Goal: Complete application form

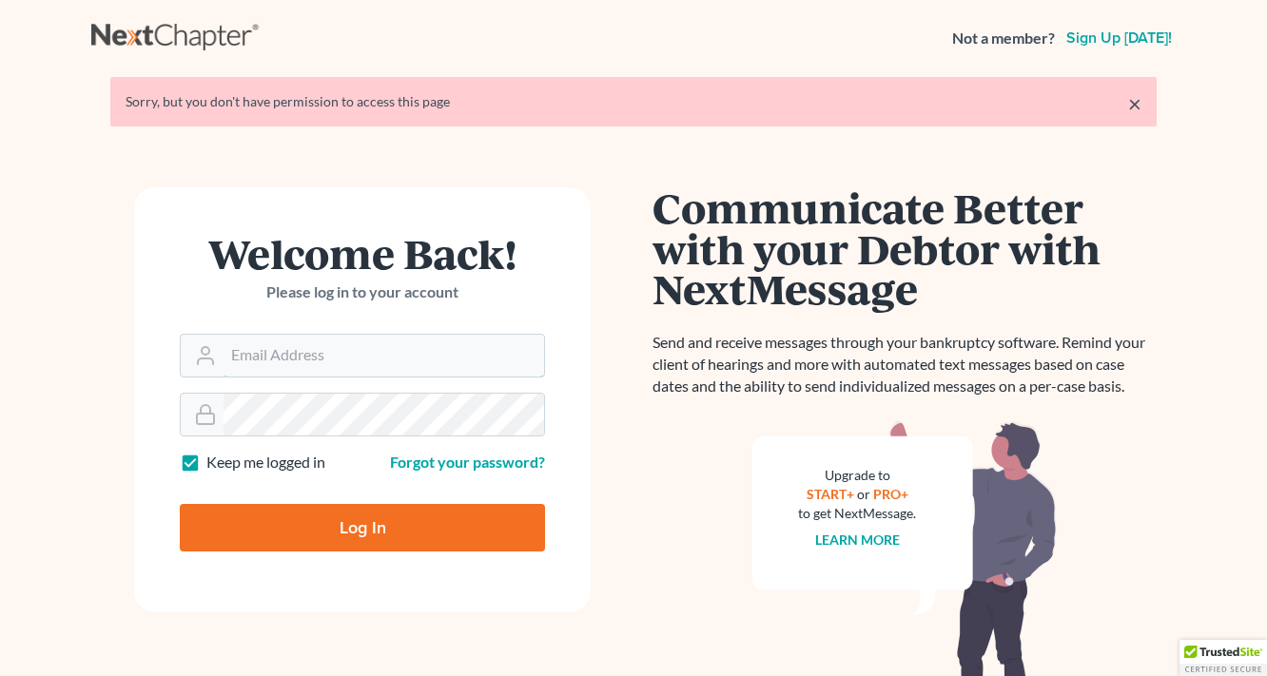
type input "[EMAIL_ADDRESS][DOMAIN_NAME]"
click at [377, 521] on input "Log In" at bounding box center [362, 528] width 365 height 48
type input "Thinking..."
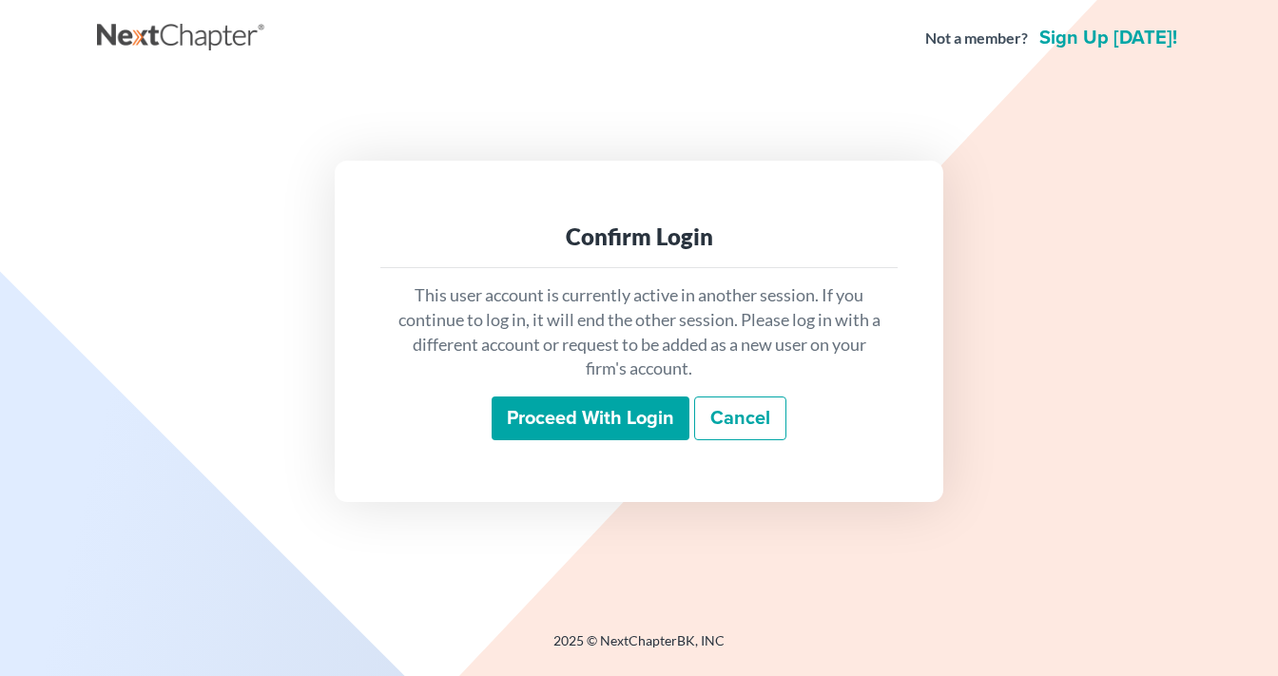
click at [607, 422] on input "Proceed with login" at bounding box center [591, 419] width 198 height 44
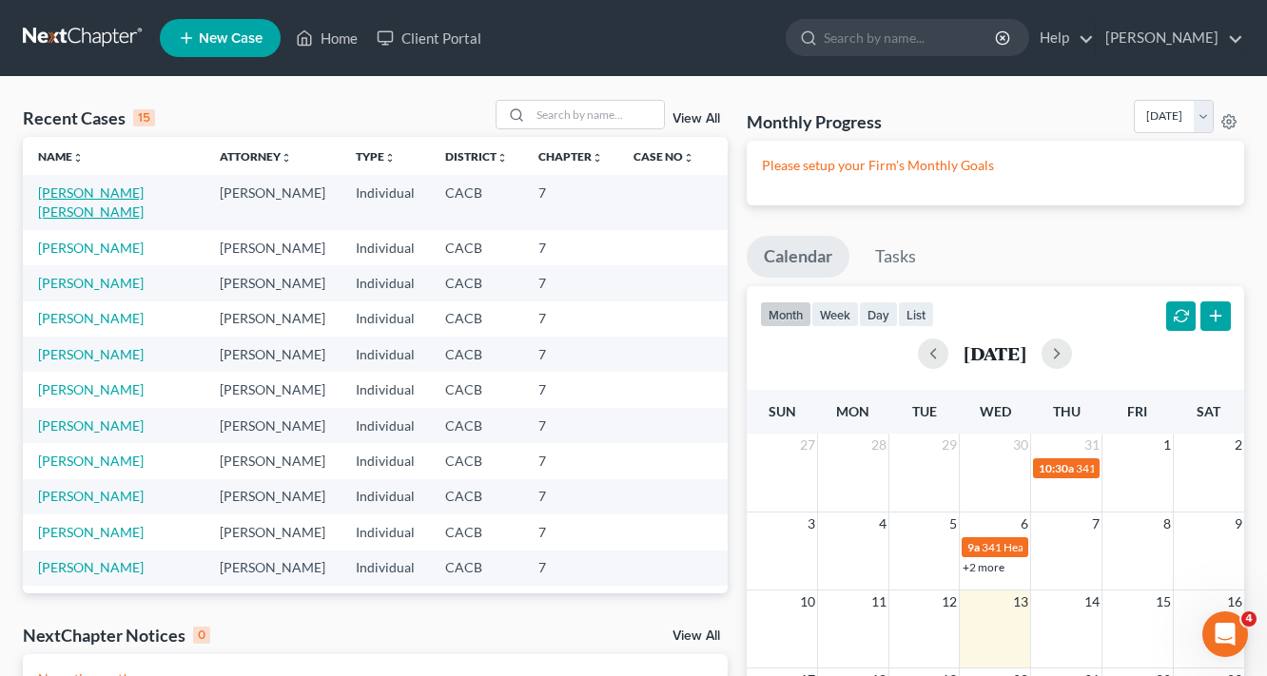
click at [119, 196] on link "Villegas Pintos, Gabriel" at bounding box center [91, 201] width 106 height 35
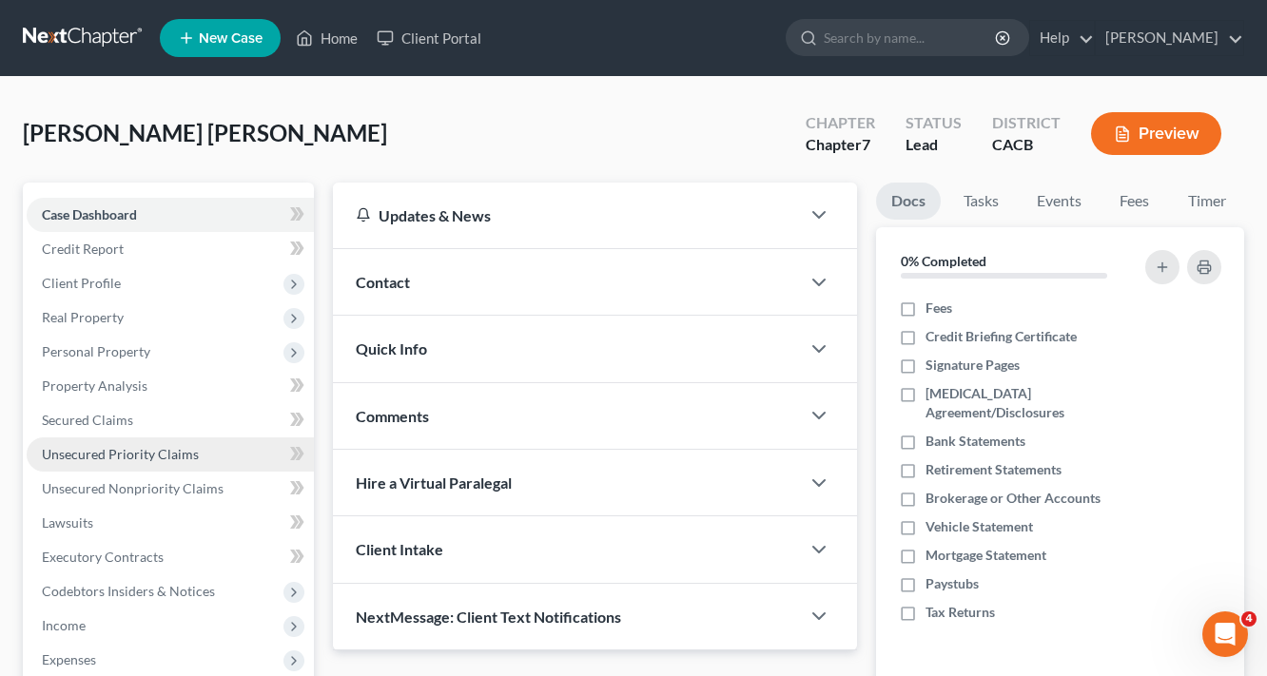
click at [108, 453] on span "Unsecured Priority Claims" at bounding box center [120, 454] width 157 height 16
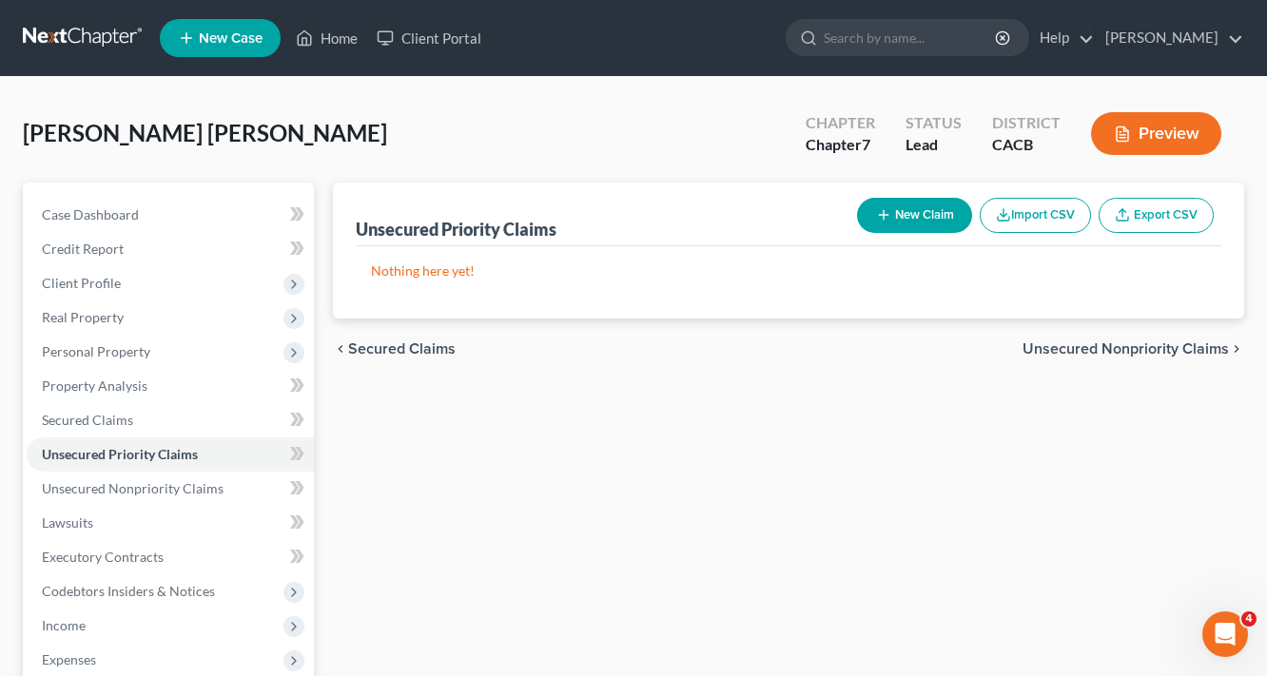
click at [933, 223] on button "New Claim" at bounding box center [914, 215] width 115 height 35
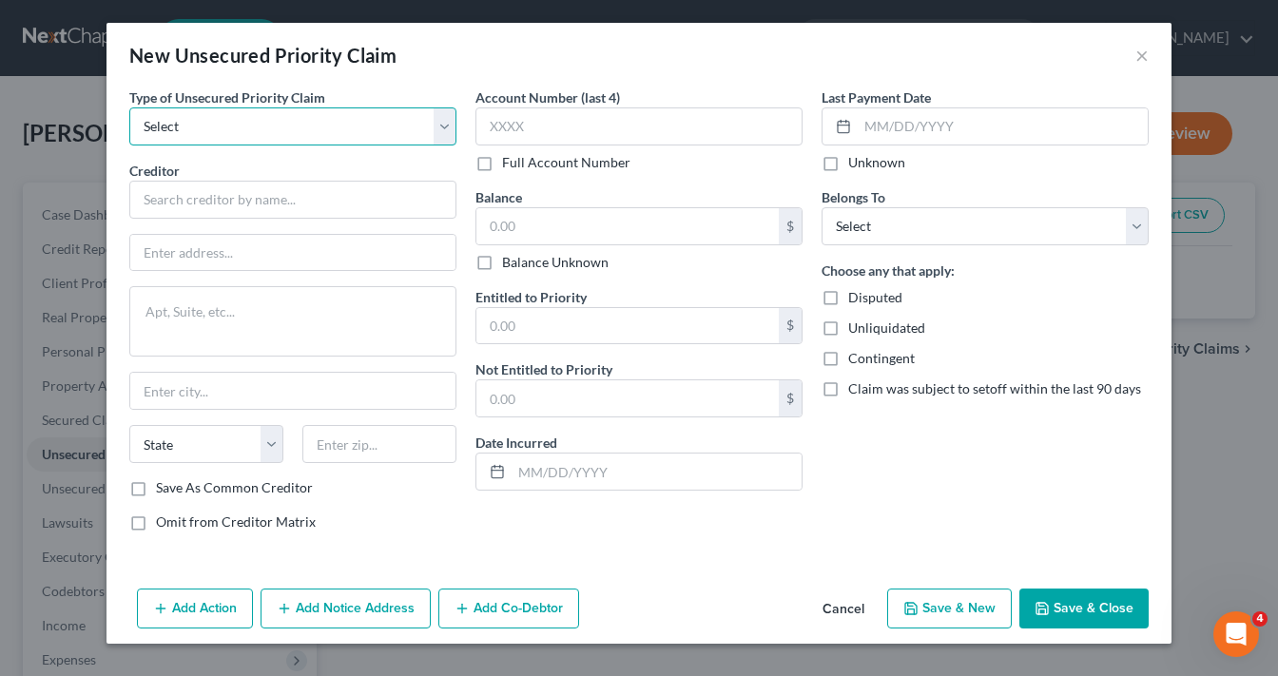
click at [240, 139] on select "Select Taxes & Other Government Units Domestic Support Obligations Extensions o…" at bounding box center [292, 126] width 327 height 38
select select "0"
click at [129, 107] on select "Select Taxes & Other Government Units Domestic Support Obligations Extensions o…" at bounding box center [292, 126] width 327 height 38
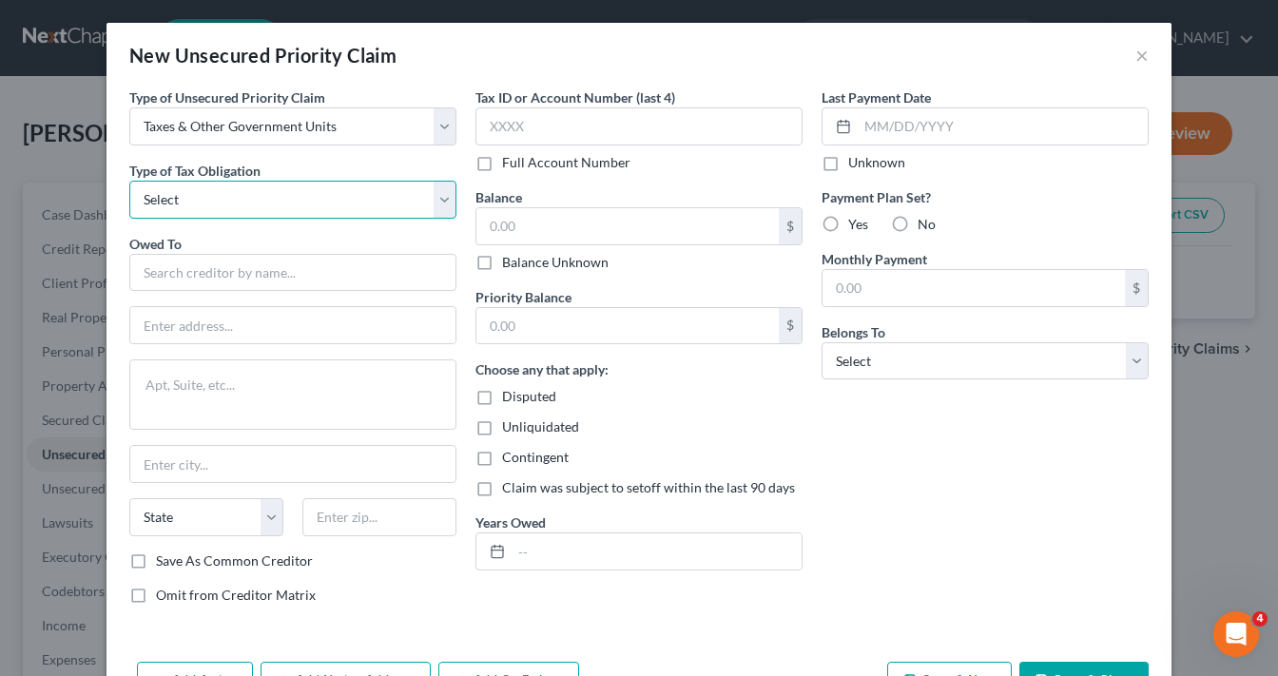
click at [214, 198] on select "Select Federal City State Franchise Tax Board Other" at bounding box center [292, 200] width 327 height 38
select select "0"
click at [129, 181] on select "Select Federal City State Franchise Tax Board Other" at bounding box center [292, 200] width 327 height 38
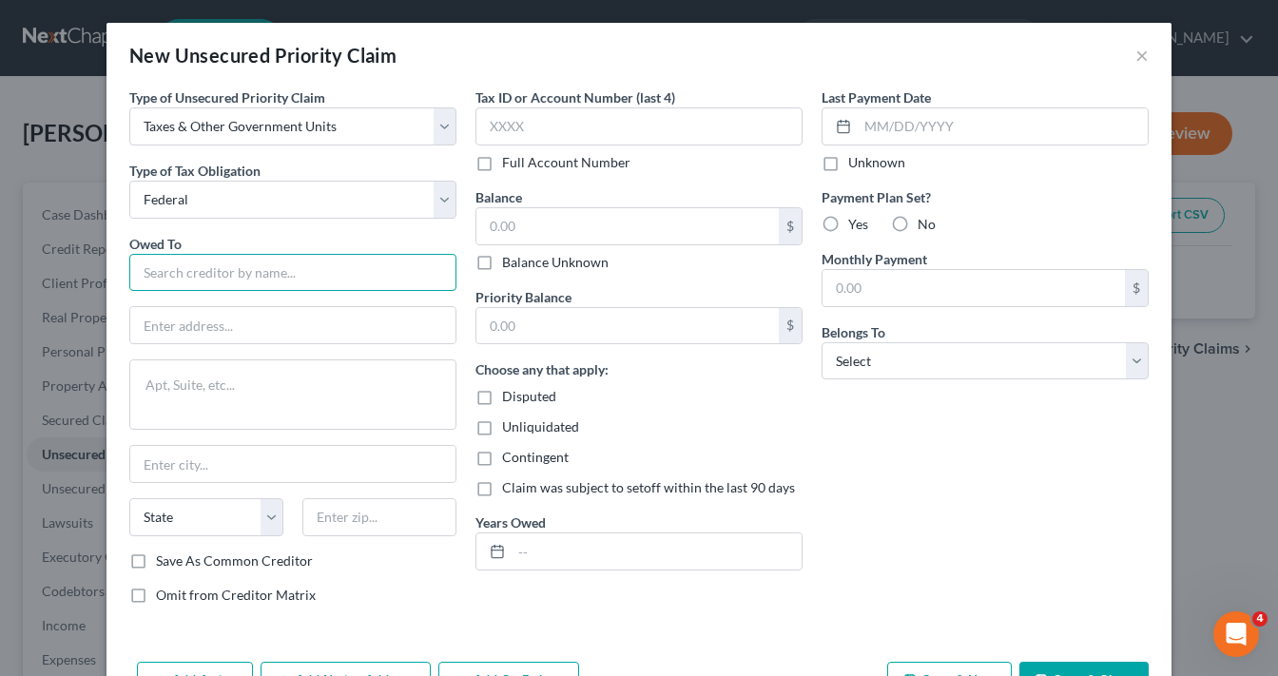
click at [205, 267] on input "text" at bounding box center [292, 273] width 327 height 38
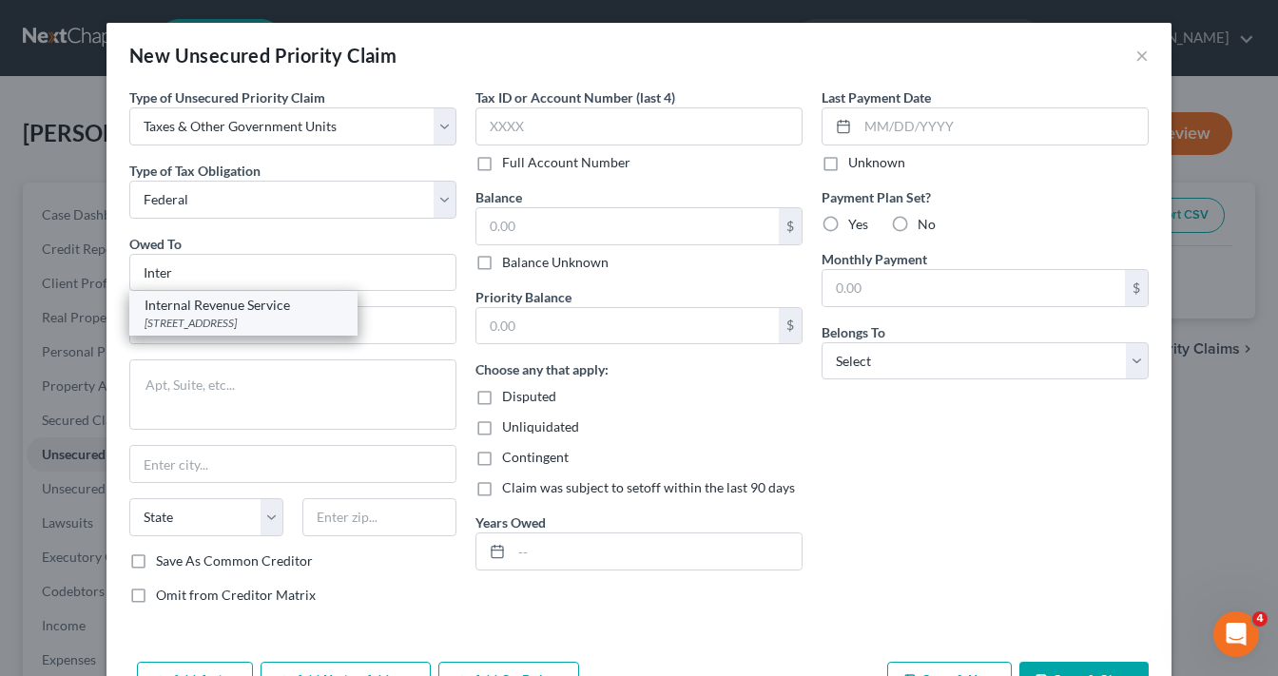
click at [199, 315] on div "PO Box 7346, Philadelphia, PA 19101" at bounding box center [244, 323] width 198 height 16
type input "Internal Revenue Service"
type input "PO Box 7346"
type input "Philadelphia"
select select "39"
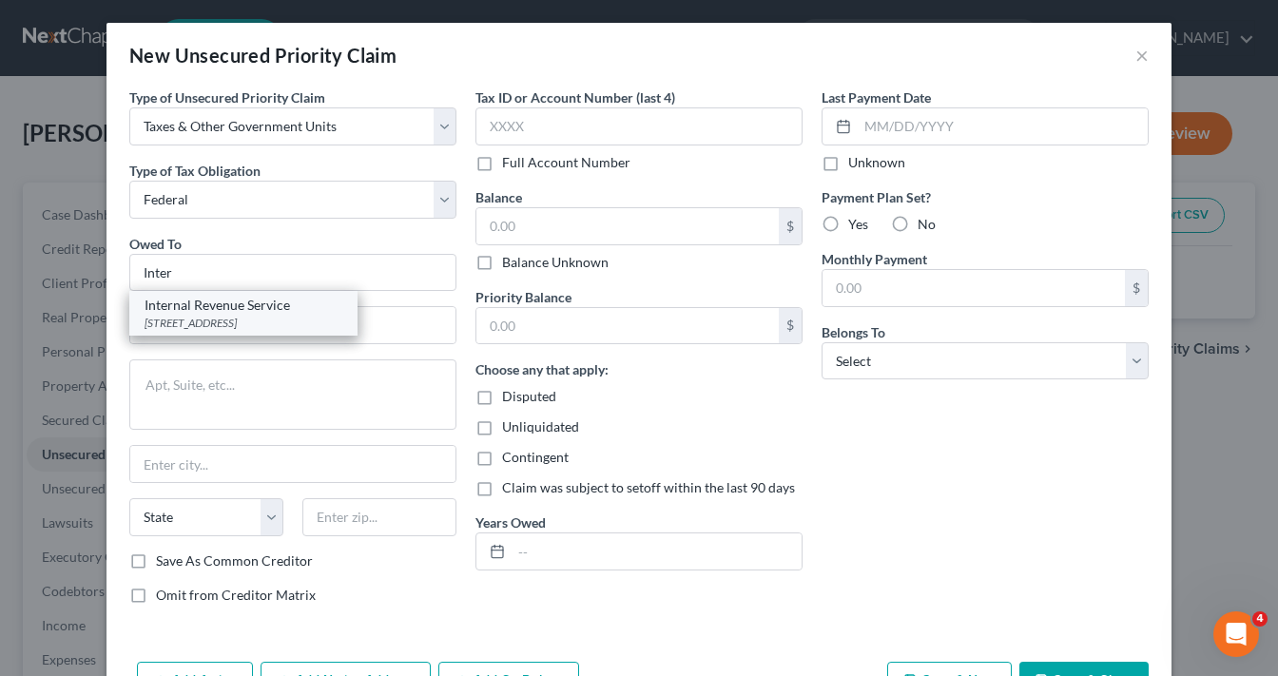
type input "19101"
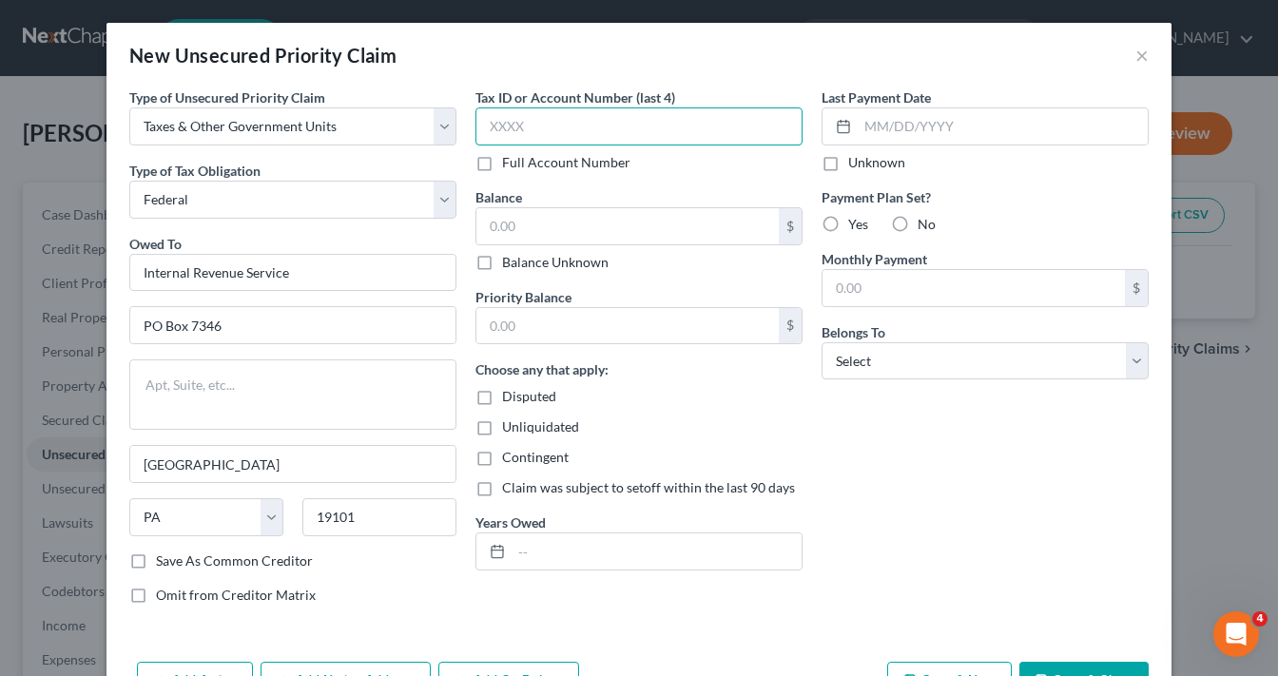
click at [624, 122] on input "text" at bounding box center [638, 126] width 327 height 38
click at [632, 134] on input "text" at bounding box center [638, 126] width 327 height 38
type input "8284"
click at [904, 350] on select "Select Debtor 1 Only Debtor 2 Only Debtor 1 And Debtor 2 Only At Least One Of T…" at bounding box center [985, 361] width 327 height 38
select select "0"
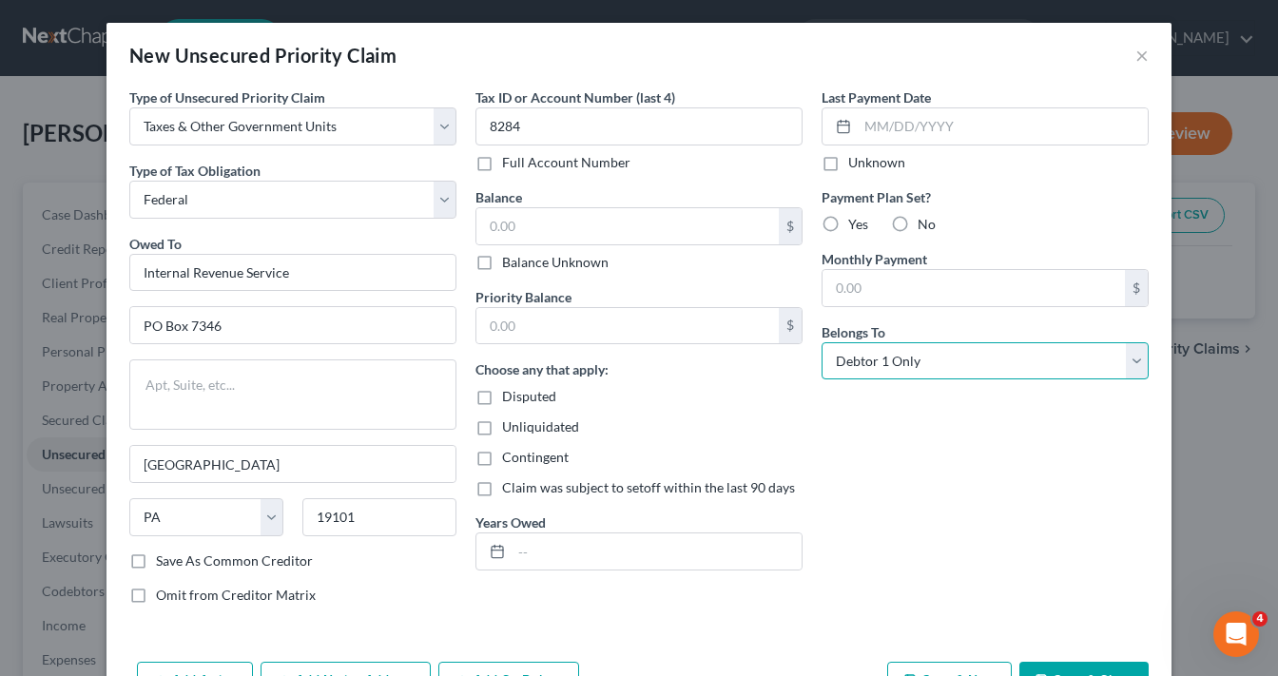
click at [822, 342] on select "Select Debtor 1 Only Debtor 2 Only Debtor 1 And Debtor 2 Only At Least One Of T…" at bounding box center [985, 361] width 327 height 38
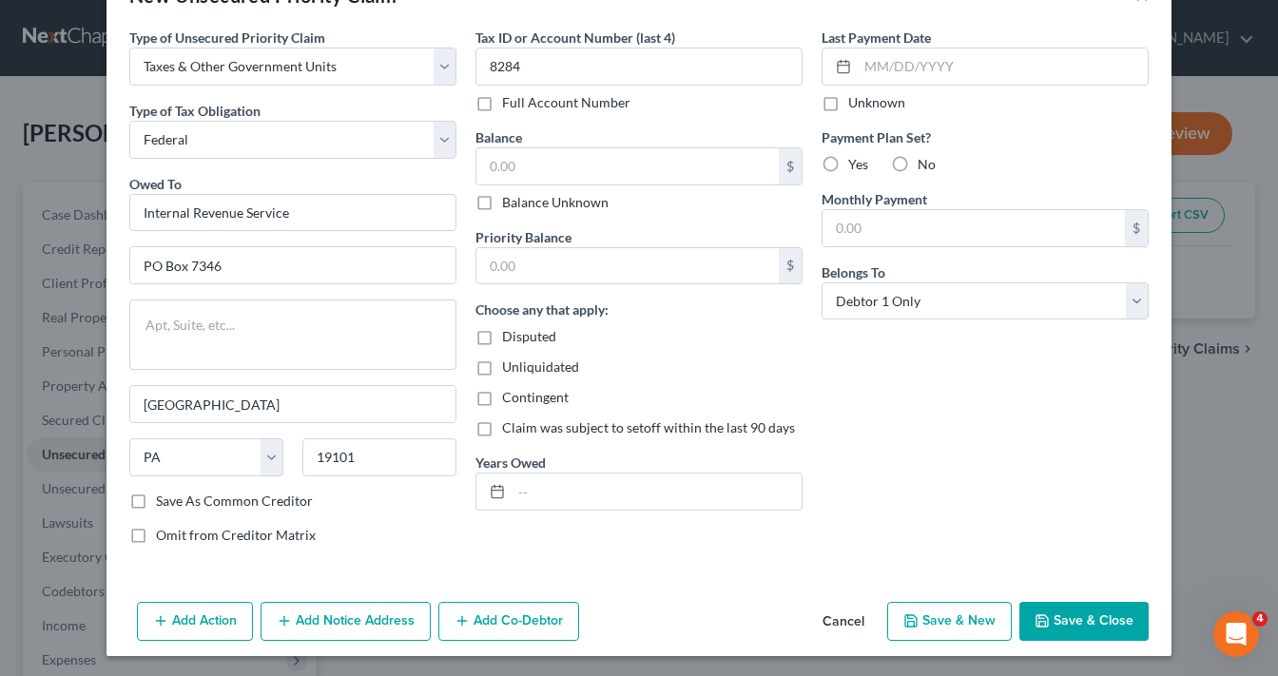
click at [1061, 619] on button "Save & Close" at bounding box center [1083, 622] width 129 height 40
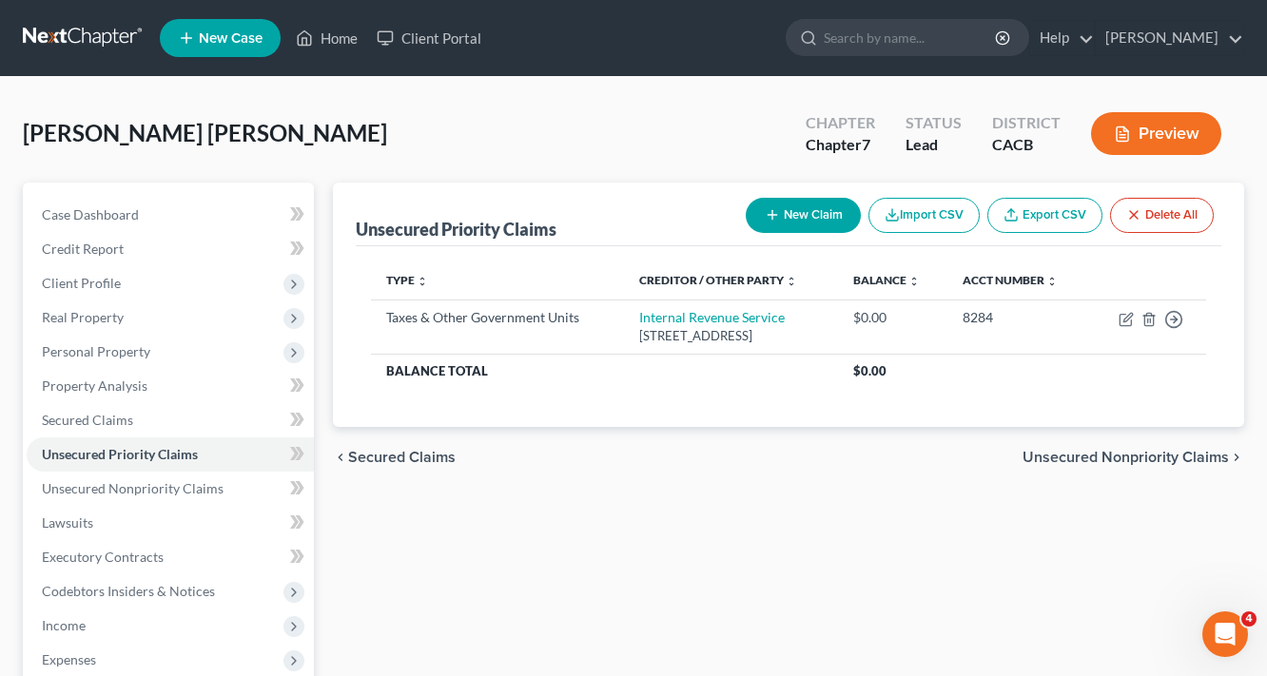
click at [816, 217] on button "New Claim" at bounding box center [803, 215] width 115 height 35
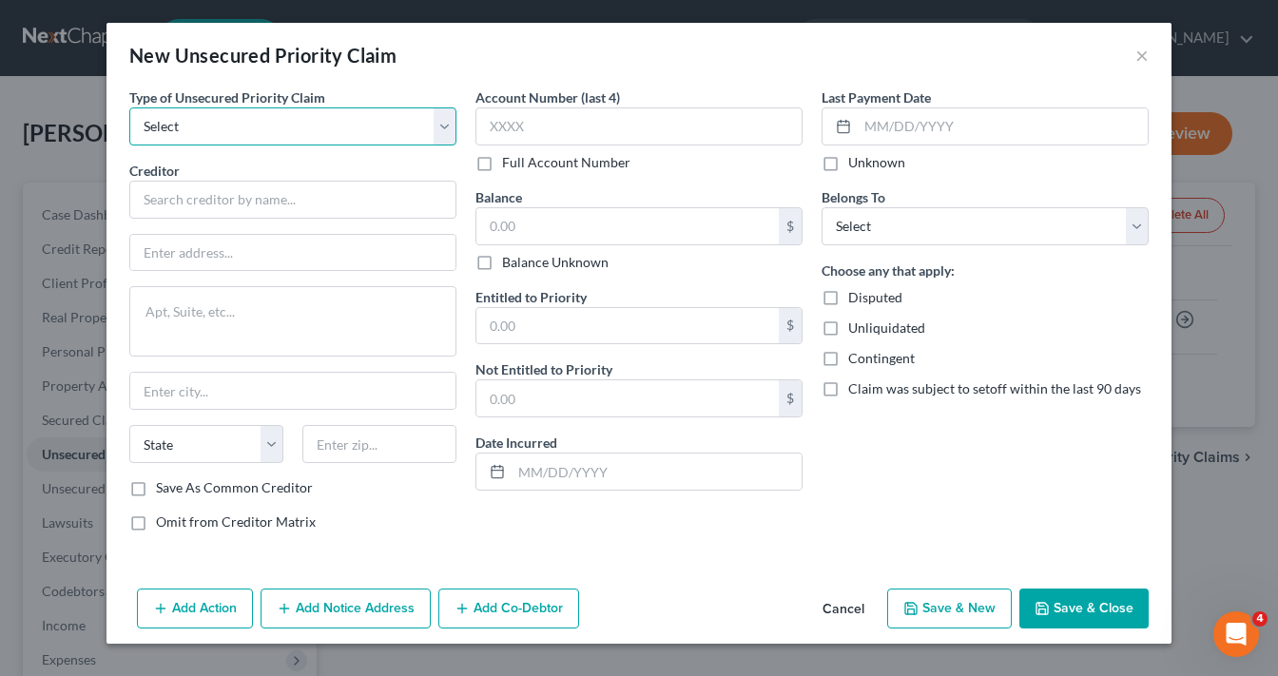
click at [252, 120] on select "Select Taxes & Other Government Units Domestic Support Obligations Extensions o…" at bounding box center [292, 126] width 327 height 38
select select "0"
click at [129, 107] on select "Select Taxes & Other Government Units Domestic Support Obligations Extensions o…" at bounding box center [292, 126] width 327 height 38
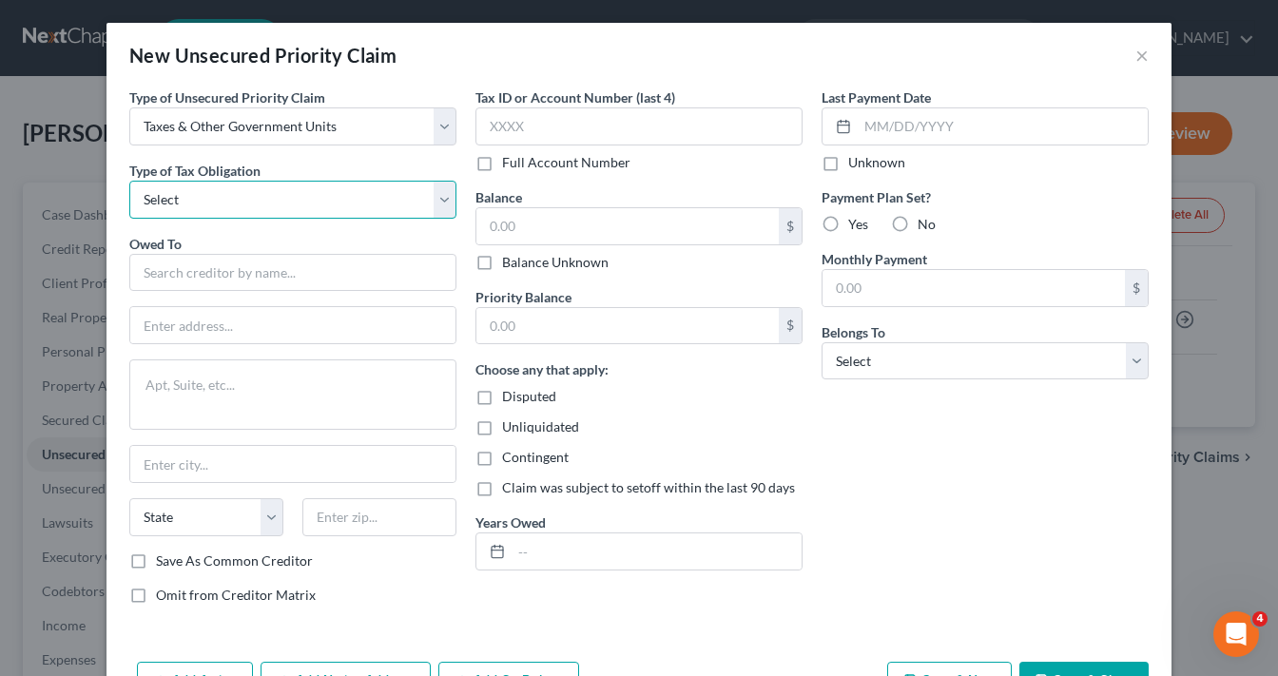
drag, startPoint x: 250, startPoint y: 141, endPoint x: 223, endPoint y: 194, distance: 59.5
click at [223, 194] on select "Select Federal City State Franchise Tax Board Other" at bounding box center [292, 200] width 327 height 38
select select "3"
click at [129, 181] on select "Select Federal City State Franchise Tax Board Other" at bounding box center [292, 200] width 327 height 38
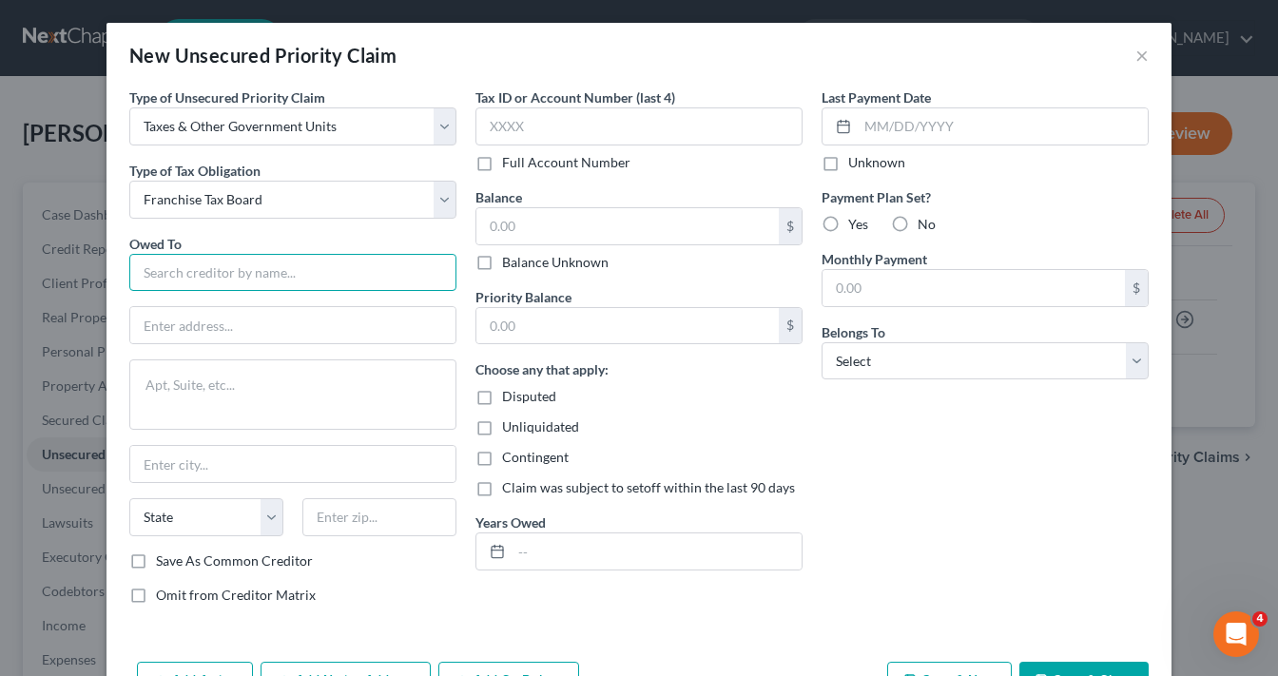
click at [207, 286] on input "text" at bounding box center [292, 273] width 327 height 38
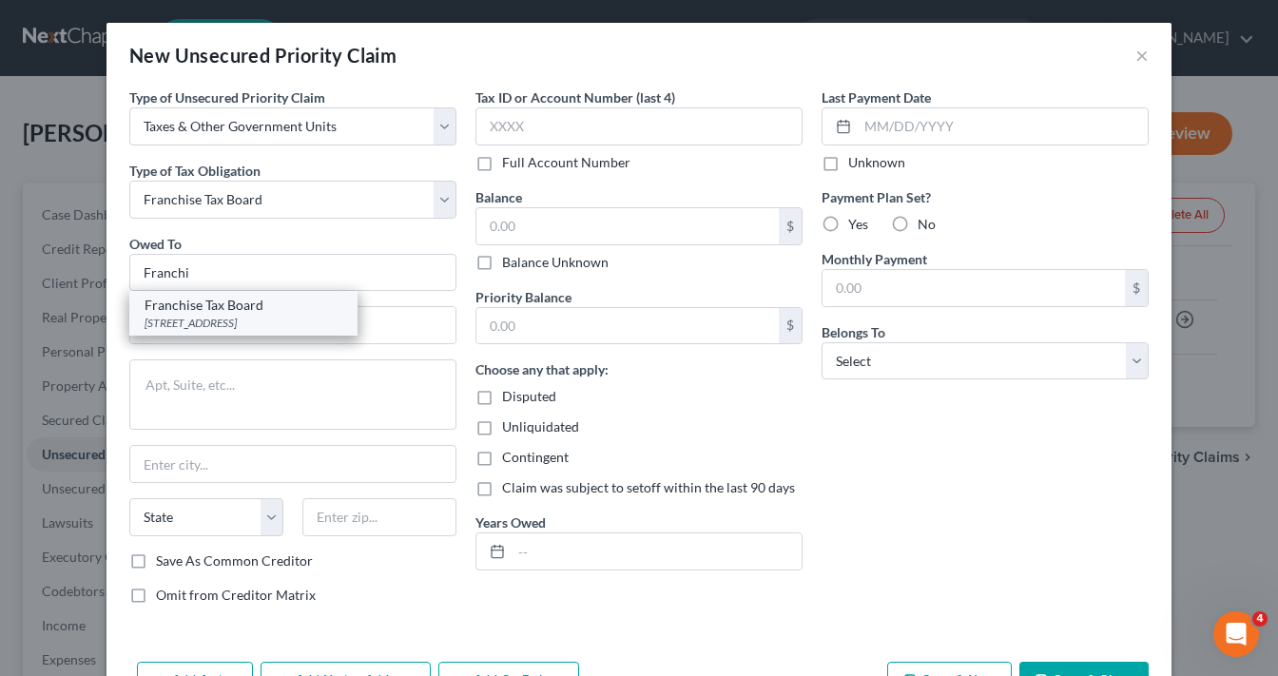
click at [201, 303] on div "Franchise Tax Board" at bounding box center [244, 305] width 198 height 19
type input "Franchise Tax Board"
type input "PO Box 2952"
type input "Sacramento"
select select "4"
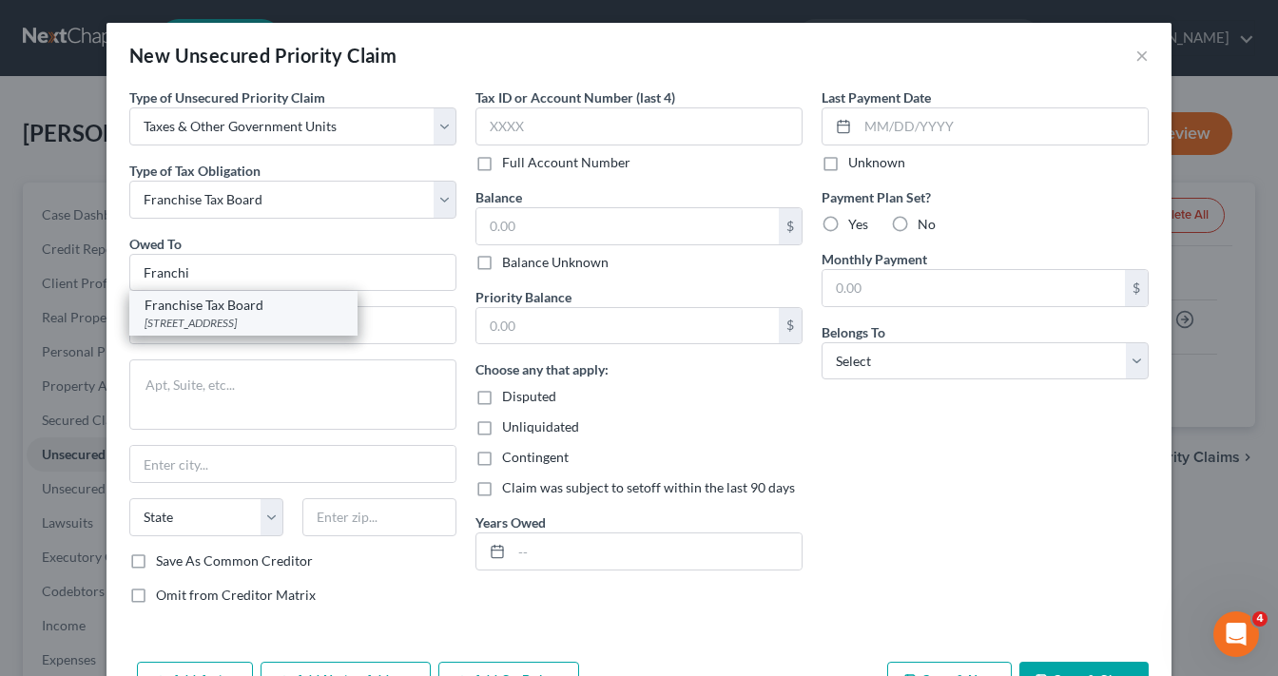
type input "95812"
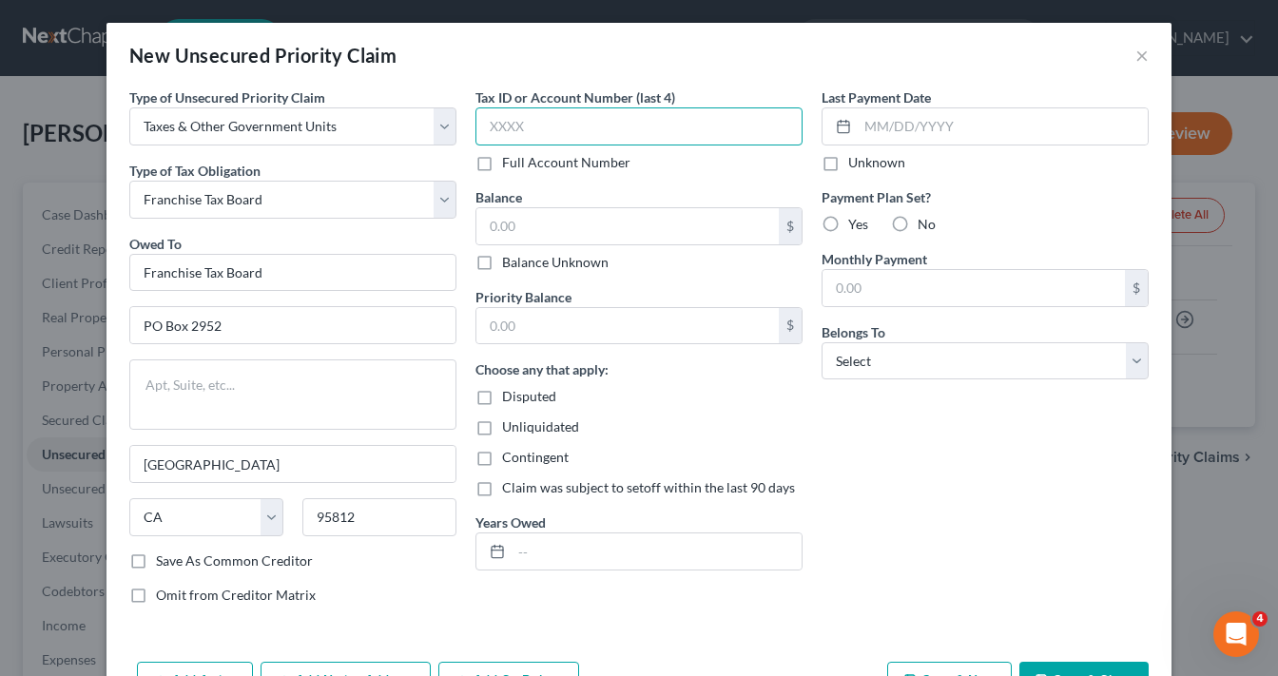
click at [580, 133] on input "text" at bounding box center [638, 126] width 327 height 38
type input "8284"
click at [928, 367] on select "Select Debtor 1 Only Debtor 2 Only Debtor 1 And Debtor 2 Only At Least One Of T…" at bounding box center [985, 361] width 327 height 38
select select "0"
click at [822, 342] on select "Select Debtor 1 Only Debtor 2 Only Debtor 1 And Debtor 2 Only At Least One Of T…" at bounding box center [985, 361] width 327 height 38
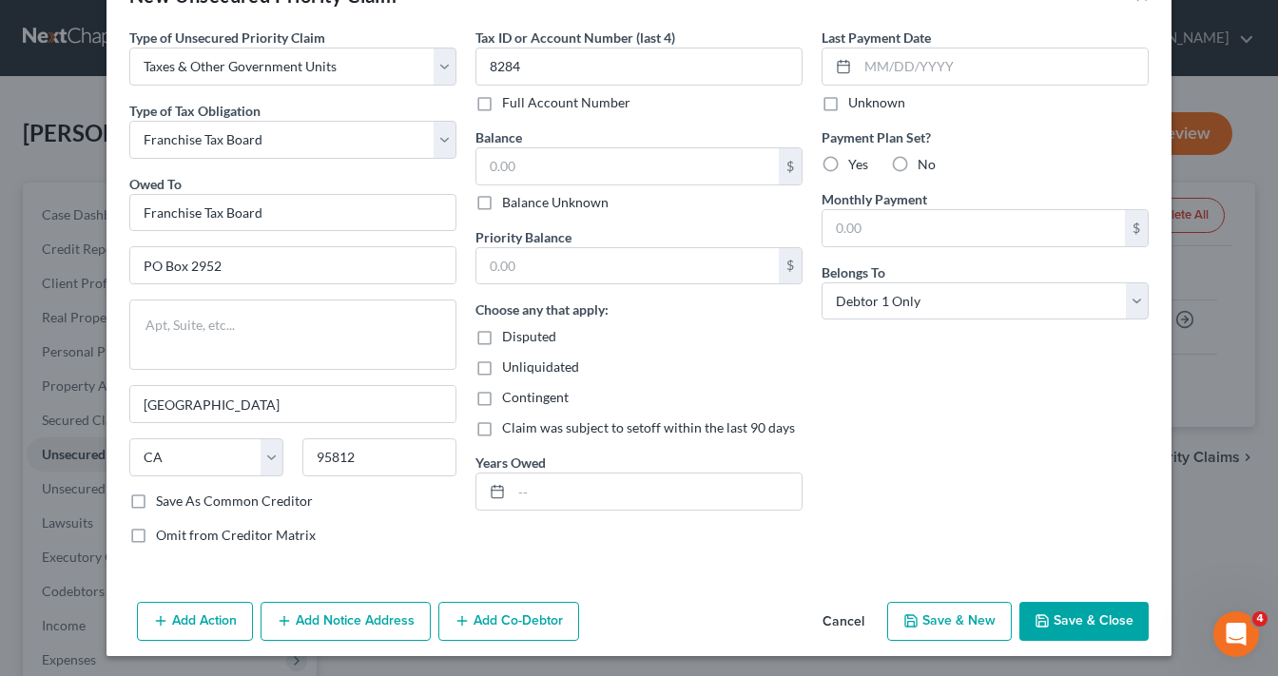
click at [1091, 624] on button "Save & Close" at bounding box center [1083, 622] width 129 height 40
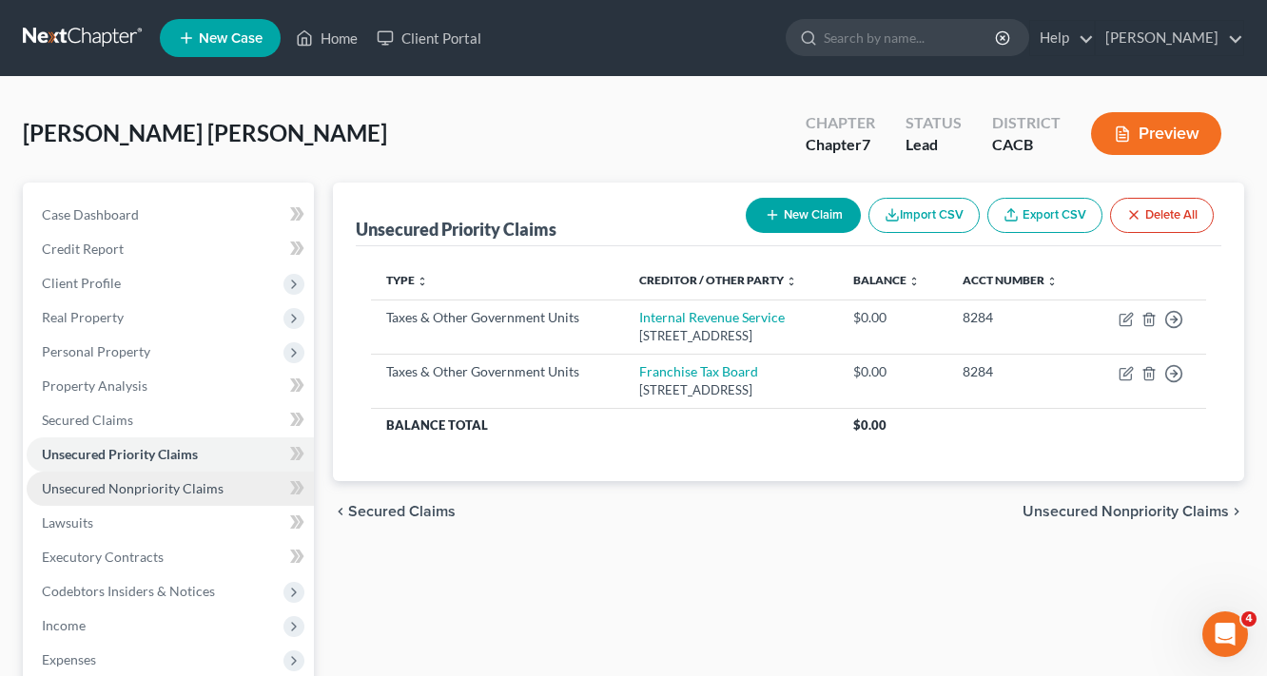
click at [141, 484] on span "Unsecured Nonpriority Claims" at bounding box center [133, 488] width 182 height 16
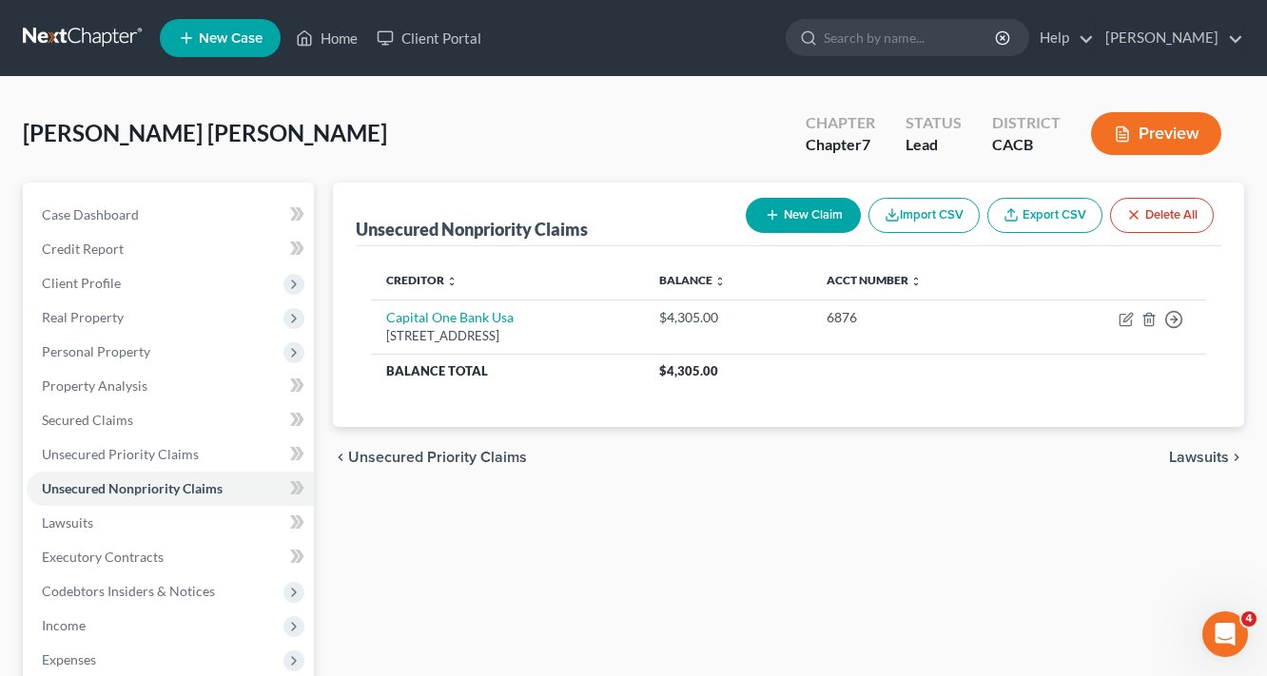
click at [798, 221] on button "New Claim" at bounding box center [803, 215] width 115 height 35
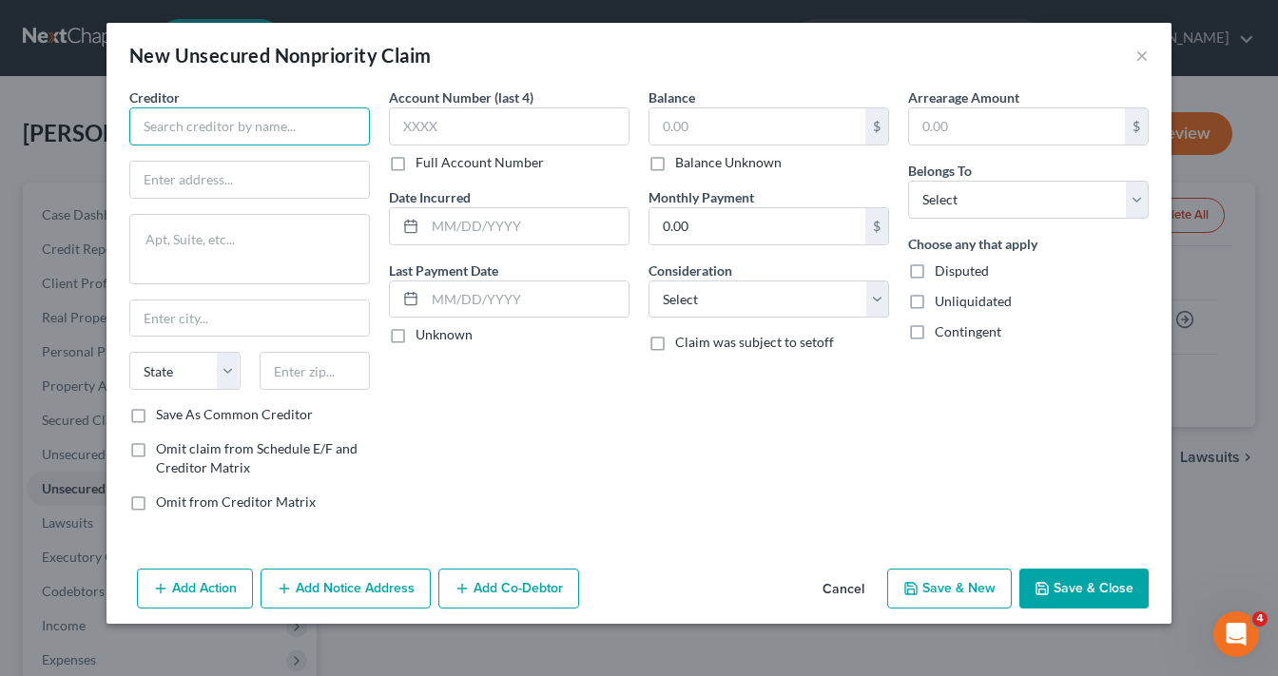
click at [235, 136] on input "text" at bounding box center [249, 126] width 241 height 38
type input "CFG Merchant Solutions"
click at [479, 120] on input "text" at bounding box center [509, 126] width 241 height 38
type input "4097"
click at [502, 226] on input "text" at bounding box center [527, 226] width 204 height 36
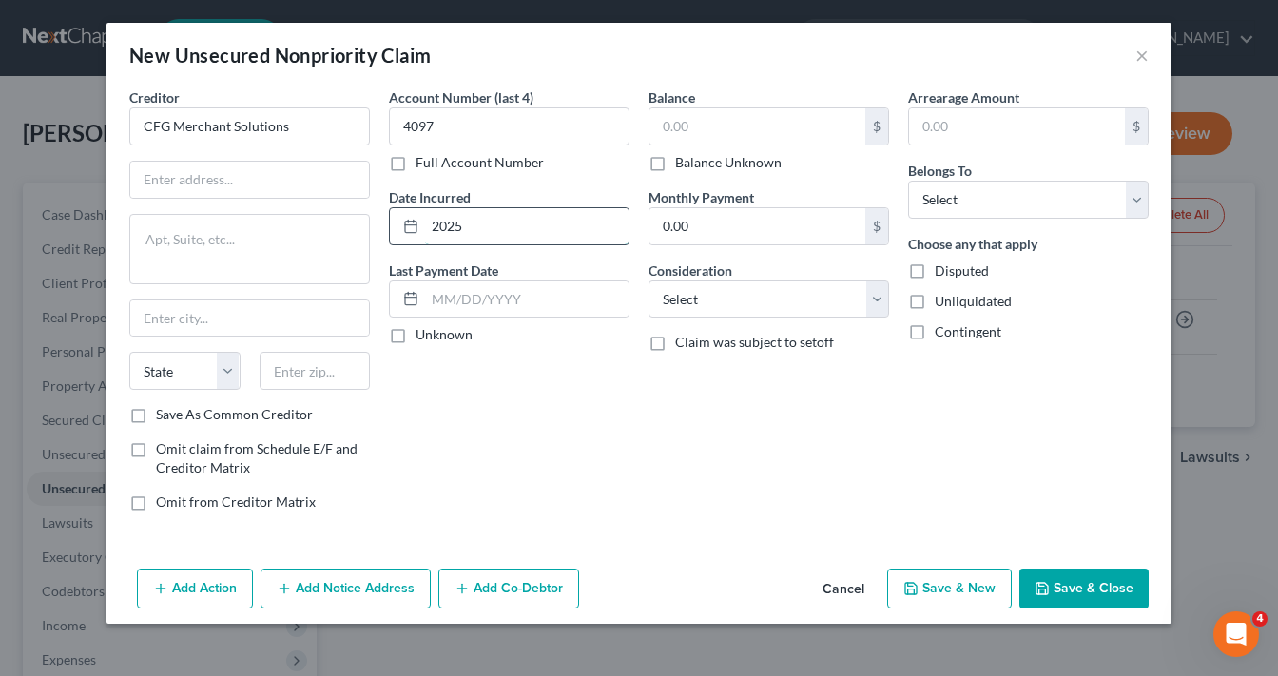
type input "2025"
click at [771, 133] on input "text" at bounding box center [758, 126] width 216 height 36
type input "8,996.24"
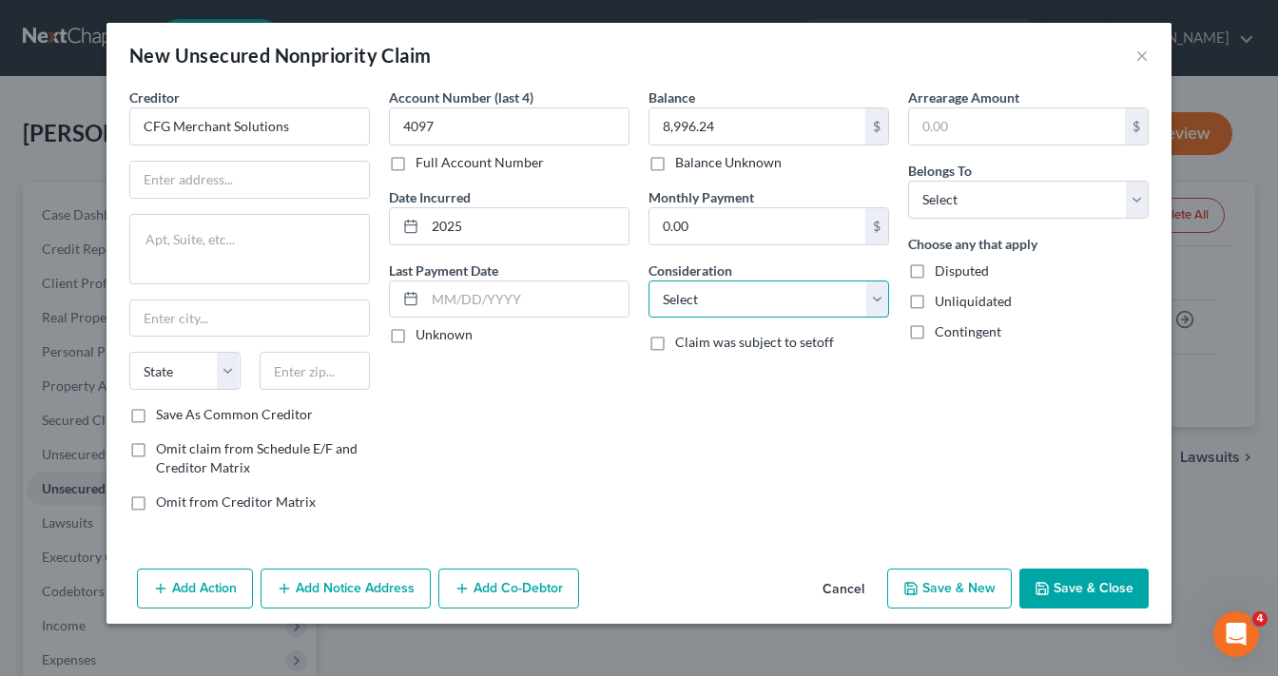
click at [731, 306] on select "Select Cable / Satellite Services Collection Agency Credit Card Debt Debt Couns…" at bounding box center [769, 300] width 241 height 38
click at [703, 297] on select "Select Cable / Satellite Services Collection Agency Credit Card Debt Debt Couns…" at bounding box center [769, 300] width 241 height 38
select select "1"
click at [649, 281] on select "Select Cable / Satellite Services Collection Agency Credit Card Debt Debt Couns…" at bounding box center [769, 300] width 241 height 38
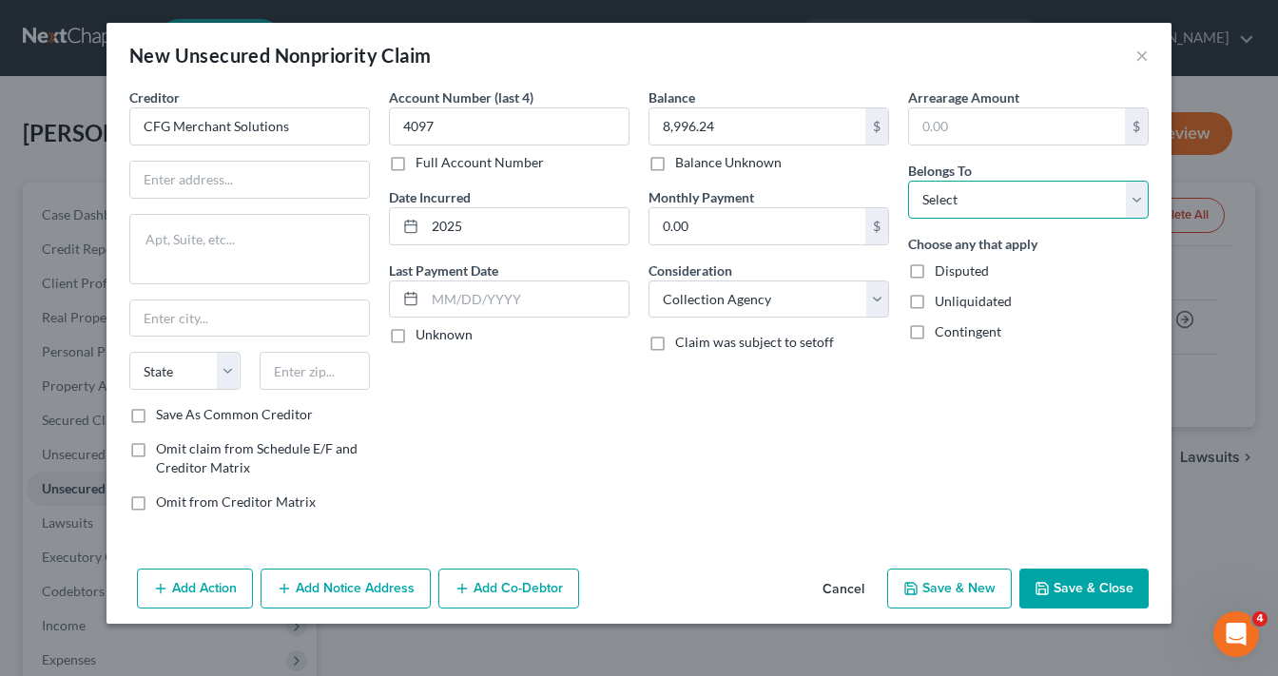
click at [962, 196] on select "Select Debtor 1 Only Debtor 2 Only Debtor 1 And Debtor 2 Only At Least One Of T…" at bounding box center [1028, 200] width 241 height 38
select select "0"
click at [908, 181] on select "Select Debtor 1 Only Debtor 2 Only Debtor 1 And Debtor 2 Only At Least One Of T…" at bounding box center [1028, 200] width 241 height 38
click at [266, 180] on input "text" at bounding box center [249, 180] width 239 height 36
click at [262, 173] on input "c/o" at bounding box center [249, 180] width 239 height 36
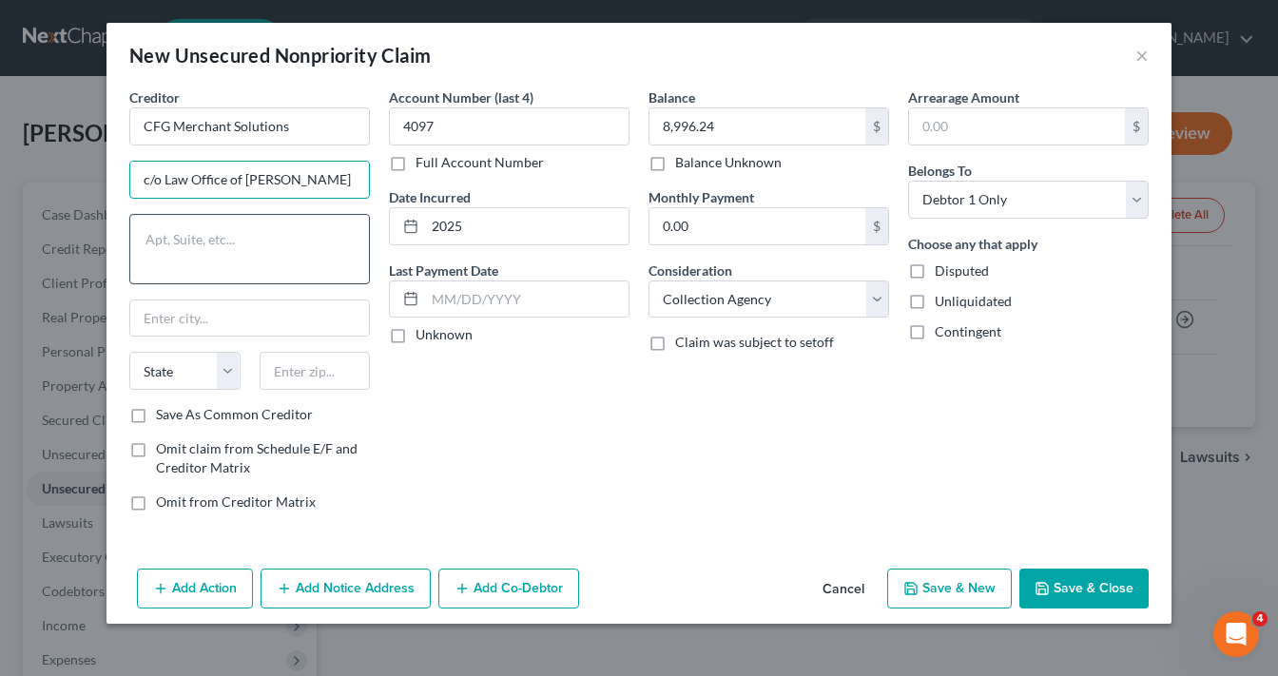
type input "c/o Law Office of Joshua Provost"
click at [256, 256] on textarea at bounding box center [249, 249] width 241 height 70
type textarea "25852 McBean Pkwy., Suite 801"
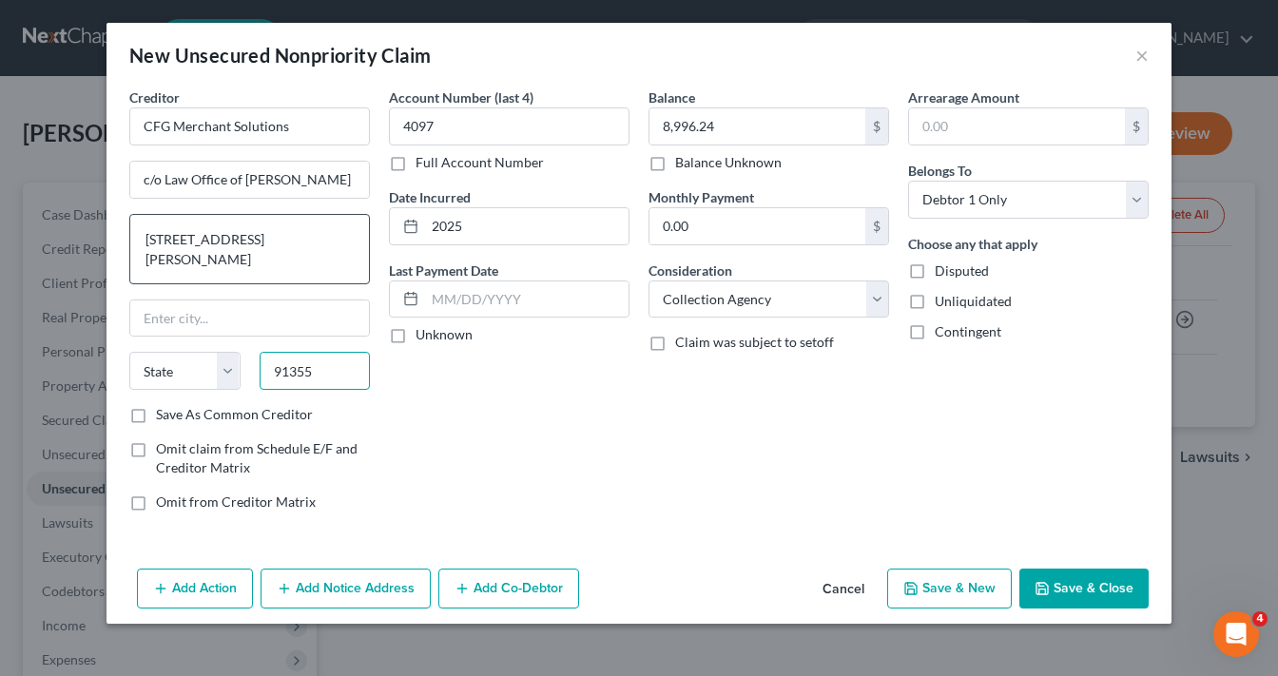
type input "91355"
type input "Valencia"
select select "4"
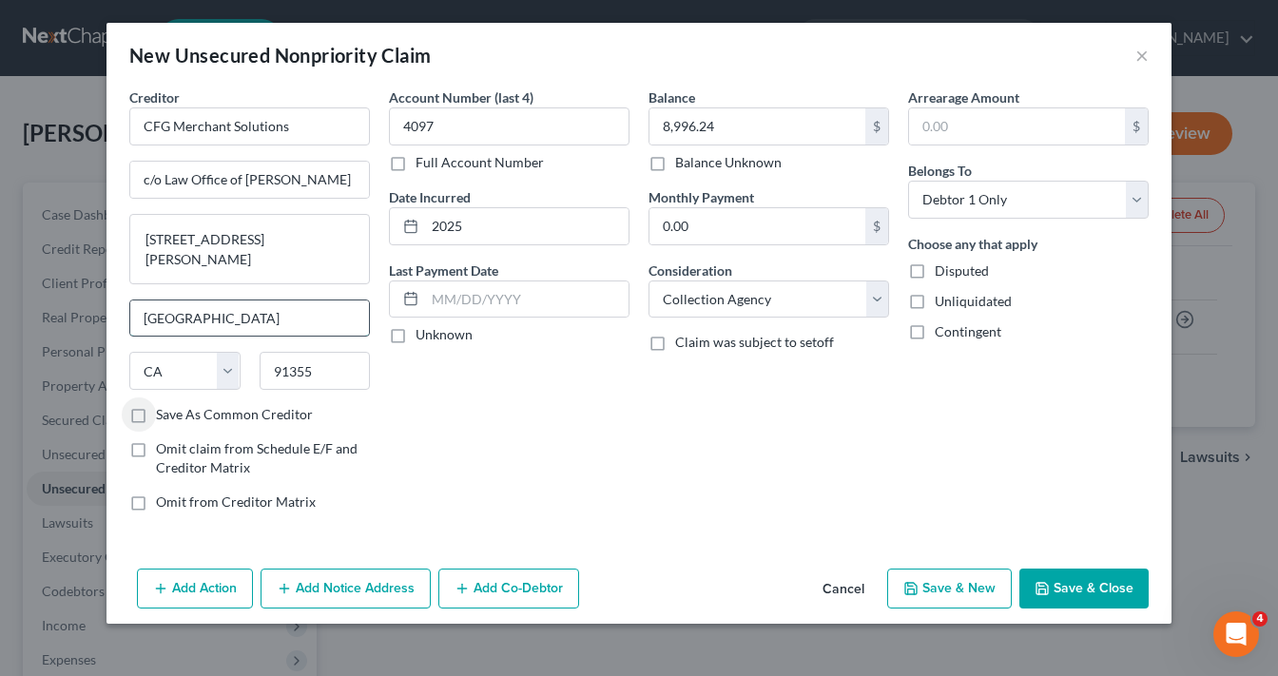
click at [214, 316] on input "Valencia" at bounding box center [249, 319] width 239 height 36
type input "V"
type input "Santa Clarita"
click at [1075, 586] on button "Save & Close" at bounding box center [1083, 589] width 129 height 40
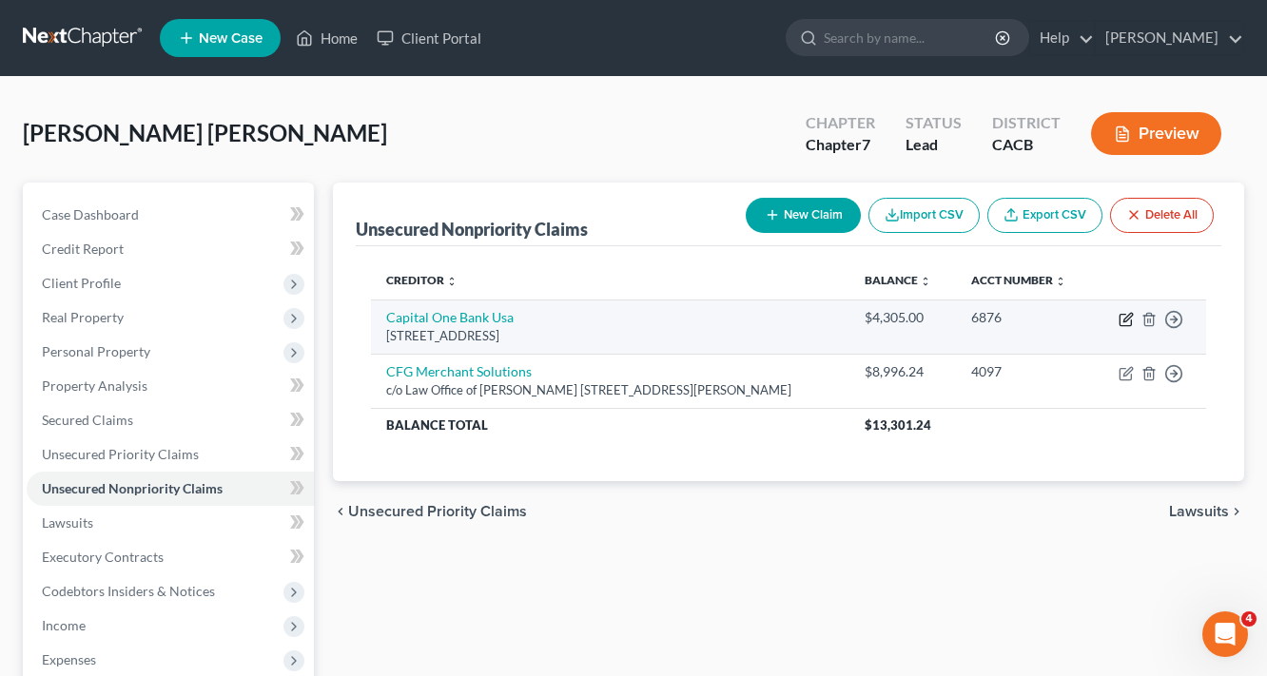
click at [1123, 321] on icon "button" at bounding box center [1127, 317] width 9 height 9
select select "46"
select select "1"
select select "0"
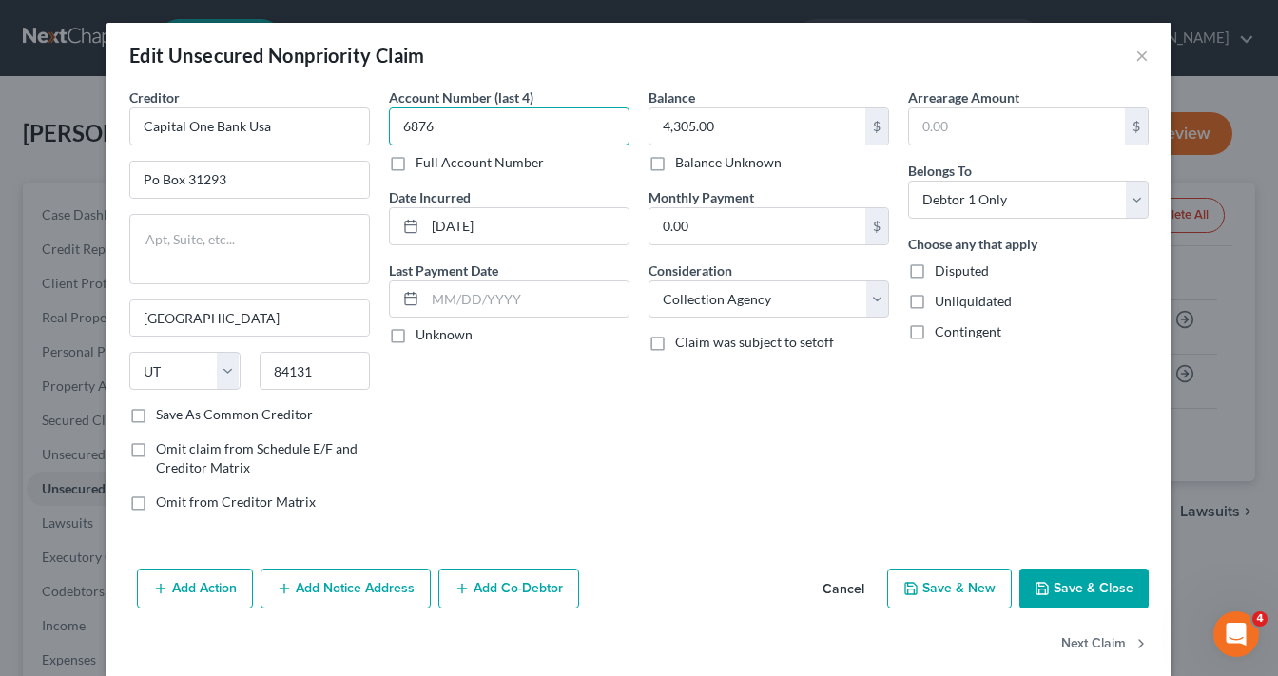
click at [461, 131] on input "6876" at bounding box center [509, 126] width 241 height 38
type input "6"
type input "0238"
click at [468, 224] on input "02-09-2016" at bounding box center [527, 226] width 204 height 36
type input "2016"
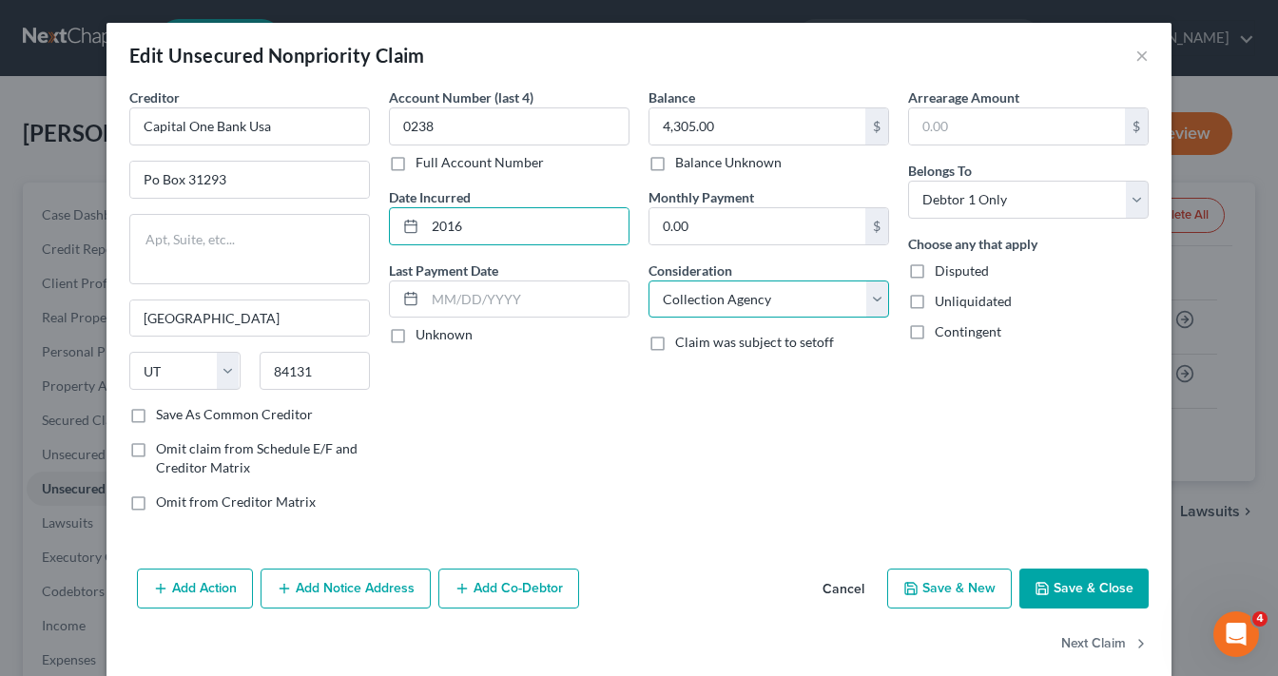
click at [744, 304] on select "Select Cable / Satellite Services Collection Agency Credit Card Debt Debt Couns…" at bounding box center [769, 300] width 241 height 38
select select "2"
click at [649, 281] on select "Select Cable / Satellite Services Collection Agency Credit Card Debt Debt Couns…" at bounding box center [769, 300] width 241 height 38
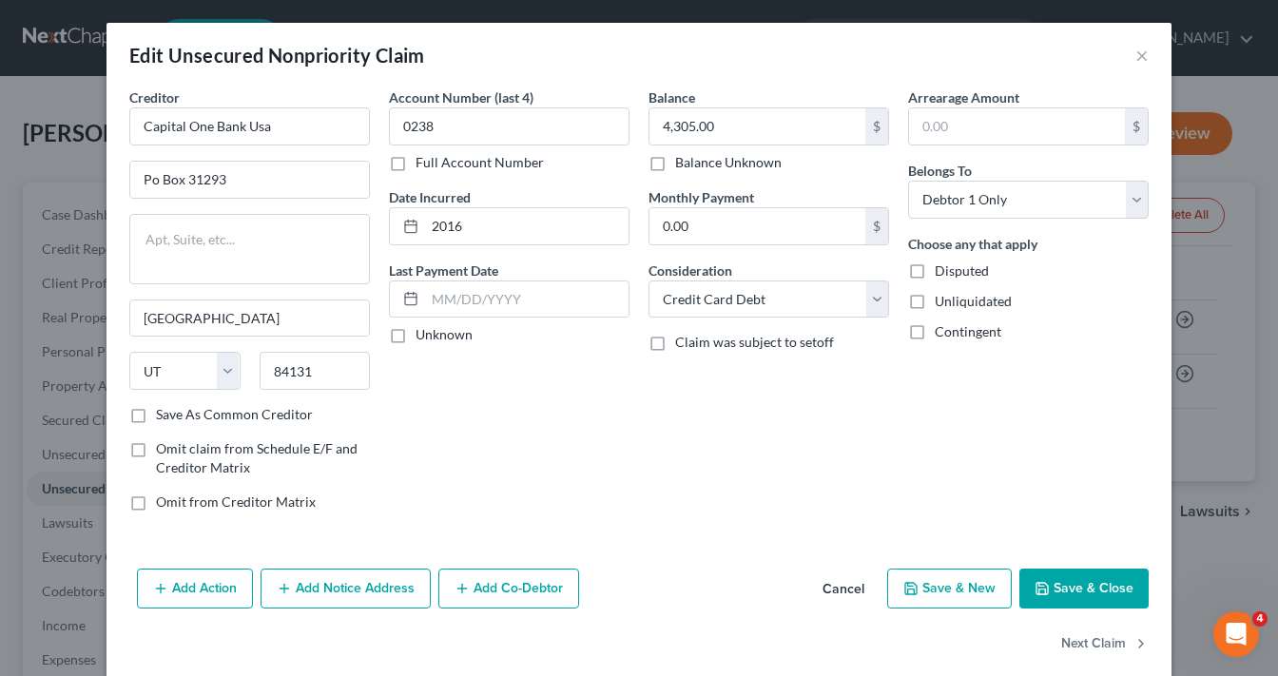
click at [1077, 586] on button "Save & Close" at bounding box center [1083, 589] width 129 height 40
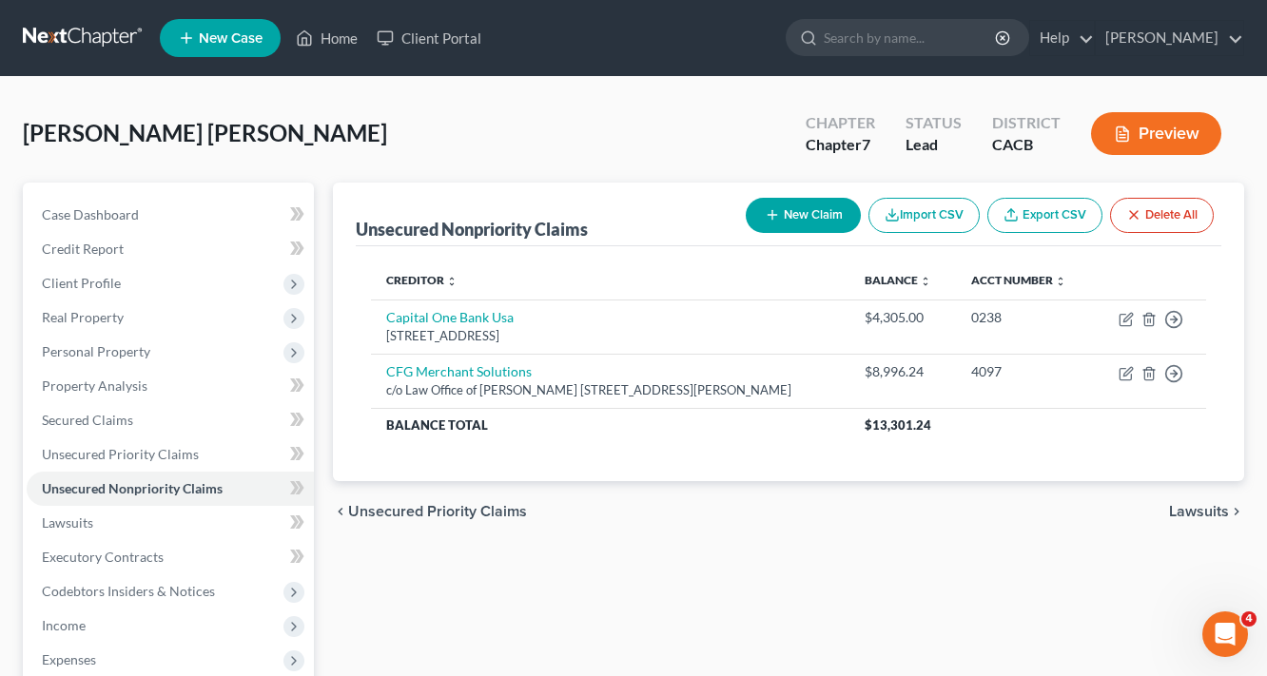
click at [783, 217] on button "New Claim" at bounding box center [803, 215] width 115 height 35
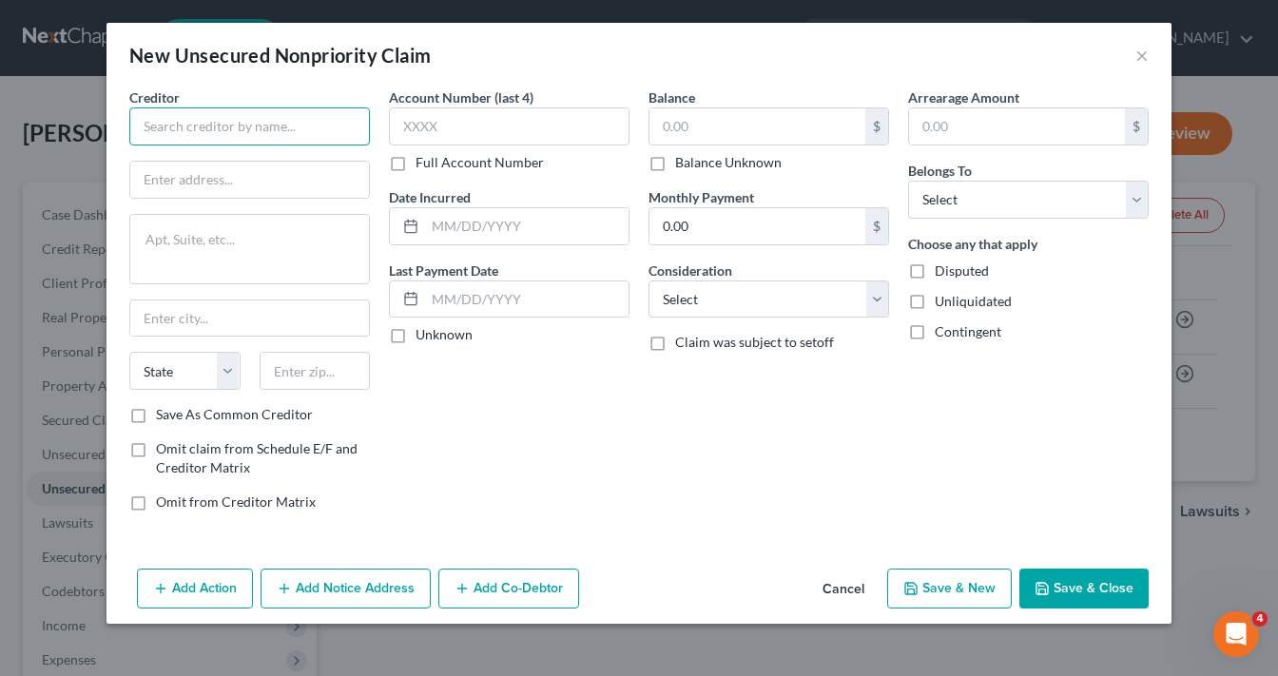
click at [291, 122] on input "text" at bounding box center [249, 126] width 241 height 38
type input "UCLA Medical"
type input "1000 West Carson Street #471"
type input "90502"
type input "Torrance"
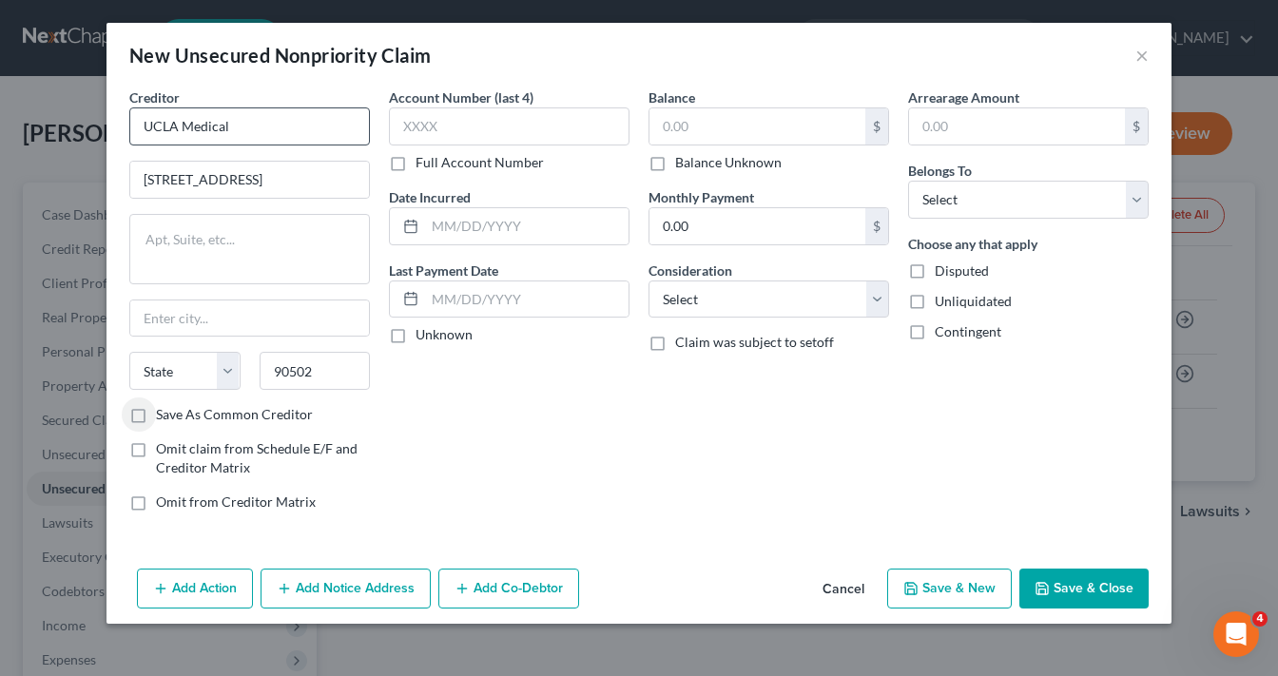
select select "4"
click at [489, 113] on input "text" at bounding box center [509, 126] width 241 height 38
type input "6358"
click at [585, 213] on input "text" at bounding box center [527, 226] width 204 height 36
type input "2024"
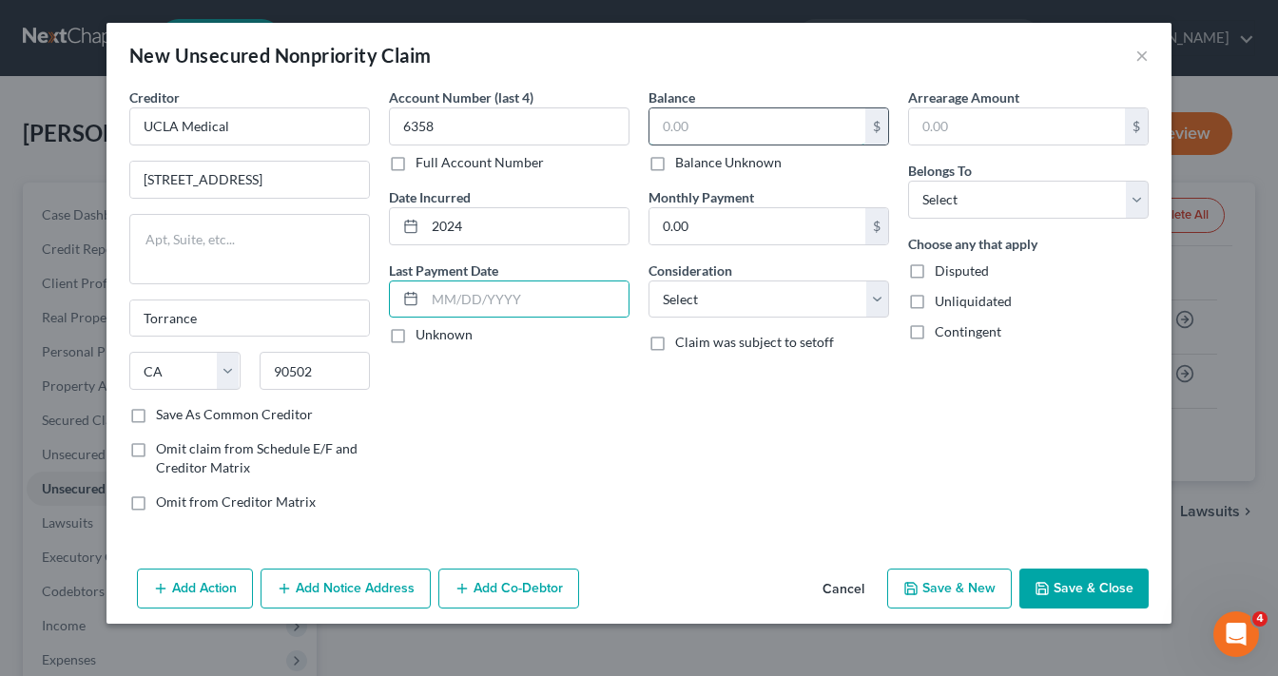
click at [704, 129] on input "text" at bounding box center [758, 126] width 216 height 36
type input "50.00"
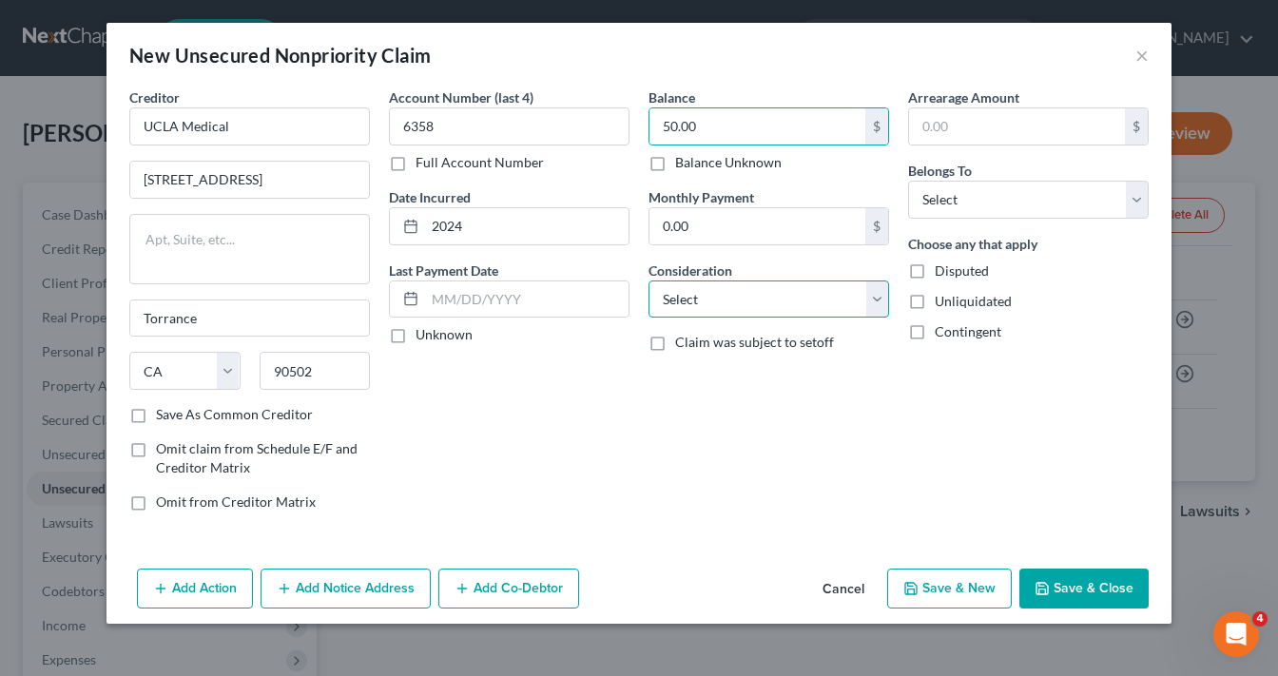
click at [741, 284] on select "Select Cable / Satellite Services Collection Agency Credit Card Debt Debt Couns…" at bounding box center [769, 300] width 241 height 38
select select "9"
click at [649, 281] on select "Select Cable / Satellite Services Collection Agency Credit Card Debt Debt Couns…" at bounding box center [769, 300] width 241 height 38
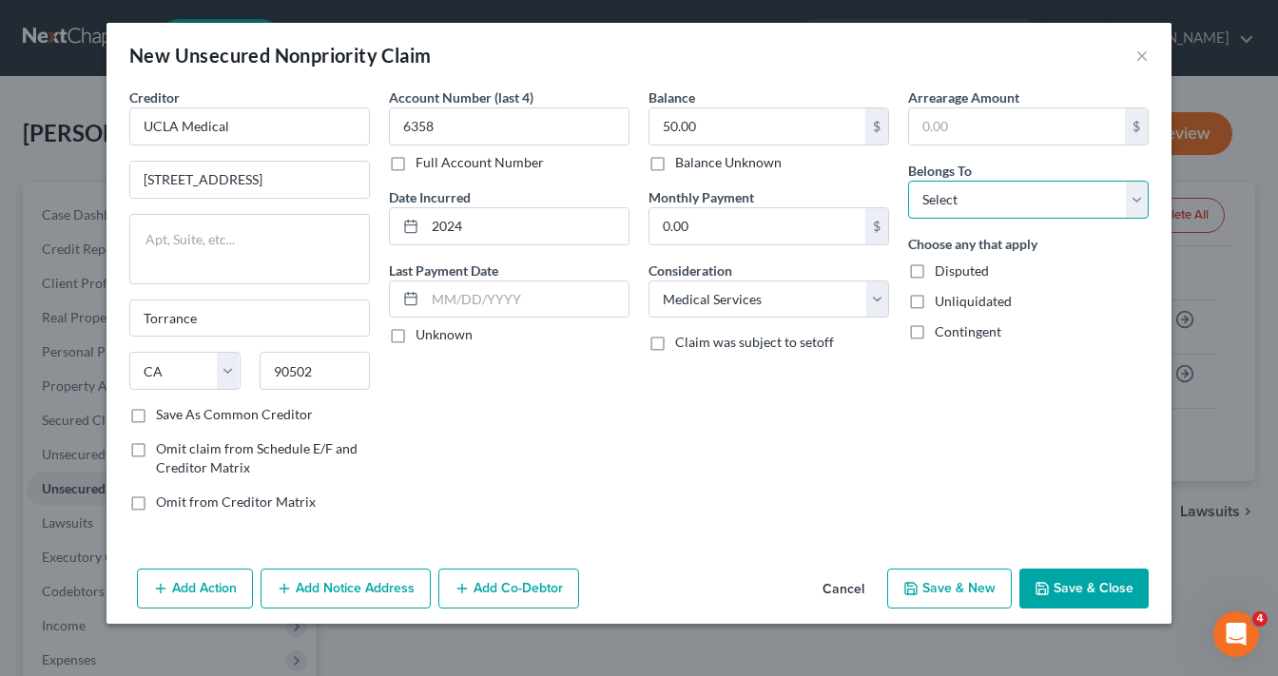
click at [1077, 198] on select "Select Debtor 1 Only Debtor 2 Only Debtor 1 And Debtor 2 Only At Least One Of T…" at bounding box center [1028, 200] width 241 height 38
select select "0"
click at [908, 181] on select "Select Debtor 1 Only Debtor 2 Only Debtor 1 And Debtor 2 Only At Least One Of T…" at bounding box center [1028, 200] width 241 height 38
click at [1099, 596] on button "Save & Close" at bounding box center [1083, 589] width 129 height 40
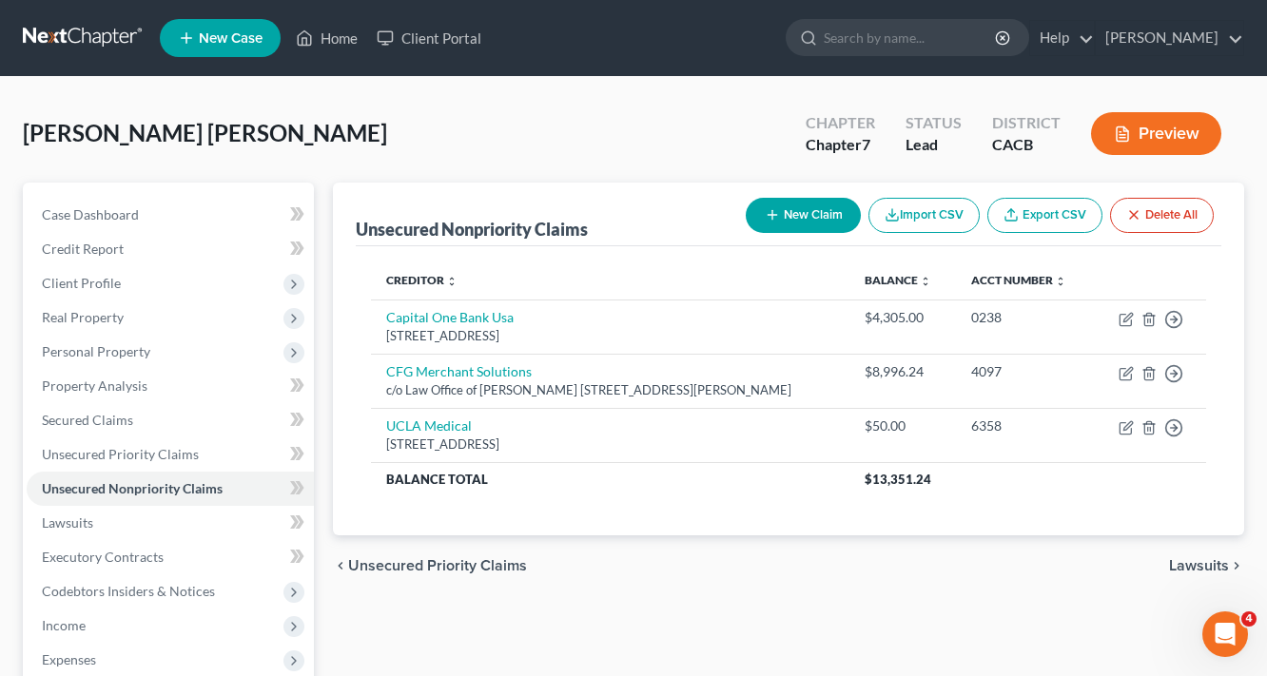
click at [807, 219] on button "New Claim" at bounding box center [803, 215] width 115 height 35
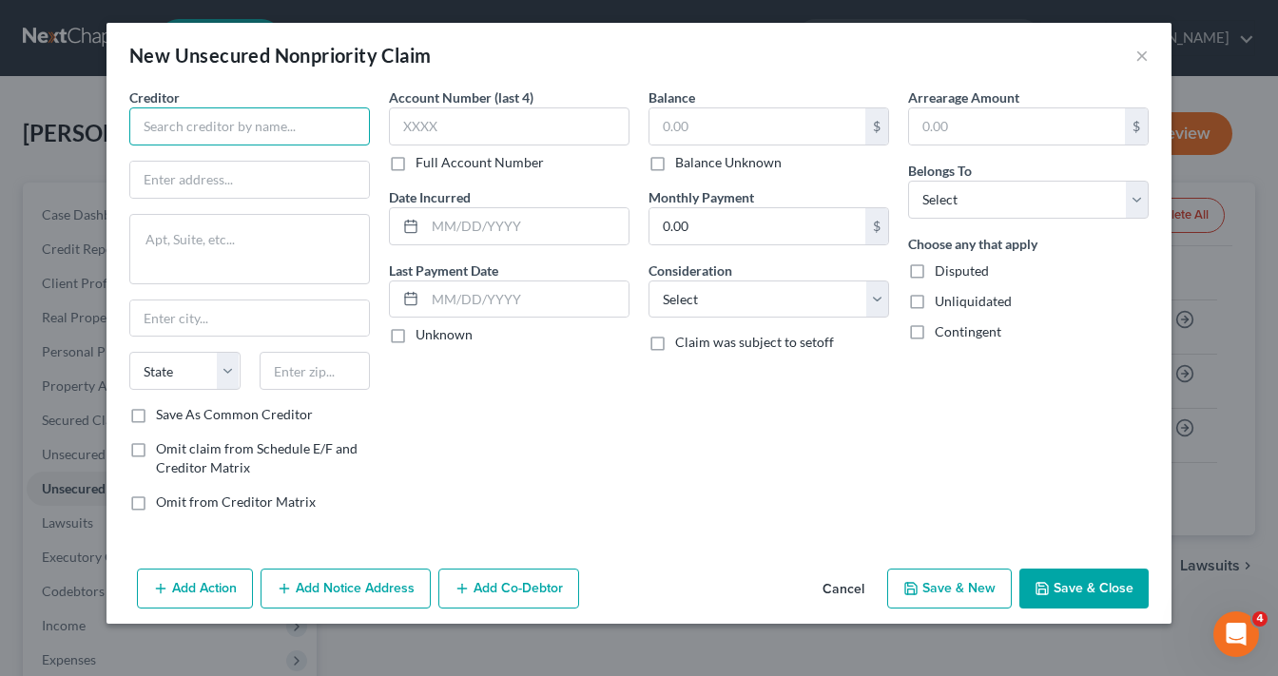
click at [158, 126] on input "text" at bounding box center [249, 126] width 241 height 38
type input "JB&B Capital"
click at [184, 185] on input "text" at bounding box center [249, 180] width 239 height 36
type input "109 S. Northshore Drive, Suite 200"
type input "37919"
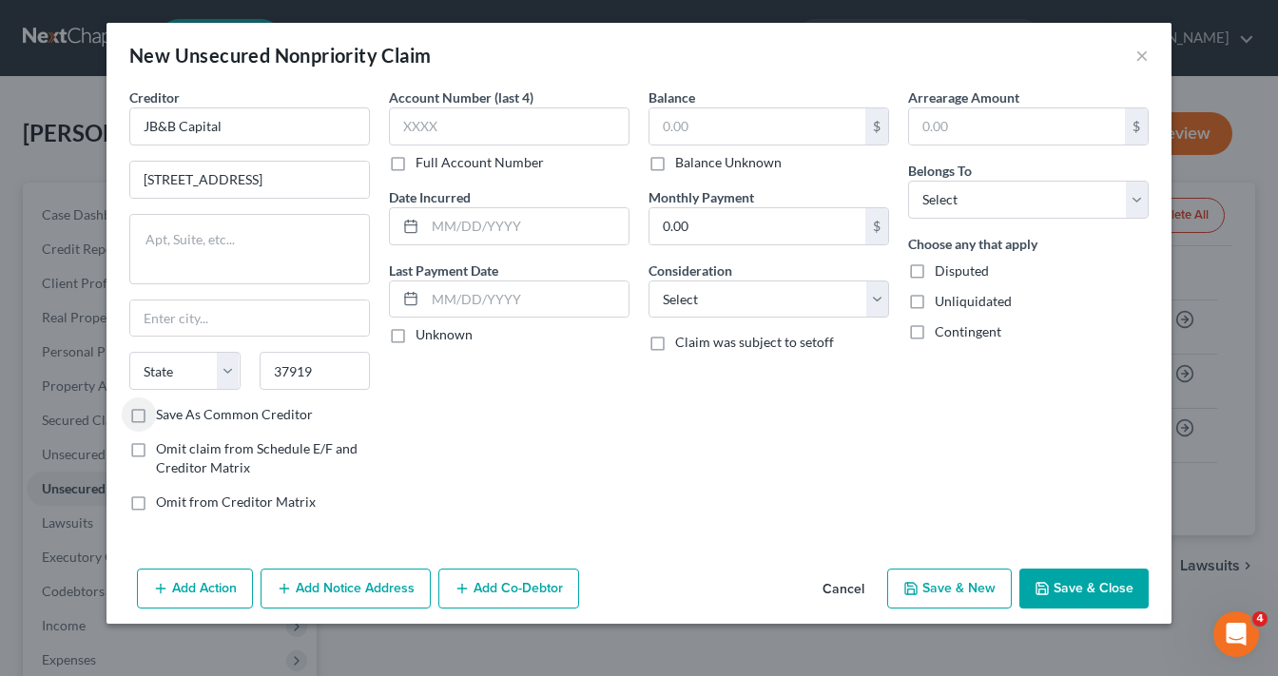
type input "Knoxville"
select select "44"
click at [525, 150] on div "Account Number (last 4) Full Account Number" at bounding box center [509, 129] width 241 height 85
click at [529, 132] on input "text" at bounding box center [509, 126] width 241 height 38
drag, startPoint x: 476, startPoint y: 133, endPoint x: 145, endPoint y: 175, distance: 334.5
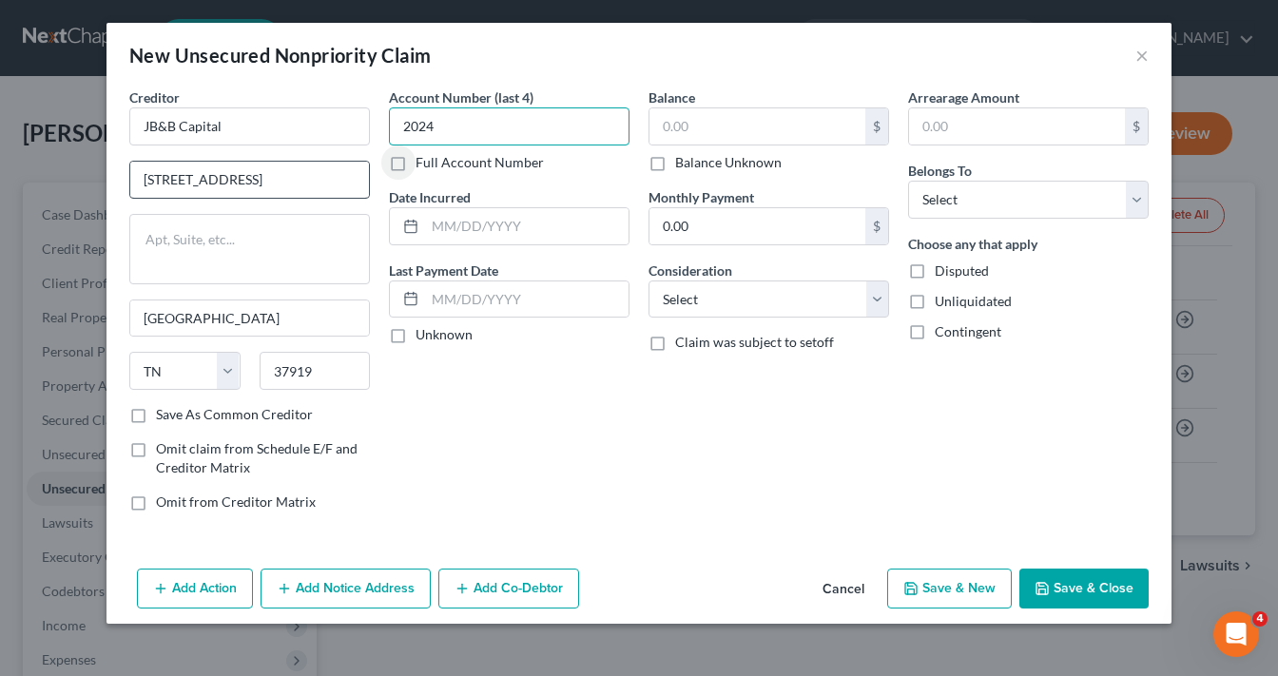
click at [247, 164] on div "Creditor * JB&B Capital 109 S. Northshore Drive, Suite 200 Knoxville State AL A…" at bounding box center [639, 306] width 1038 height 439
type input "4047"
click at [740, 123] on input "text" at bounding box center [758, 126] width 216 height 36
type input "28,605.79"
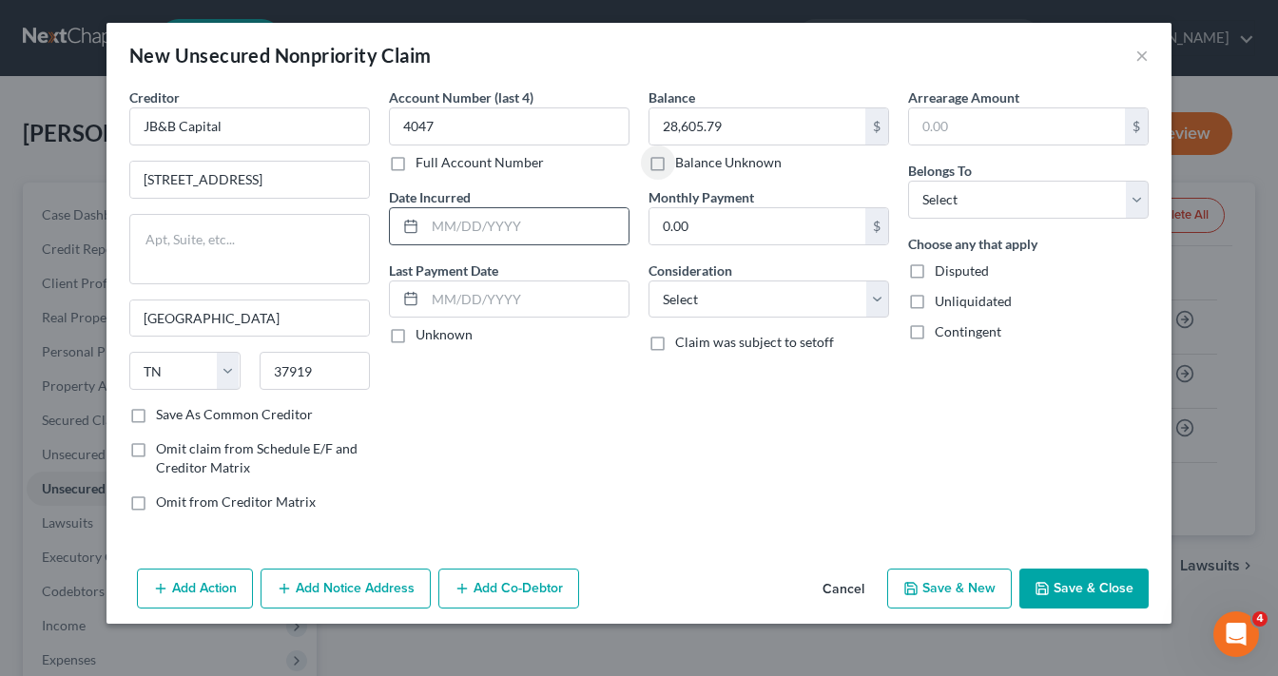
click at [406, 228] on icon at bounding box center [410, 226] width 15 height 15
click at [483, 227] on input "text" at bounding box center [527, 226] width 204 height 36
type input "2024"
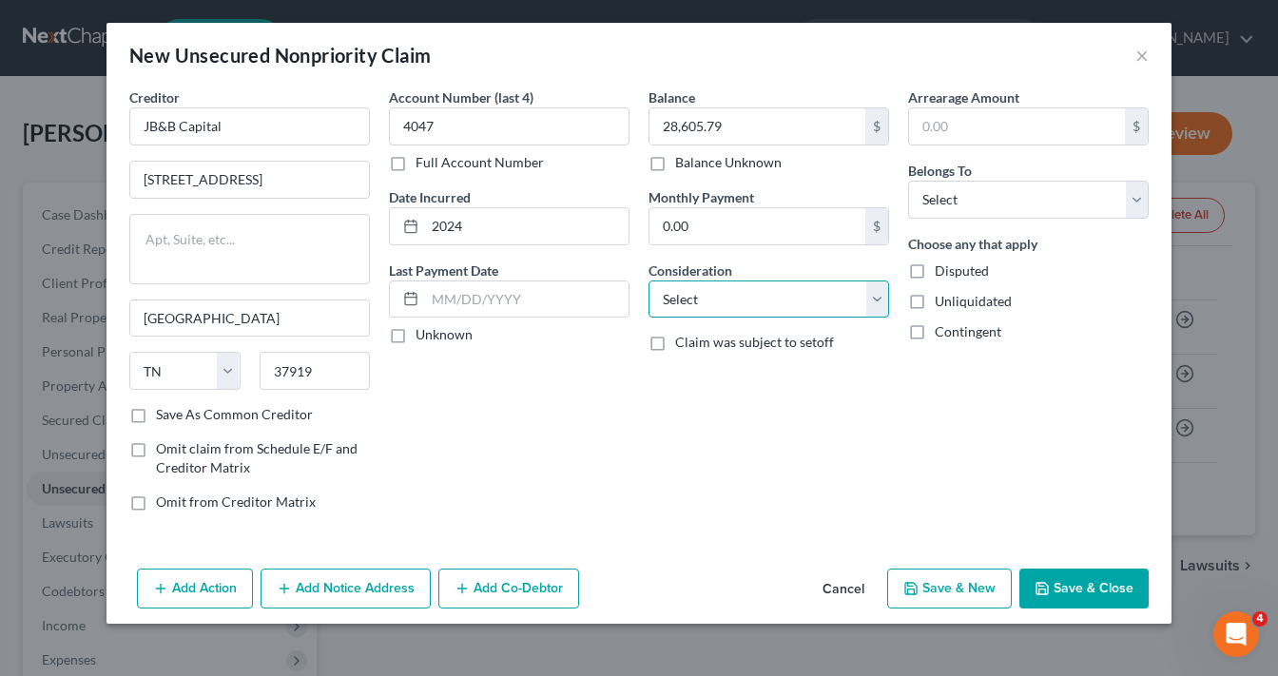
click at [750, 287] on select "Select Cable / Satellite Services Collection Agency Credit Card Debt Debt Couns…" at bounding box center [769, 300] width 241 height 38
select select "14"
click at [649, 281] on select "Select Cable / Satellite Services Collection Agency Credit Card Debt Debt Couns…" at bounding box center [769, 300] width 241 height 38
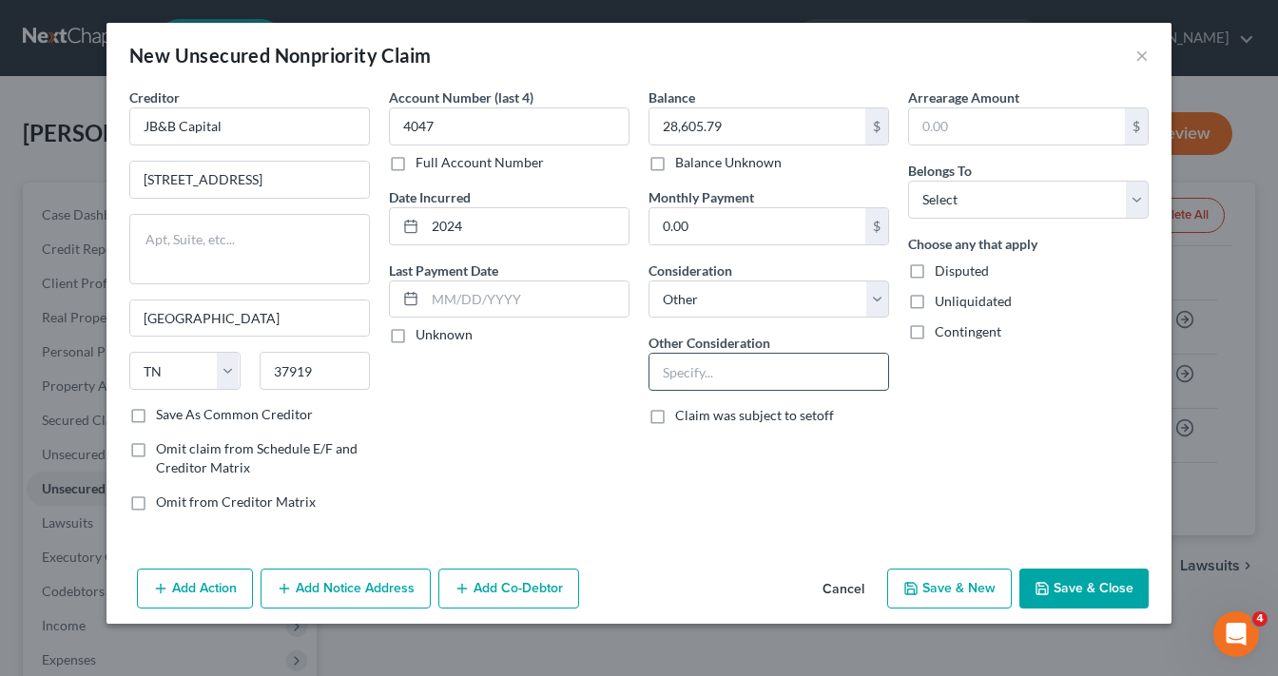
click at [707, 363] on input "text" at bounding box center [769, 372] width 239 height 36
type input "Consumer Services"
click at [982, 203] on select "Select Debtor 1 Only Debtor 2 Only Debtor 1 And Debtor 2 Only At Least One Of T…" at bounding box center [1028, 200] width 241 height 38
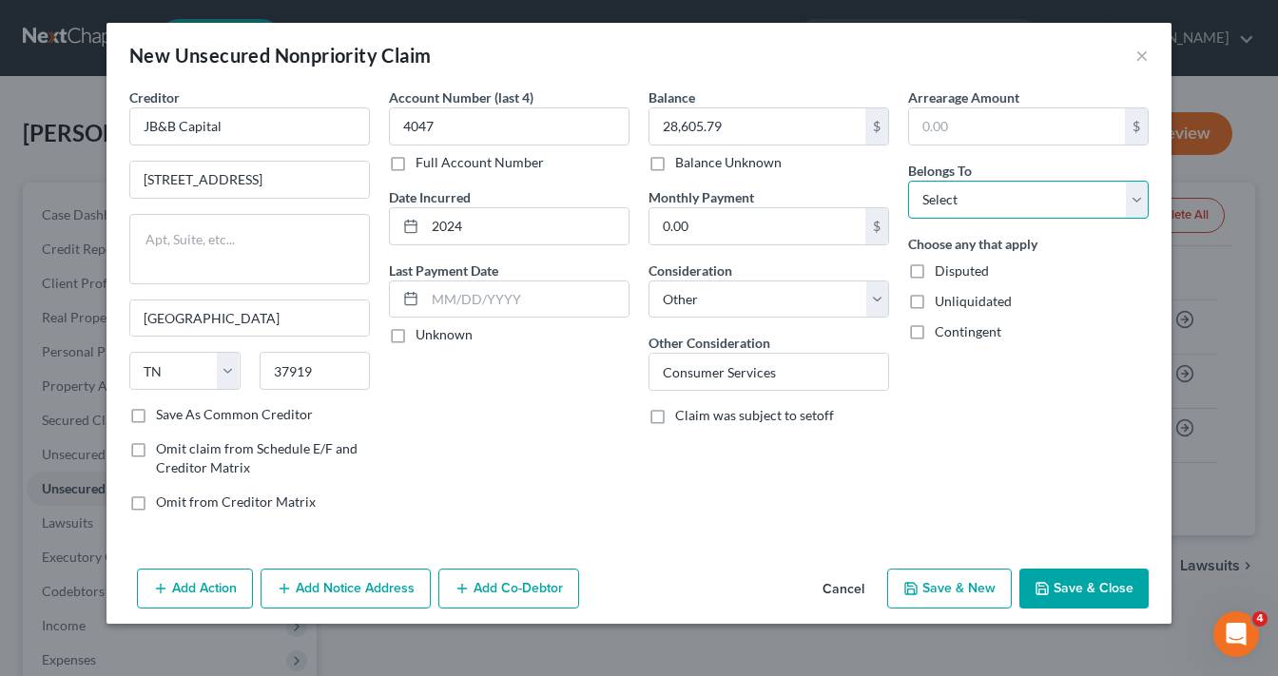
select select "0"
click at [908, 181] on select "Select Debtor 1 Only Debtor 2 Only Debtor 1 And Debtor 2 Only At Least One Of T…" at bounding box center [1028, 200] width 241 height 38
click at [1077, 584] on button "Save & Close" at bounding box center [1083, 589] width 129 height 40
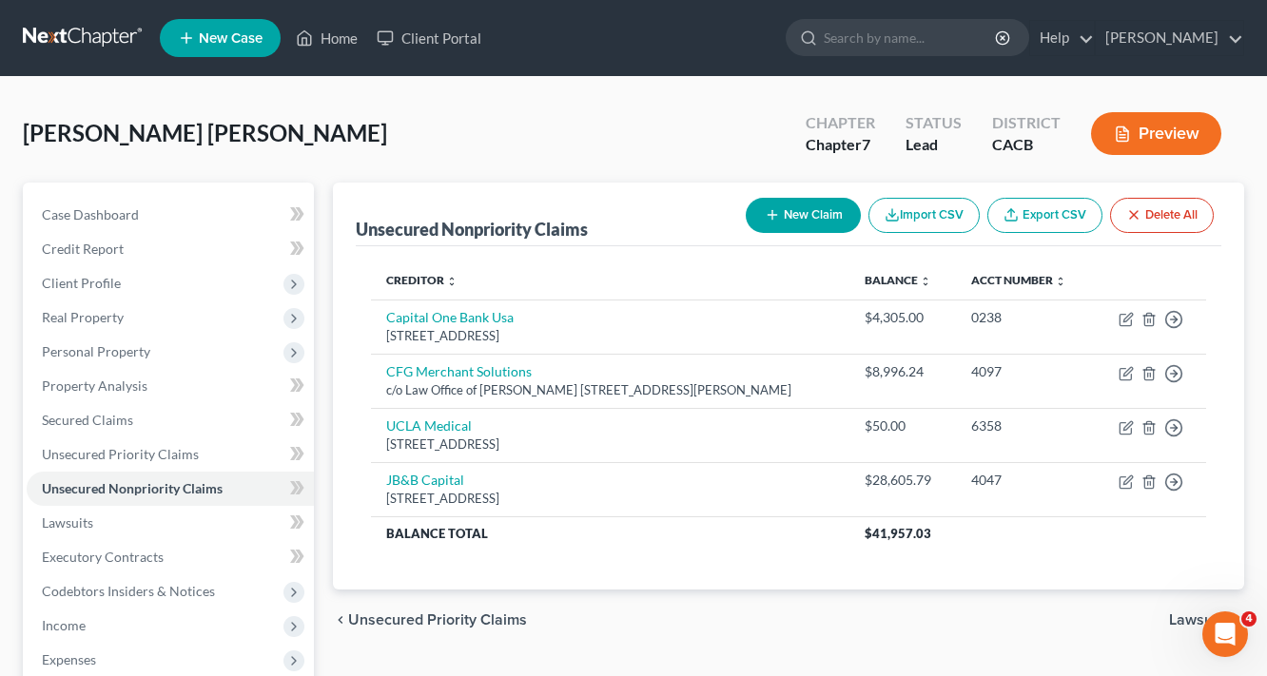
click at [833, 219] on button "New Claim" at bounding box center [803, 215] width 115 height 35
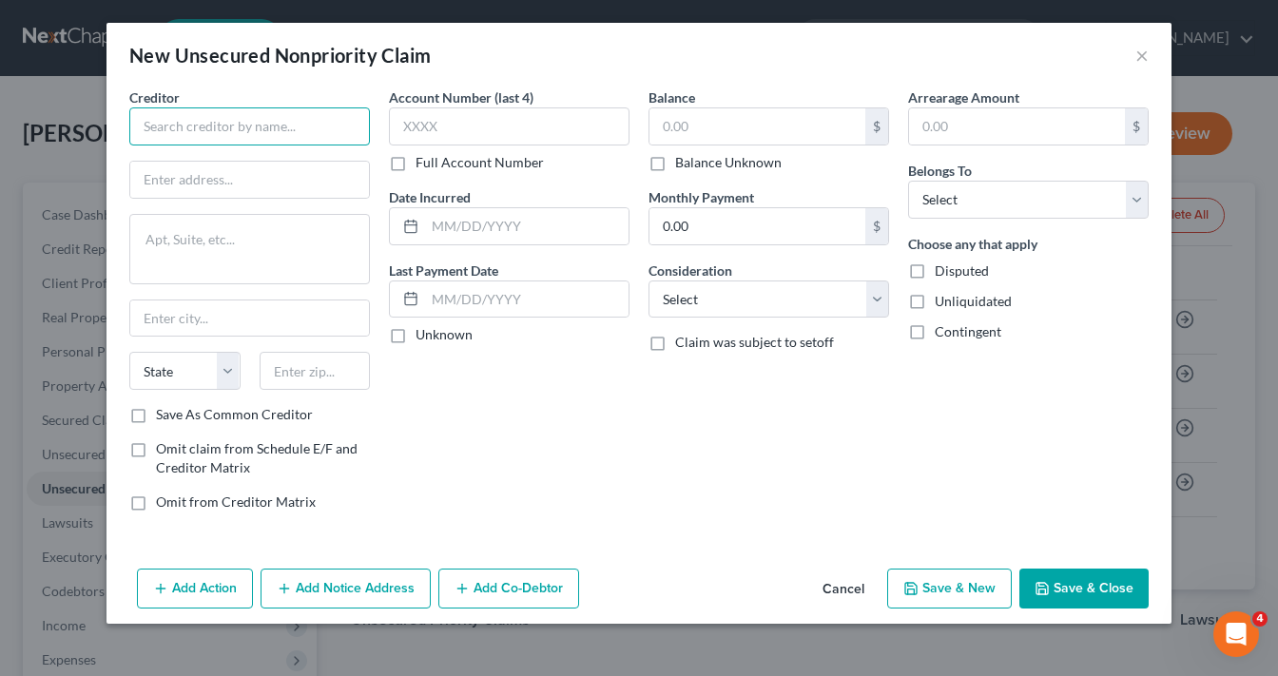
click at [262, 118] on input "text" at bounding box center [249, 126] width 241 height 38
type input "LA County DHS"
type input "c/o USBC America"
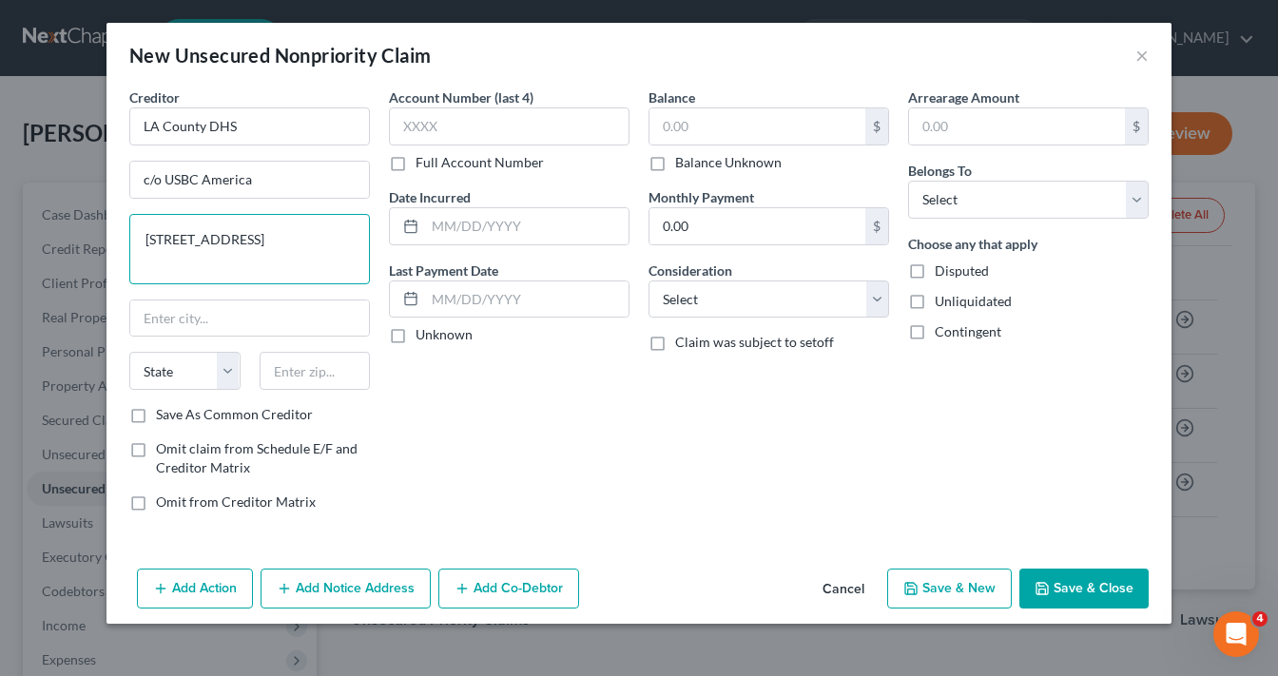
type textarea "355 S. Grand Avenue, Suite 3200 Box 306"
click at [669, 422] on div "Balance $ Balance Unknown Balance Undetermined $ Balance Unknown Monthly Paymen…" at bounding box center [769, 306] width 260 height 439
click at [314, 364] on input "text" at bounding box center [315, 371] width 111 height 38
type input "90071"
type input "Los Angeles"
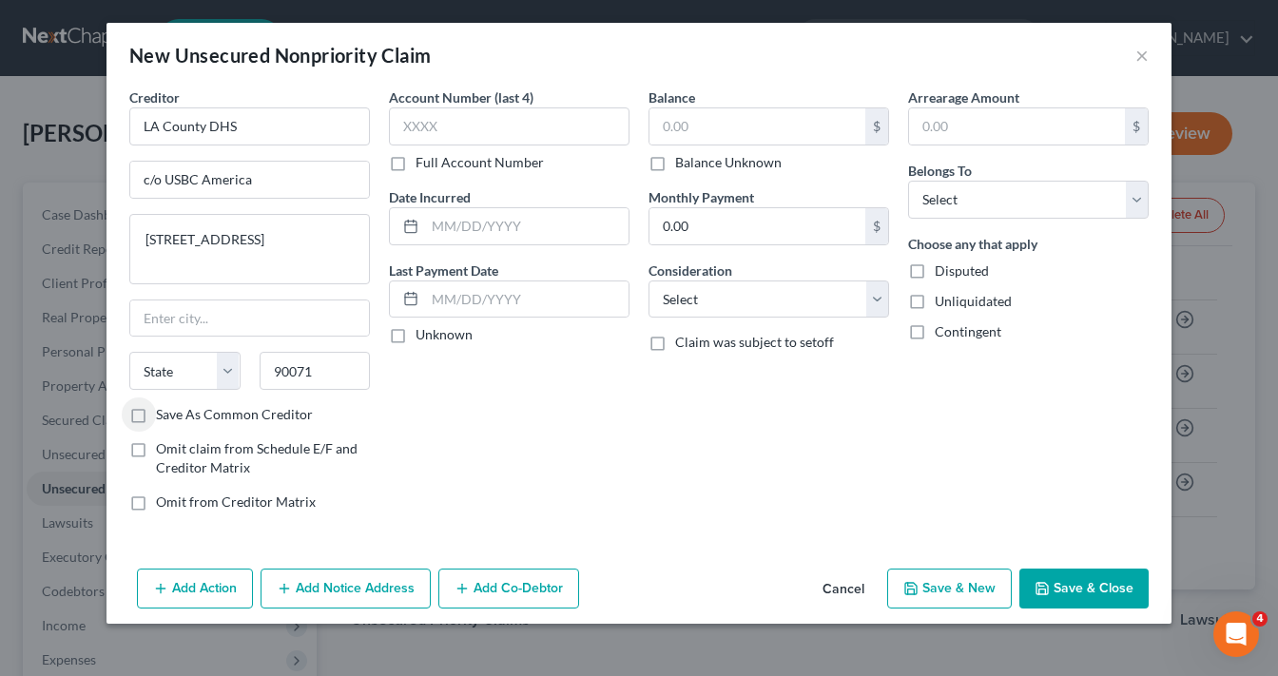
select select "4"
drag, startPoint x: 466, startPoint y: 142, endPoint x: 464, endPoint y: 126, distance: 16.3
click at [464, 126] on input "text" at bounding box center [509, 126] width 241 height 38
type input "9980"
click at [510, 223] on input "text" at bounding box center [527, 226] width 204 height 36
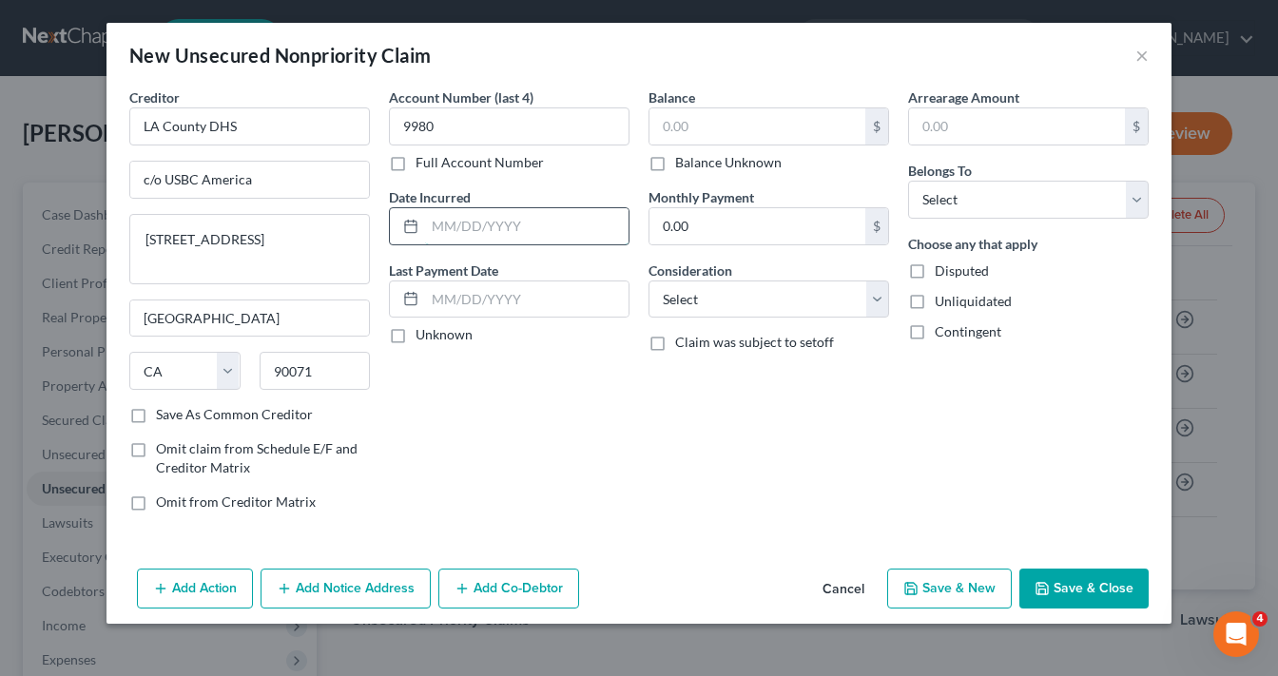
click at [493, 217] on input "text" at bounding box center [527, 226] width 204 height 36
type input "2032"
click at [752, 117] on input "text" at bounding box center [758, 126] width 216 height 36
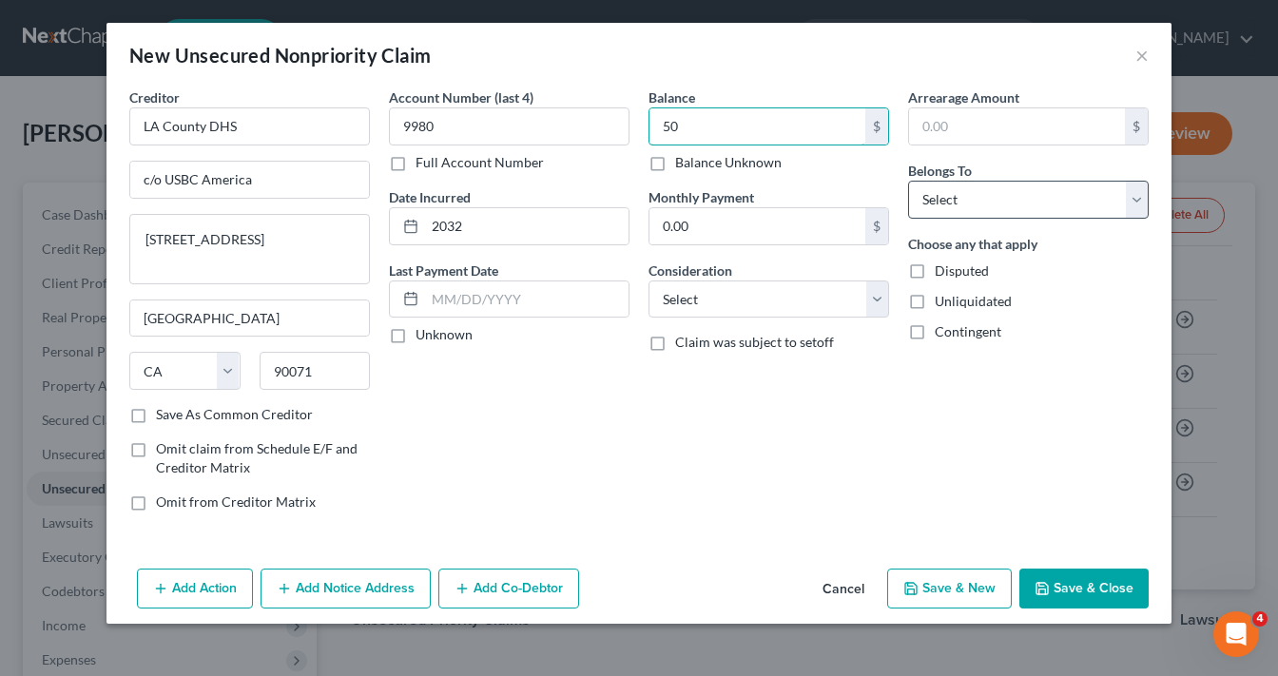
type input "50"
click at [961, 184] on select "Select Debtor 1 Only Debtor 2 Only Debtor 1 And Debtor 2 Only At Least One Of T…" at bounding box center [1028, 200] width 241 height 38
select select "0"
click at [908, 181] on select "Select Debtor 1 Only Debtor 2 Only Debtor 1 And Debtor 2 Only At Least One Of T…" at bounding box center [1028, 200] width 241 height 38
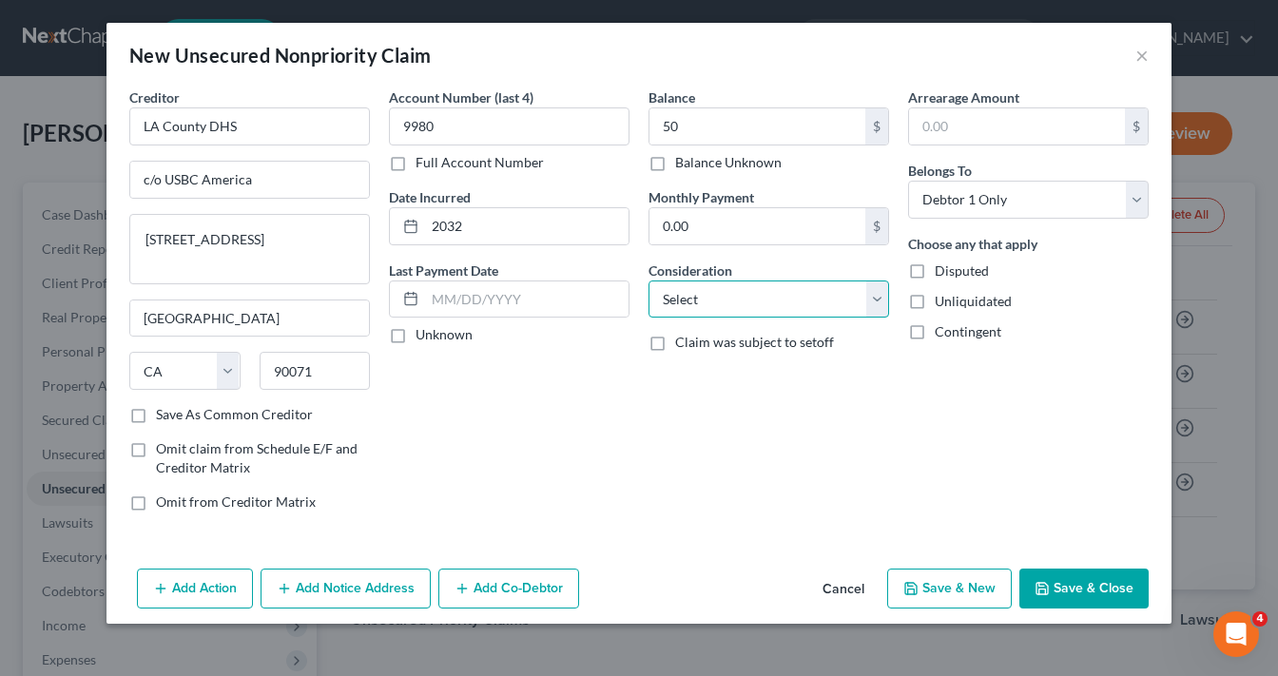
click at [707, 290] on select "Select Cable / Satellite Services Collection Agency Credit Card Debt Debt Couns…" at bounding box center [769, 300] width 241 height 38
select select "9"
click at [649, 281] on select "Select Cable / Satellite Services Collection Agency Credit Card Debt Debt Couns…" at bounding box center [769, 300] width 241 height 38
click at [1079, 578] on button "Save & Close" at bounding box center [1083, 589] width 129 height 40
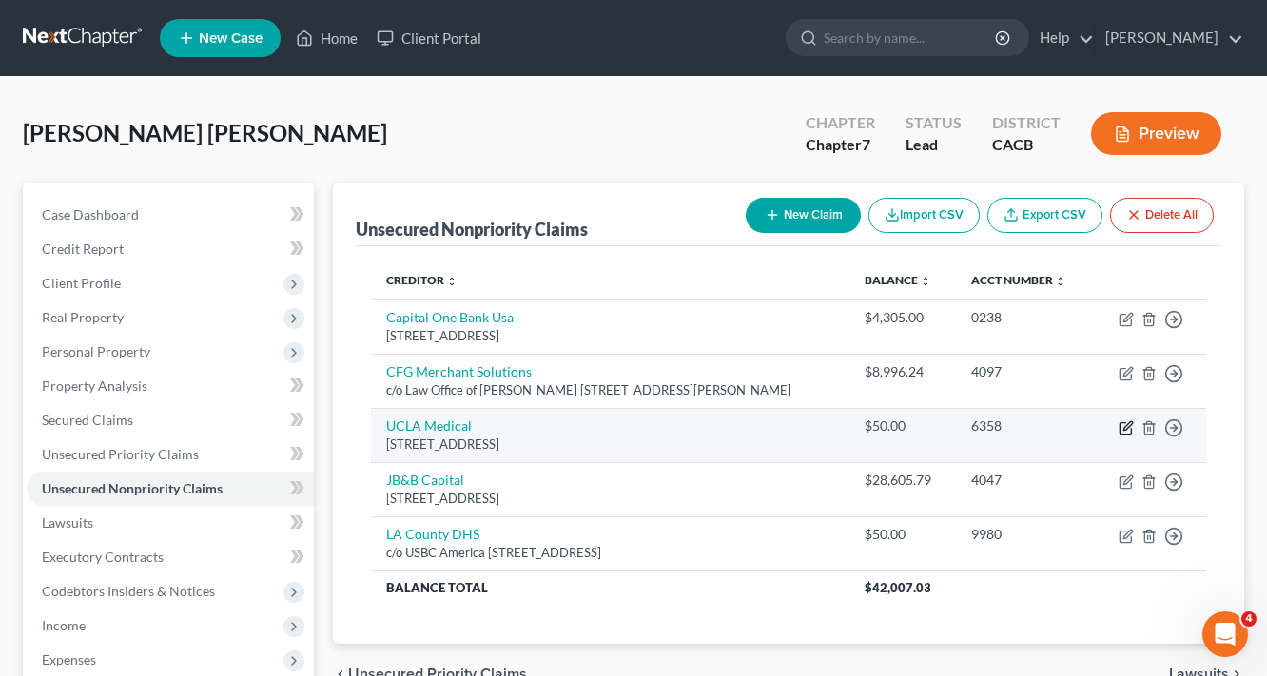
click at [1120, 436] on icon "button" at bounding box center [1125, 427] width 15 height 15
select select "4"
select select "9"
select select "0"
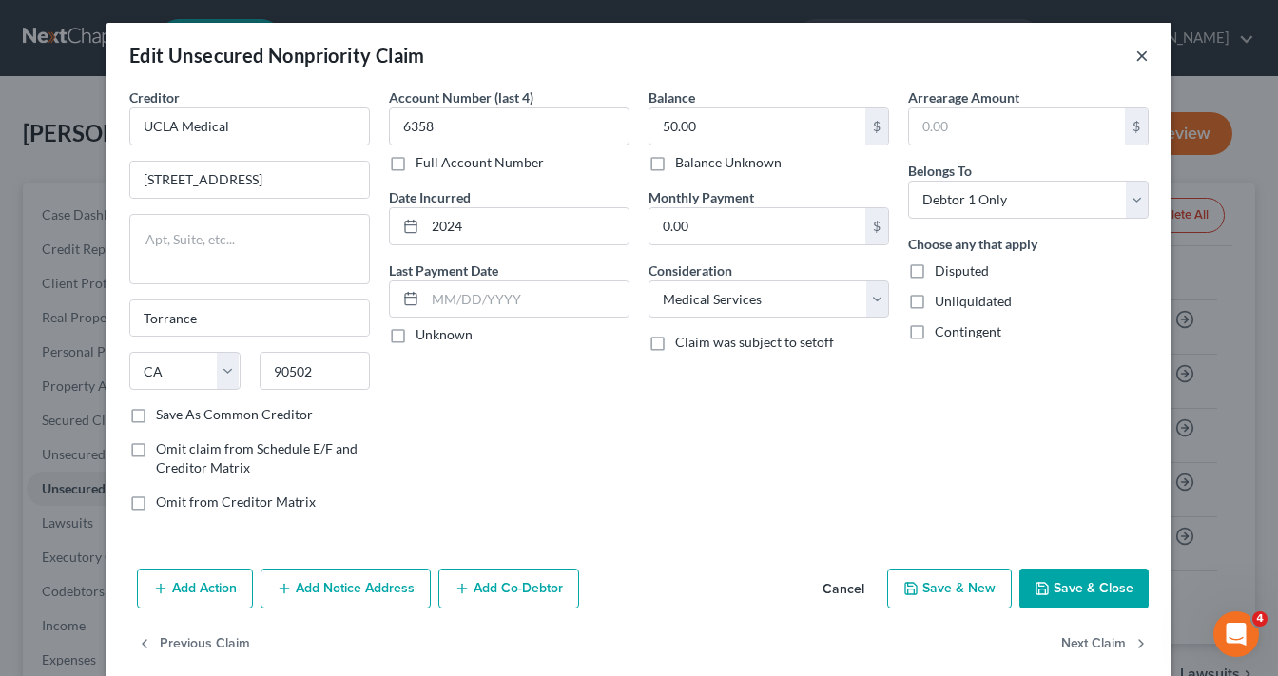
click at [1137, 57] on button "×" at bounding box center [1141, 55] width 13 height 23
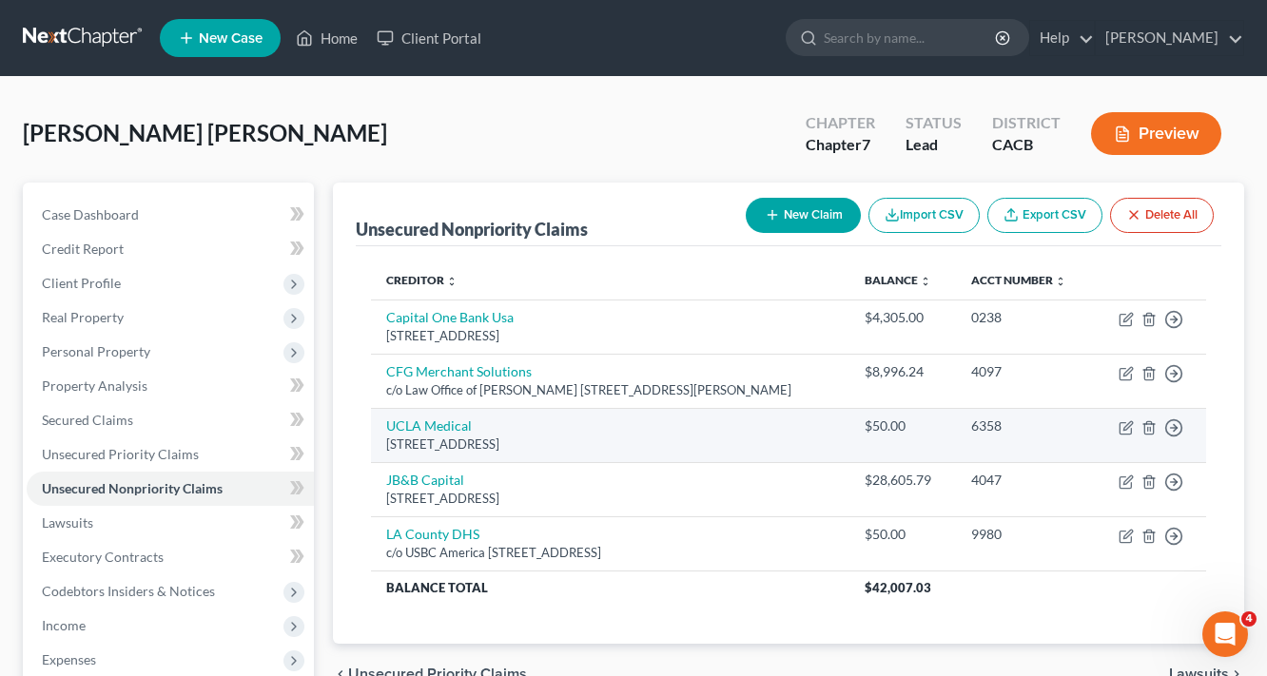
click at [1148, 462] on td "Move to D Move to E Move to G Move to Notice Only" at bounding box center [1149, 435] width 113 height 54
click at [1148, 431] on line "button" at bounding box center [1148, 429] width 0 height 4
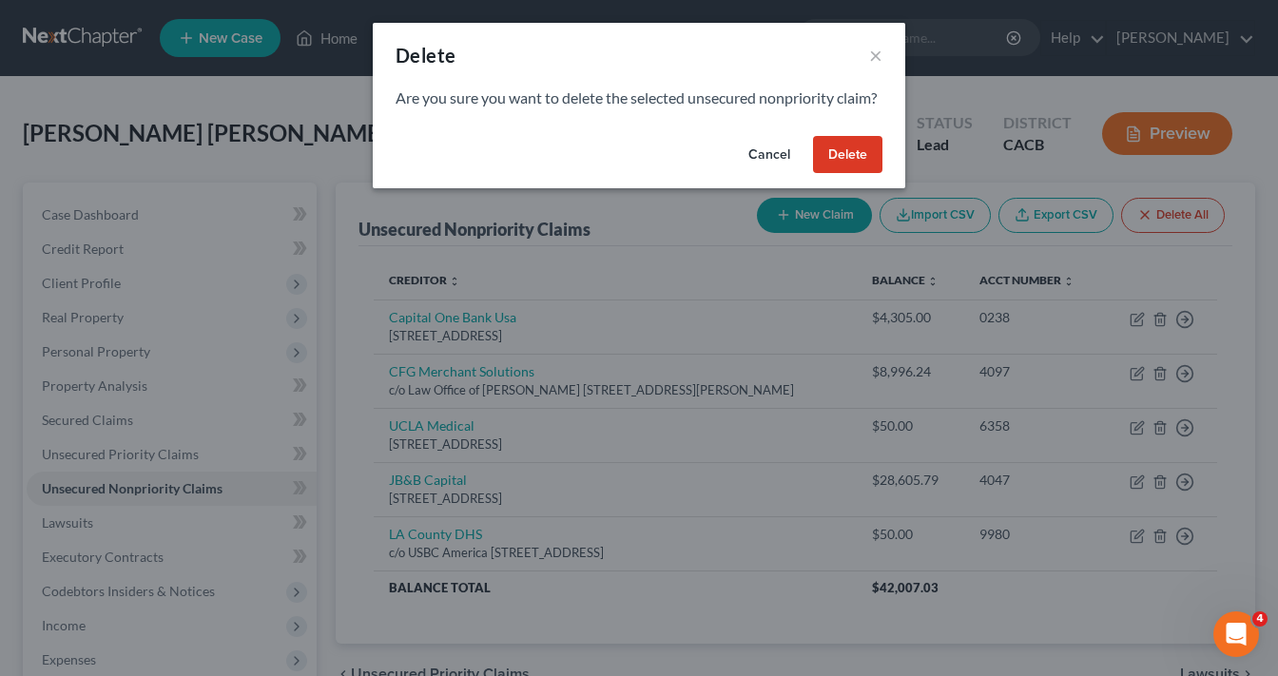
click at [826, 174] on button "Delete" at bounding box center [847, 155] width 69 height 38
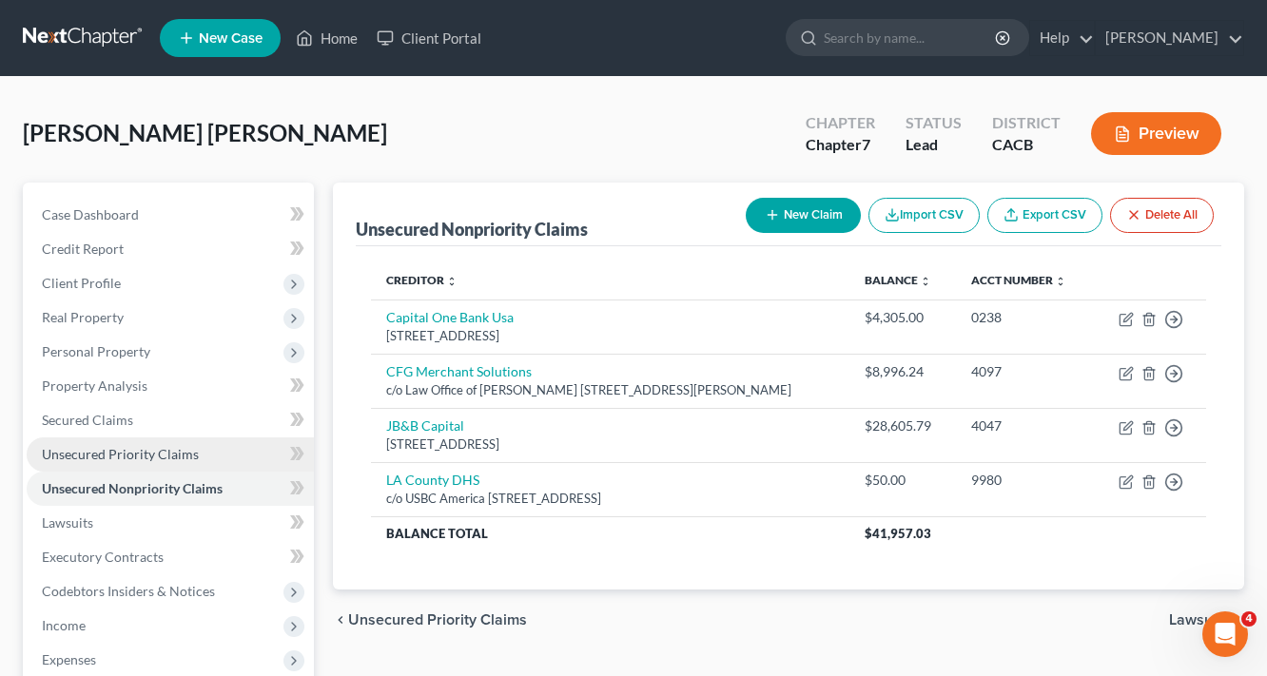
click at [140, 456] on span "Unsecured Priority Claims" at bounding box center [120, 454] width 157 height 16
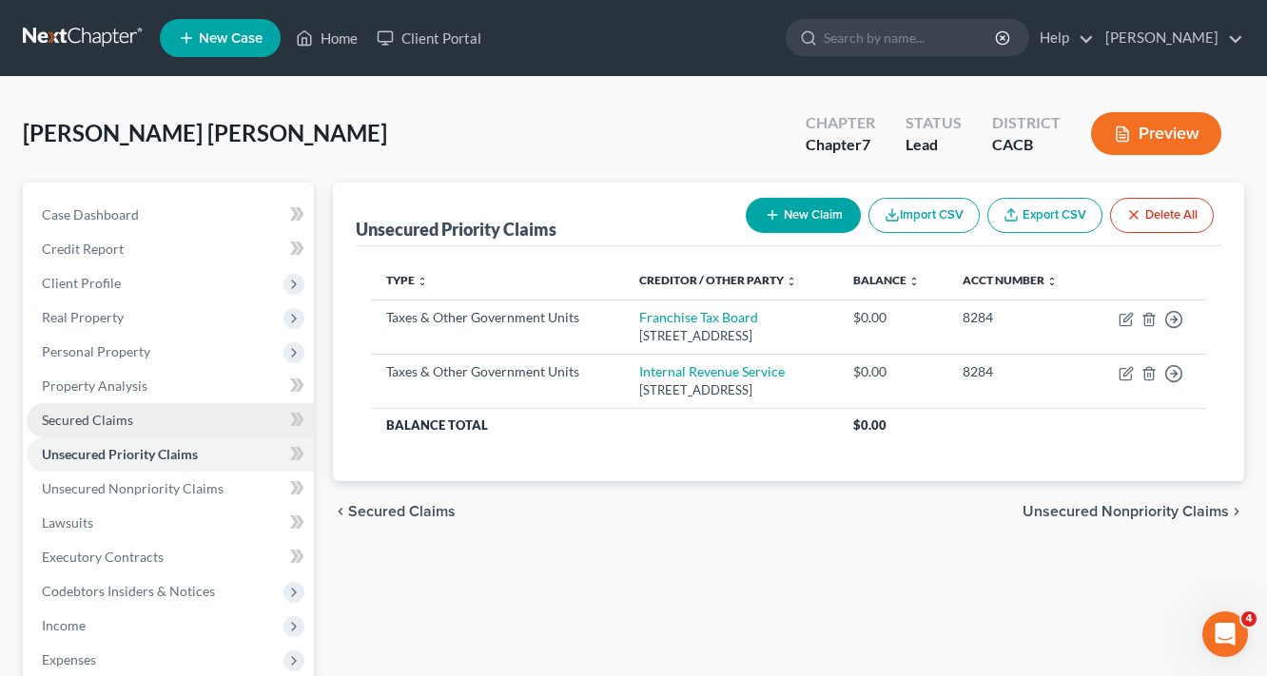
click at [73, 422] on span "Secured Claims" at bounding box center [87, 420] width 91 height 16
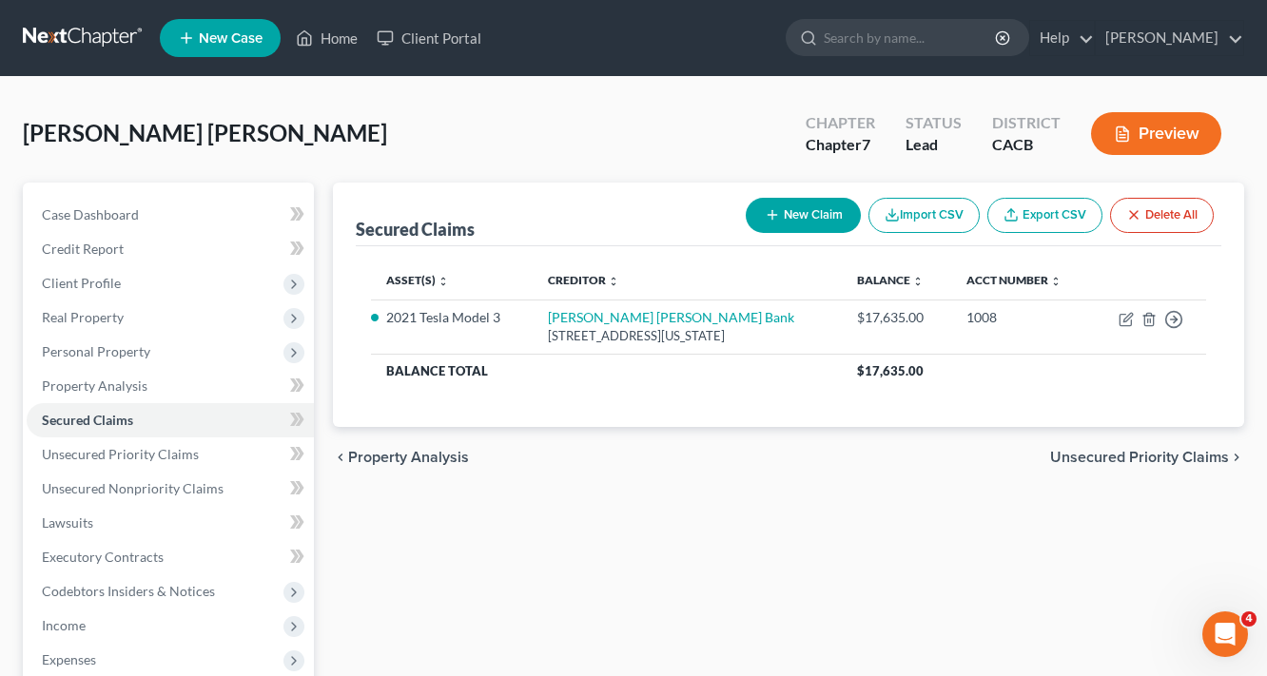
click at [819, 215] on button "New Claim" at bounding box center [803, 215] width 115 height 35
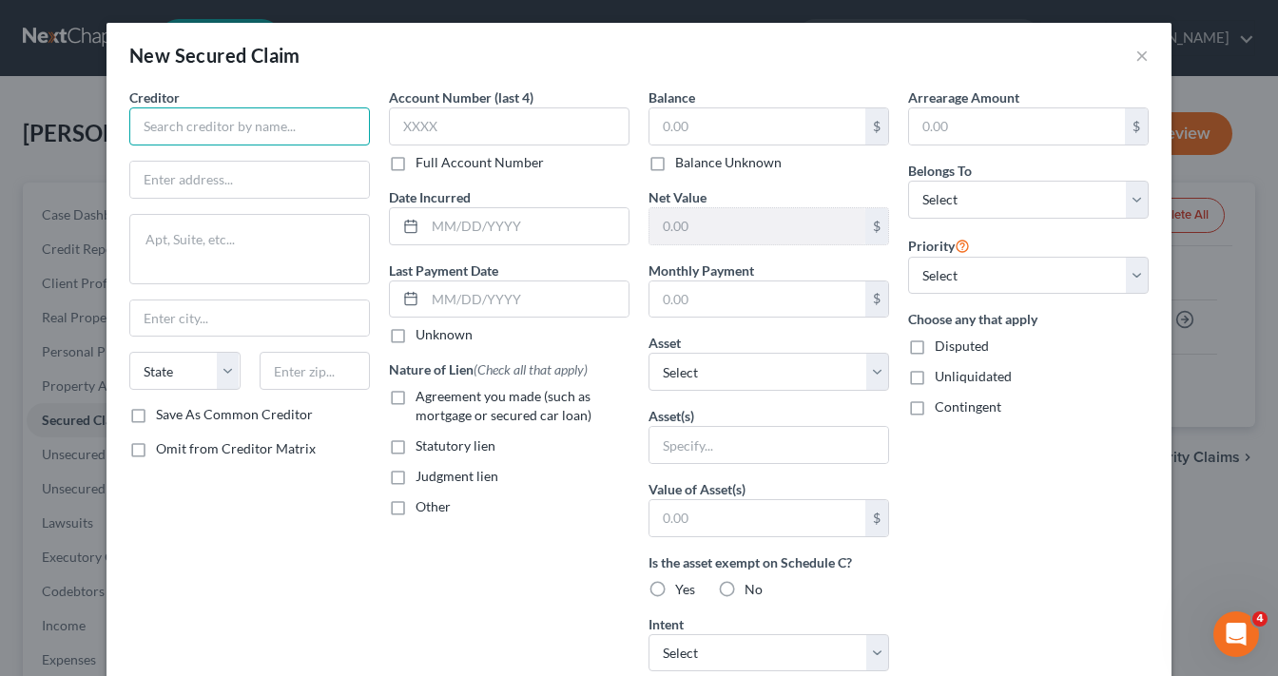
click at [251, 116] on input "text" at bounding box center [249, 126] width 241 height 38
click at [251, 116] on input "Ascentium Caoital" at bounding box center [249, 126] width 241 height 38
click at [1138, 53] on button "×" at bounding box center [1141, 55] width 13 height 23
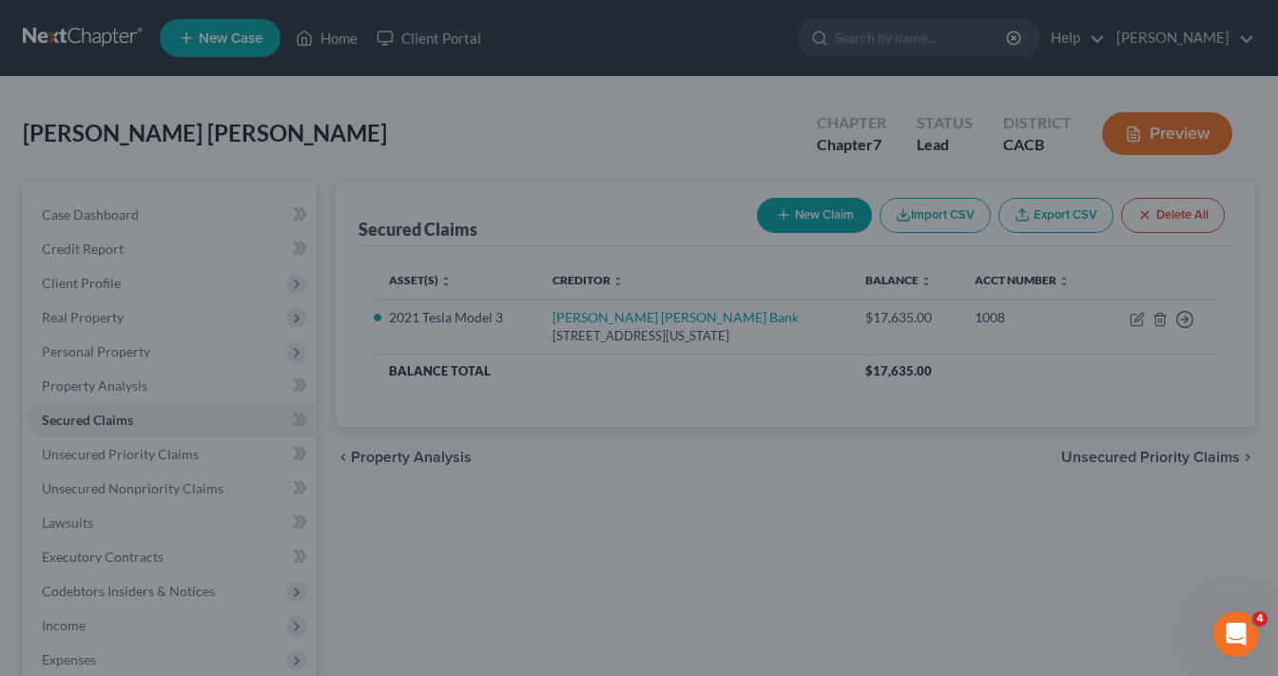
type input "Ascentium Capital"
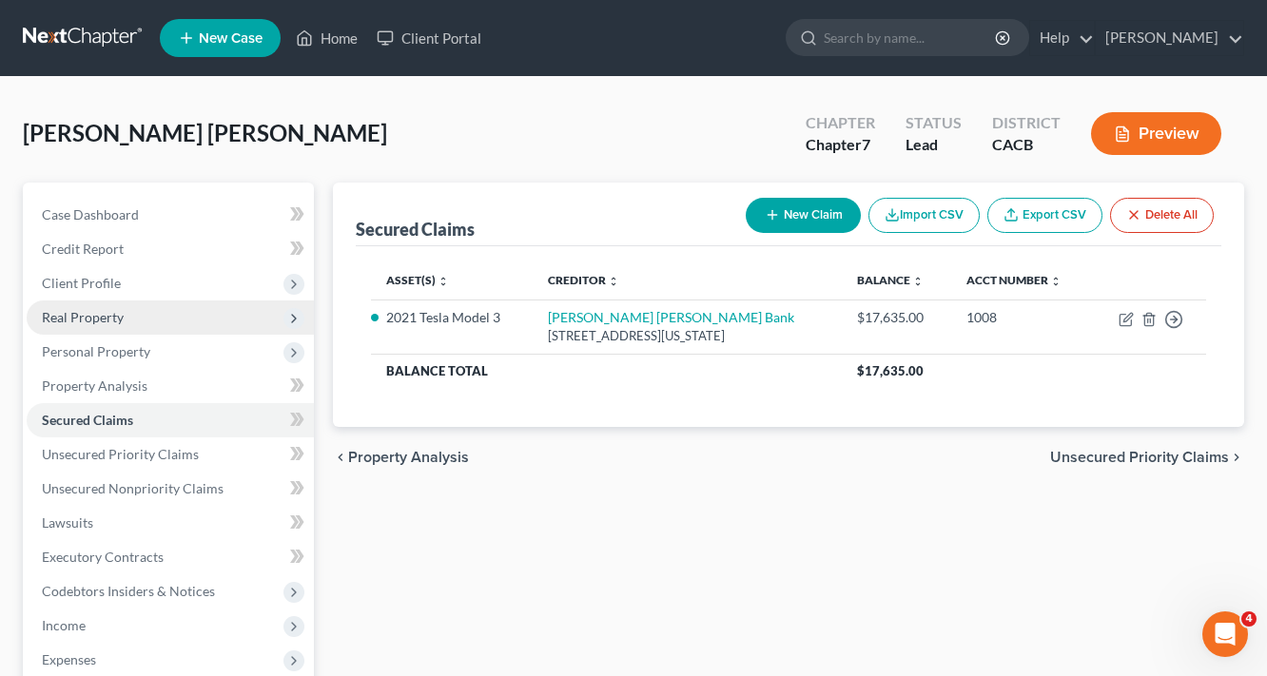
click at [103, 316] on span "Real Property" at bounding box center [83, 317] width 82 height 16
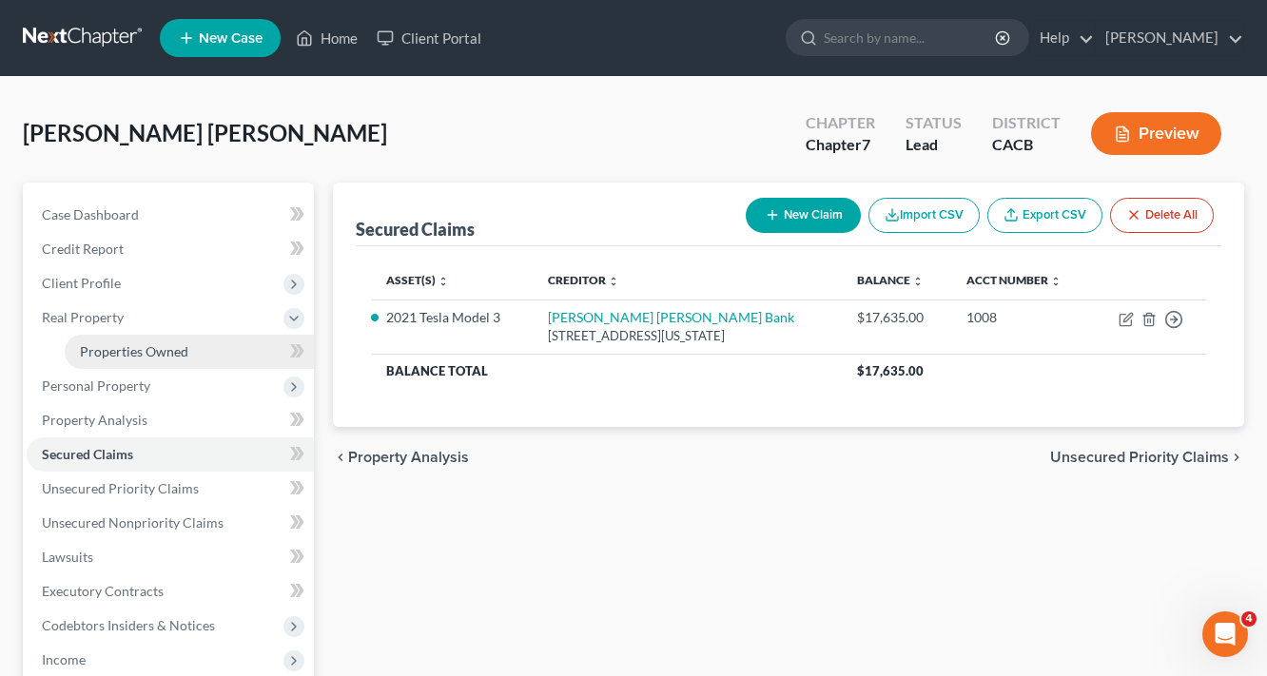
click at [125, 355] on span "Properties Owned" at bounding box center [134, 351] width 108 height 16
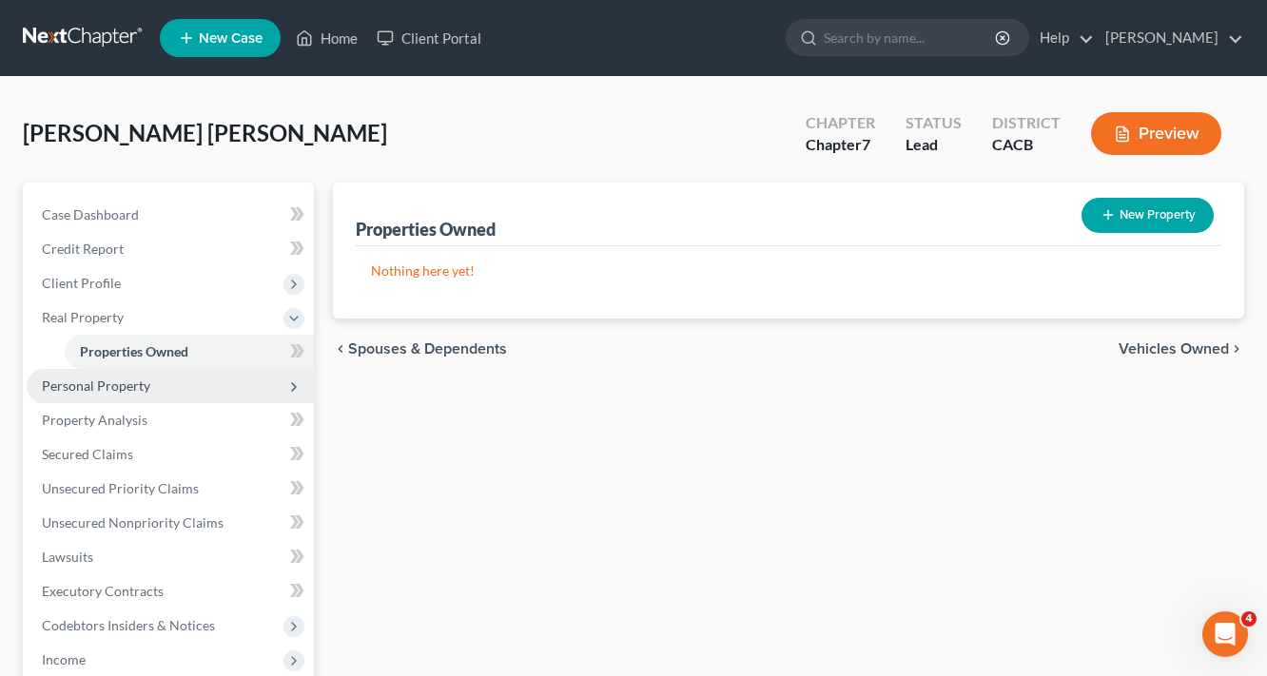
click at [95, 388] on span "Personal Property" at bounding box center [96, 386] width 108 height 16
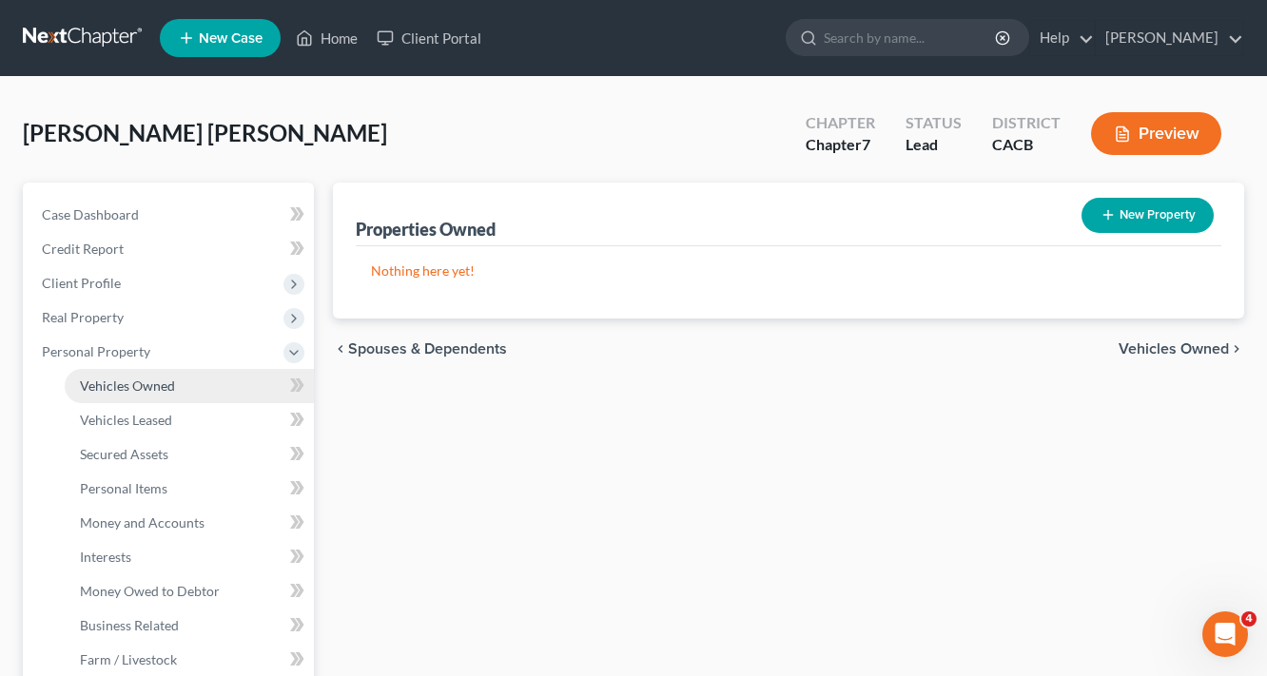
click at [141, 390] on span "Vehicles Owned" at bounding box center [127, 386] width 95 height 16
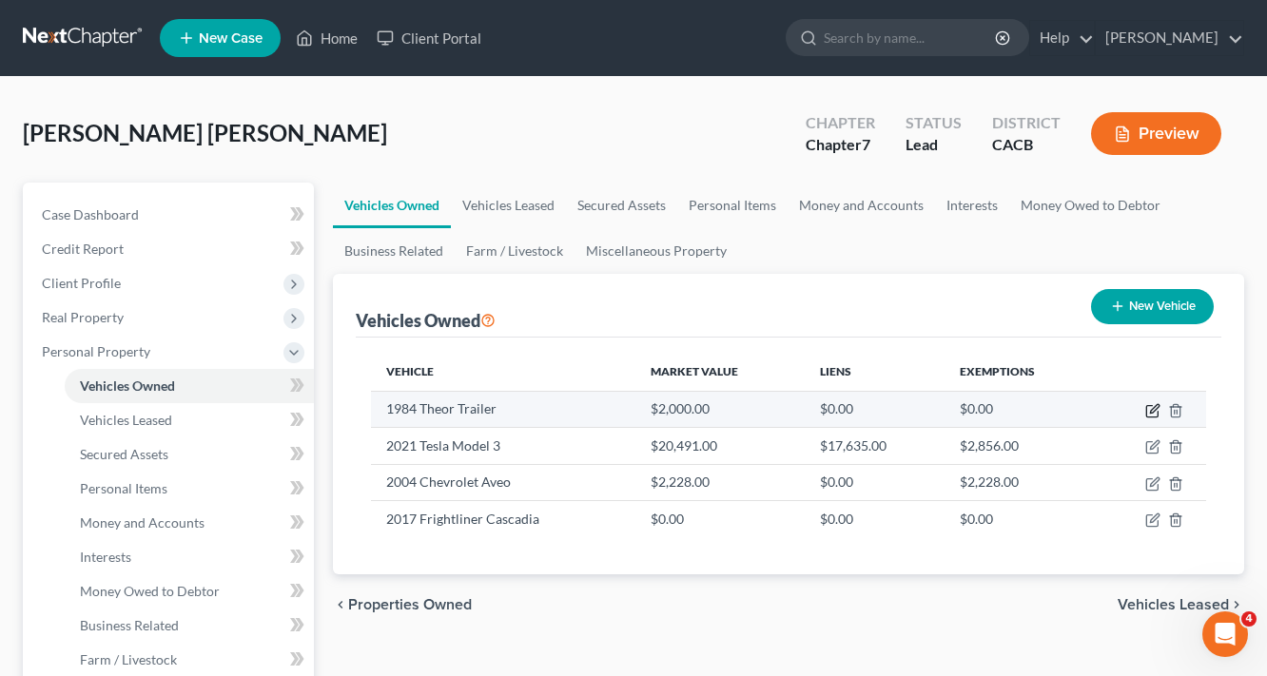
click at [1149, 409] on icon "button" at bounding box center [1152, 410] width 15 height 15
select select "2"
select select "42"
select select "0"
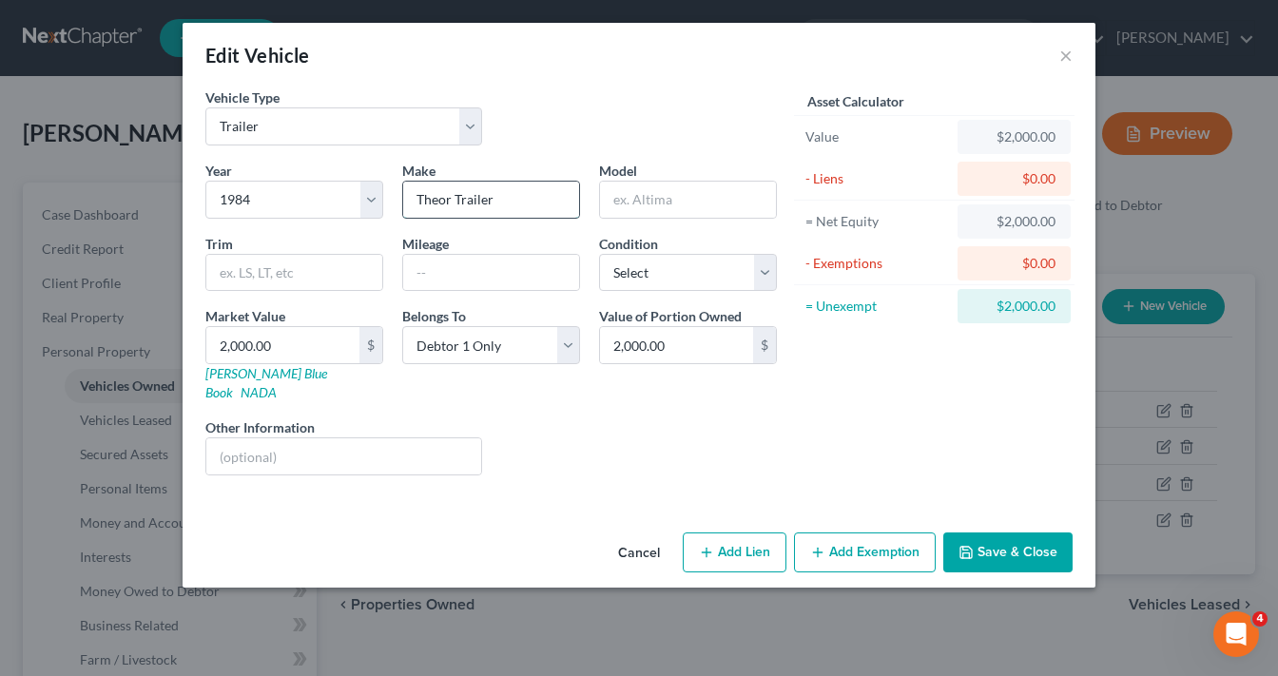
click at [450, 201] on input "Theor Trailer" at bounding box center [491, 200] width 176 height 36
click at [445, 200] on input "Theor Trailer" at bounding box center [491, 200] width 176 height 36
type input "Theur Trailer"
click at [662, 266] on select "Select Excellent Very Good Good Fair Poor" at bounding box center [688, 273] width 178 height 38
select select "4"
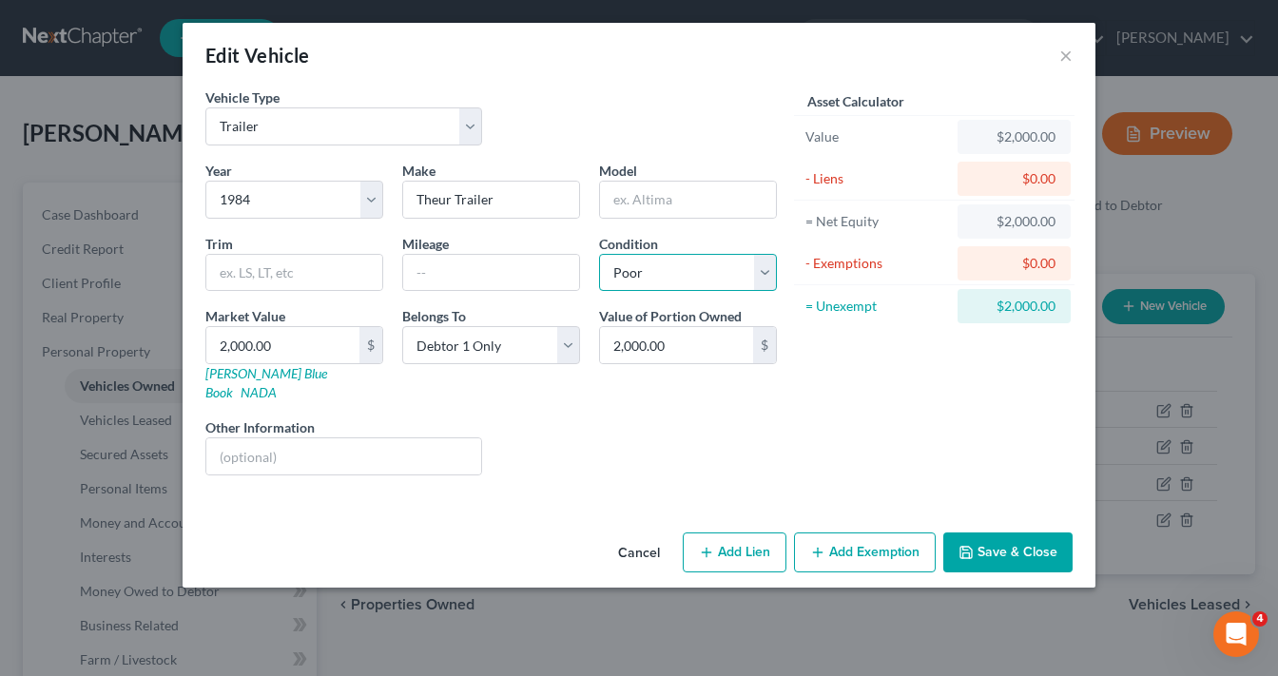
click at [599, 254] on select "Select Excellent Very Good Good Fair Poor" at bounding box center [688, 273] width 178 height 38
click at [876, 398] on div "Asset Calculator Value $2,000.00 - Liens $0.00 = Net Equity $2,000.00 - Exempti…" at bounding box center [934, 288] width 296 height 403
click at [1018, 533] on button "Save & Close" at bounding box center [1007, 553] width 129 height 40
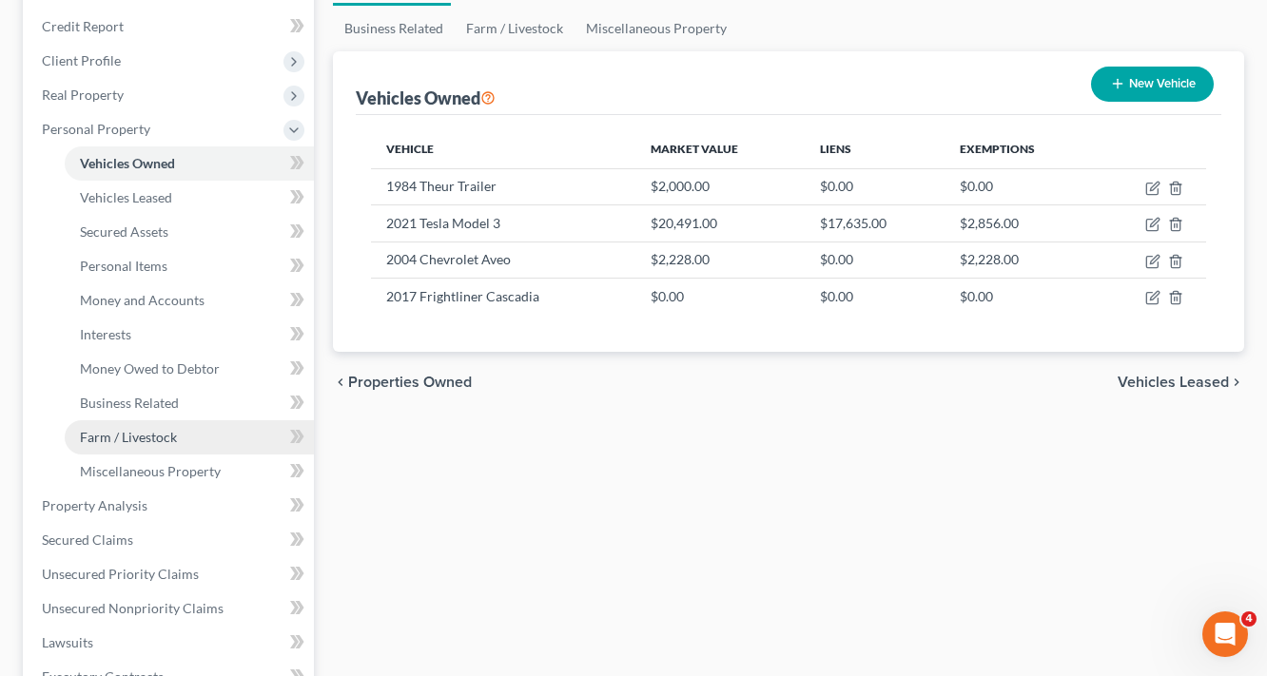
scroll to position [304, 0]
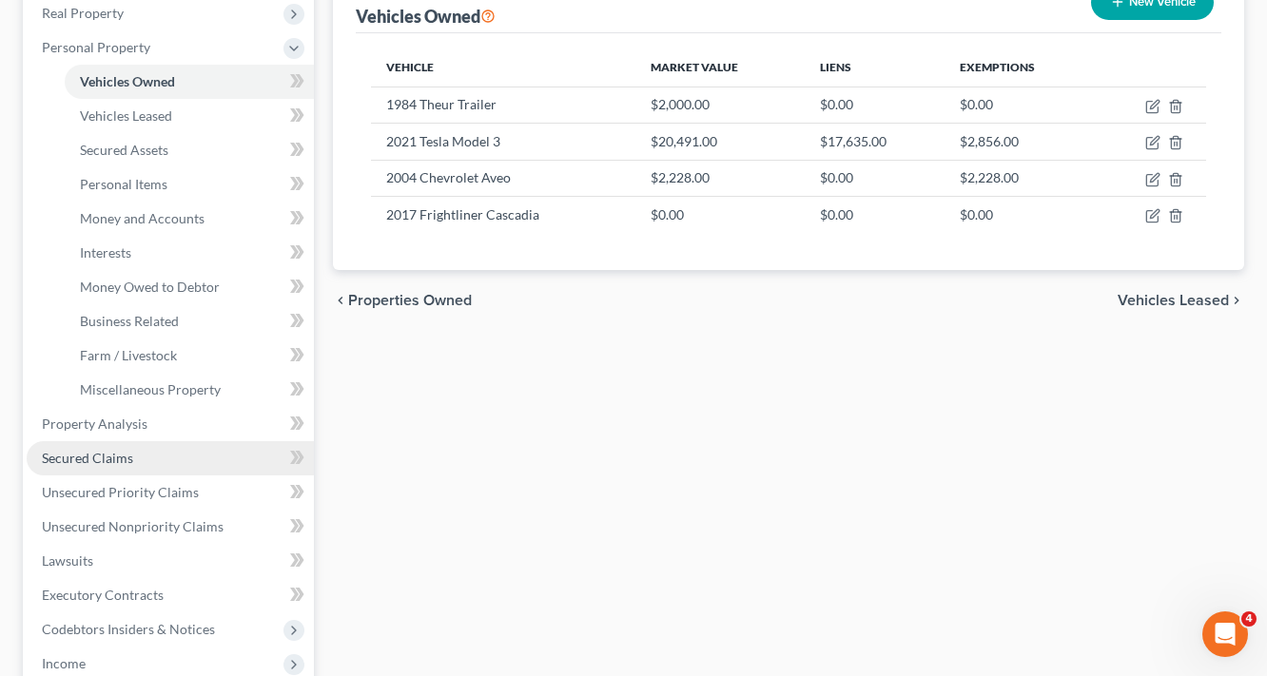
click at [98, 458] on span "Secured Claims" at bounding box center [87, 458] width 91 height 16
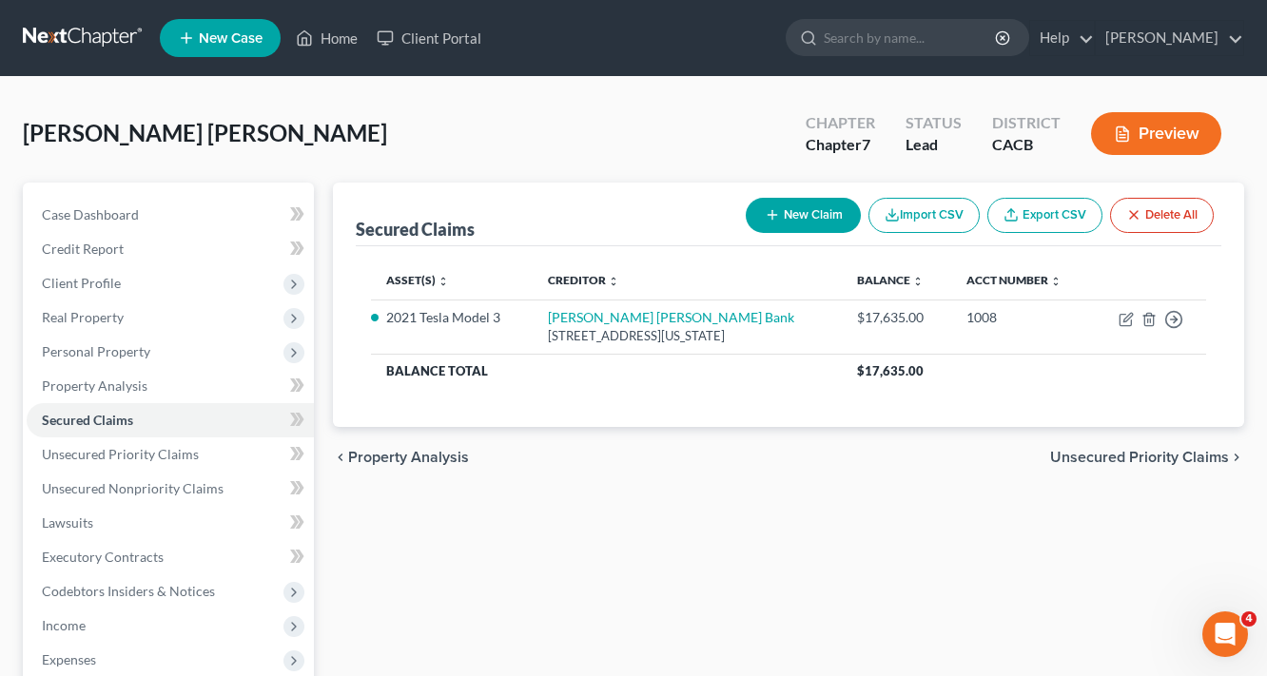
click at [805, 214] on button "New Claim" at bounding box center [803, 215] width 115 height 35
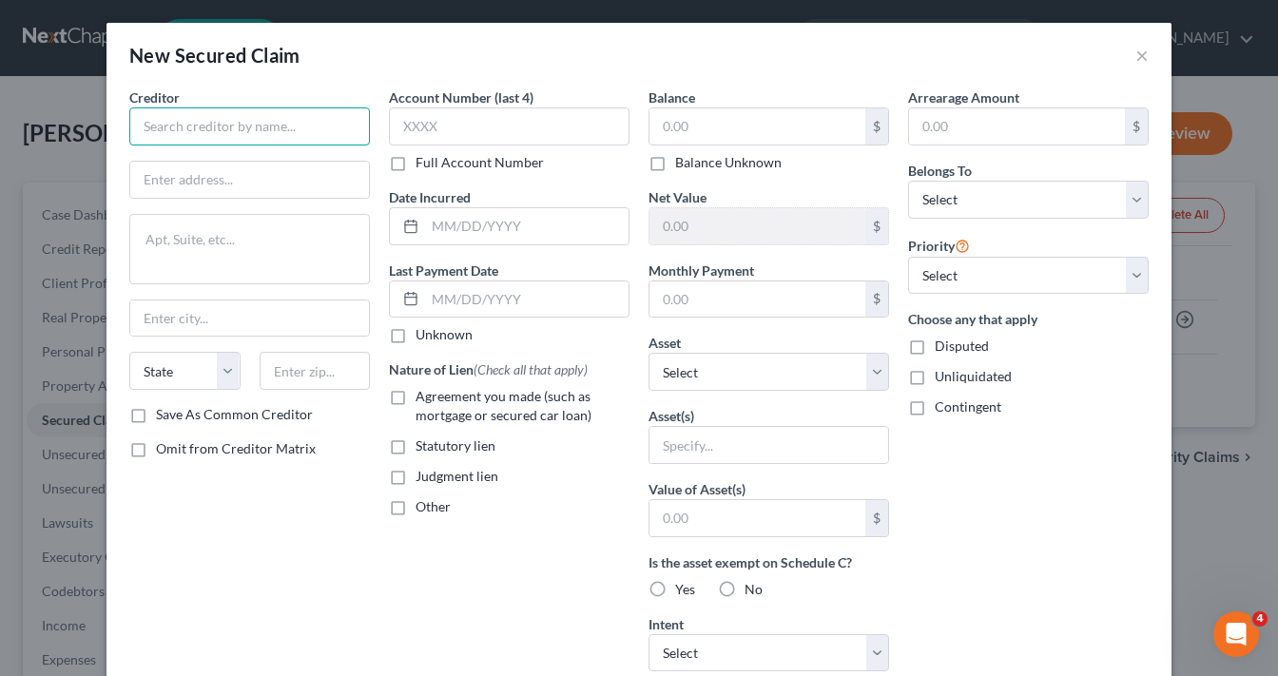
click at [155, 122] on input "text" at bounding box center [249, 126] width 241 height 38
click at [204, 120] on input "text" at bounding box center [249, 126] width 241 height 38
click at [265, 118] on input "Ascentium Capital" at bounding box center [249, 126] width 241 height 38
type input "Ascentium Capital, LLC."
click at [204, 184] on input "23970 Hwy 59 N" at bounding box center [249, 180] width 239 height 36
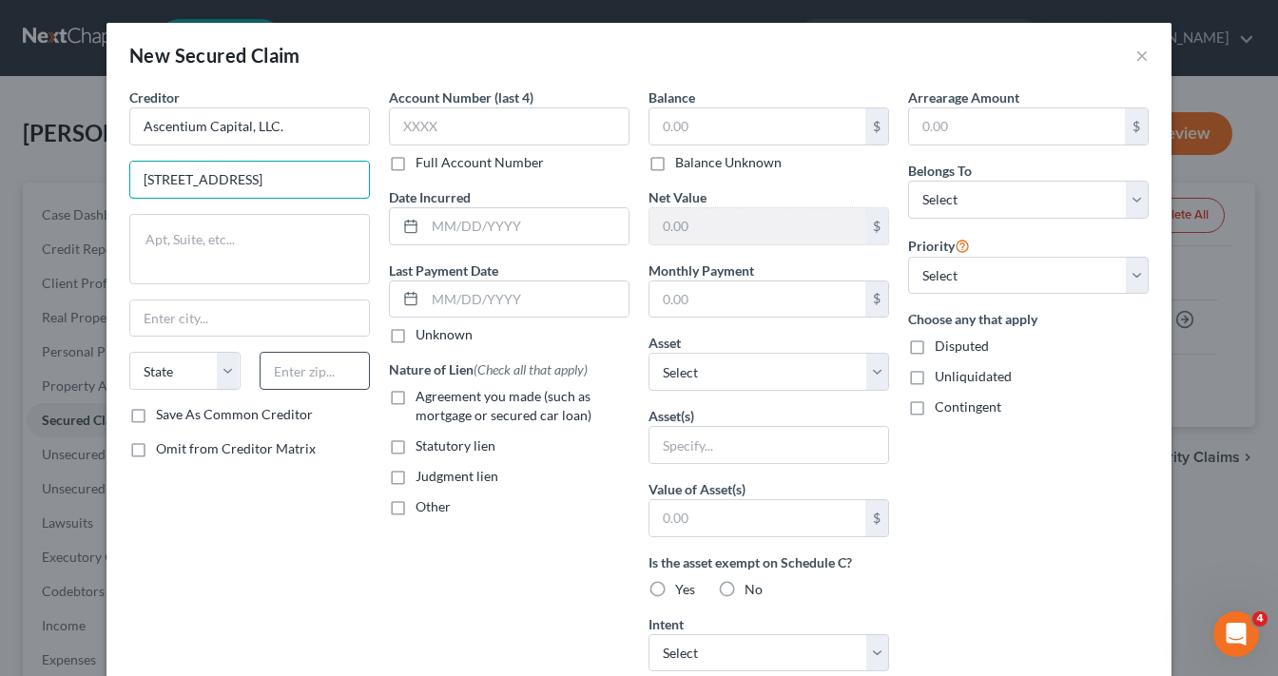
type input "23970 HWY 59 N"
click at [293, 363] on input "text" at bounding box center [315, 371] width 111 height 38
type input "77339"
type input "Humble"
select select "45"
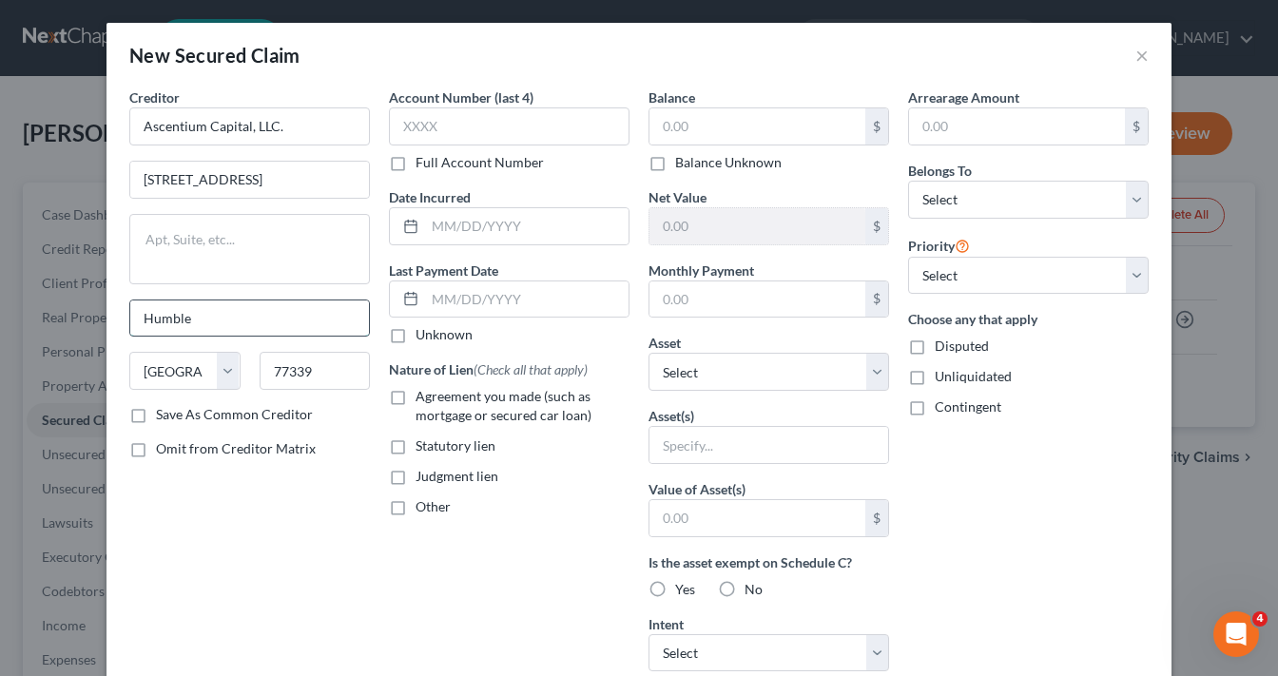
click at [228, 314] on input "Humble" at bounding box center [249, 319] width 239 height 36
type input "H"
type input "Kingwood"
drag, startPoint x: 258, startPoint y: 175, endPoint x: 0, endPoint y: 180, distance: 257.8
click at [0, 190] on div "New Secured Claim × Creditor * Ascentium Capital, LLC. 23970 HWY 59 N Kingwood …" at bounding box center [639, 338] width 1278 height 676
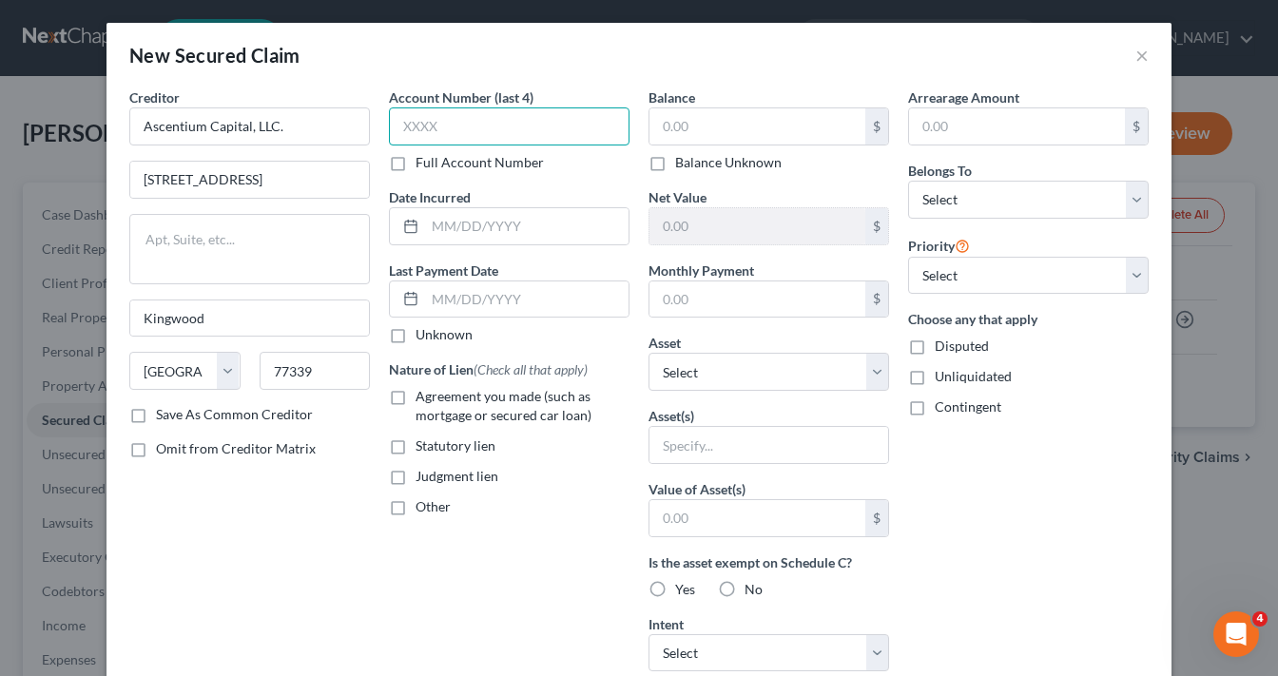
click at [491, 133] on input "text" at bounding box center [509, 126] width 241 height 38
type input "4047"
click at [487, 224] on input "text" at bounding box center [527, 226] width 204 height 36
type input "2021"
click at [729, 129] on input "text" at bounding box center [758, 126] width 216 height 36
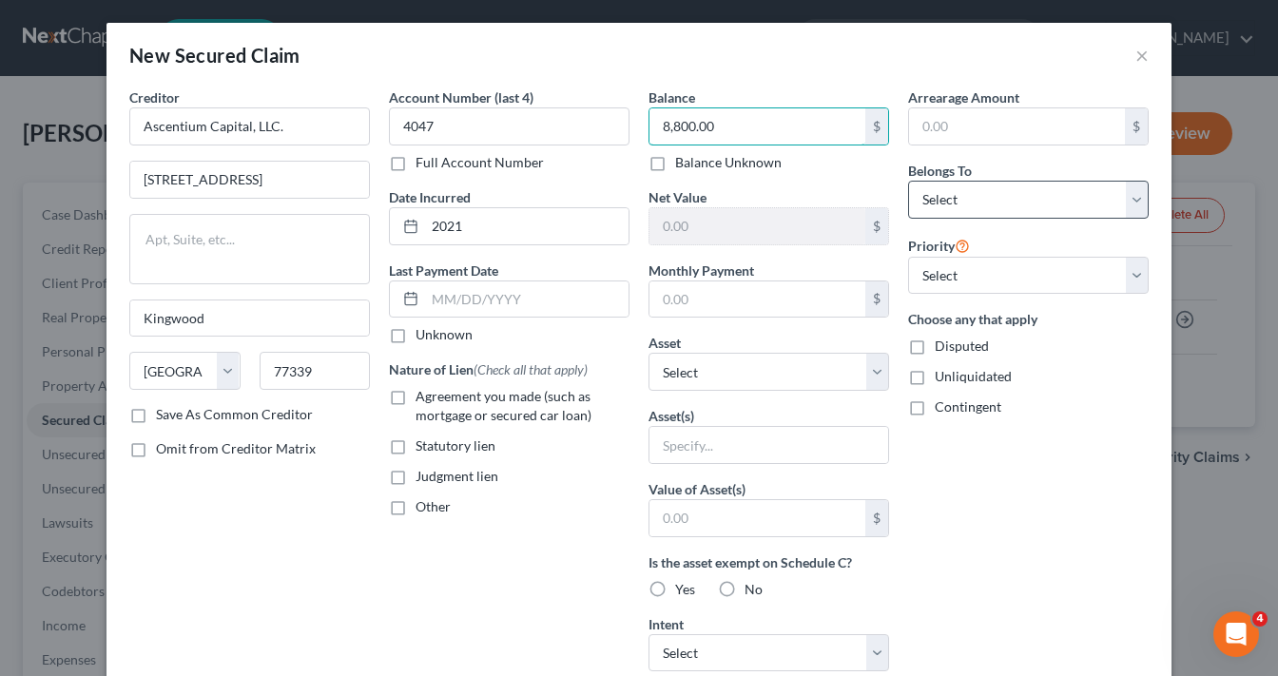
type input "8,800.00"
click at [1089, 194] on select "Select Debtor 1 Only Debtor 2 Only Debtor 1 And Debtor 2 Only At Least One Of T…" at bounding box center [1028, 200] width 241 height 38
select select "0"
click at [908, 181] on select "Select Debtor 1 Only Debtor 2 Only Debtor 1 And Debtor 2 Only At Least One Of T…" at bounding box center [1028, 200] width 241 height 38
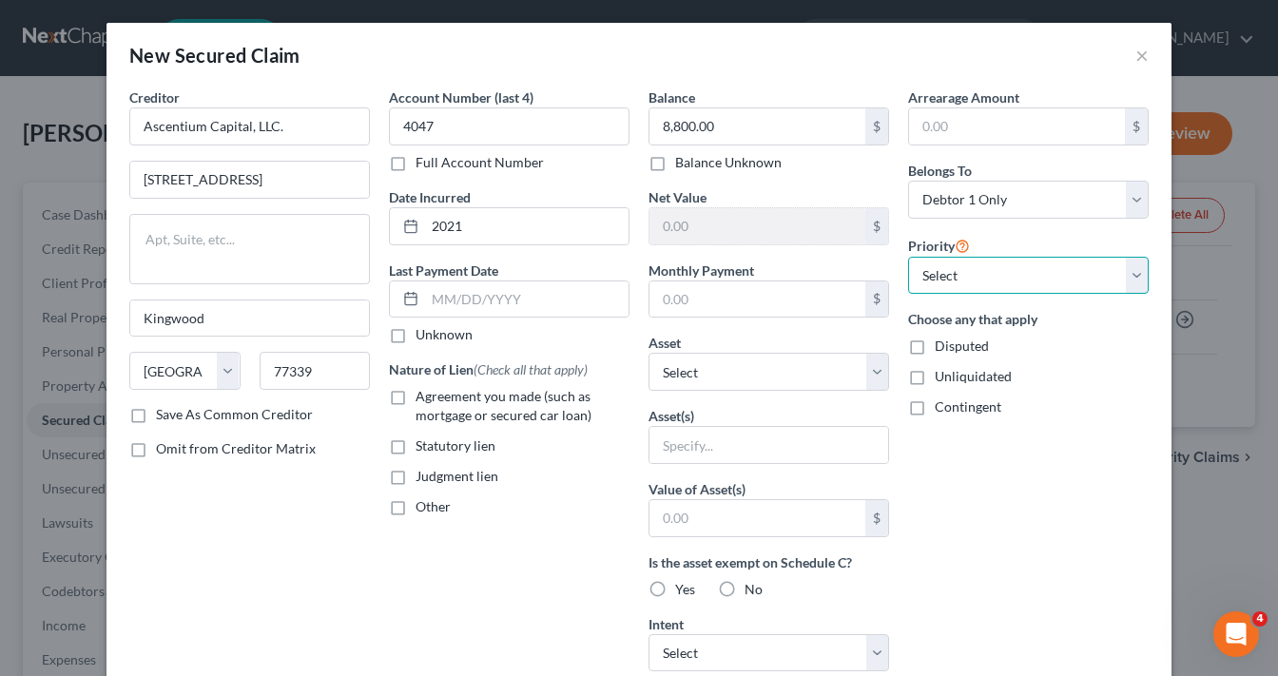
click at [997, 270] on select "Select 1st 2nd 3rd 4th 5th 6th 7th 8th 9th 10th 11th 12th 13th 14th 15th 16th 1…" at bounding box center [1028, 276] width 241 height 38
select select "1"
click at [908, 257] on select "Select 1st 2nd 3rd 4th 5th 6th 7th 8th 9th 10th 11th 12th 13th 14th 15th 16th 1…" at bounding box center [1028, 276] width 241 height 38
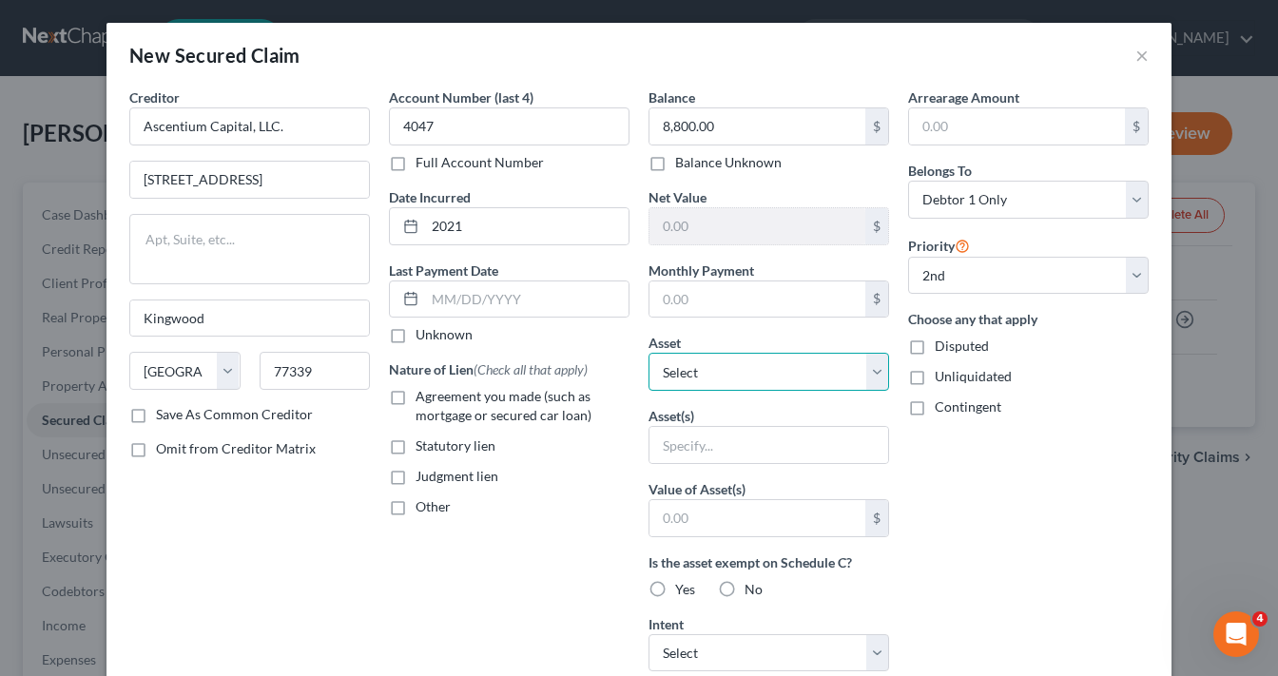
click at [742, 367] on select "Select Other Multiple Assets 1984 Theur Trailer - $2000.0 Chase (7036) (Checkin…" at bounding box center [769, 372] width 241 height 38
select select "9"
click at [649, 353] on select "Select Other Multiple Assets 1984 Theur Trailer - $2000.0 Chase (7036) (Checkin…" at bounding box center [769, 372] width 241 height 38
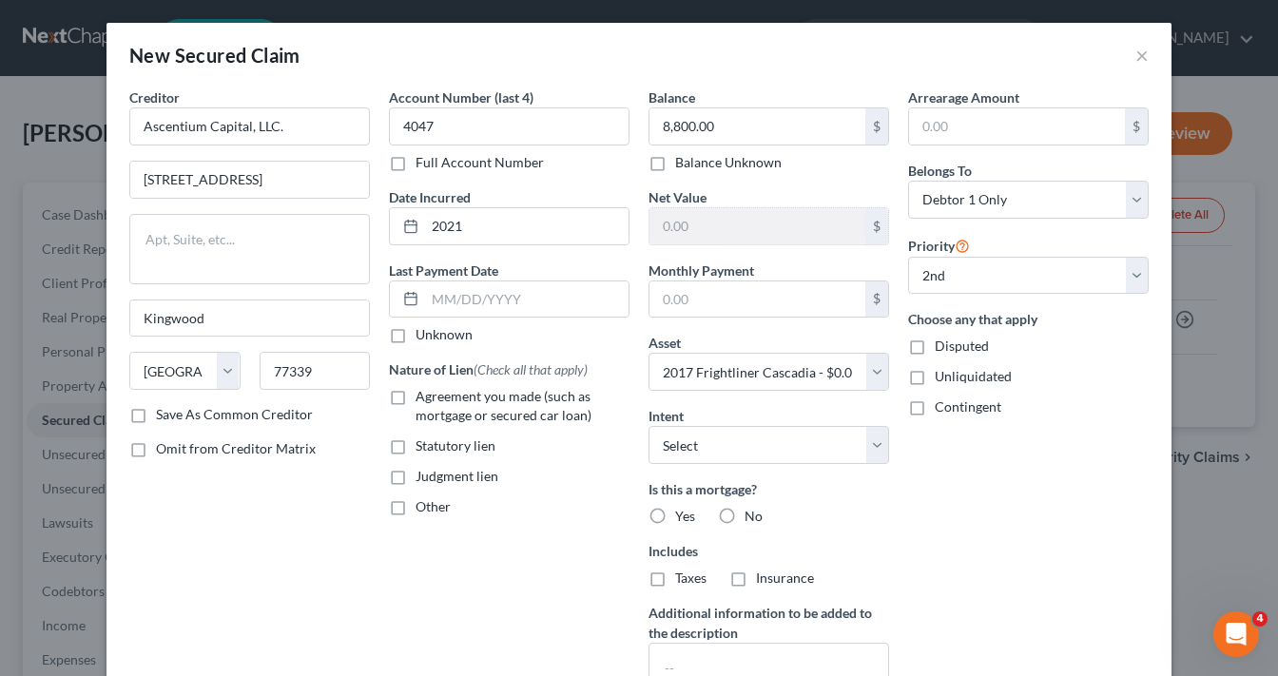
click at [745, 514] on label "No" at bounding box center [754, 516] width 18 height 19
click at [752, 514] on input "No" at bounding box center [758, 513] width 12 height 12
radio input "true"
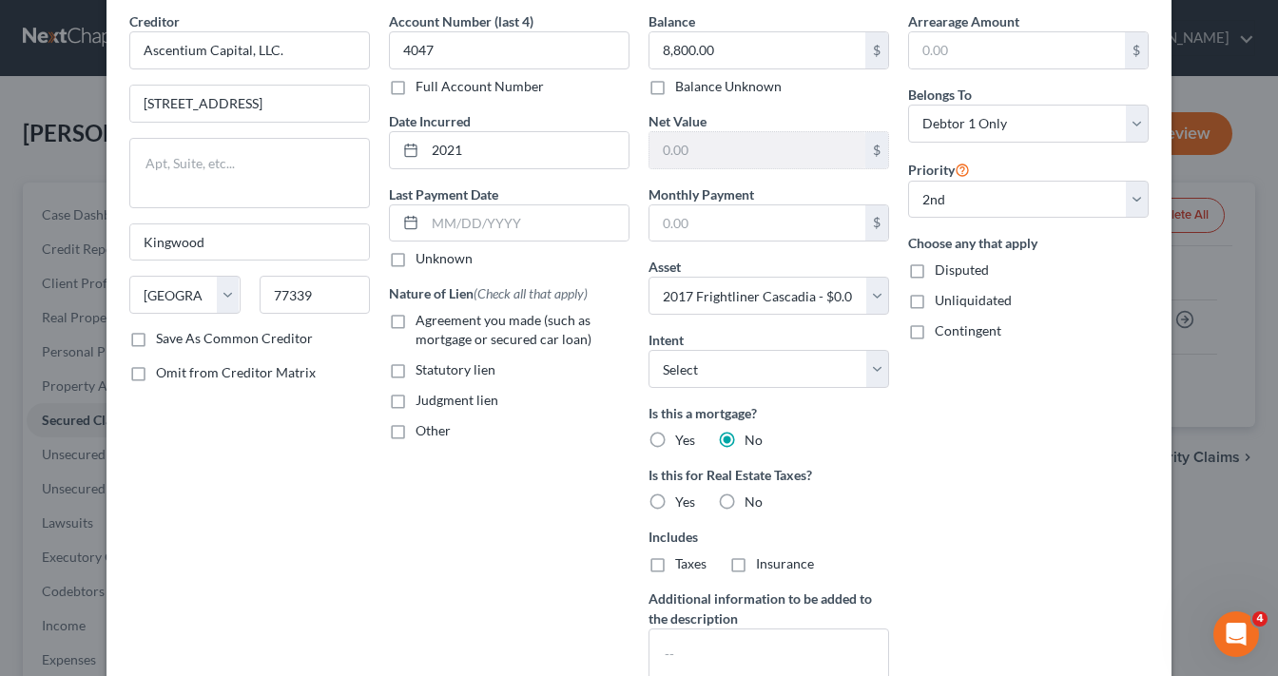
scroll to position [152, 0]
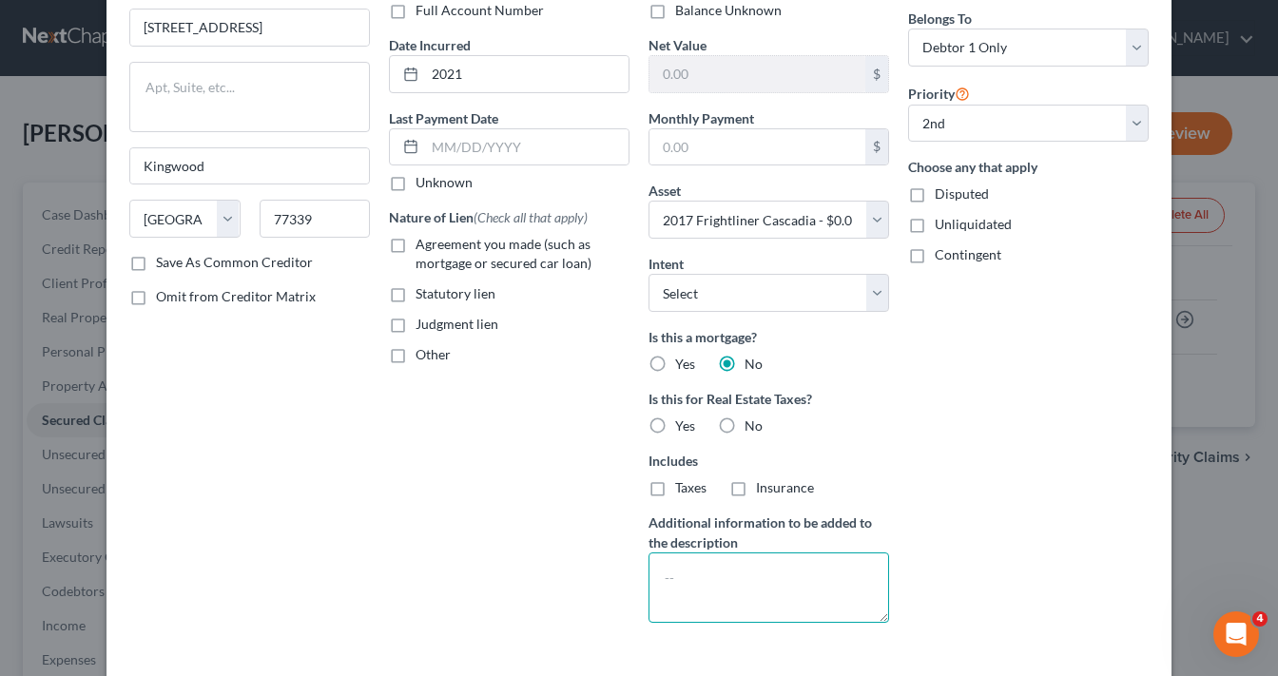
click at [730, 560] on textarea at bounding box center [769, 588] width 241 height 70
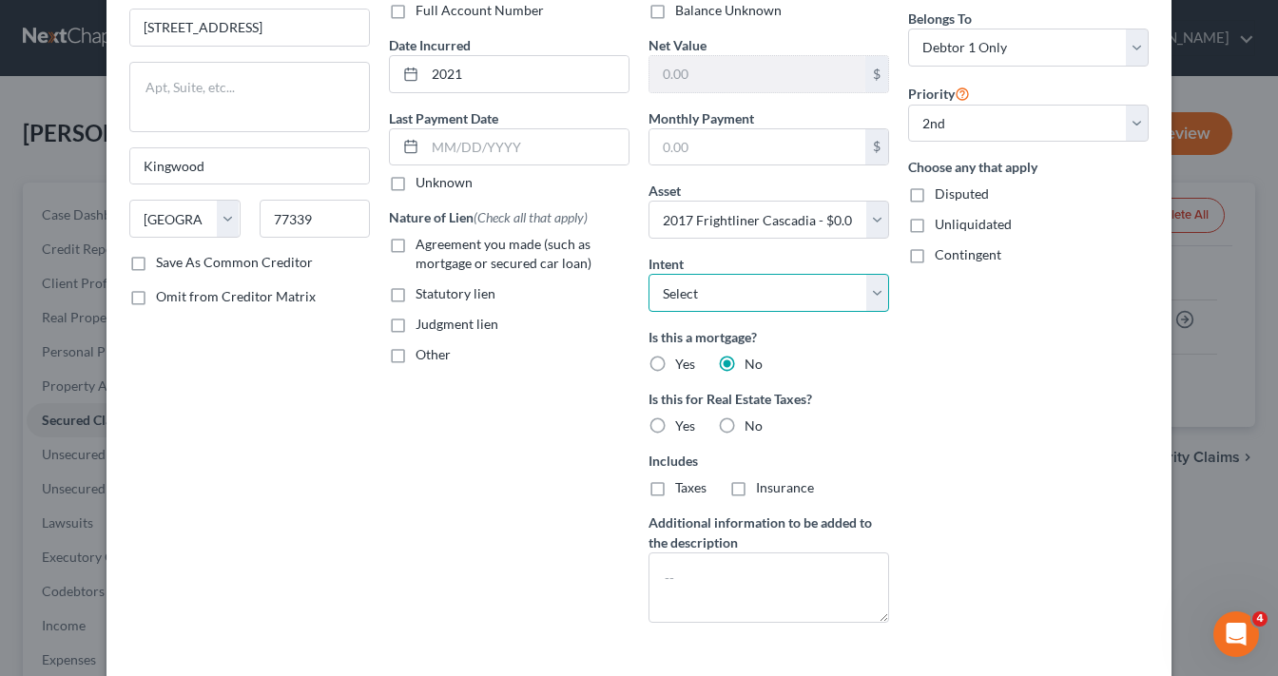
click at [727, 299] on select "Select Surrender Redeem Reaffirm Avoid Other" at bounding box center [769, 293] width 241 height 38
select select "4"
click at [649, 274] on select "Select Surrender Redeem Reaffirm Avoid Other" at bounding box center [769, 293] width 241 height 38
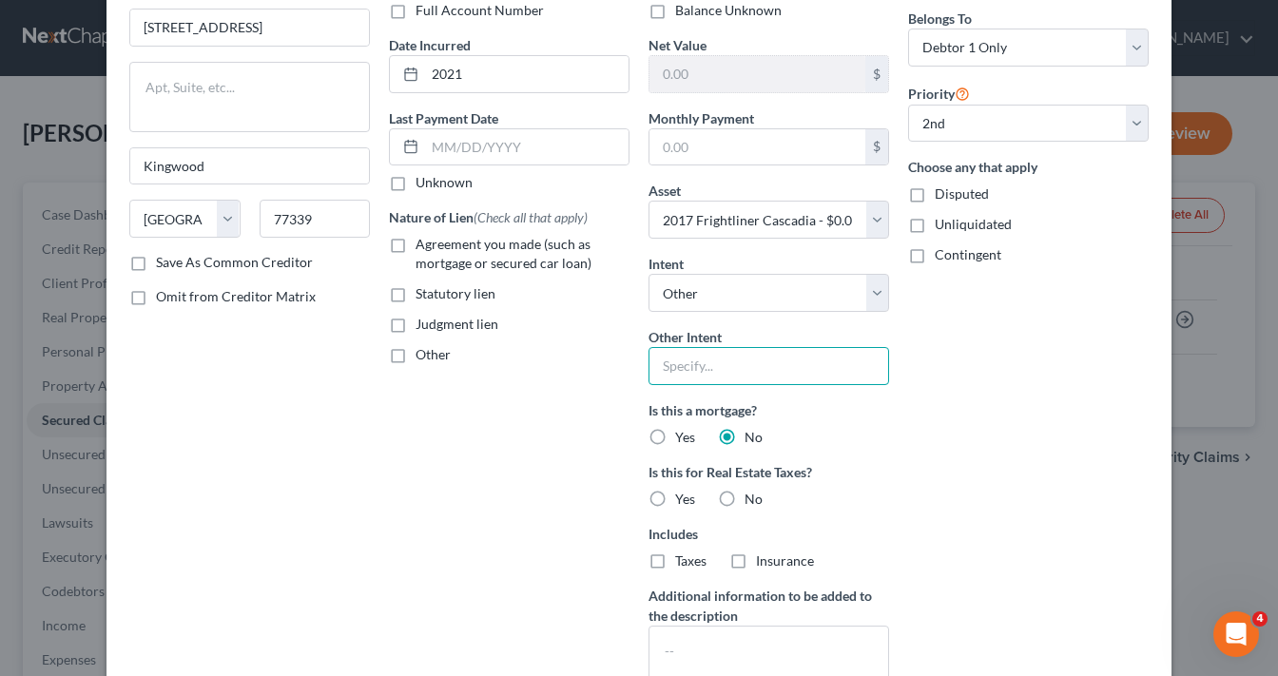
click at [765, 365] on input "text" at bounding box center [769, 366] width 241 height 38
type input "Retain and Ride Through Per CCP 2983.3"
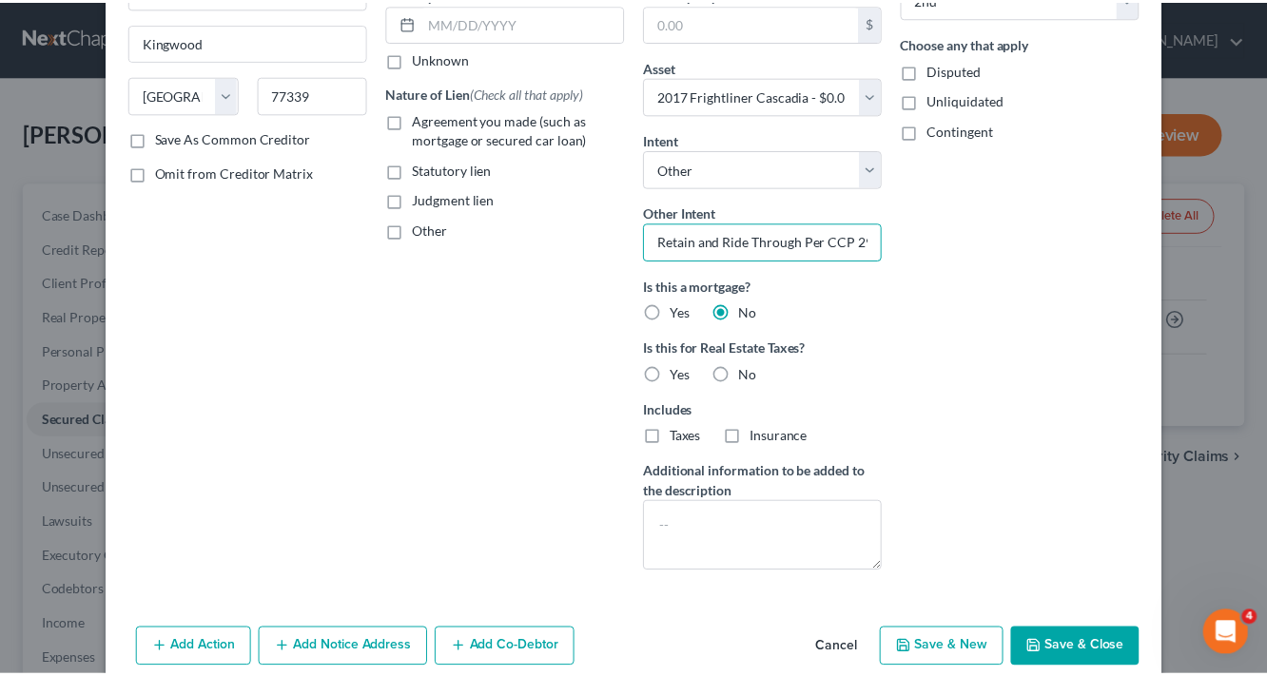
scroll to position [303, 0]
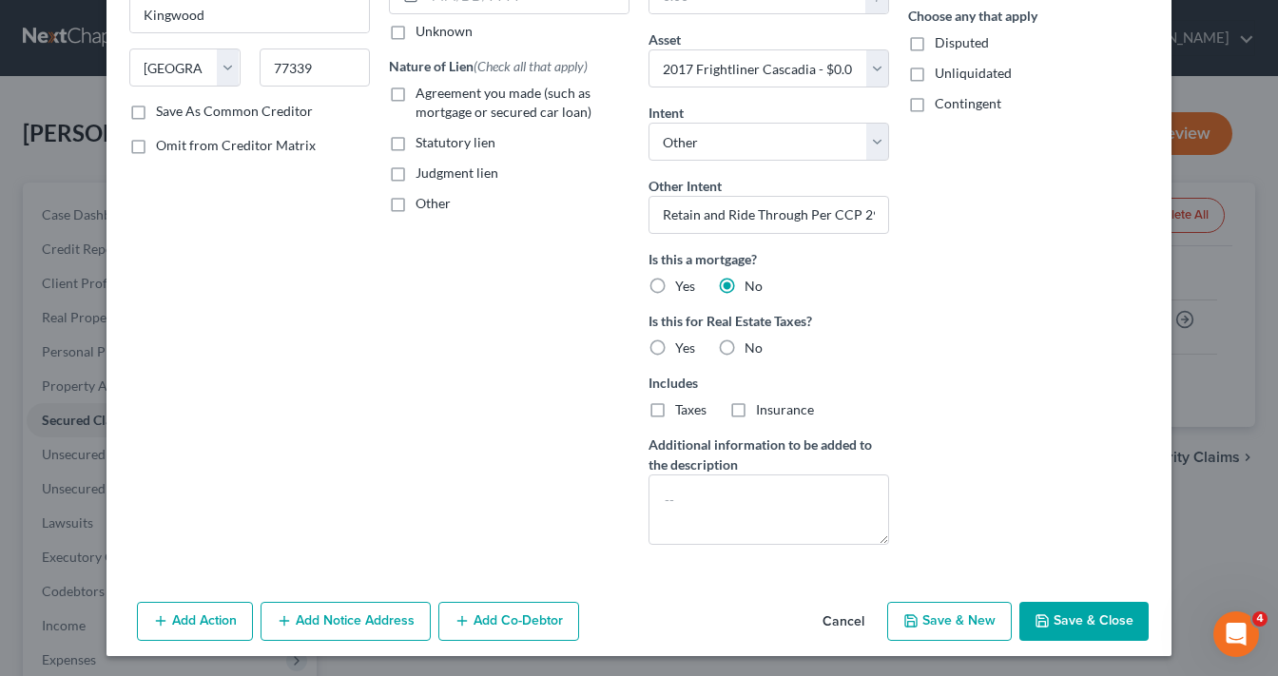
click at [1097, 617] on button "Save & Close" at bounding box center [1083, 622] width 129 height 40
select select
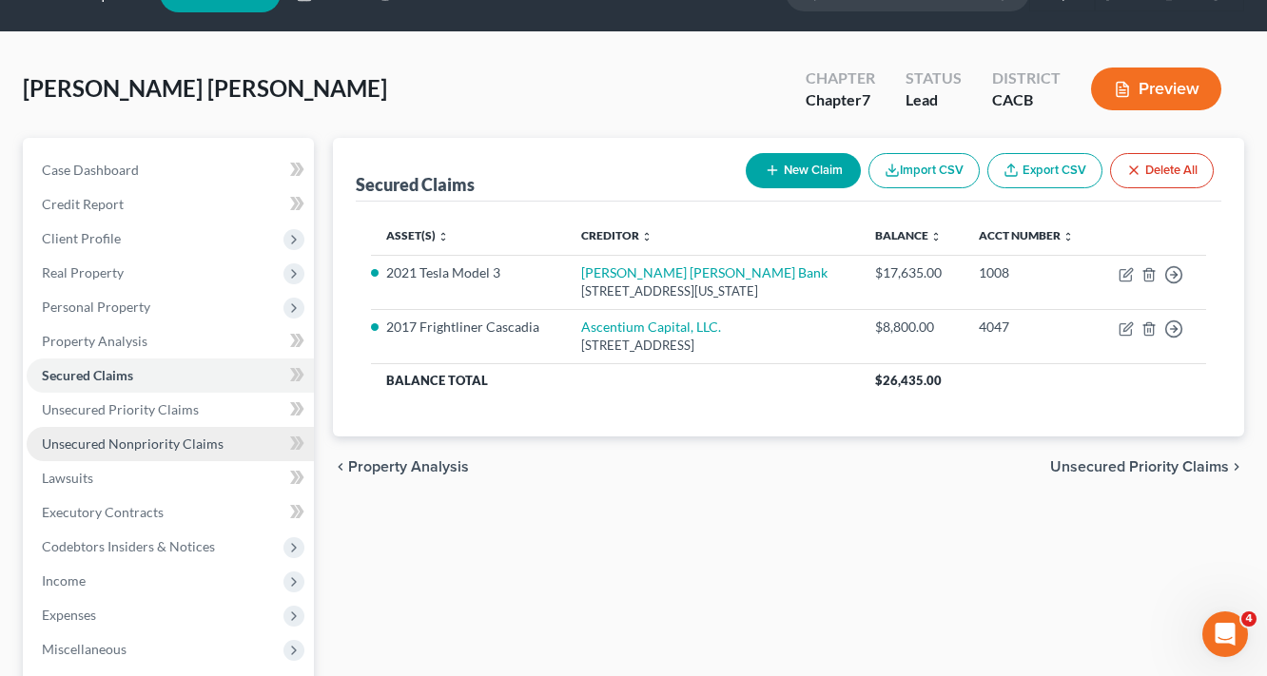
scroll to position [76, 0]
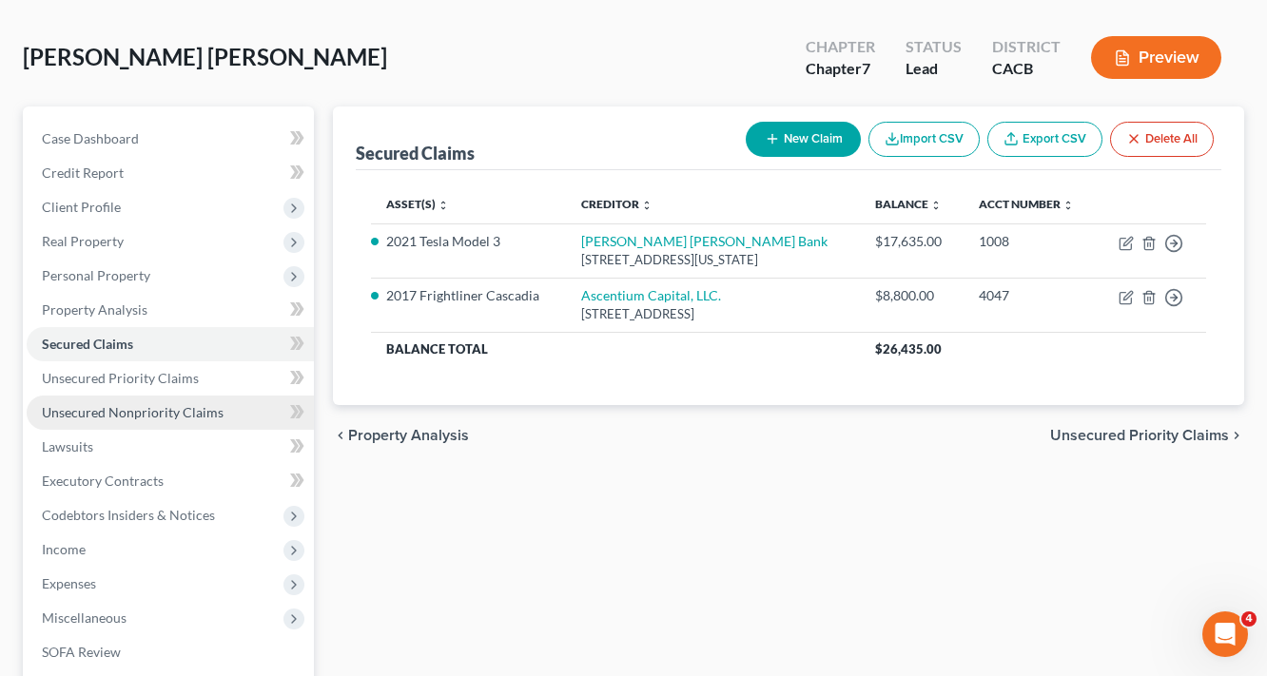
click at [120, 410] on span "Unsecured Nonpriority Claims" at bounding box center [133, 412] width 182 height 16
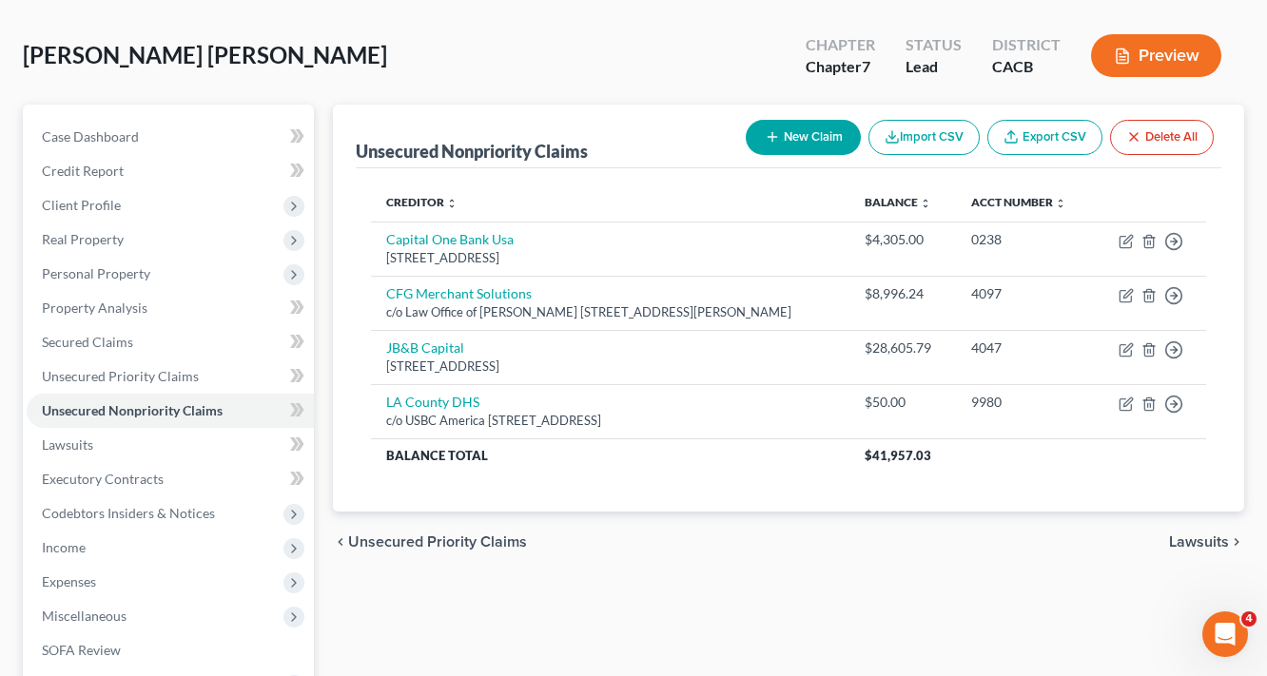
scroll to position [152, 0]
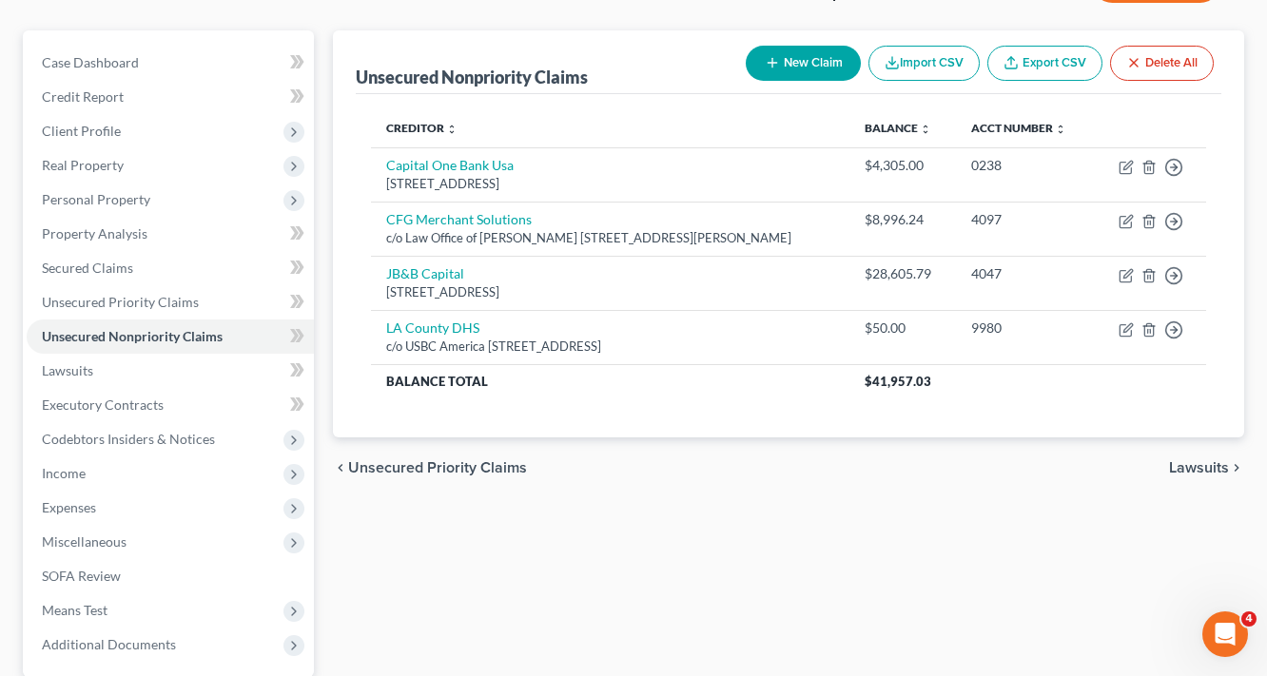
click at [811, 63] on button "New Claim" at bounding box center [803, 63] width 115 height 35
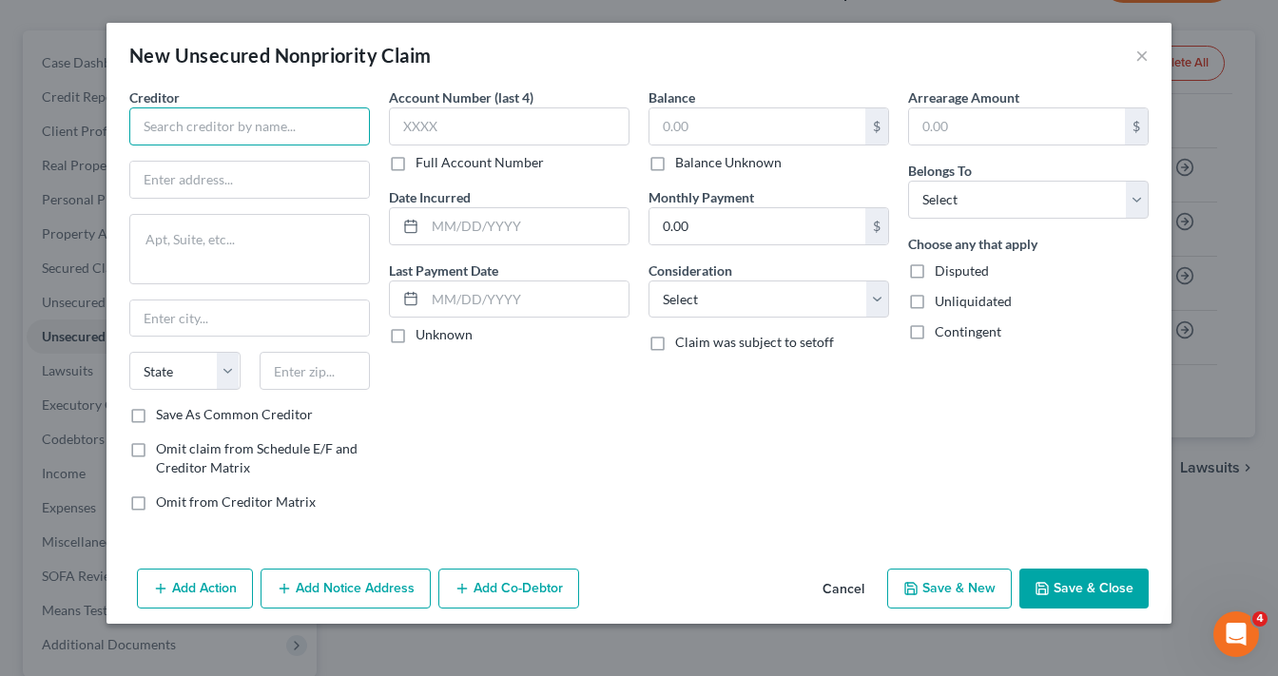
click at [236, 123] on input "text" at bounding box center [249, 126] width 241 height 38
click at [285, 179] on input "text" at bounding box center [249, 180] width 239 height 36
type input "Debt Recovery Solutions, LLC."
type input "6"
type input "PO Box 9003"
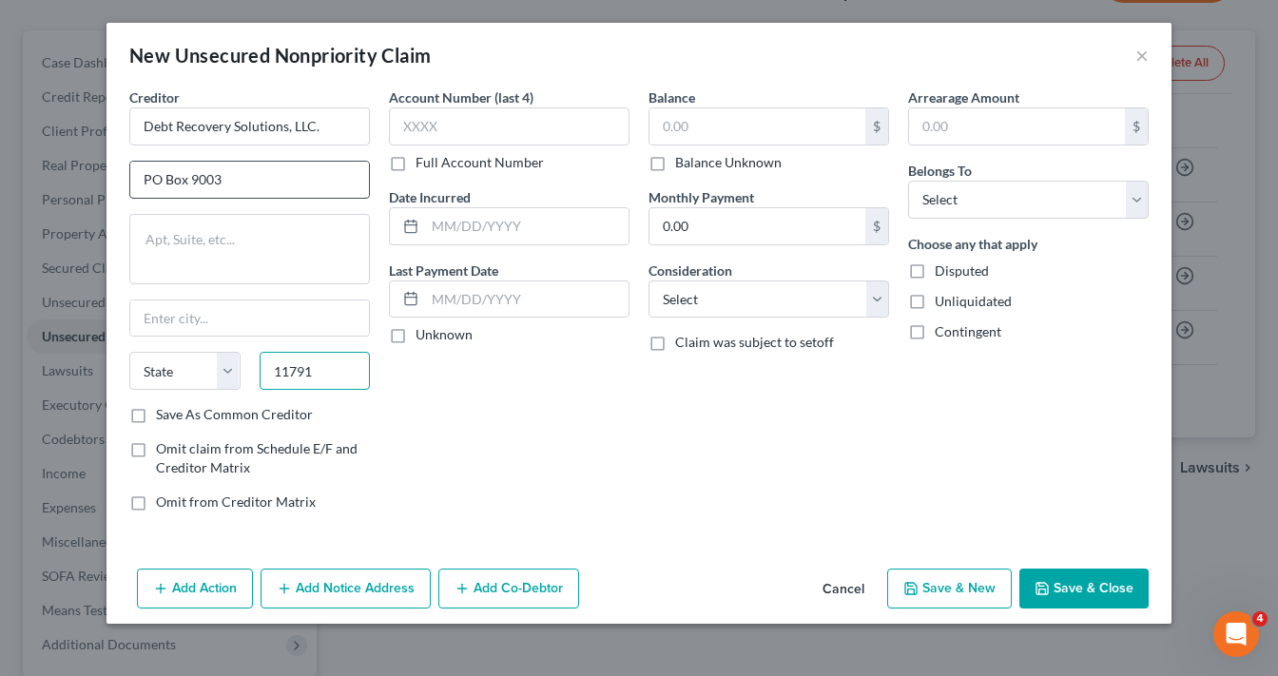
type input "11791"
type input "Syosset"
select select "35"
click at [506, 124] on input "text" at bounding box center [509, 126] width 241 height 38
drag, startPoint x: 226, startPoint y: 175, endPoint x: 0, endPoint y: 223, distance: 231.3
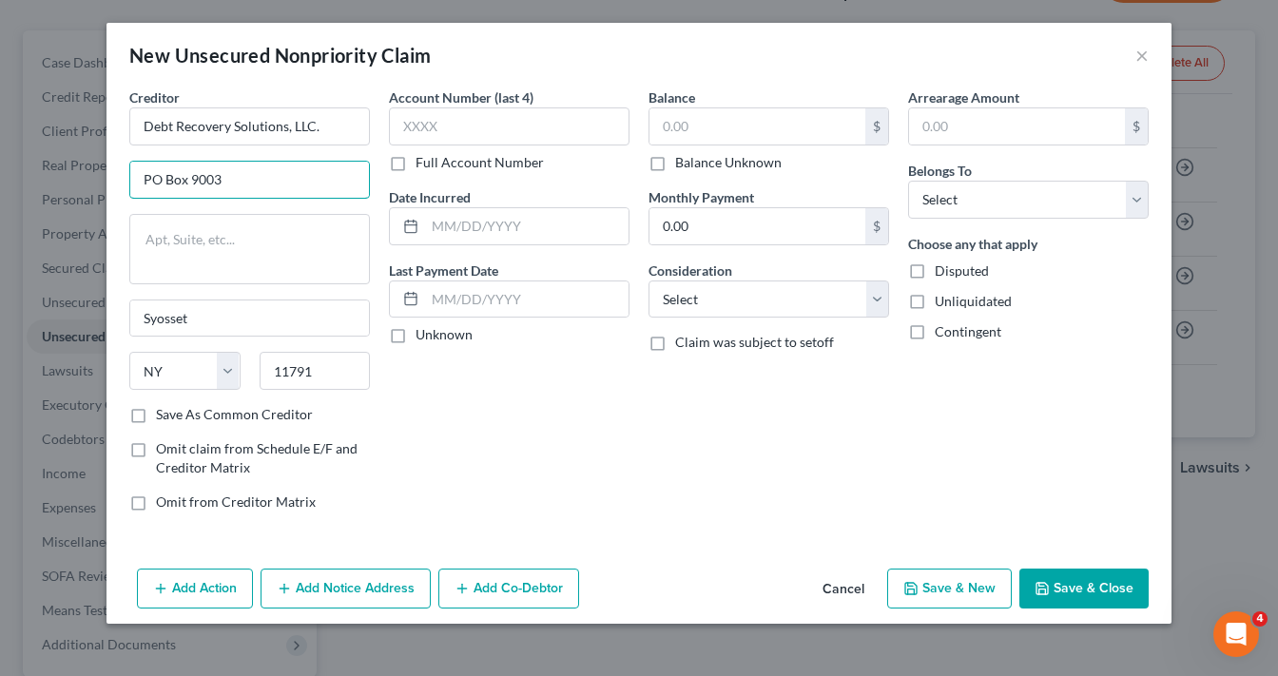
click at [0, 220] on div "New Unsecured Nonpriority Claim × Creditor * Debt Recovery Solutions, LLC. PO B…" at bounding box center [639, 338] width 1278 height 676
click at [209, 259] on textarea at bounding box center [249, 249] width 241 height 70
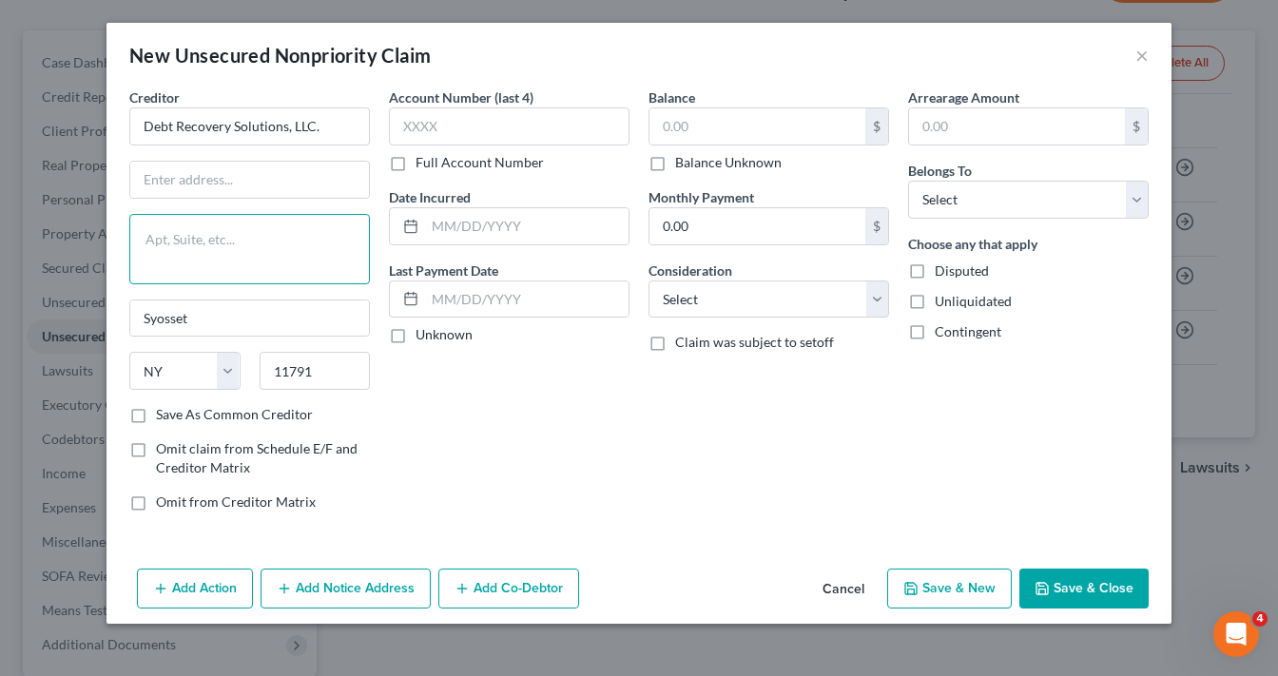
paste textarea "PO Box 9003"
type textarea "PO Box 9003"
click at [296, 129] on input "Debt Recovery Solutions, LLC." at bounding box center [249, 126] width 241 height 38
drag, startPoint x: 357, startPoint y: 131, endPoint x: 0, endPoint y: 154, distance: 357.3
click at [0, 156] on div "New Unsecured Nonpriority Claim × Creditor * Debt Recovery Solutions, LLC. PO B…" at bounding box center [639, 338] width 1278 height 676
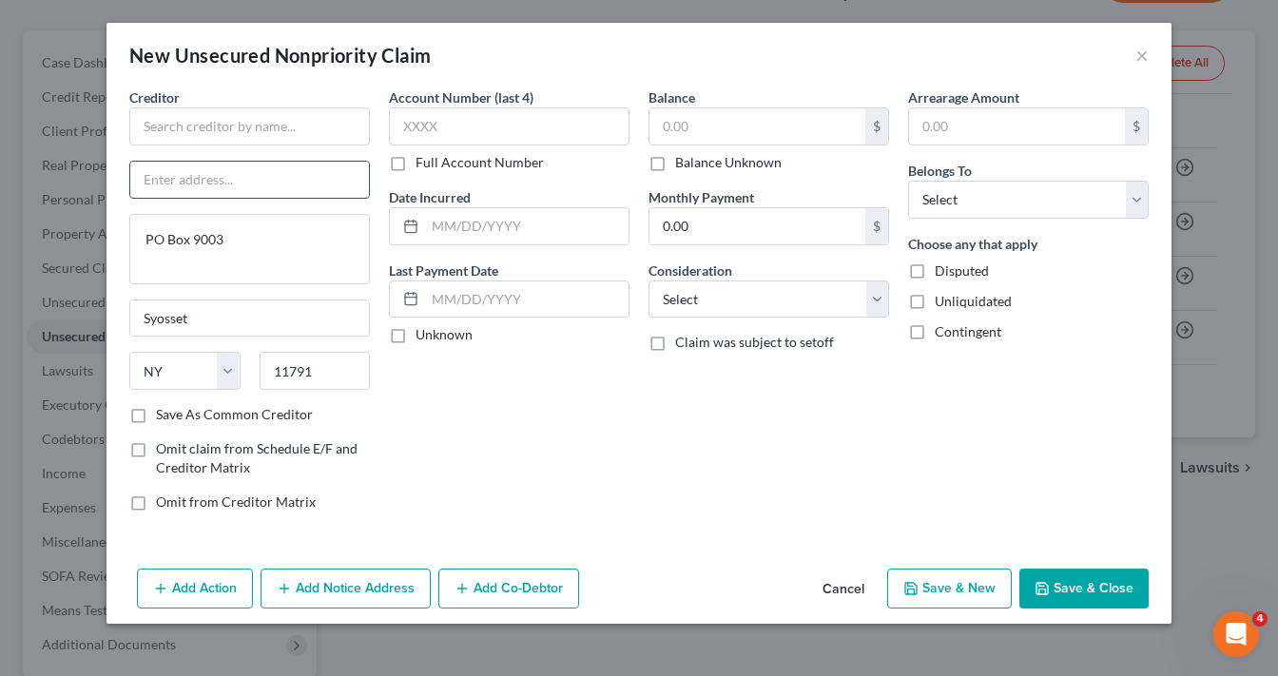
click at [183, 179] on input "text" at bounding box center [249, 180] width 239 height 36
paste input "Debt Recovery Solutions, LLC."
type input "c/o Debt Recovery Solutions, LLC."
click at [179, 119] on input "text" at bounding box center [249, 126] width 241 height 38
click at [467, 112] on input "text" at bounding box center [509, 126] width 241 height 38
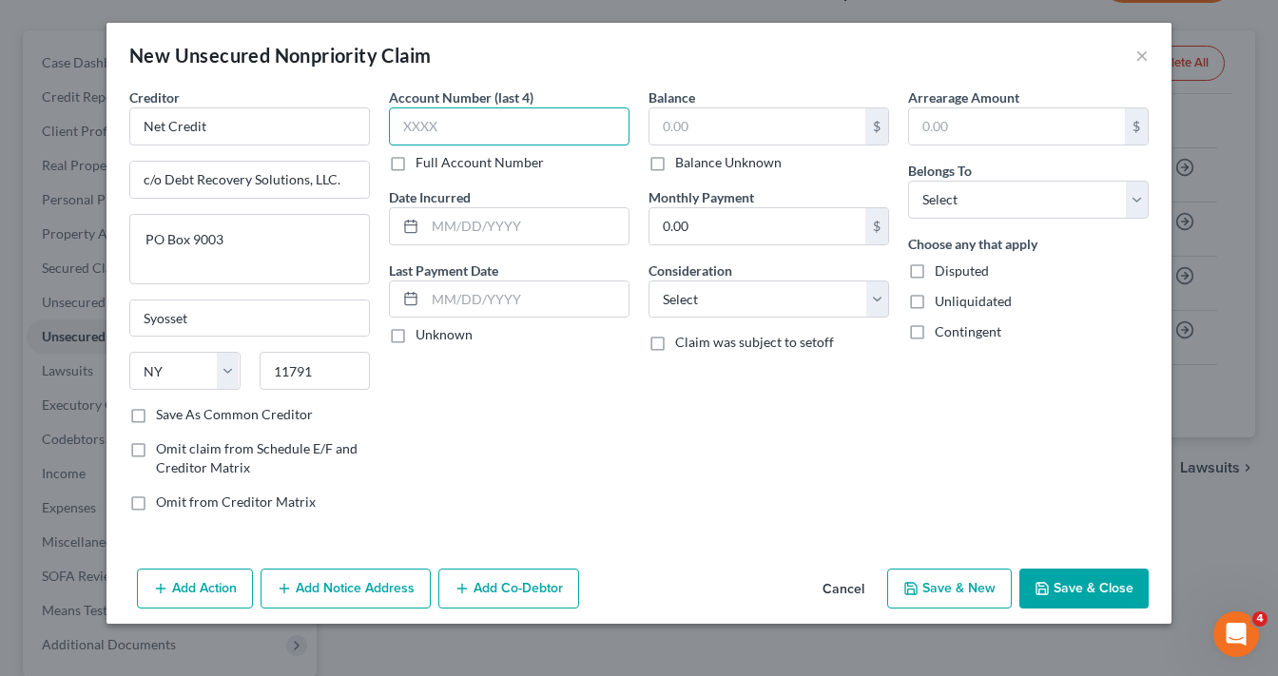
type input "Net Credit"
type input "3011"
click at [520, 226] on input "text" at bounding box center [527, 226] width 204 height 36
type input "2023"
click at [747, 125] on input "text" at bounding box center [758, 126] width 216 height 36
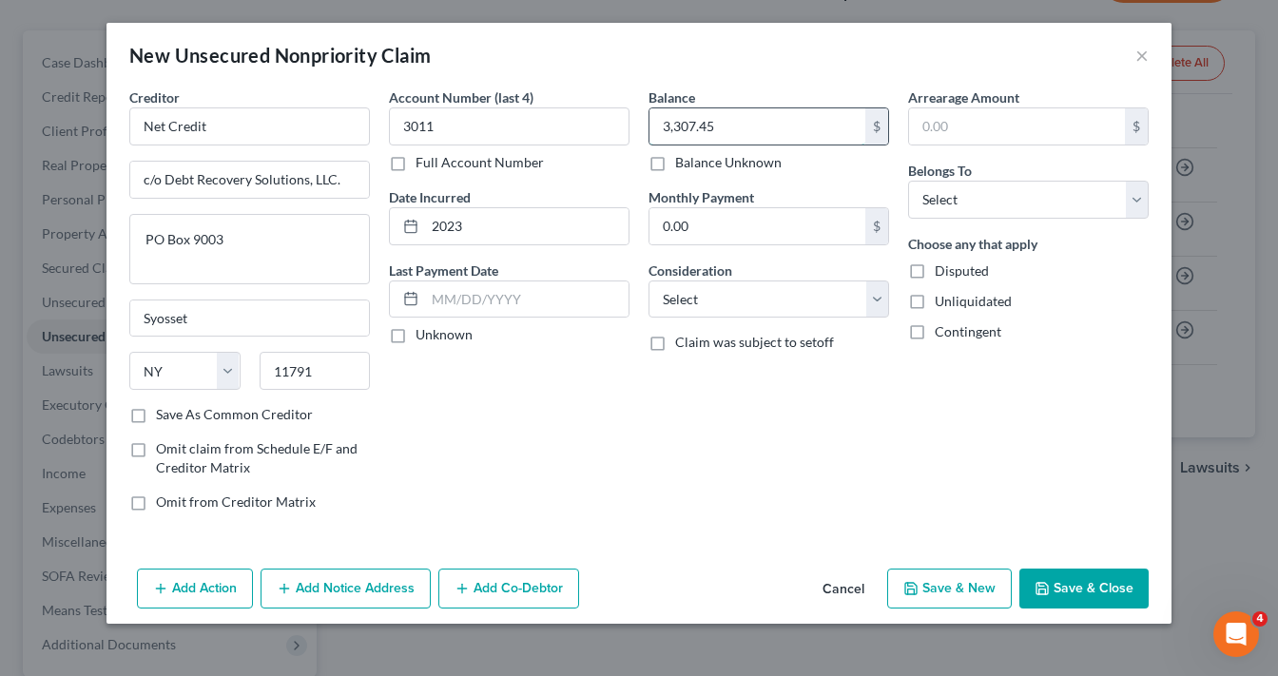
type input "3,307.45"
click at [719, 305] on select "Select Cable / Satellite Services Collection Agency Credit Card Debt Debt Couns…" at bounding box center [769, 300] width 241 height 38
select select "14"
click at [649, 281] on select "Select Cable / Satellite Services Collection Agency Credit Card Debt Debt Couns…" at bounding box center [769, 300] width 241 height 38
click at [685, 354] on input "text" at bounding box center [769, 372] width 239 height 36
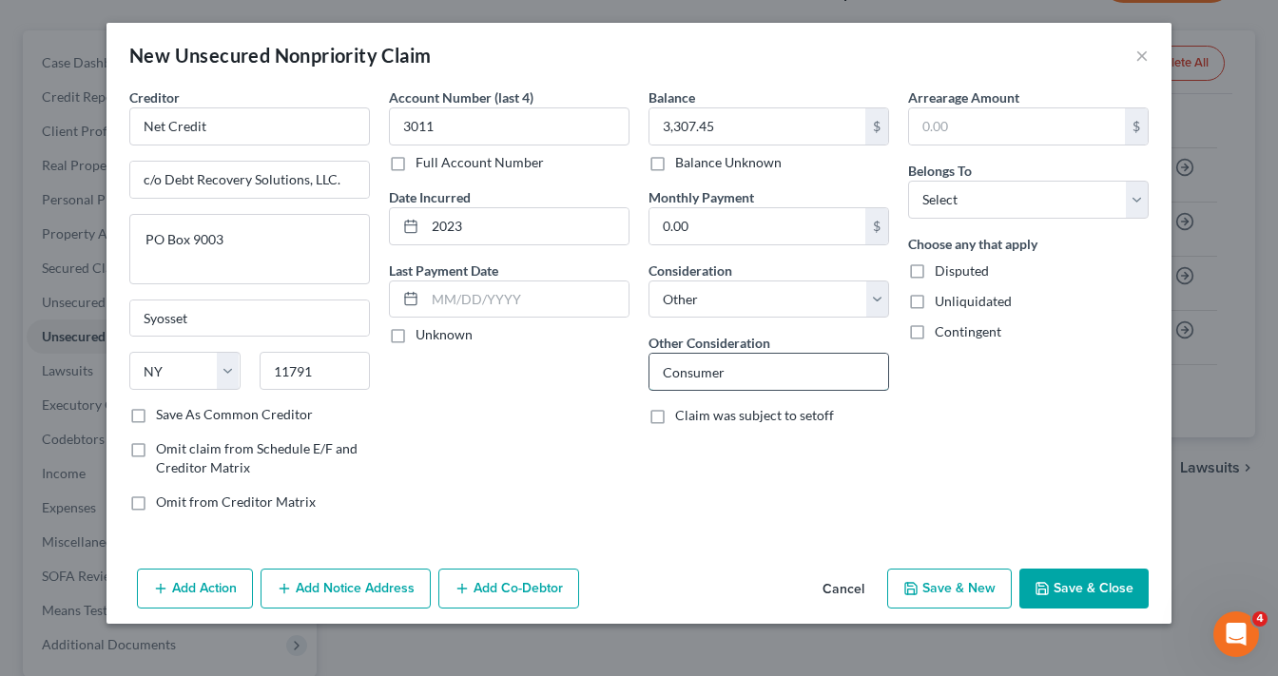
type input "Consumer Services"
click at [970, 193] on select "Select Debtor 1 Only Debtor 2 Only Debtor 1 And Debtor 2 Only At Least One Of T…" at bounding box center [1028, 200] width 241 height 38
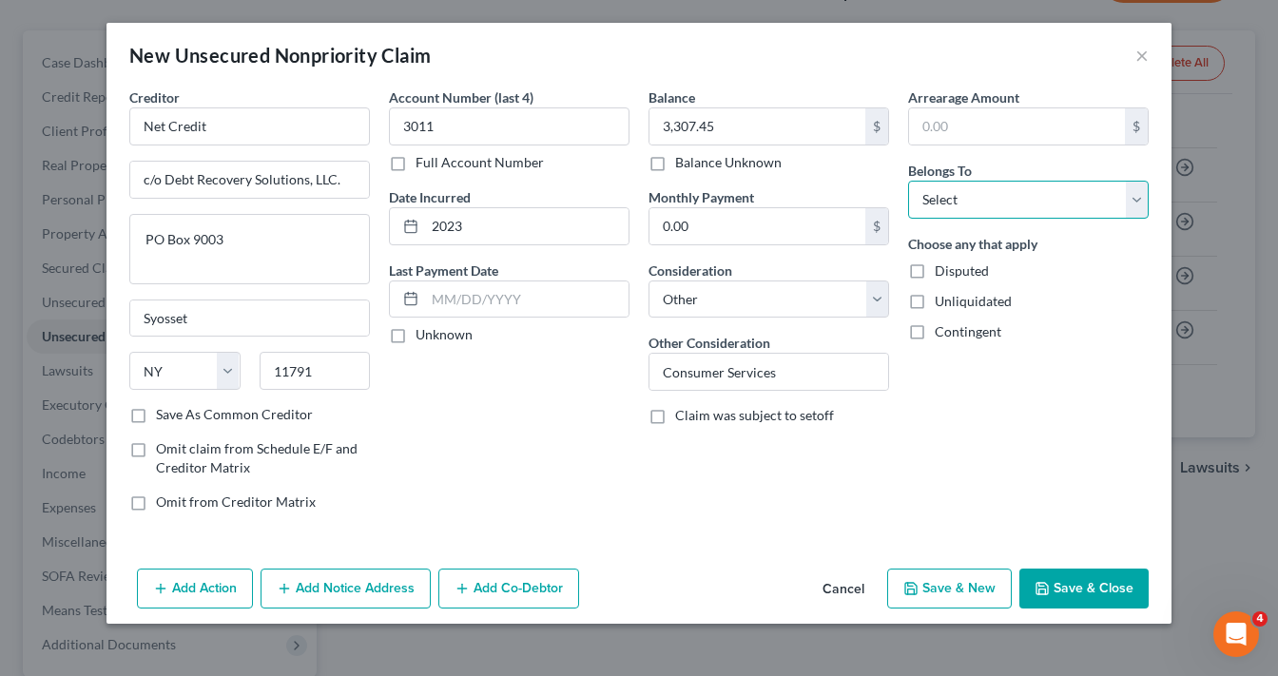
select select "0"
click at [908, 181] on select "Select Debtor 1 Only Debtor 2 Only Debtor 1 And Debtor 2 Only At Least One Of T…" at bounding box center [1028, 200] width 241 height 38
click at [1080, 592] on button "Save & Close" at bounding box center [1083, 589] width 129 height 40
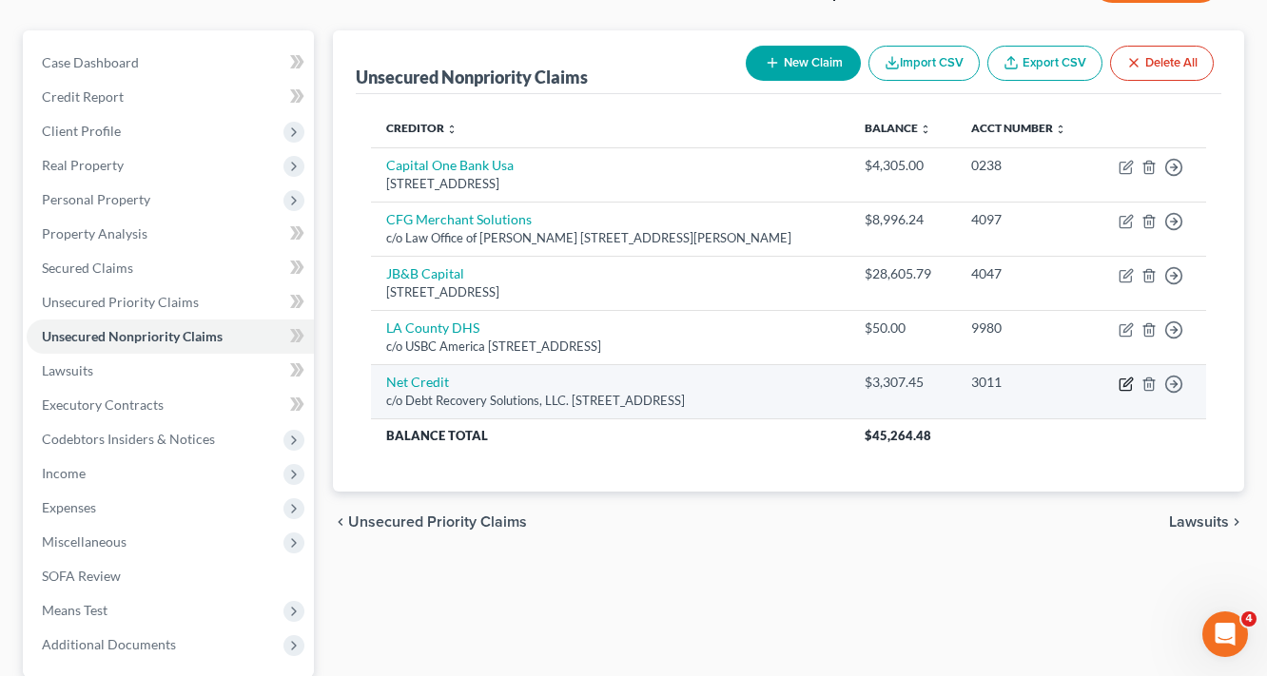
click at [1125, 392] on icon "button" at bounding box center [1125, 384] width 15 height 15
select select "35"
select select "14"
select select "0"
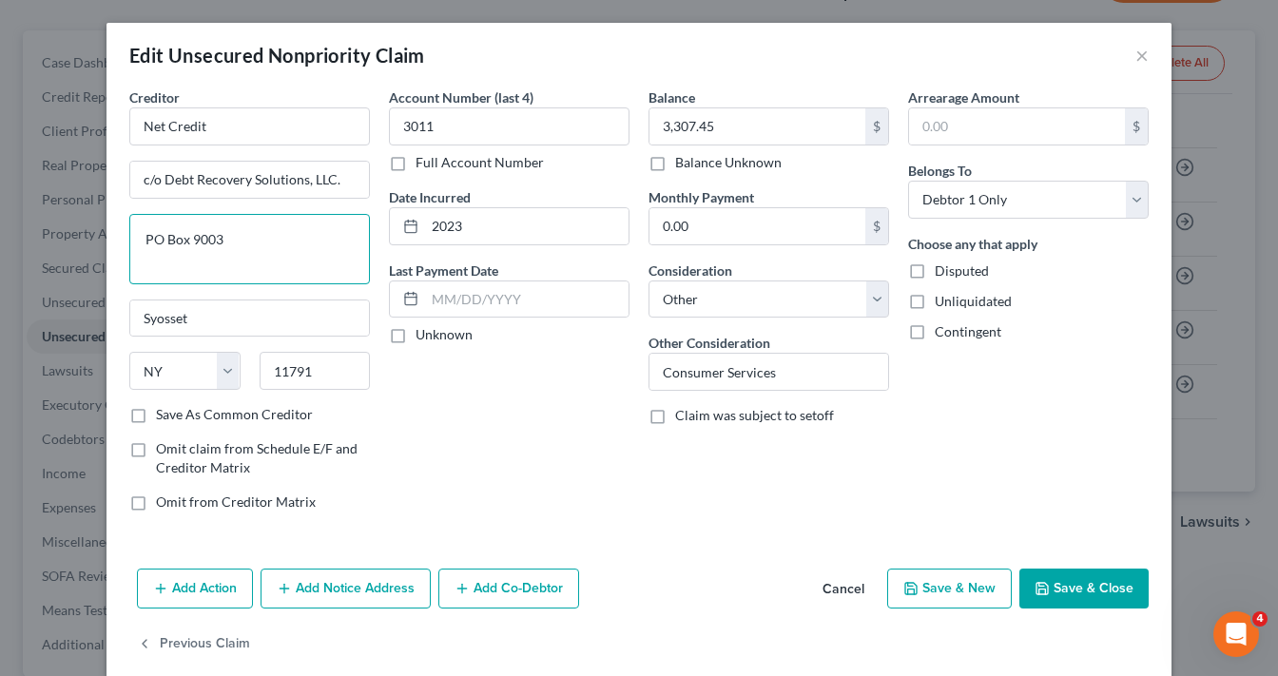
click at [270, 234] on textarea "PO Box 9003" at bounding box center [249, 249] width 241 height 70
type textarea "PO Box 9018"
click at [1096, 591] on button "Save & Close" at bounding box center [1083, 589] width 129 height 40
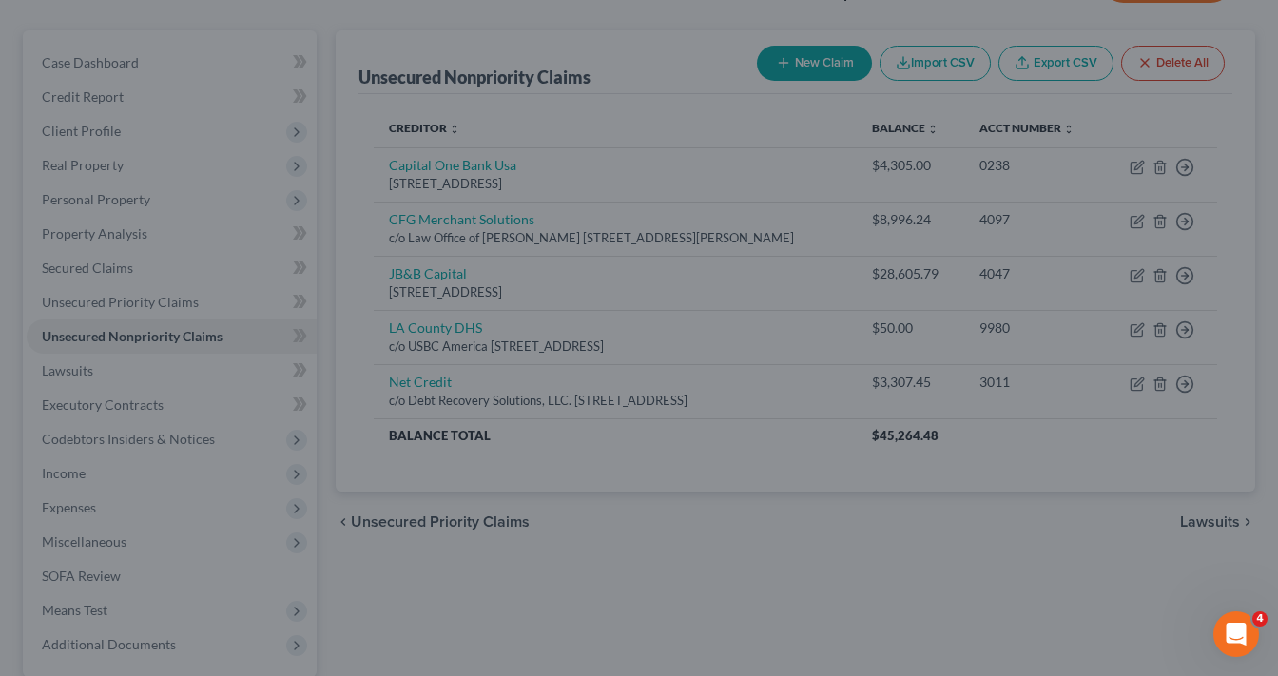
type input "0"
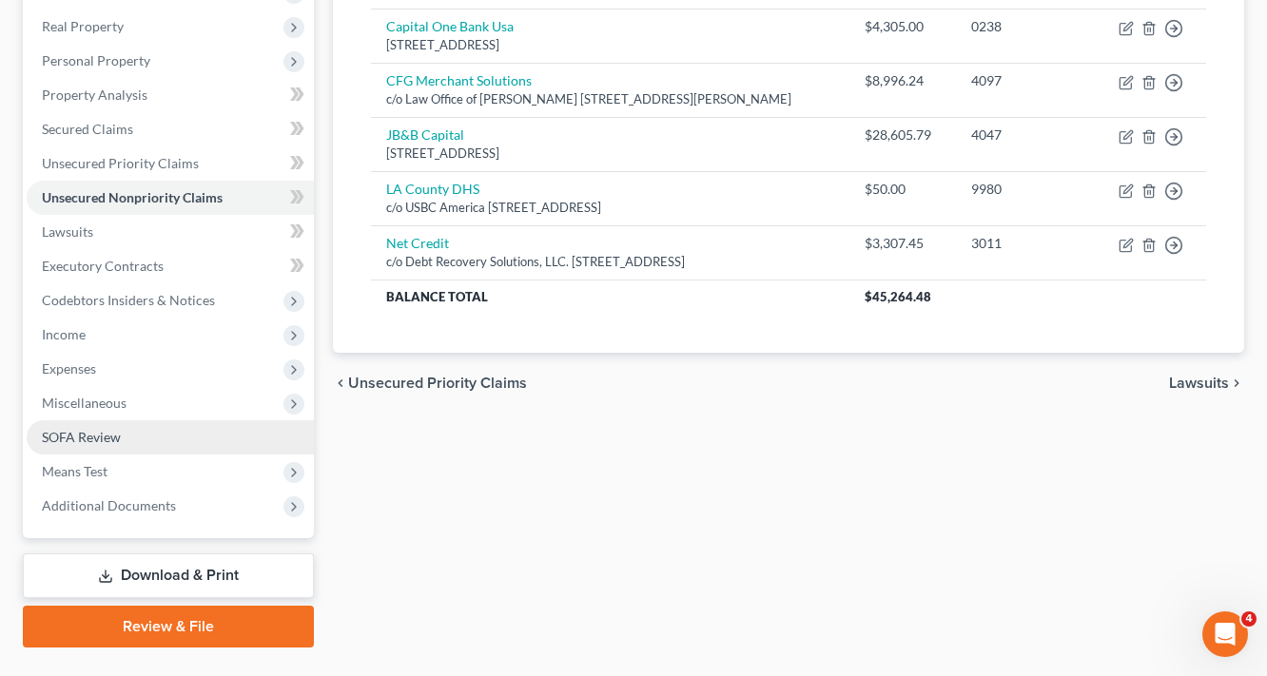
scroll to position [304, 0]
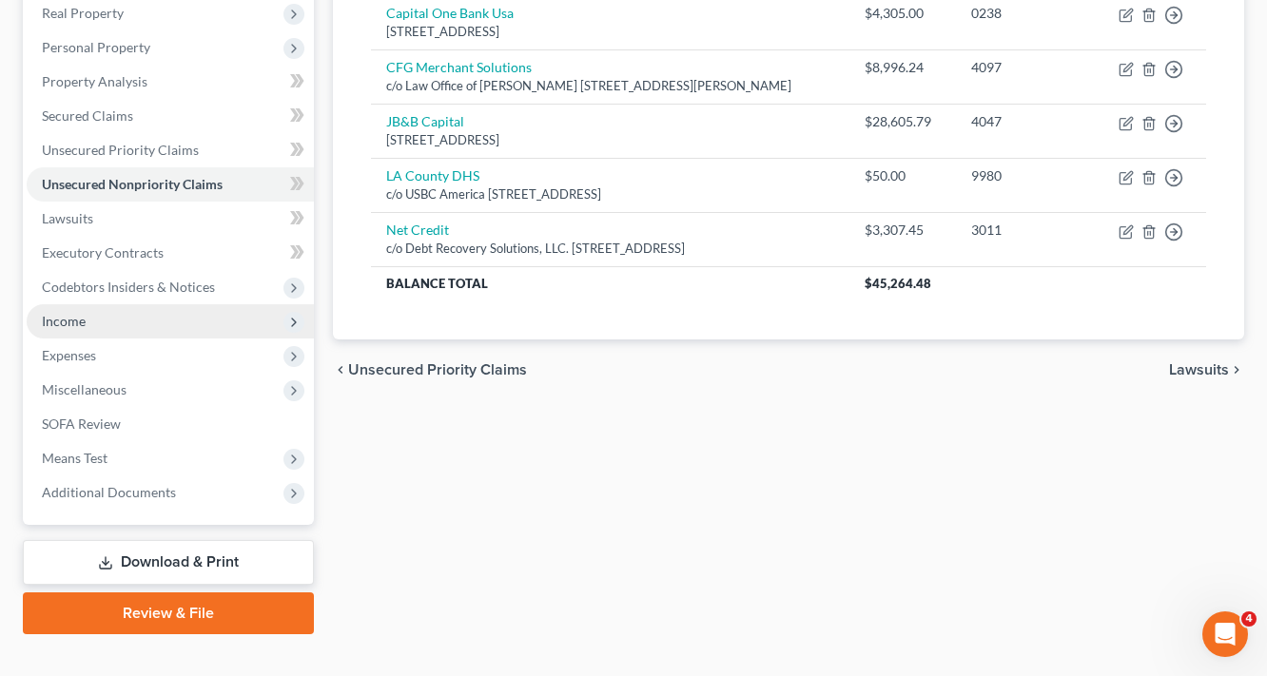
click at [78, 314] on span "Income" at bounding box center [64, 321] width 44 height 16
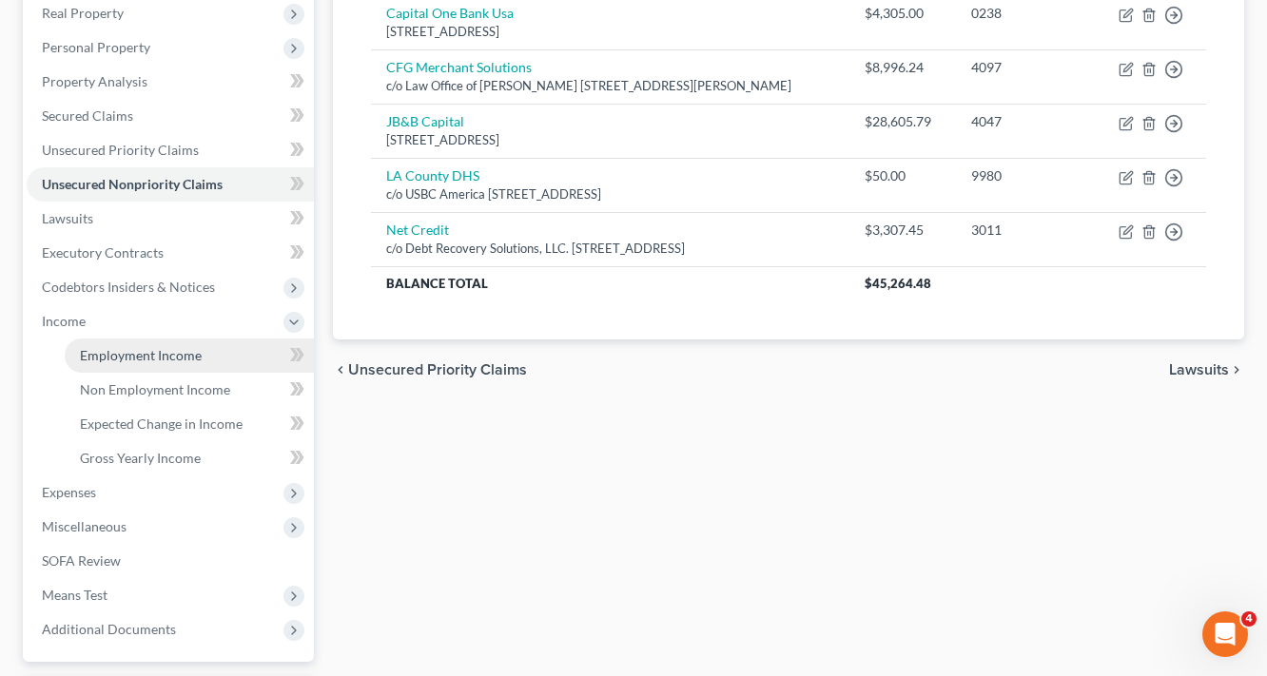
click at [138, 356] on span "Employment Income" at bounding box center [141, 355] width 122 height 16
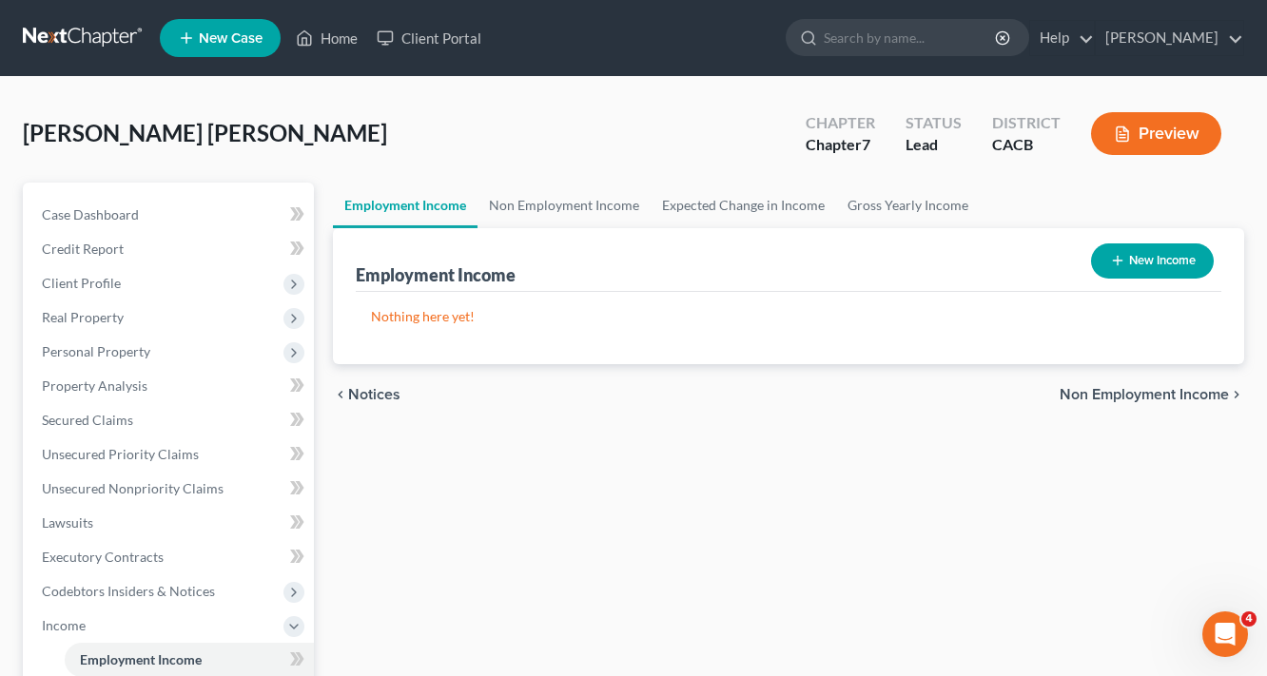
click at [1183, 259] on button "New Income" at bounding box center [1152, 260] width 123 height 35
select select "0"
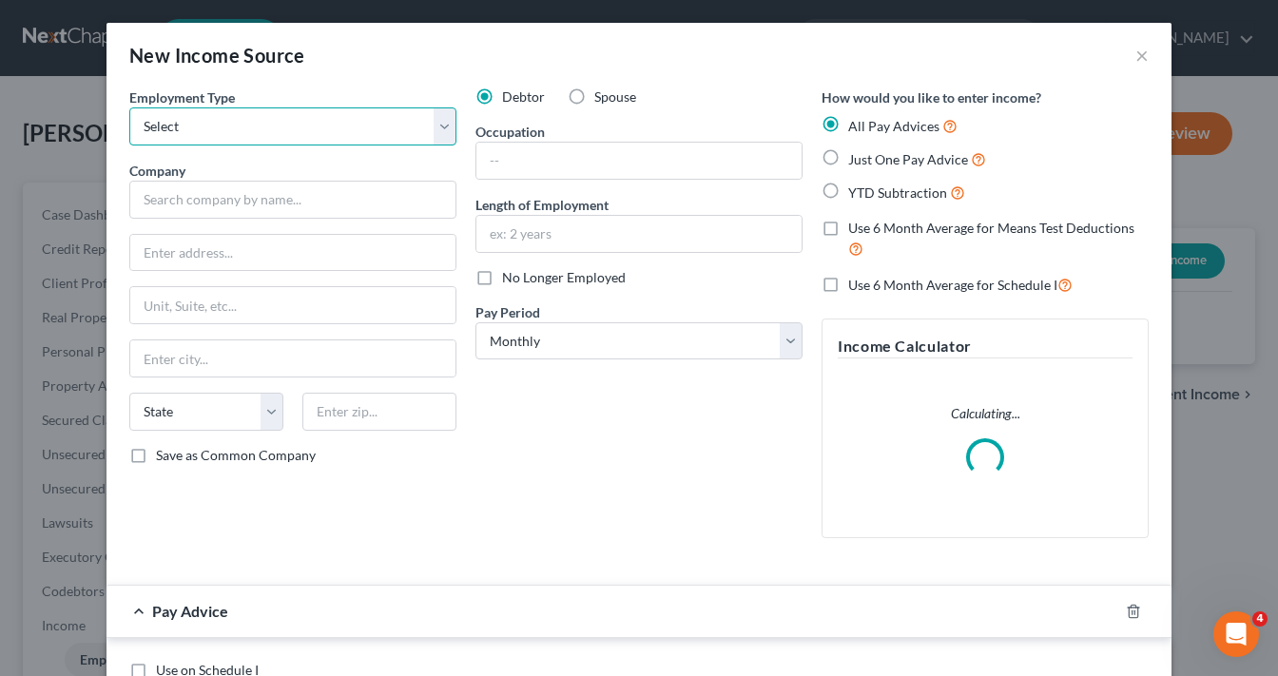
click at [247, 142] on select "Select Full or Part Time Employment Self Employment" at bounding box center [292, 126] width 327 height 38
select select "1"
click at [129, 107] on select "Select Full or Part Time Employment Self Employment" at bounding box center [292, 126] width 327 height 38
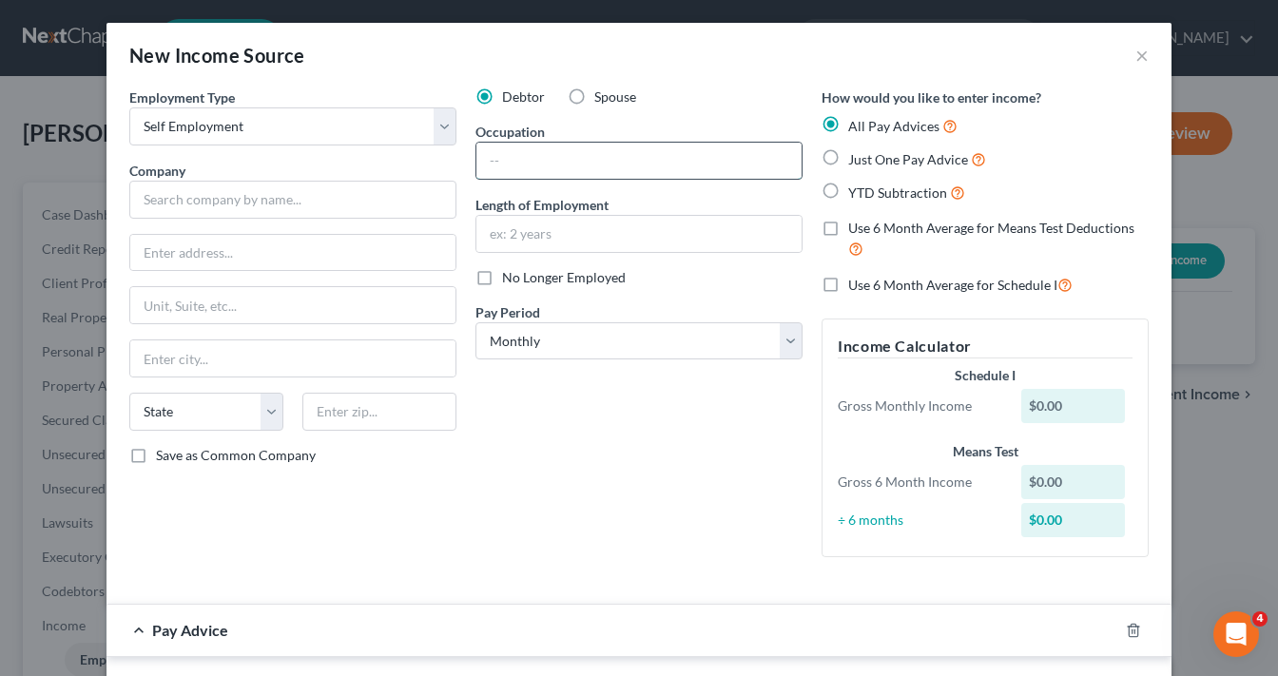
click at [537, 155] on input "text" at bounding box center [638, 161] width 325 height 36
type input "Truck Diver"
click at [522, 232] on input "text" at bounding box center [638, 234] width 325 height 36
type input "2"
type input "5"
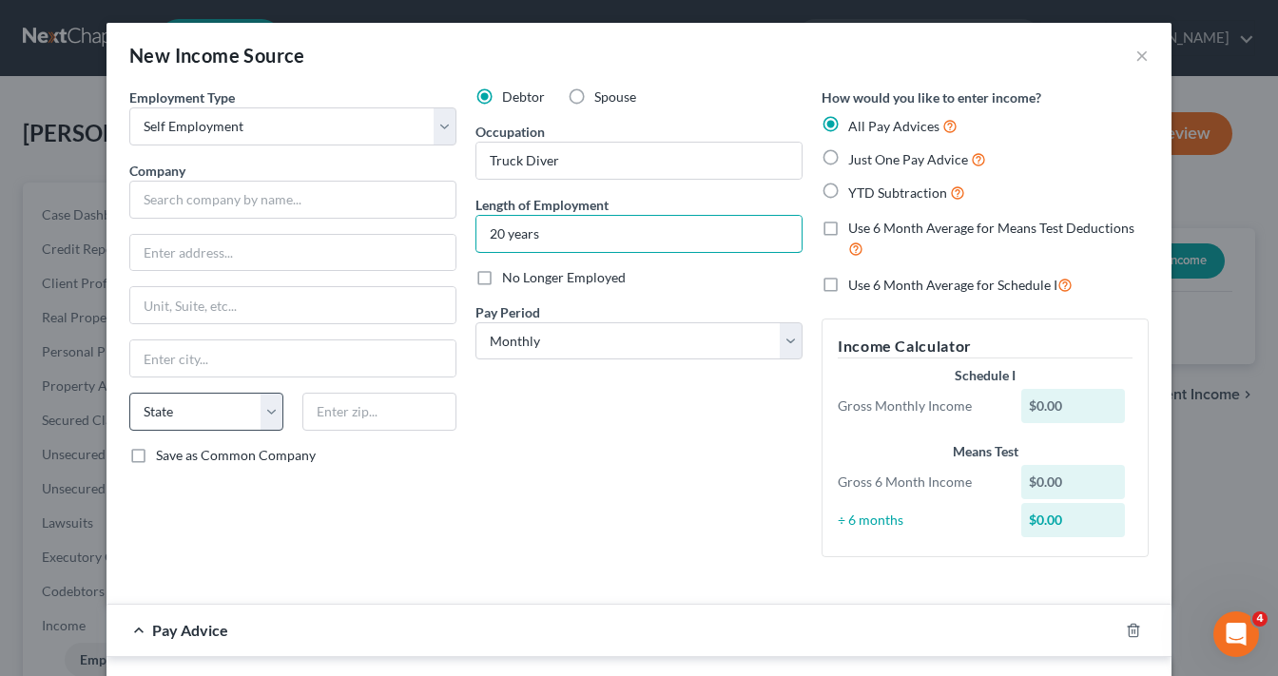
type input "20 years"
click at [219, 411] on select "State AL AK AR AZ CA CO CT DE DC FL GA GU HI ID IL IN IA KS KY LA ME MD MA MI M…" at bounding box center [206, 412] width 154 height 38
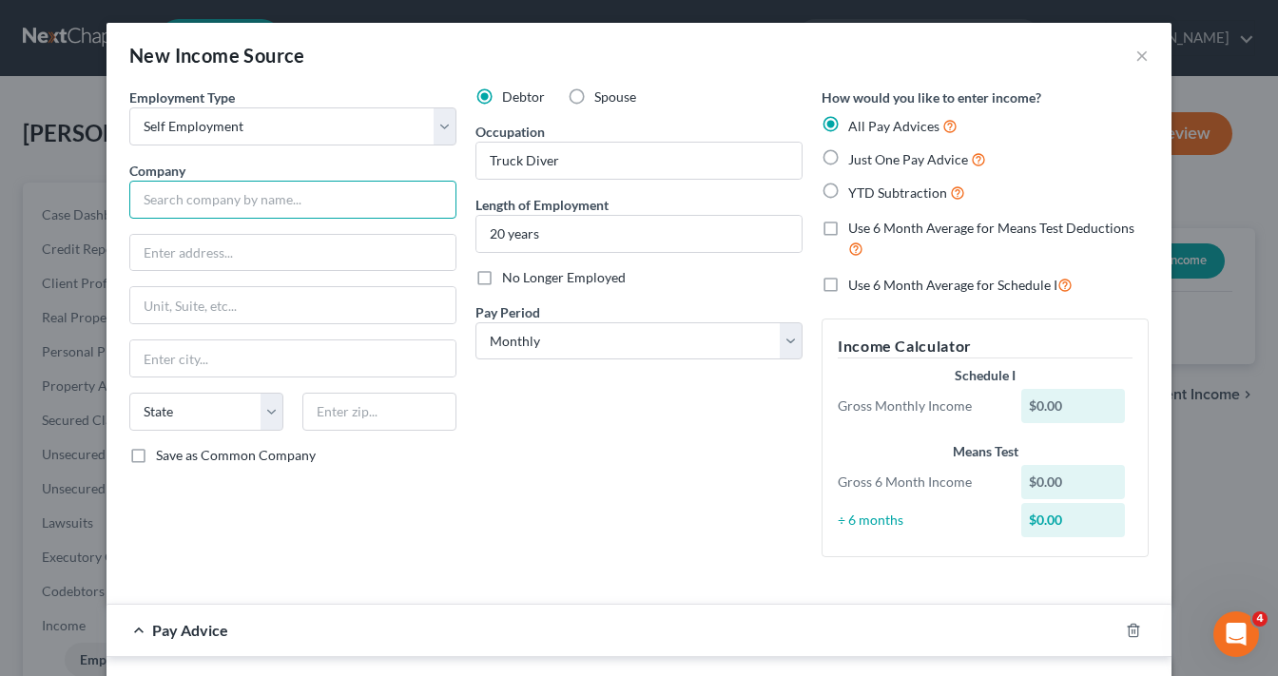
click at [285, 198] on input "text" at bounding box center [292, 200] width 327 height 38
type input "Jupiter Transport"
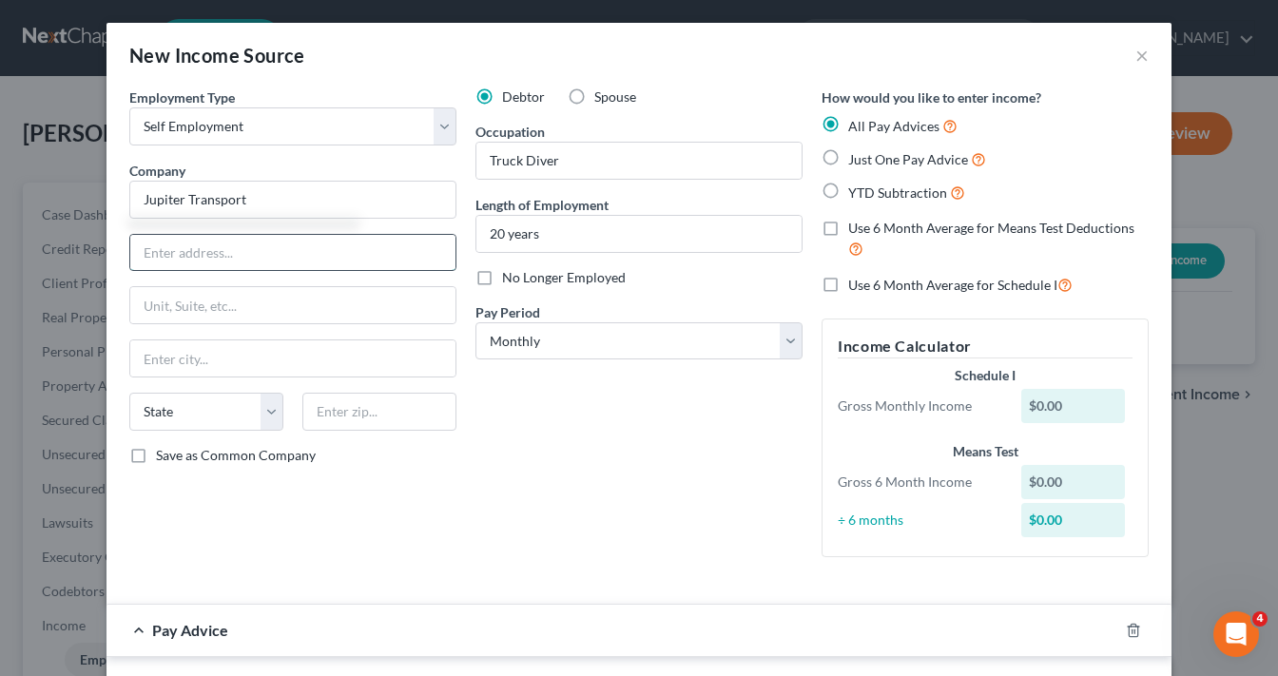
click at [242, 246] on input "text" at bounding box center [292, 253] width 325 height 36
type input "1621 W. 228th Street, Apt. B"
type input "90501"
type input "Torrance"
select select "4"
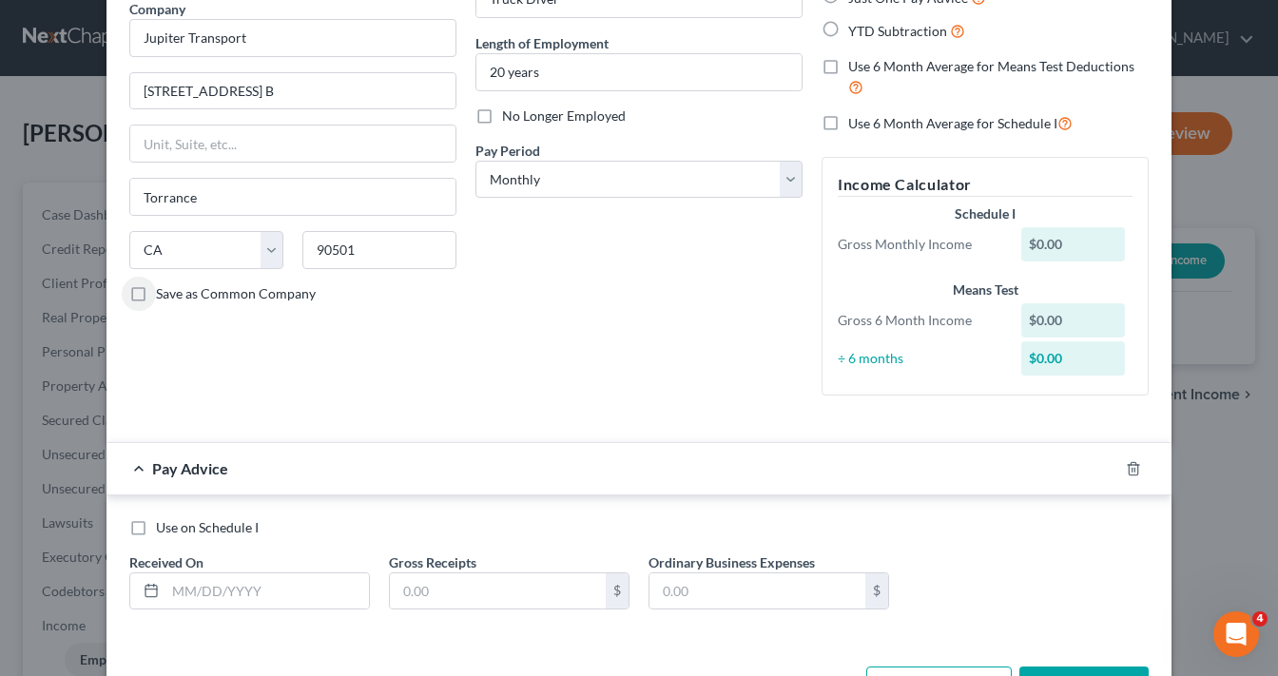
scroll to position [228, 0]
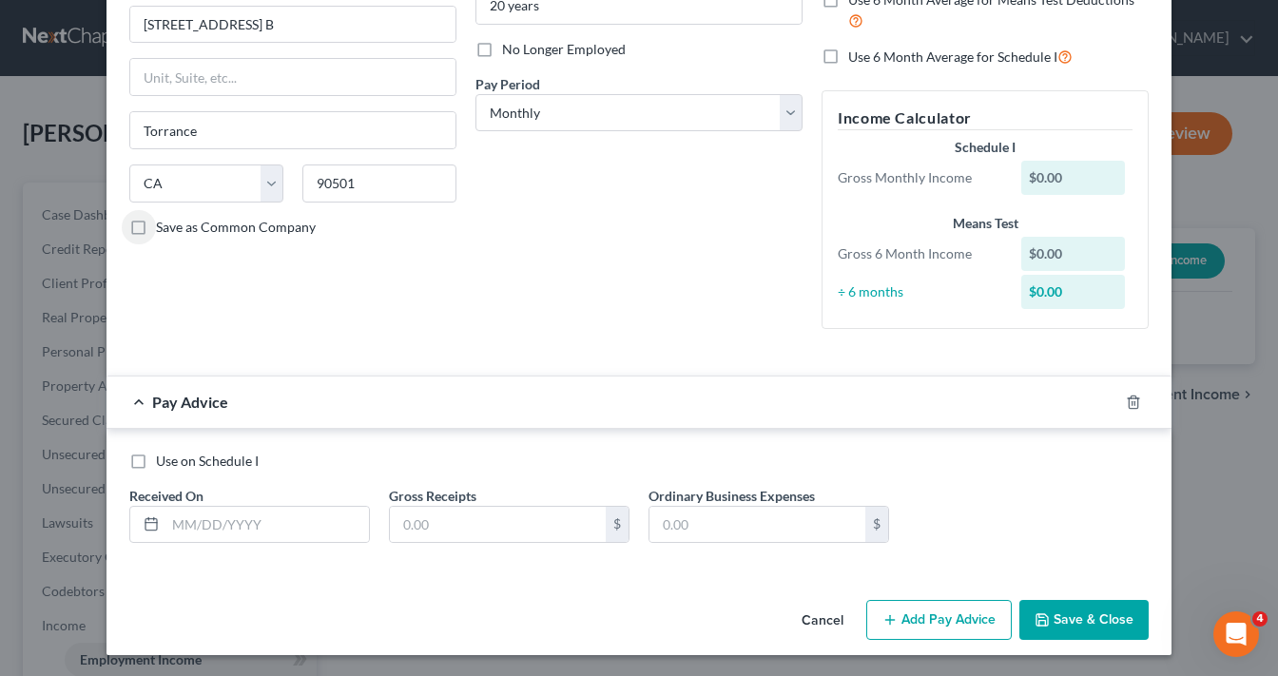
click at [1099, 630] on button "Save & Close" at bounding box center [1083, 620] width 129 height 40
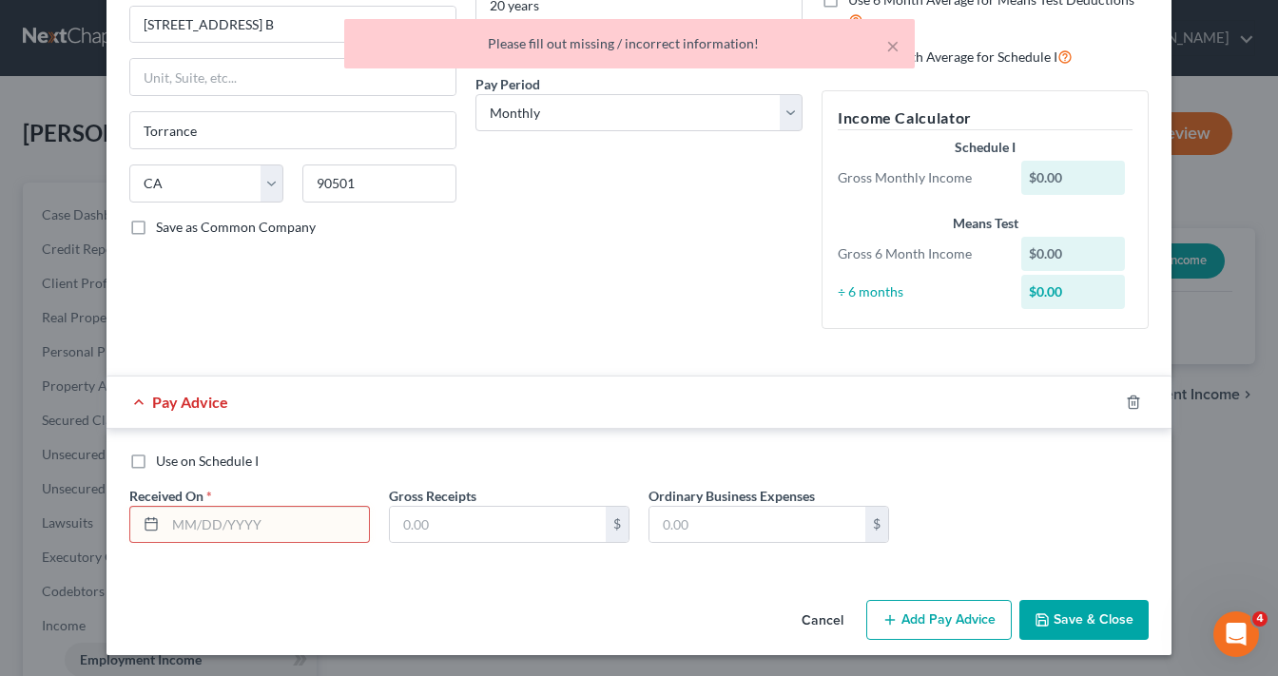
click at [247, 521] on input "text" at bounding box center [267, 525] width 204 height 36
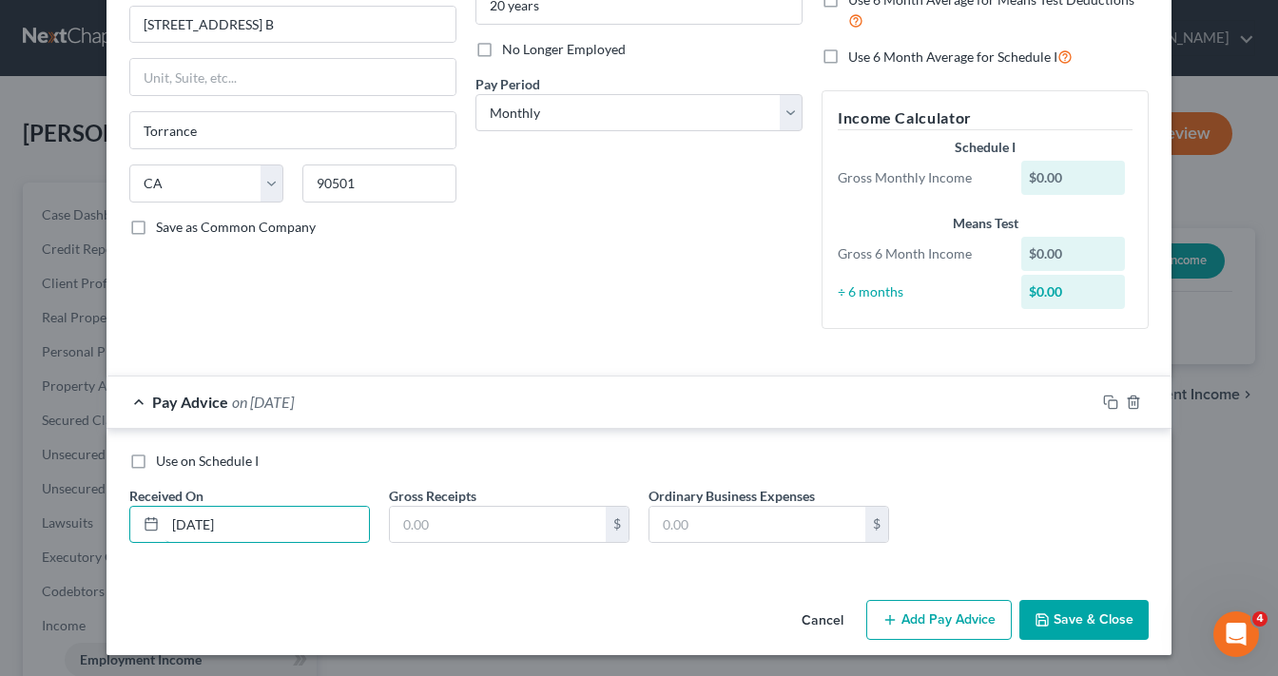
type input "08/01/2025"
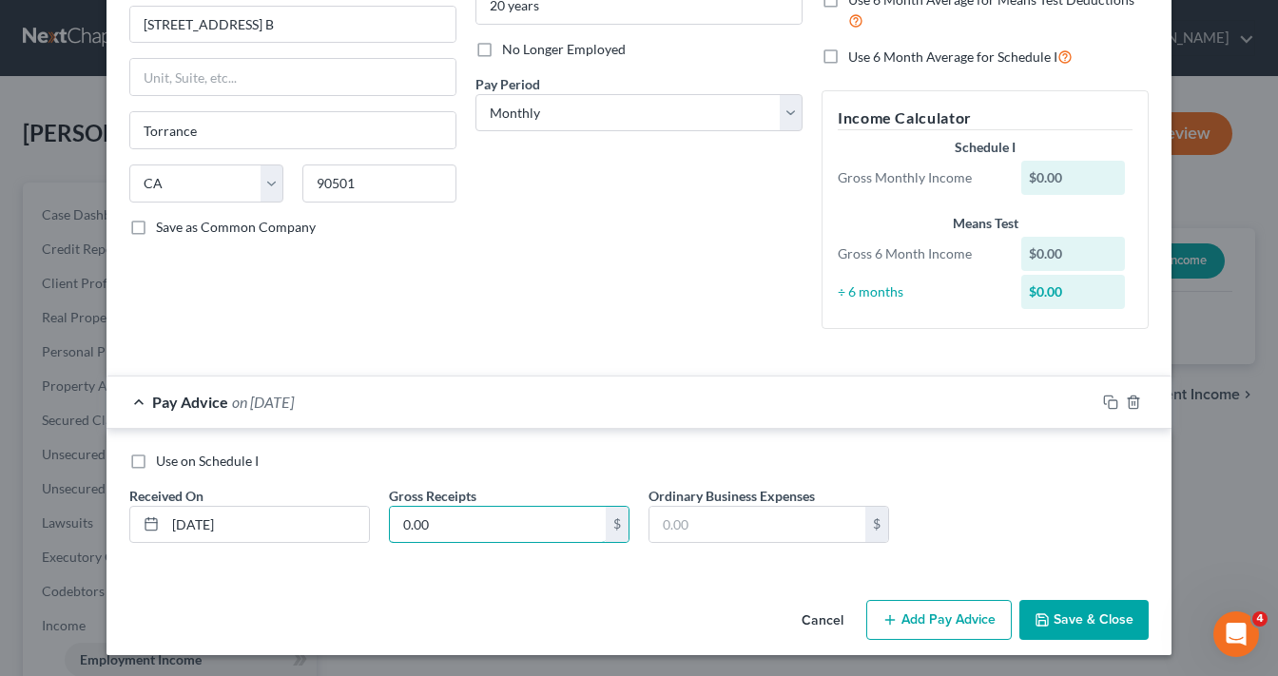
type input "0.00"
click at [1064, 611] on button "Save & Close" at bounding box center [1083, 620] width 129 height 40
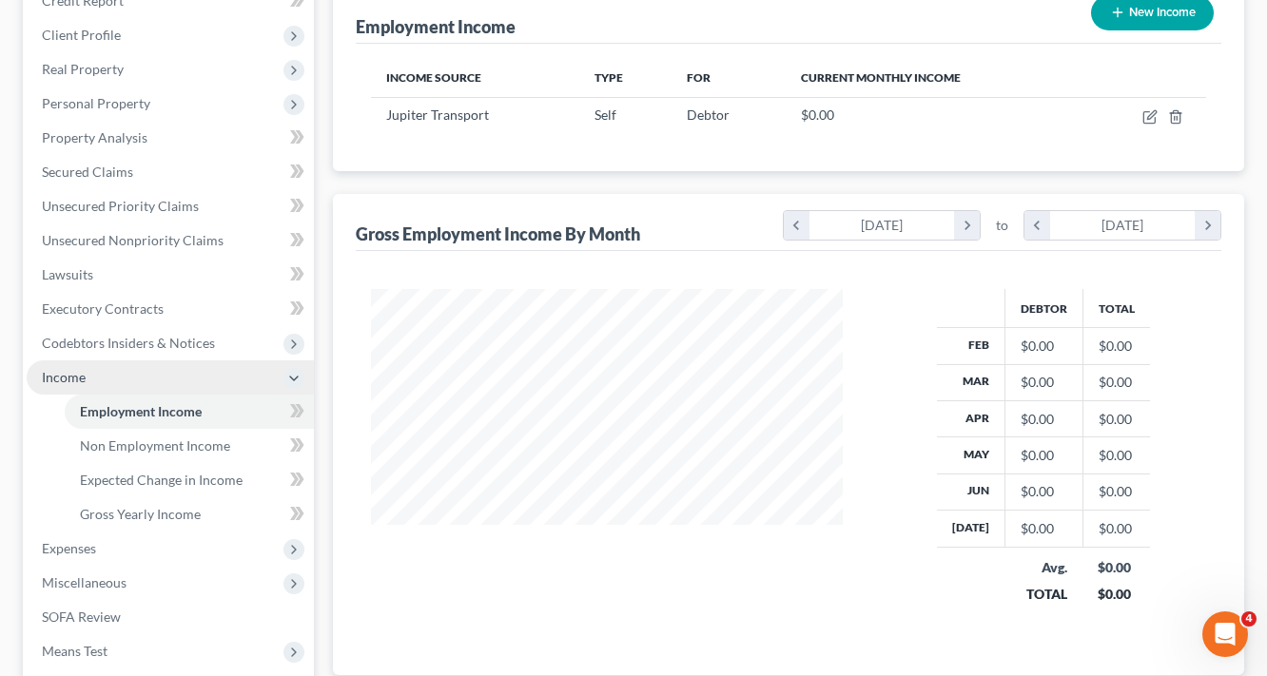
scroll to position [318, 0]
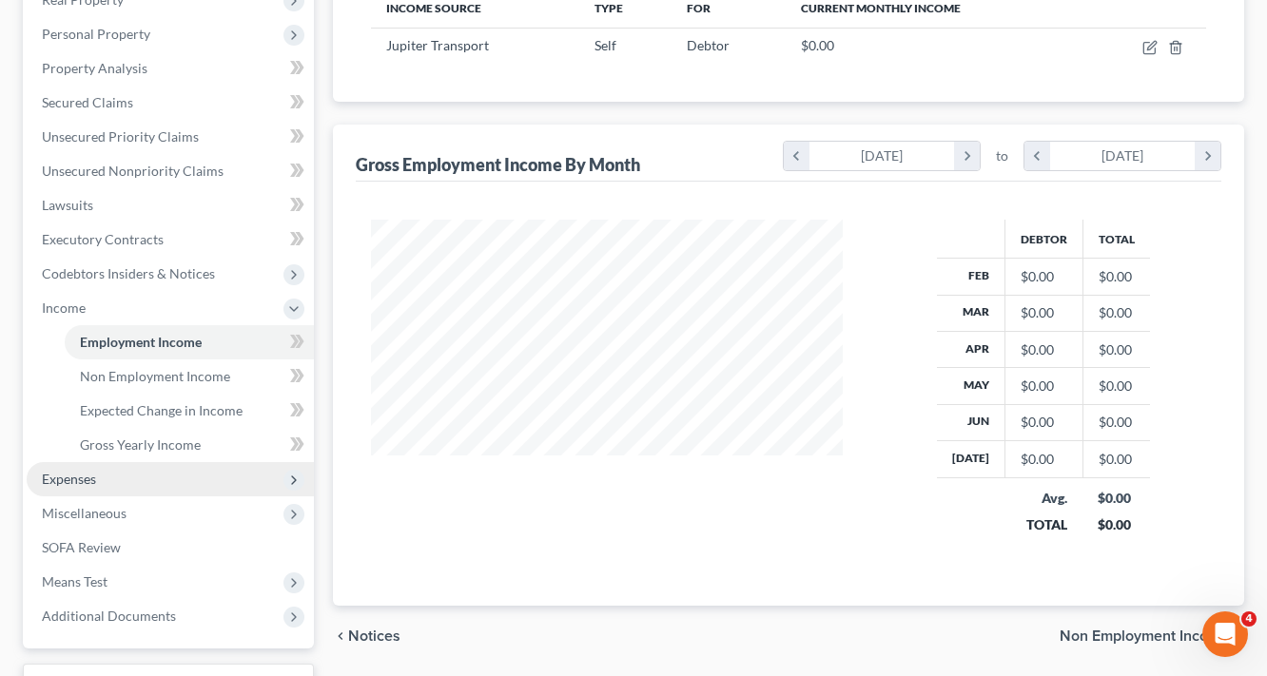
click at [77, 482] on span "Expenses" at bounding box center [69, 479] width 54 height 16
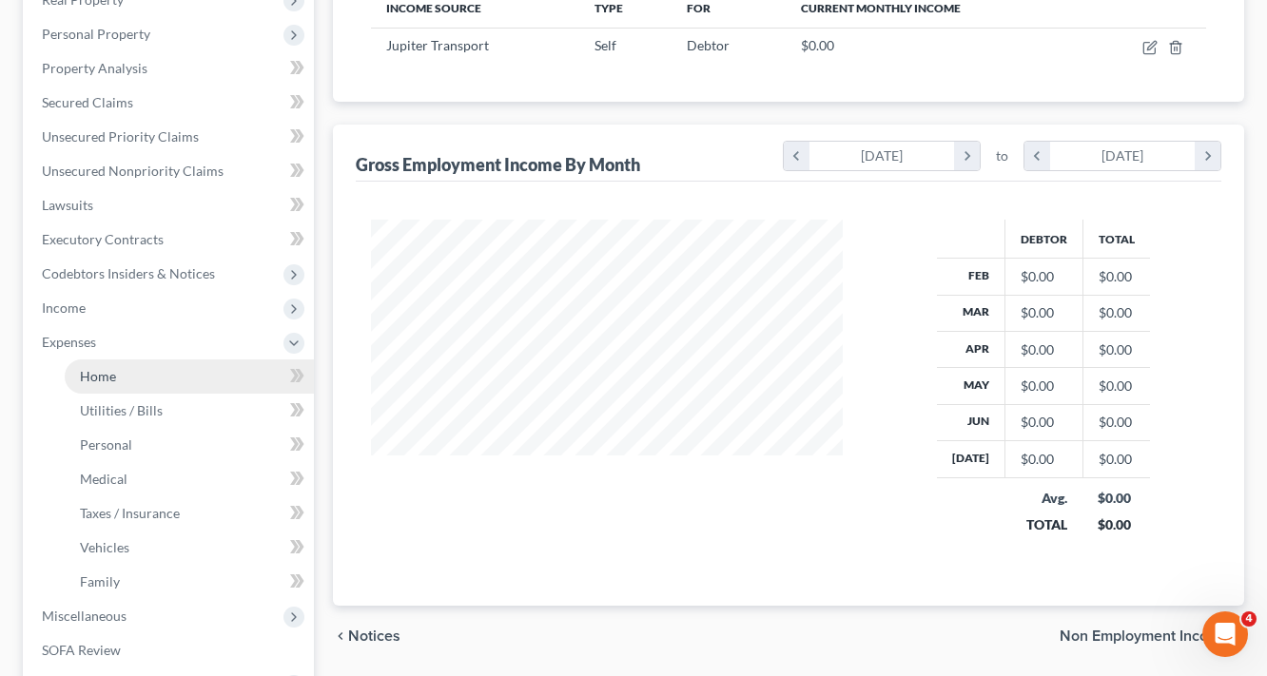
click at [118, 378] on link "Home" at bounding box center [189, 376] width 249 height 34
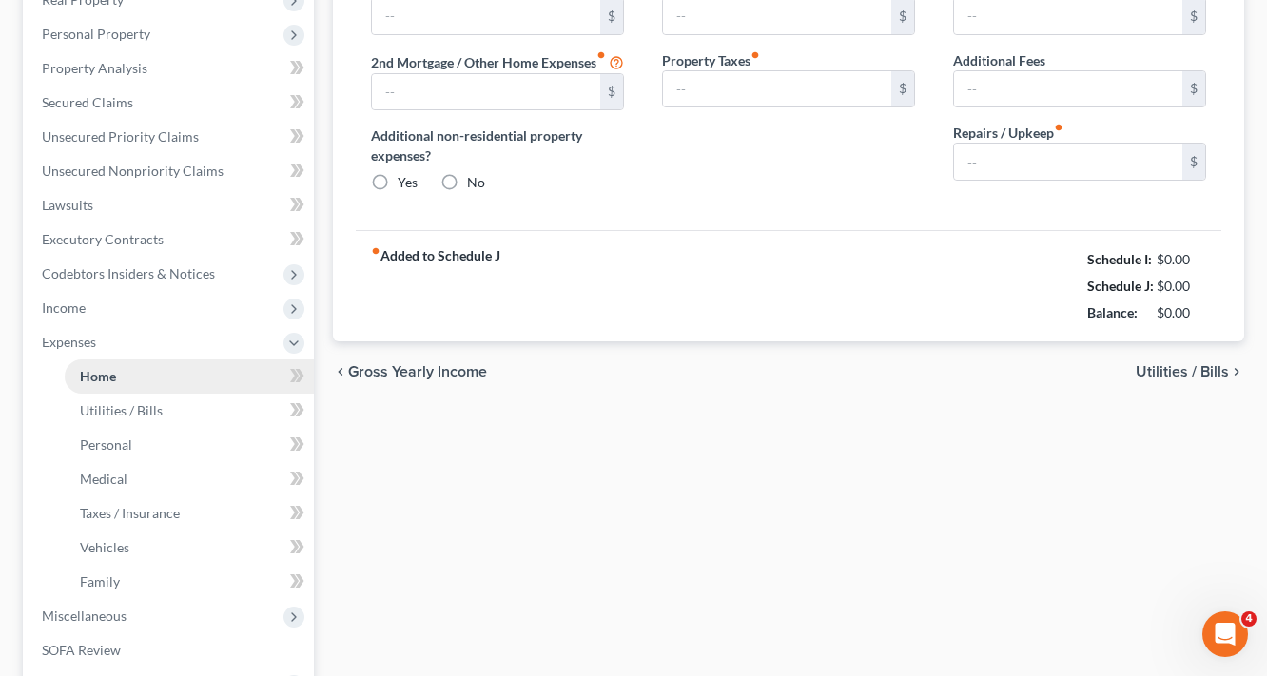
type input "0.00"
radio input "true"
type input "0.00"
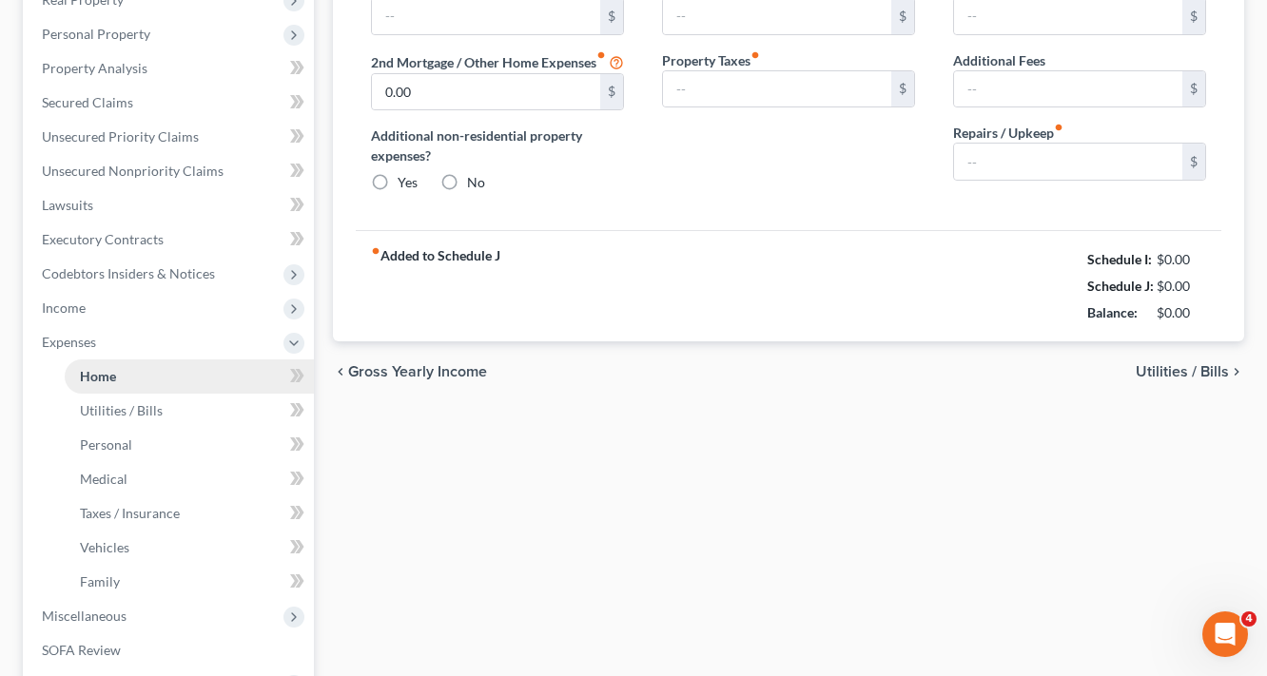
type input "0.00"
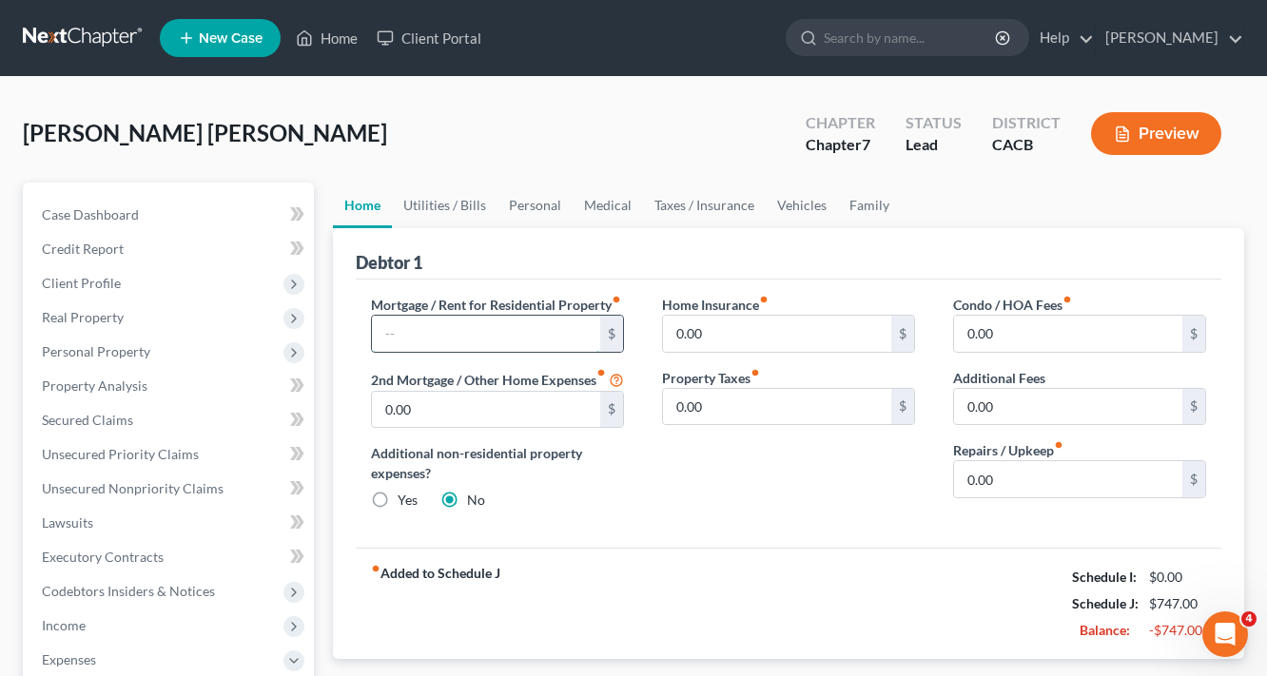
click at [398, 350] on input "text" at bounding box center [486, 334] width 228 height 36
type input "1,310.00"
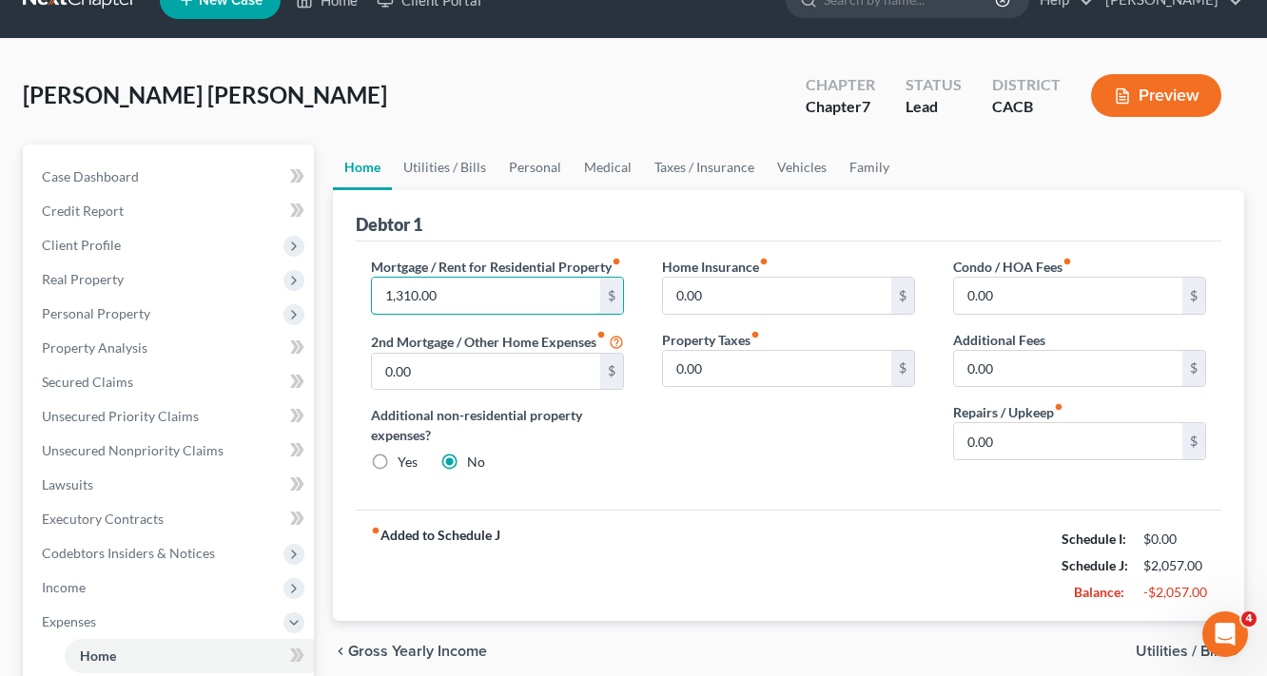
scroll to position [76, 0]
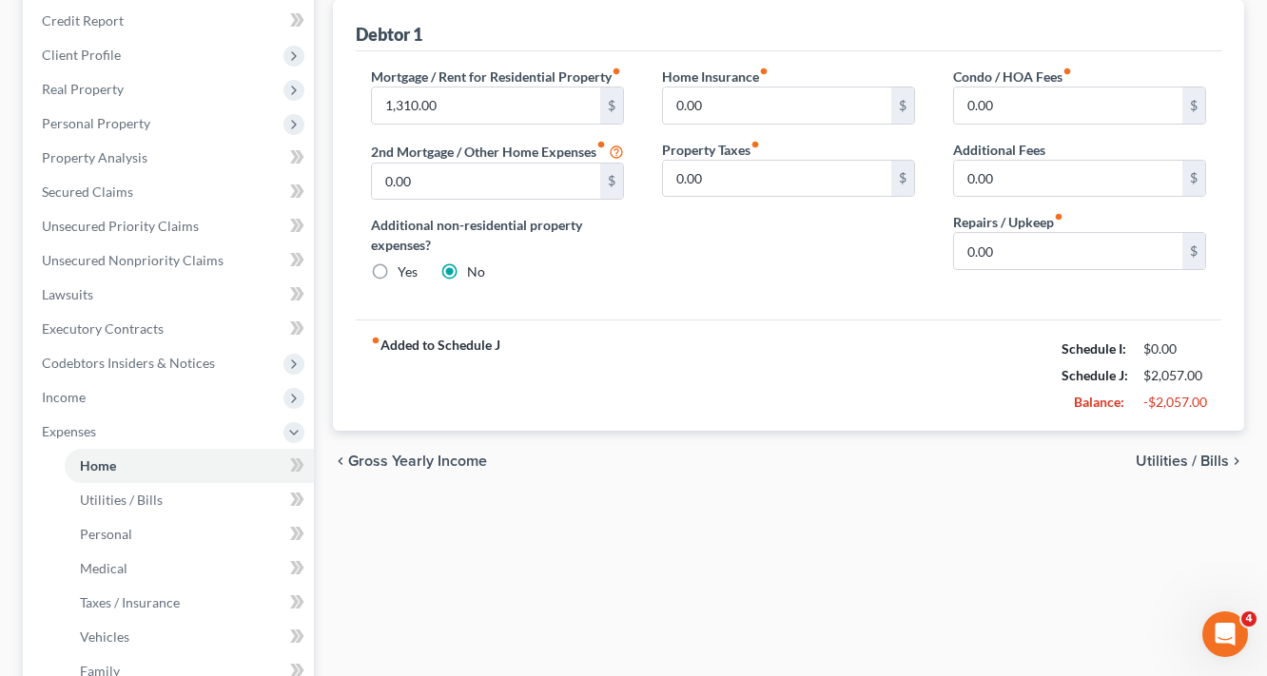
click at [1224, 469] on span "Utilities / Bills" at bounding box center [1181, 461] width 93 height 15
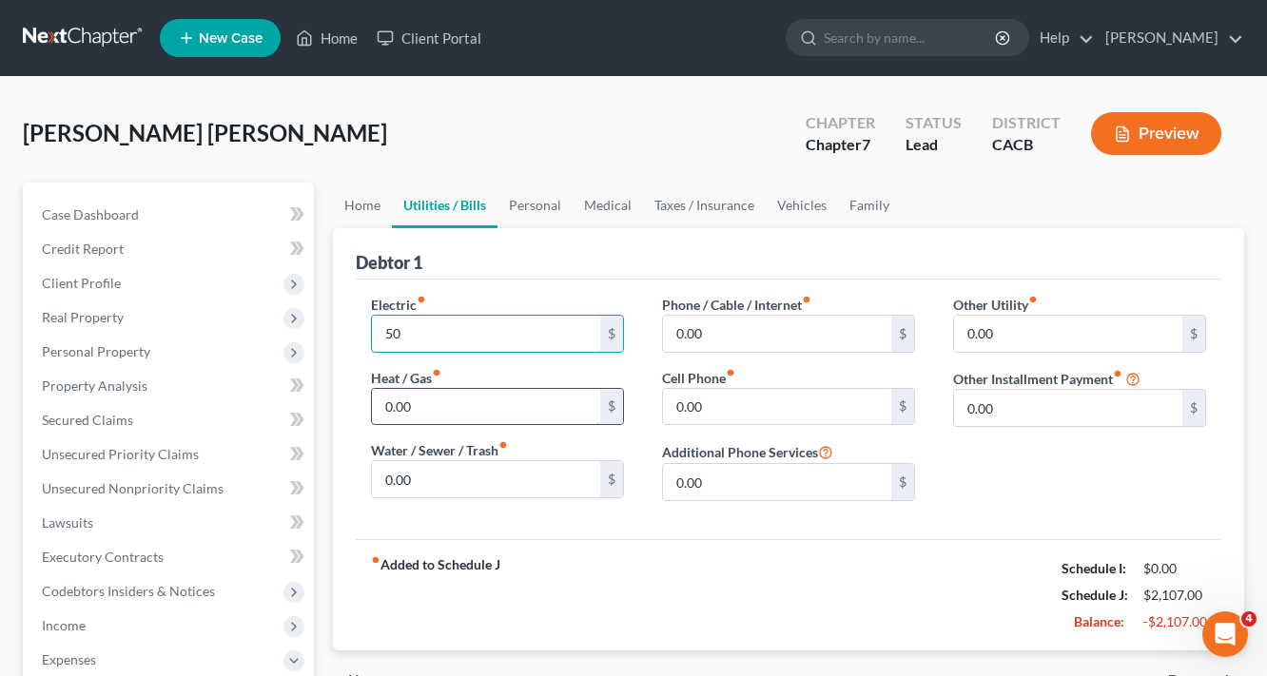
type input "50"
type input "17"
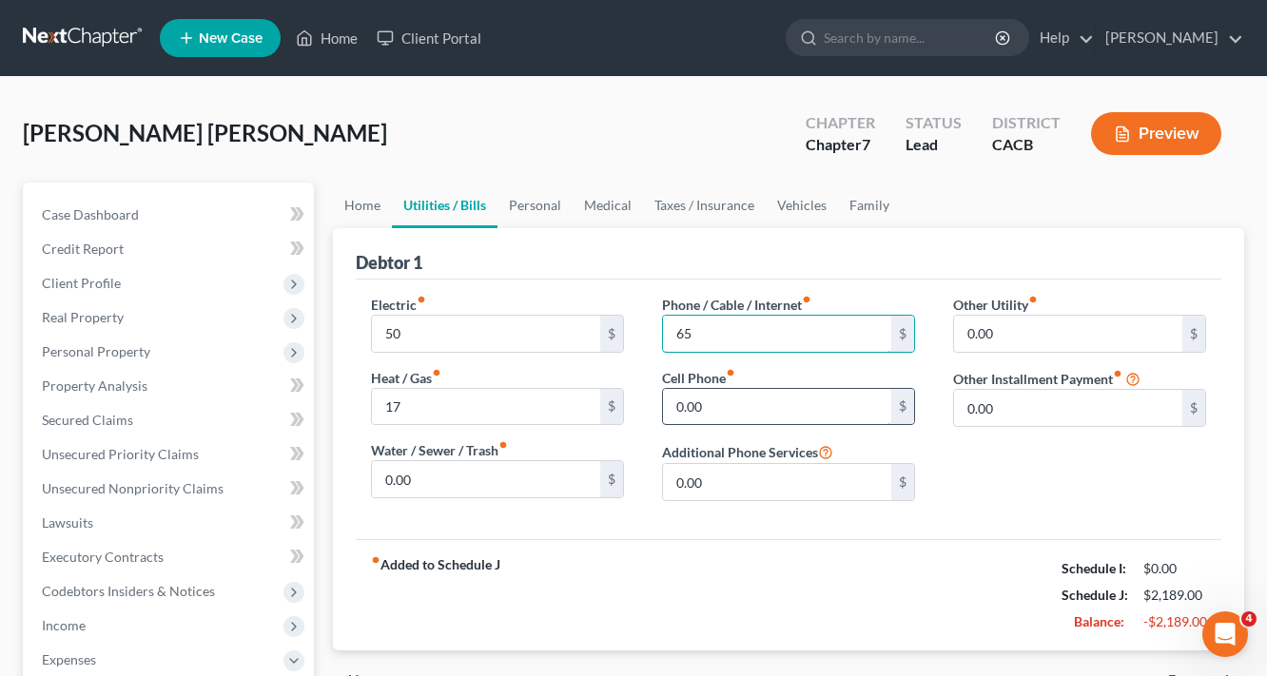
type input "65"
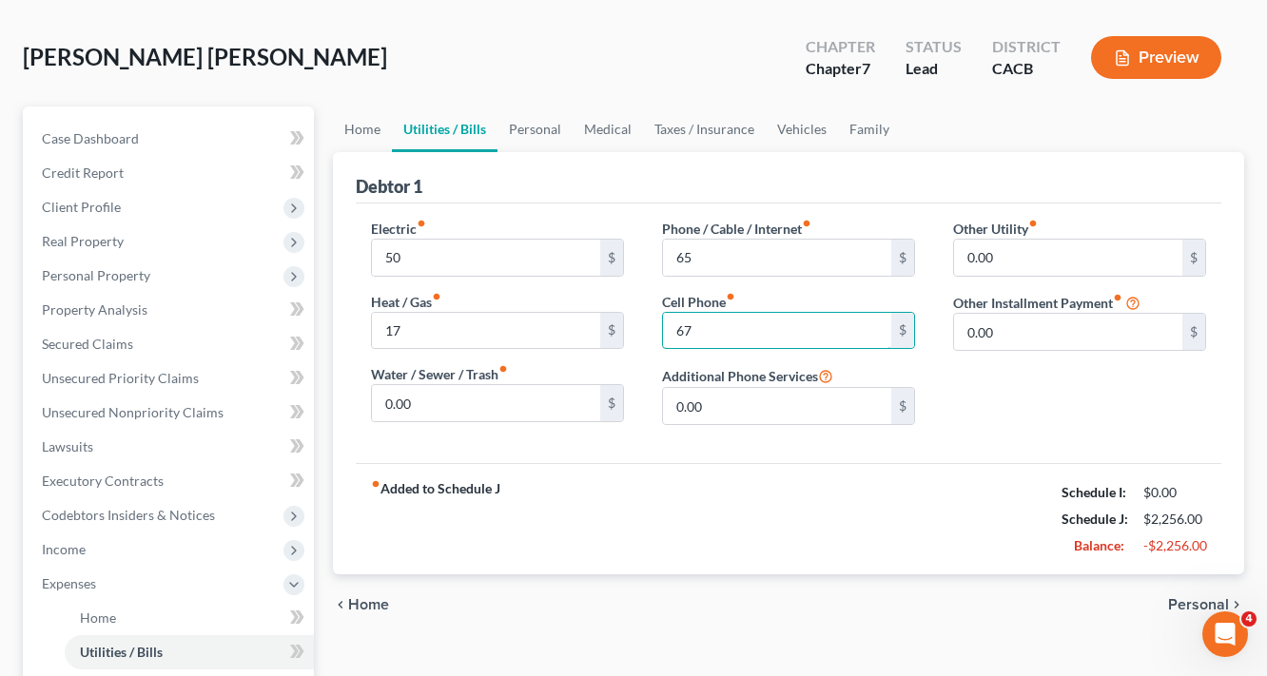
type input "67"
click at [1185, 604] on span "Personal" at bounding box center [1198, 604] width 61 height 15
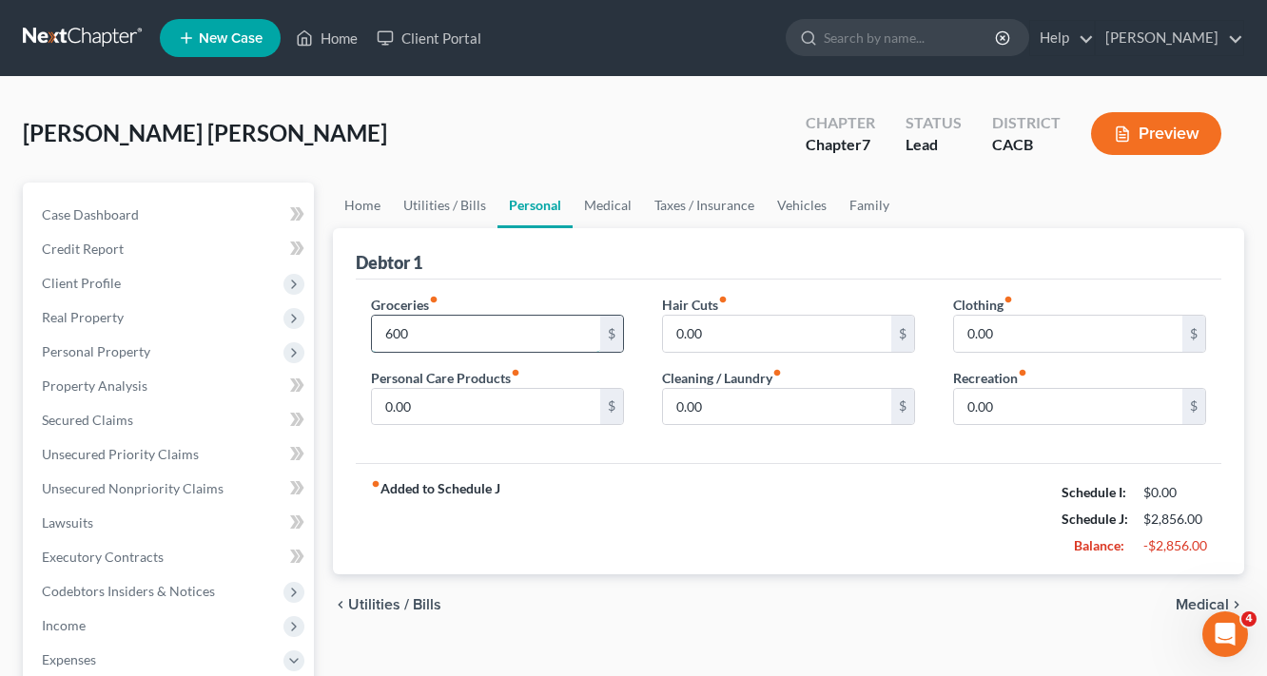
type input "600"
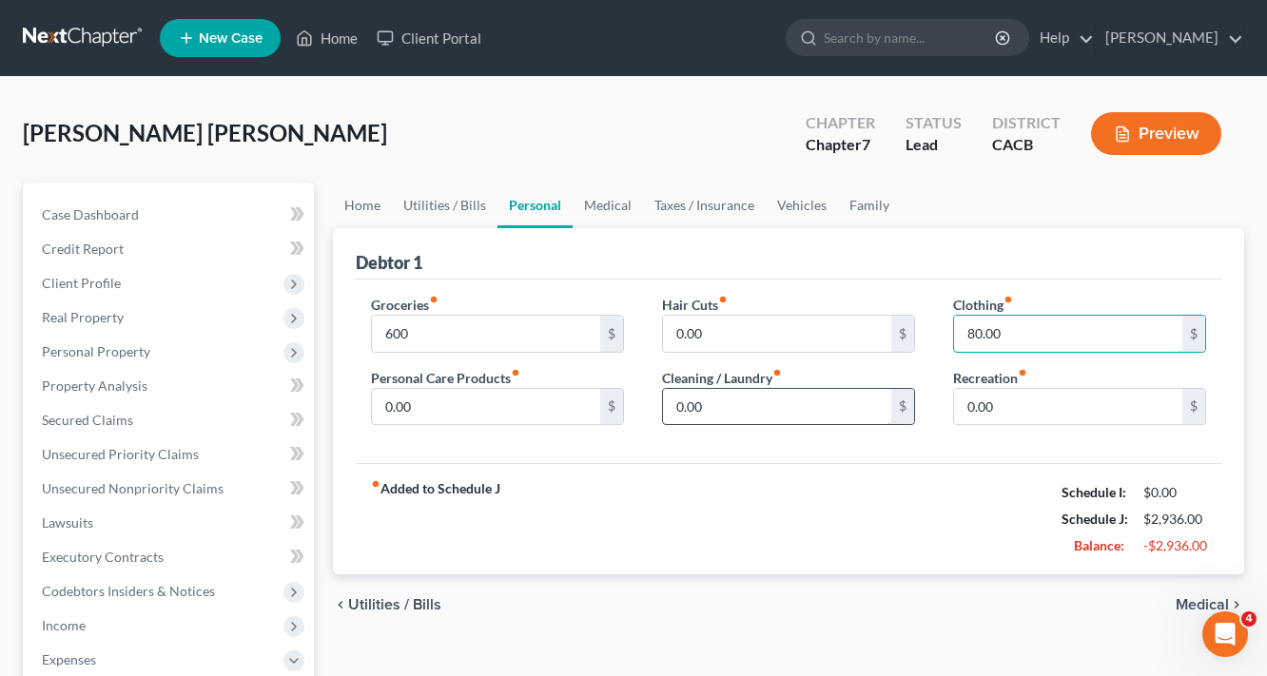
type input "80.00"
click at [802, 403] on input "0.00" at bounding box center [777, 407] width 228 height 36
type input "70.00"
click at [1212, 597] on span "Medical" at bounding box center [1201, 604] width 53 height 15
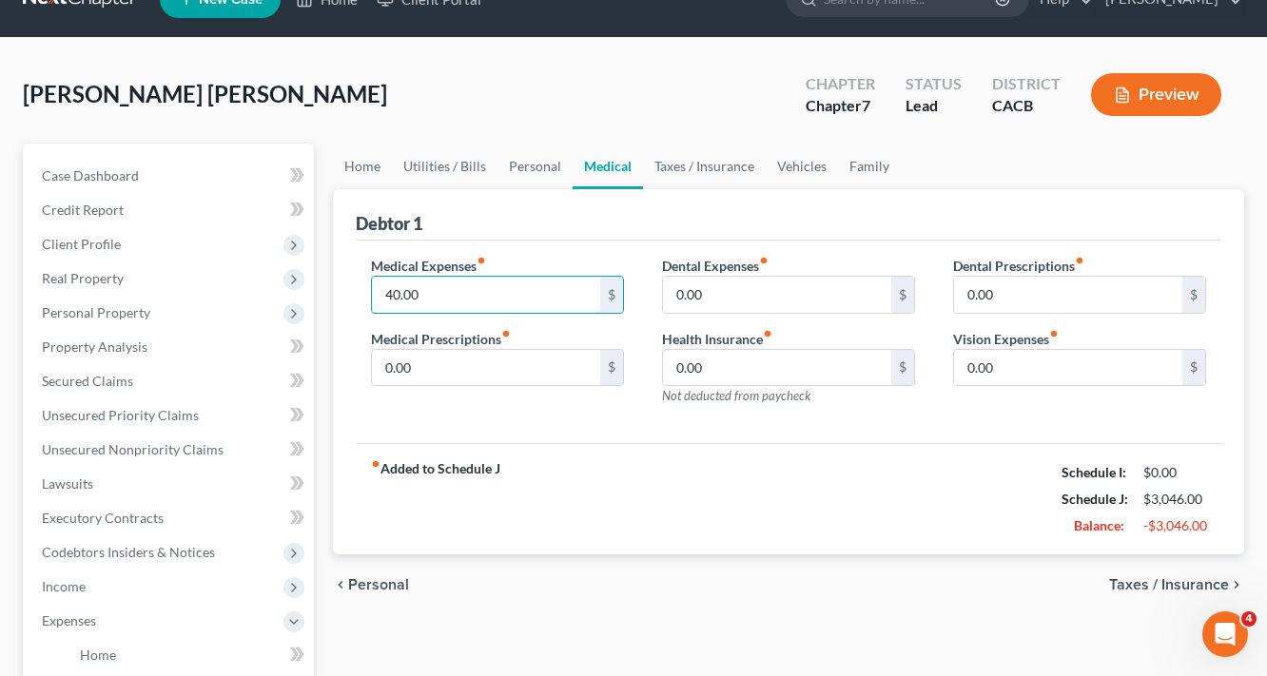
scroll to position [76, 0]
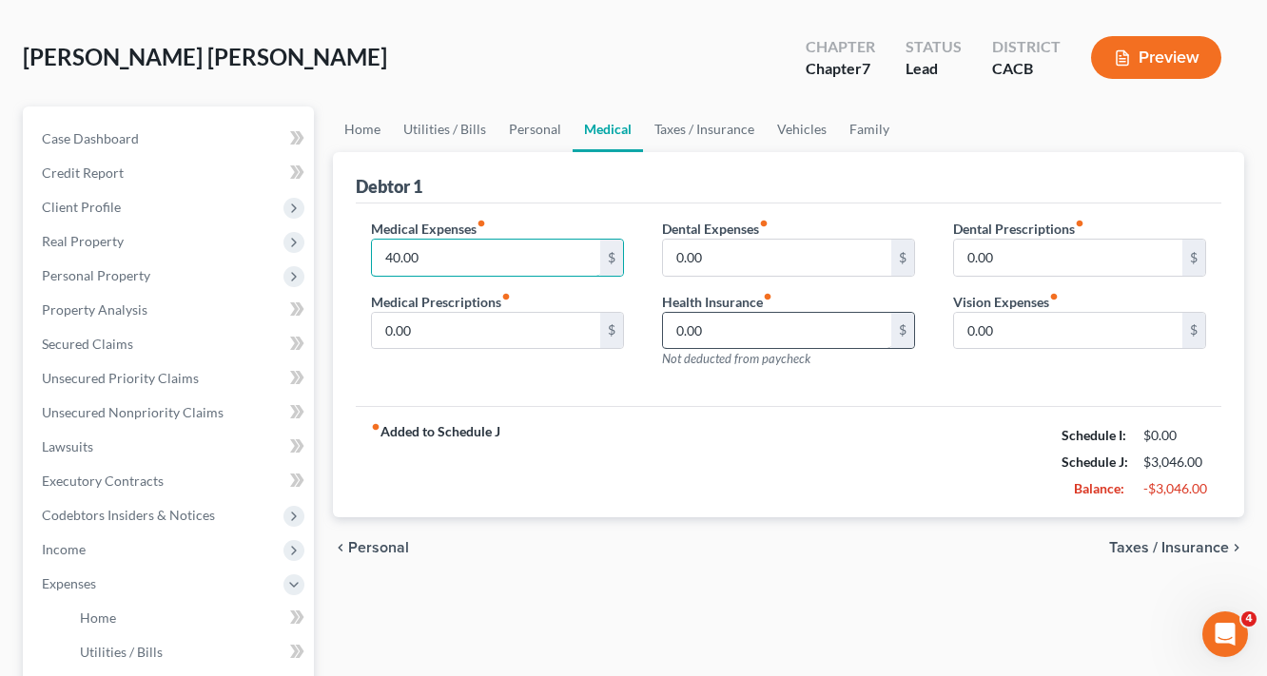
type input "40.00"
type input "200.00"
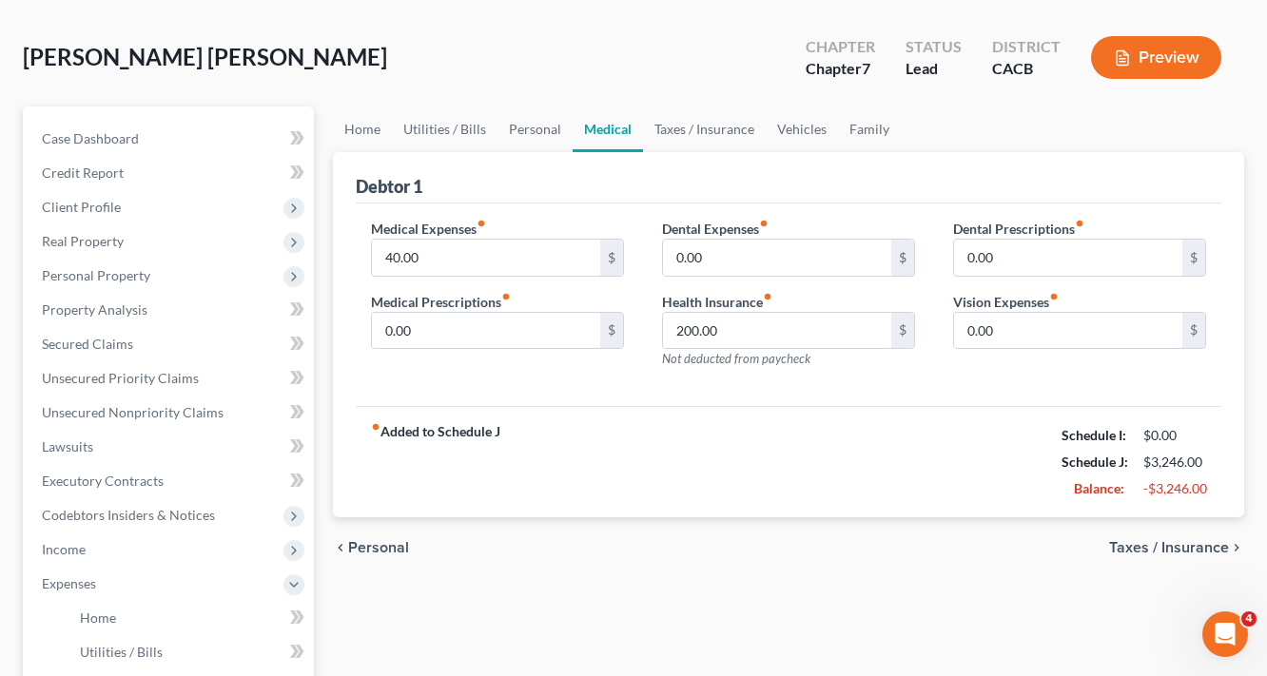
click at [1202, 542] on span "Taxes / Insurance" at bounding box center [1169, 547] width 120 height 15
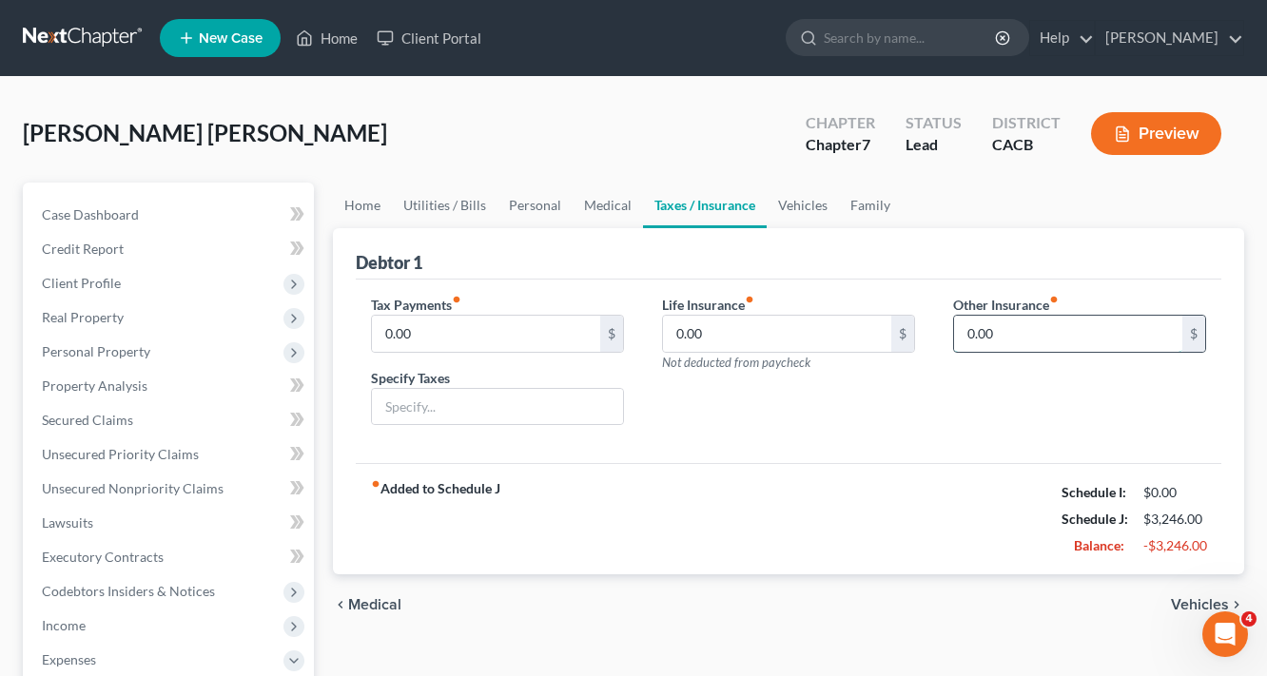
click at [1030, 339] on input "0.00" at bounding box center [1068, 334] width 228 height 36
click at [1193, 592] on div "chevron_left Medical Vehicles chevron_right" at bounding box center [788, 604] width 911 height 61
click at [1193, 601] on span "Vehicles" at bounding box center [1200, 604] width 58 height 15
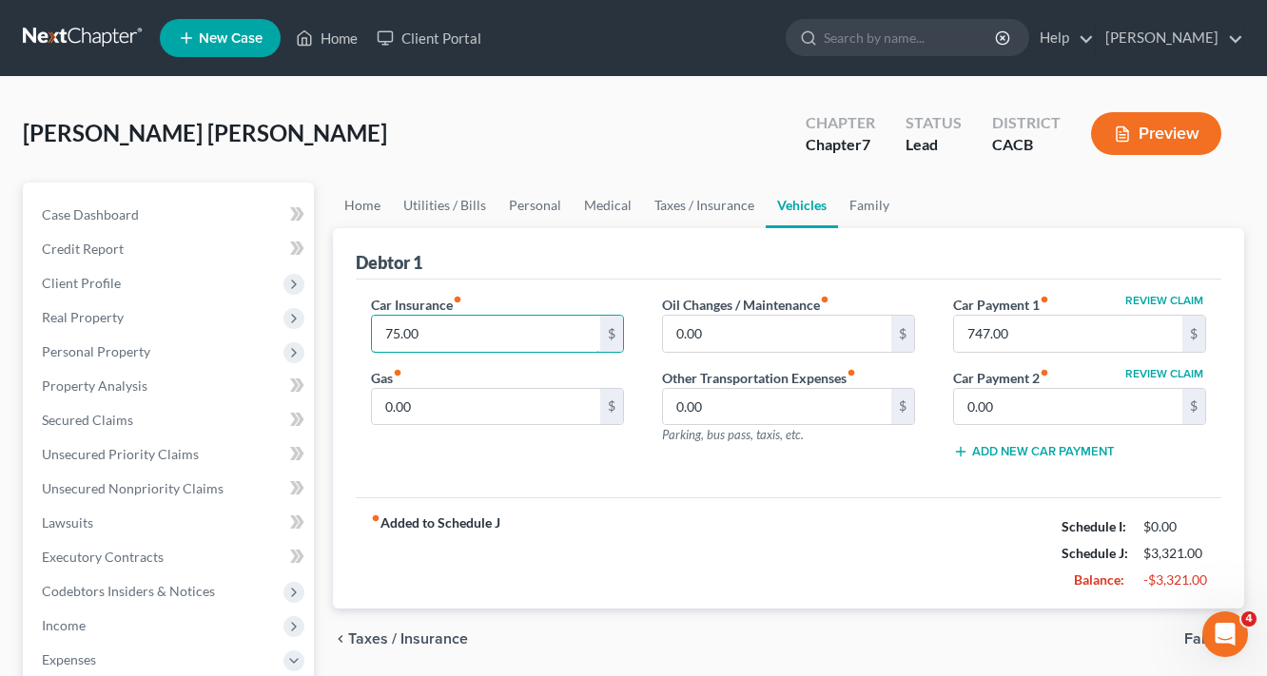
type input "75.00"
click at [891, 498] on div "fiber_manual_record Added to Schedule J Schedule I: $0.00 Schedule J: $3,321.00…" at bounding box center [788, 552] width 865 height 111
click at [1049, 327] on input "747.00" at bounding box center [1068, 334] width 228 height 36
click at [978, 333] on input "747.00" at bounding box center [1068, 334] width 228 height 36
click at [983, 335] on input "747.00" at bounding box center [1068, 334] width 228 height 36
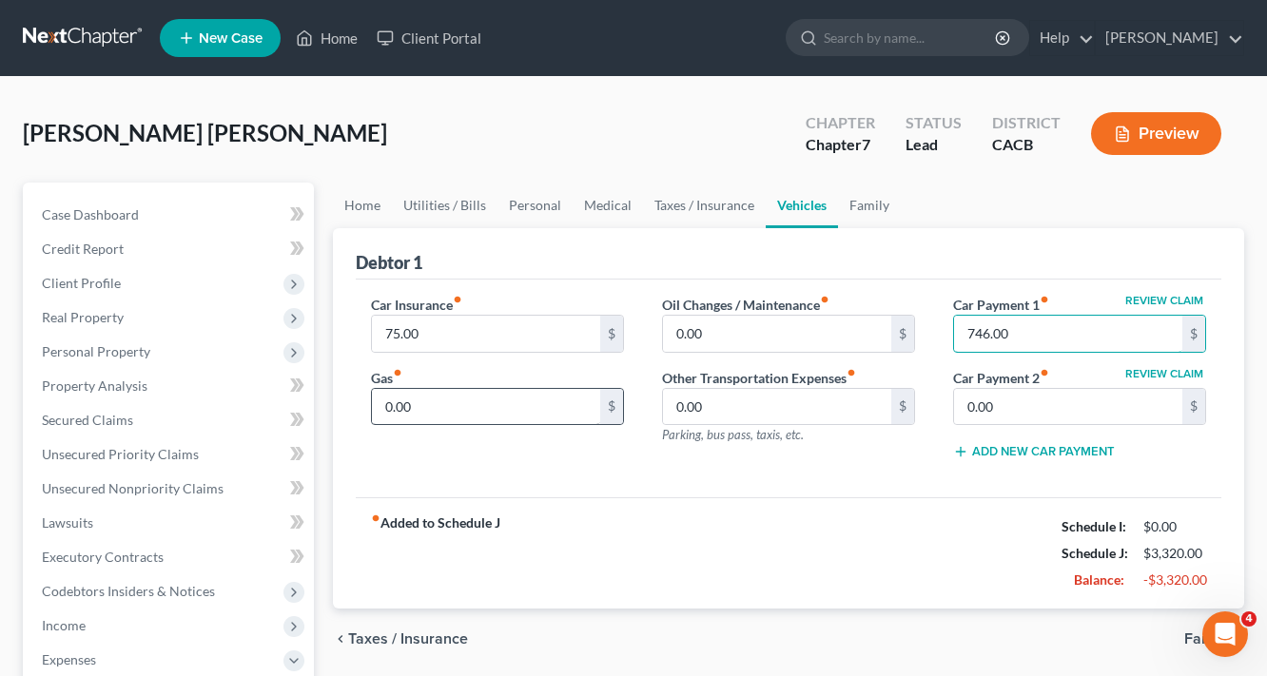
type input "746.00"
type input "200.00"
click at [822, 533] on div "fiber_manual_record Added to Schedule J Schedule I: $0.00 Schedule J: $3,520.00…" at bounding box center [788, 552] width 865 height 111
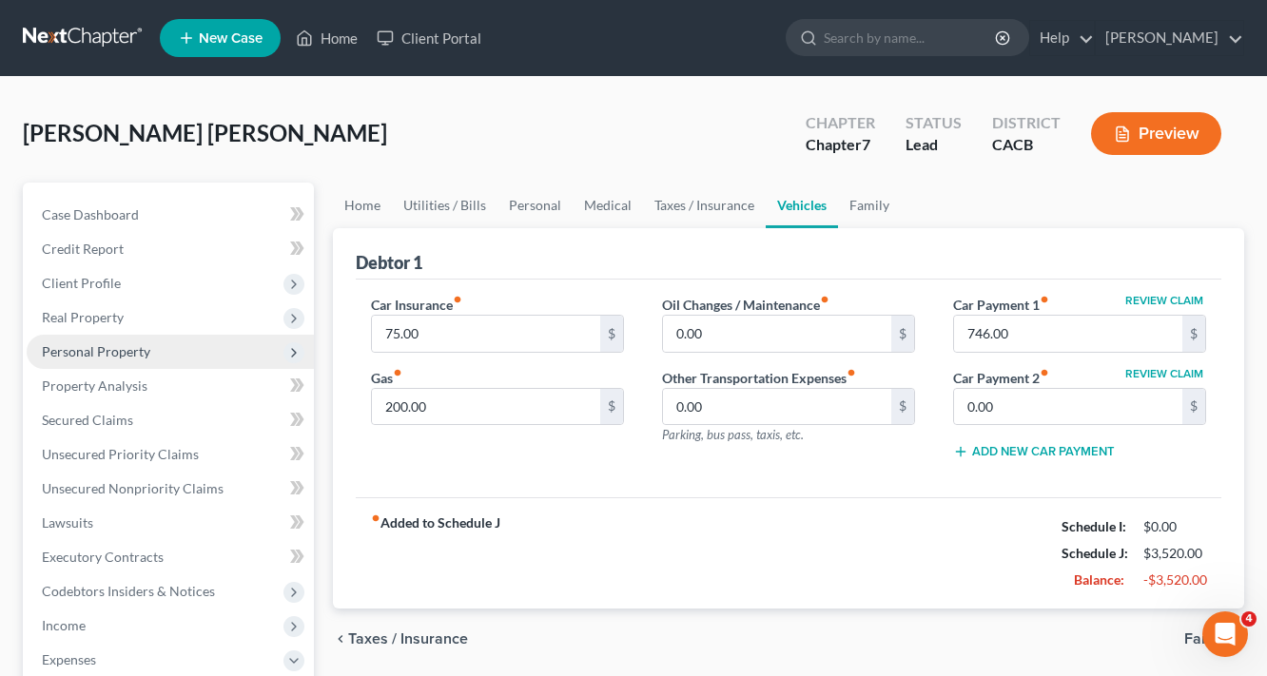
click at [127, 350] on span "Personal Property" at bounding box center [96, 351] width 108 height 16
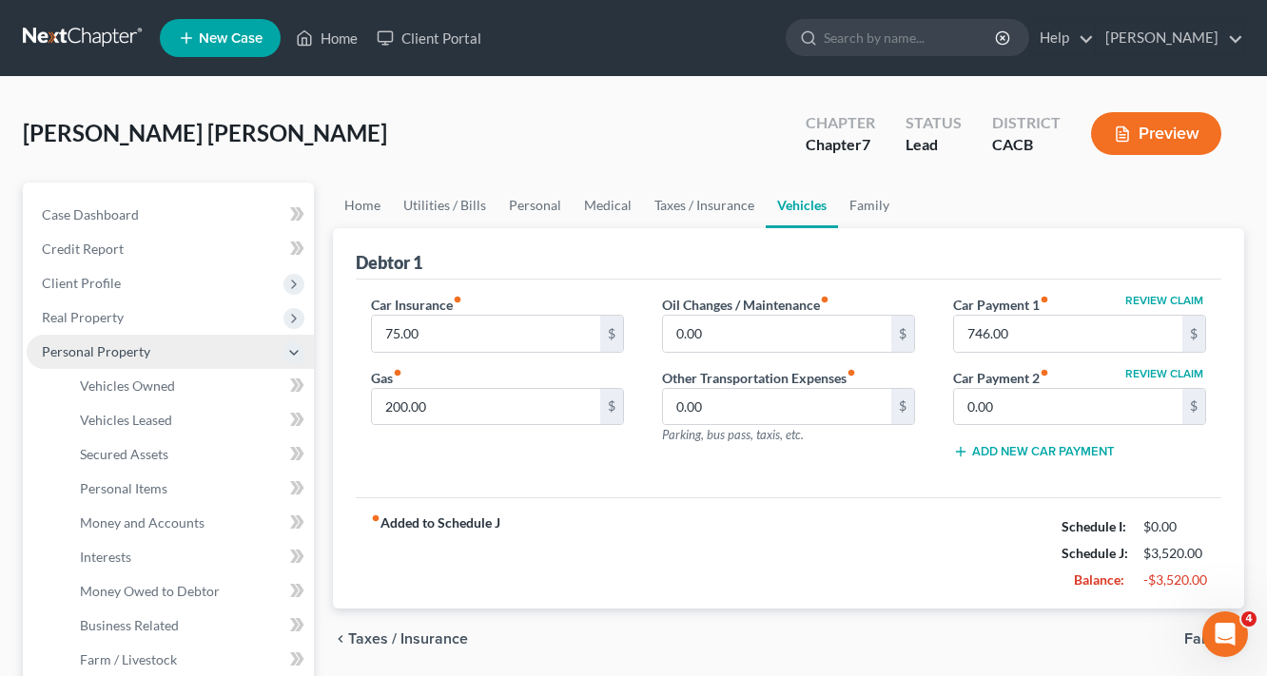
click at [127, 350] on span "Personal Property" at bounding box center [96, 351] width 108 height 16
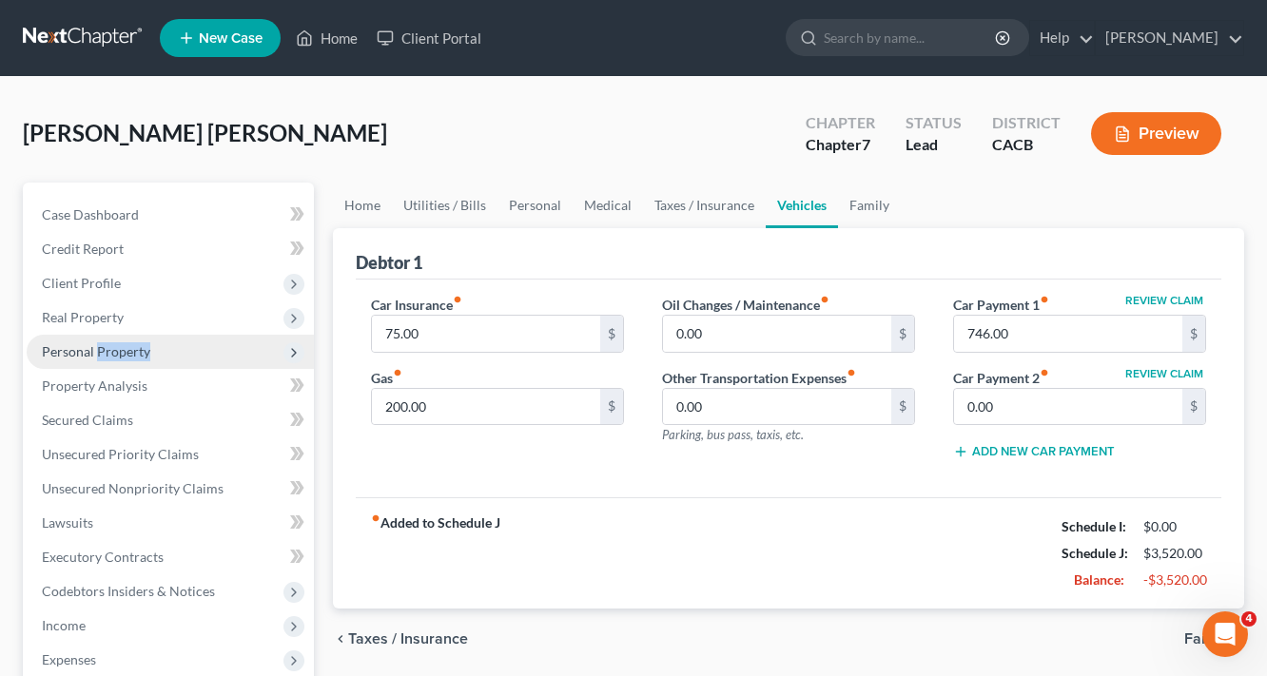
click at [127, 350] on span "Personal Property" at bounding box center [96, 351] width 108 height 16
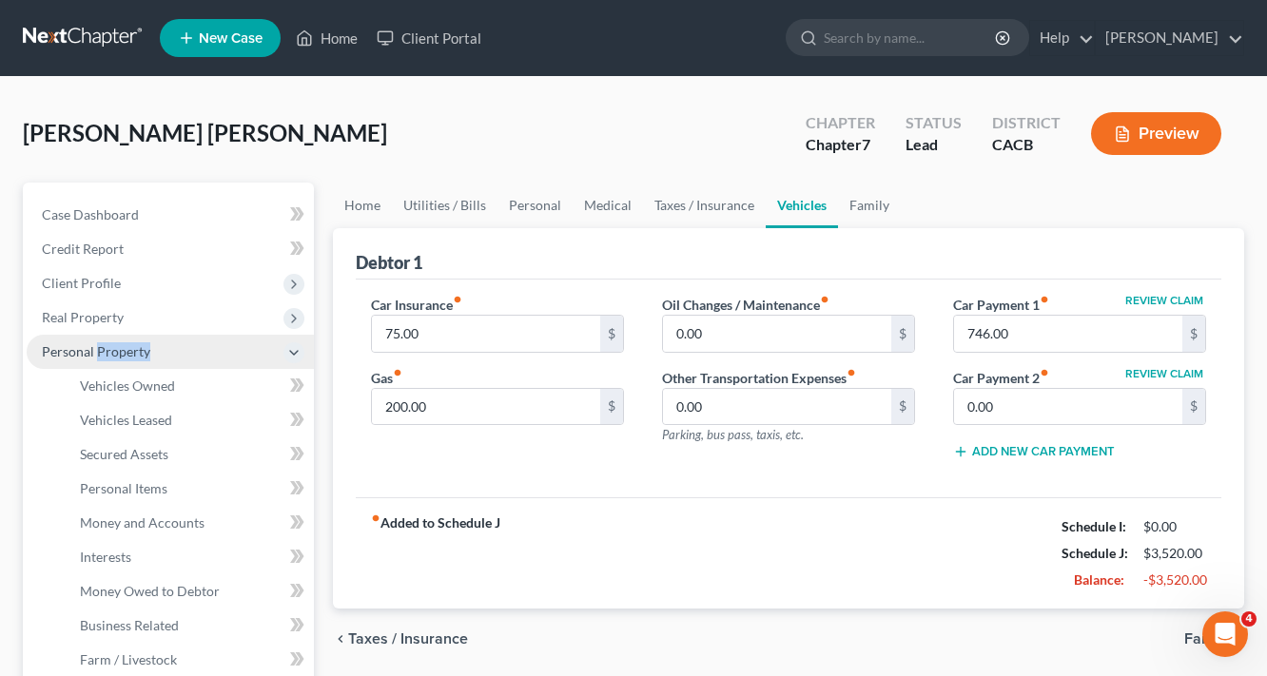
click at [127, 350] on span "Personal Property" at bounding box center [96, 351] width 108 height 16
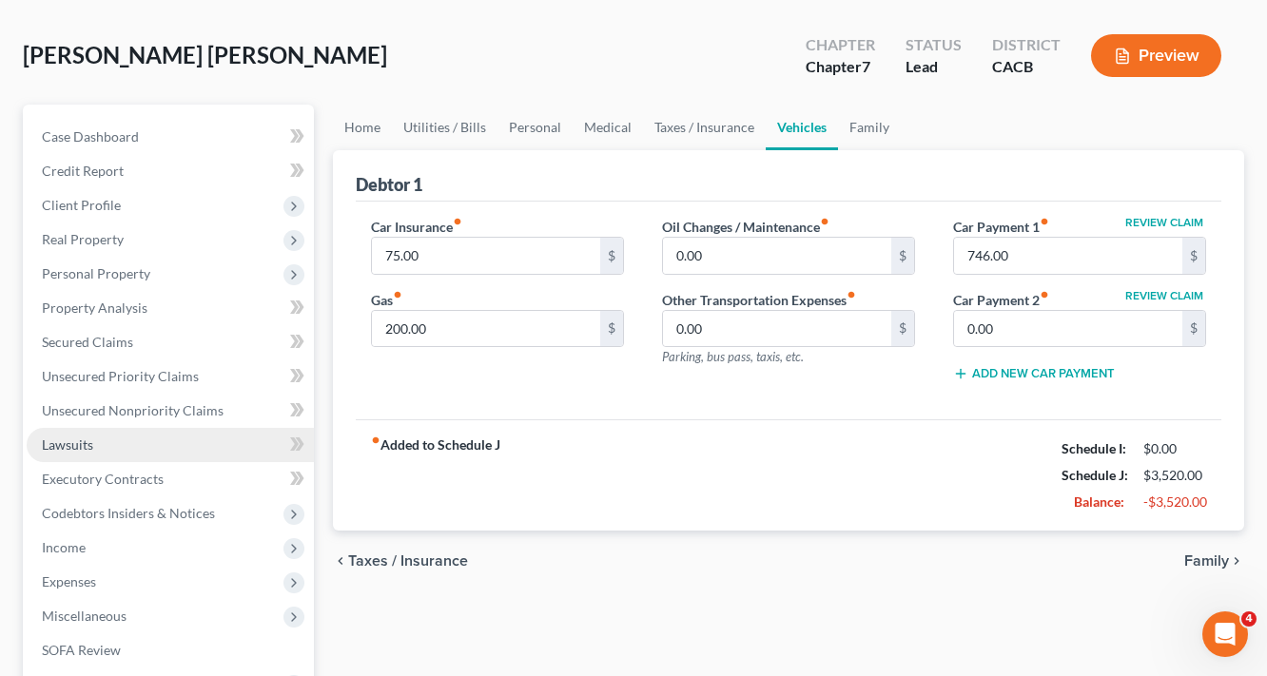
scroll to position [152, 0]
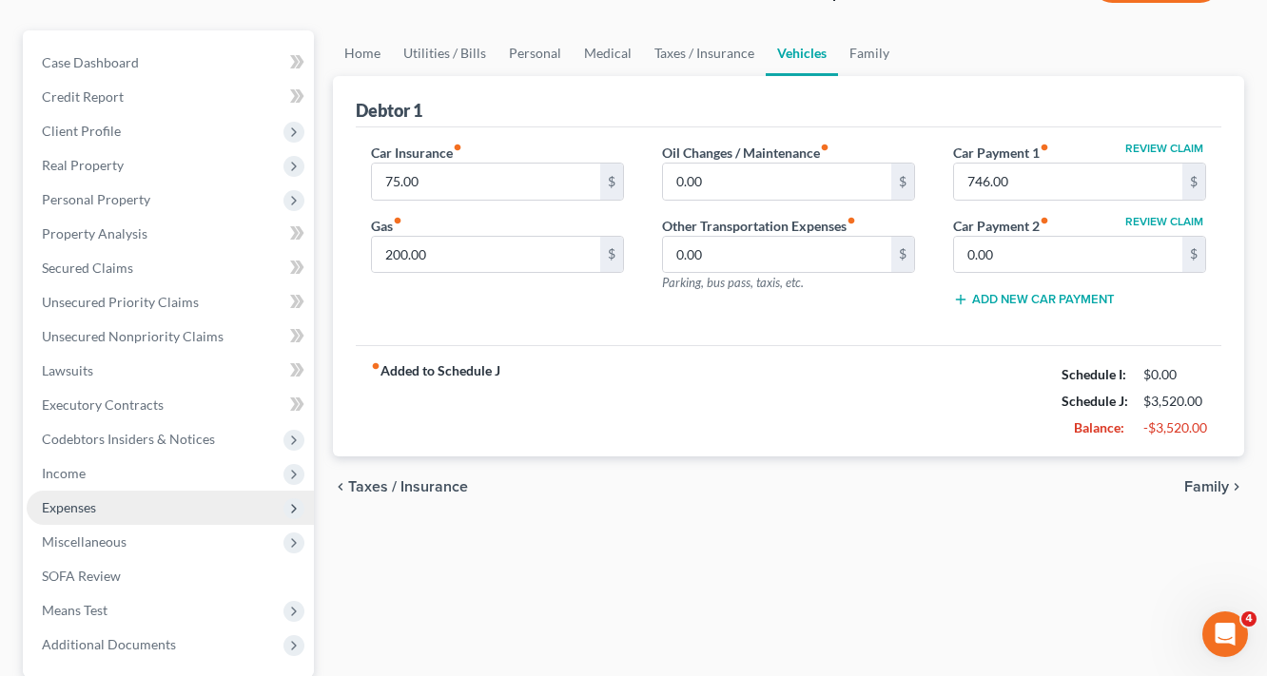
click at [76, 510] on span "Expenses" at bounding box center [69, 507] width 54 height 16
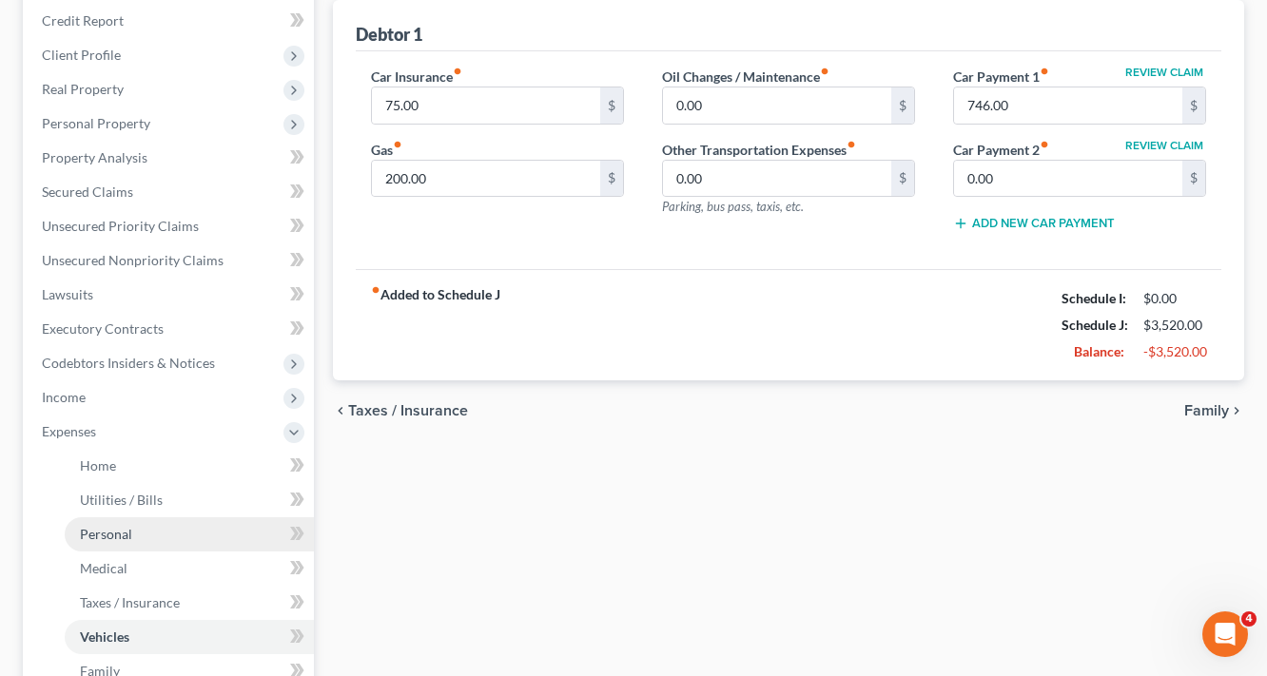
click at [110, 533] on span "Personal" at bounding box center [106, 534] width 52 height 16
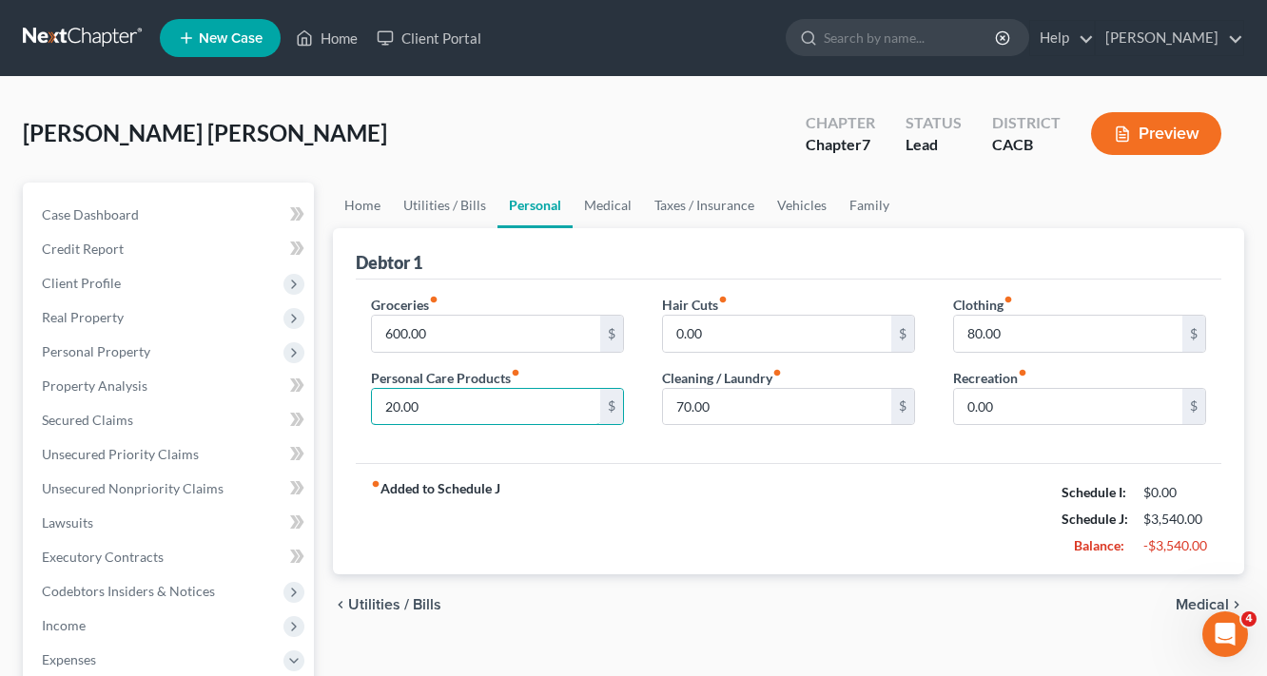
type input "20.00"
click at [1187, 605] on span "Medical" at bounding box center [1201, 604] width 53 height 15
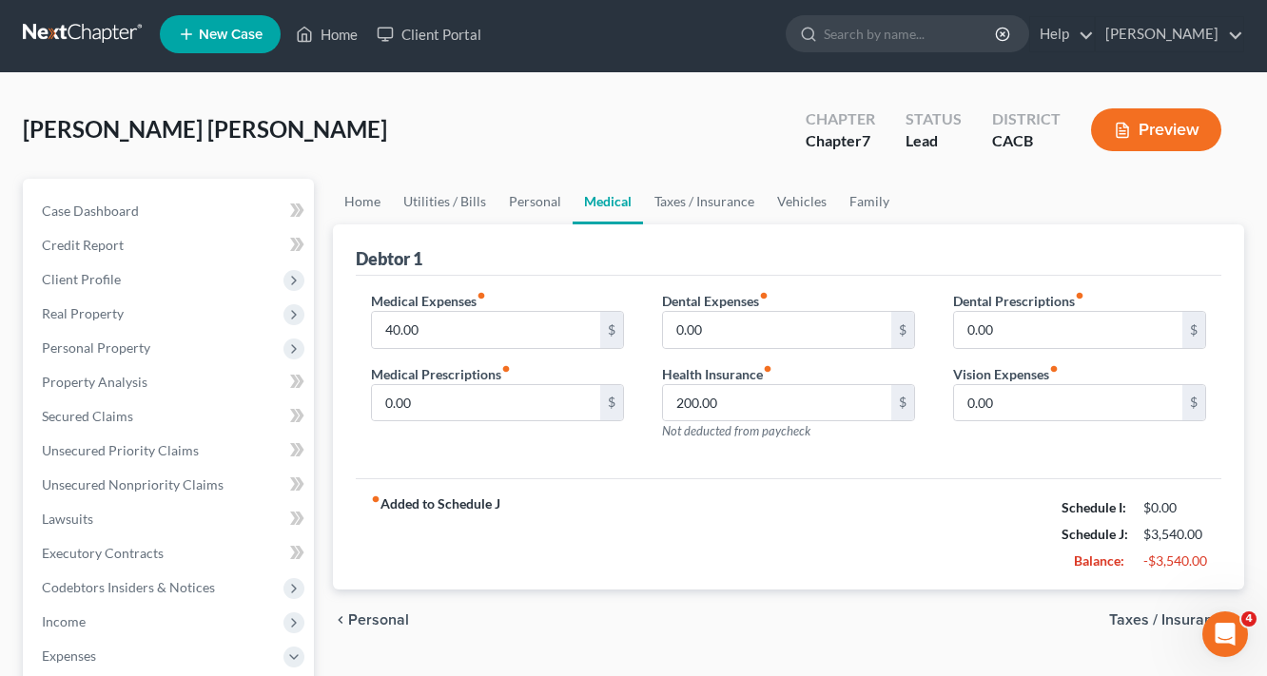
scroll to position [152, 0]
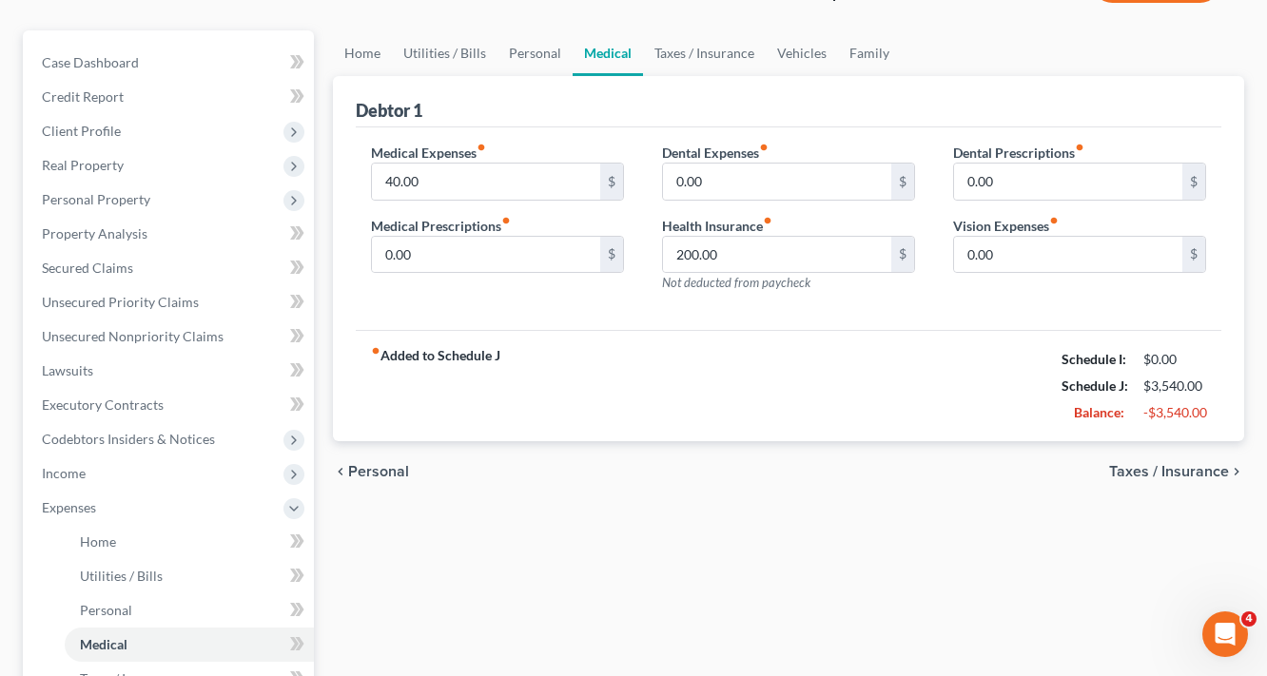
click at [1191, 473] on span "Taxes / Insurance" at bounding box center [1169, 471] width 120 height 15
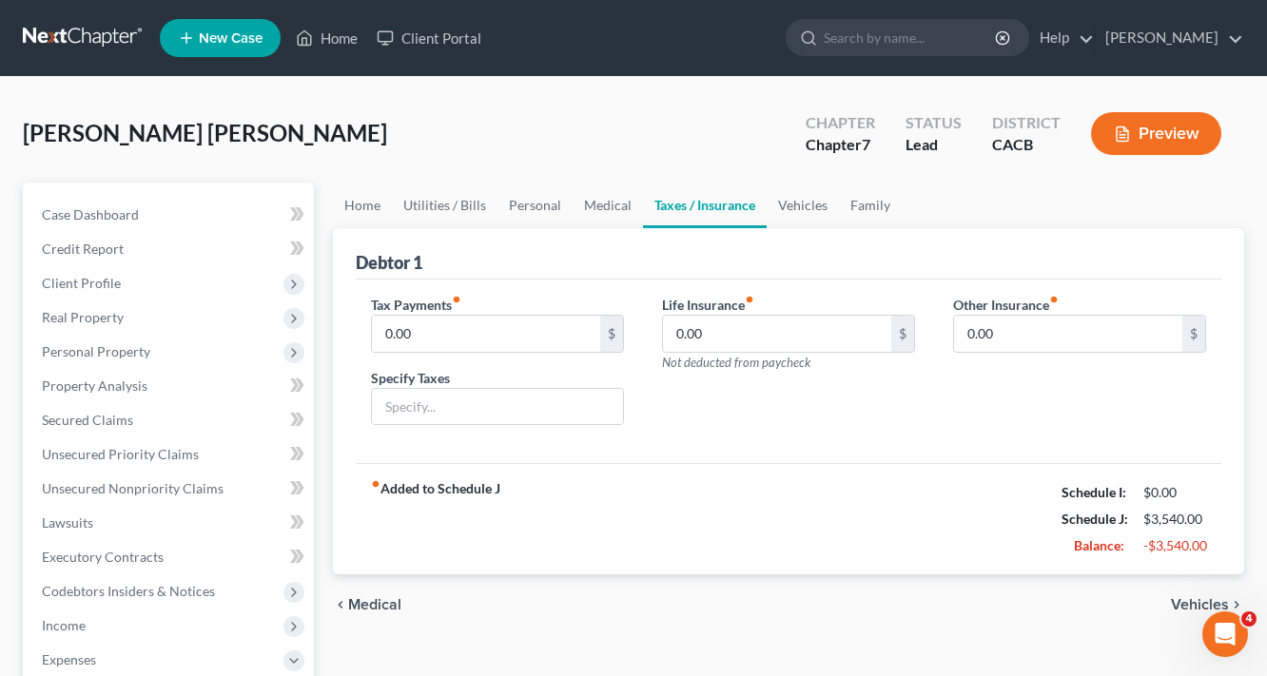
click at [1217, 597] on span "Vehicles" at bounding box center [1200, 604] width 58 height 15
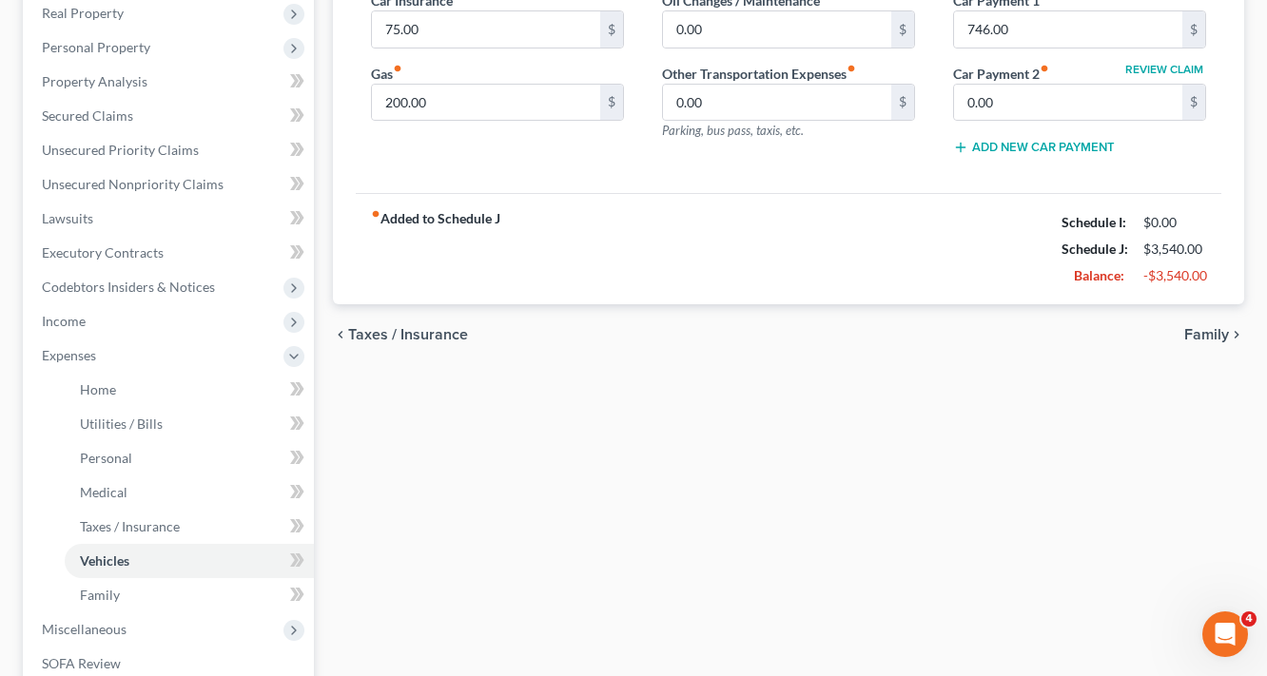
click at [1205, 329] on span "Family" at bounding box center [1206, 334] width 45 height 15
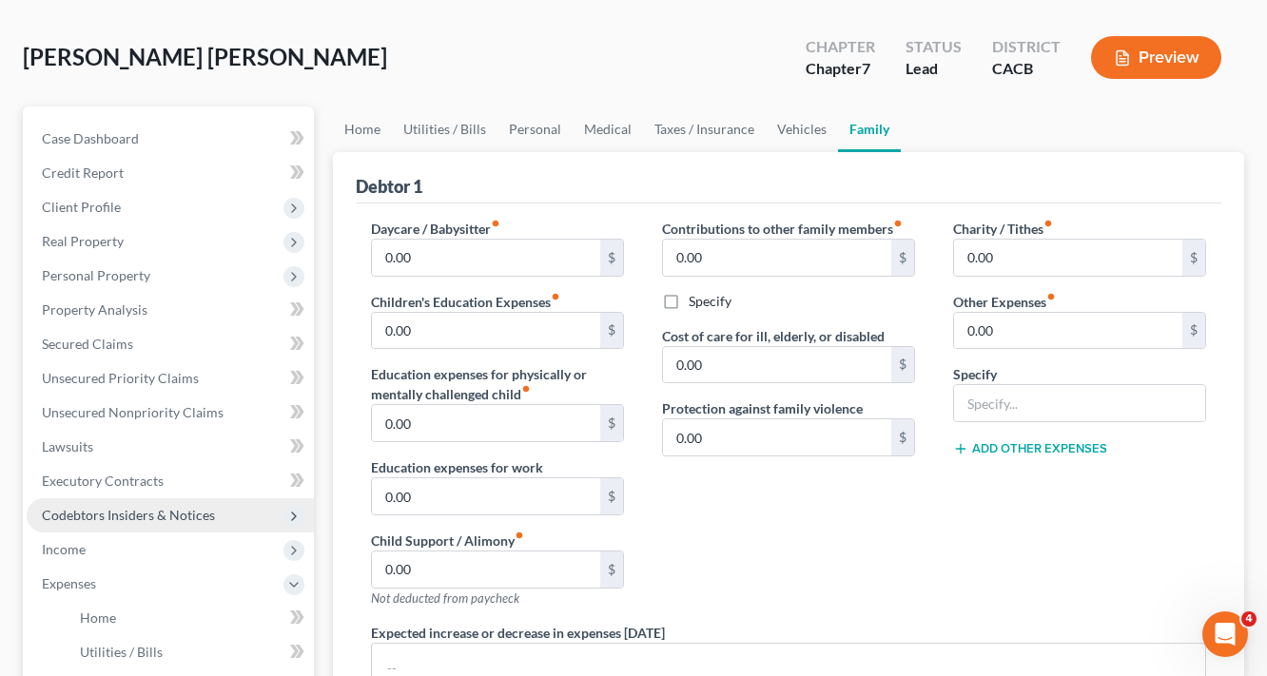
scroll to position [304, 0]
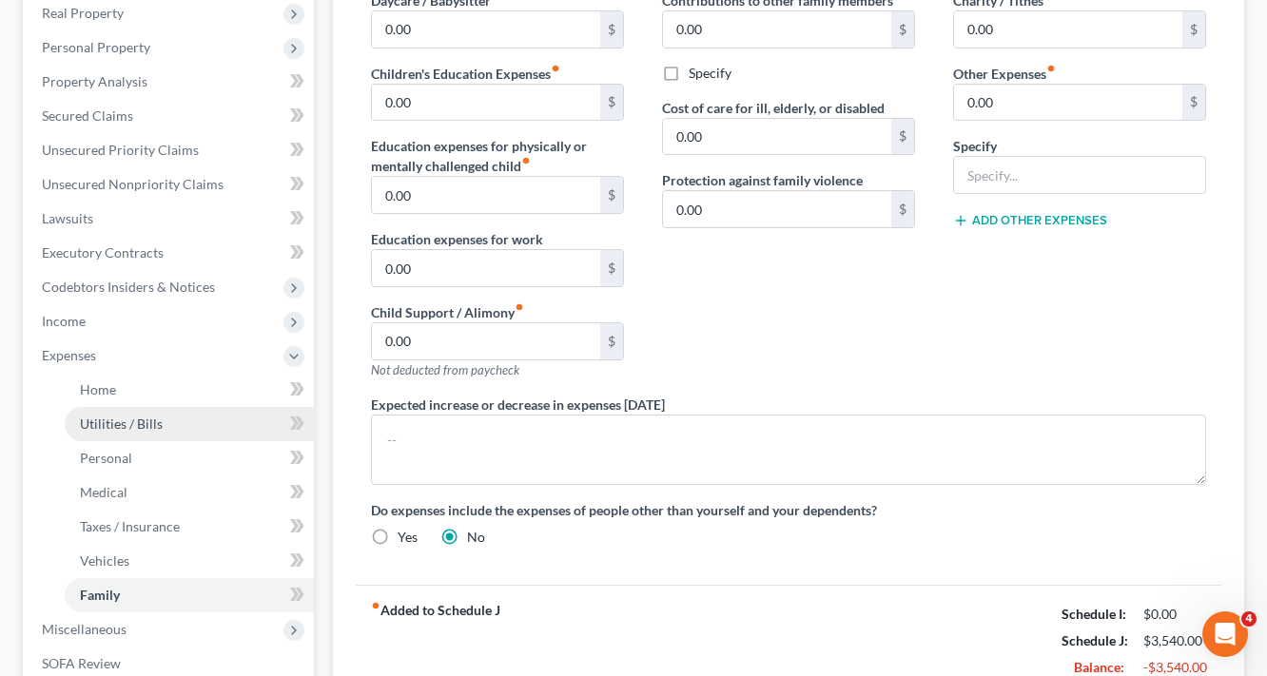
click at [124, 418] on span "Utilities / Bills" at bounding box center [121, 424] width 83 height 16
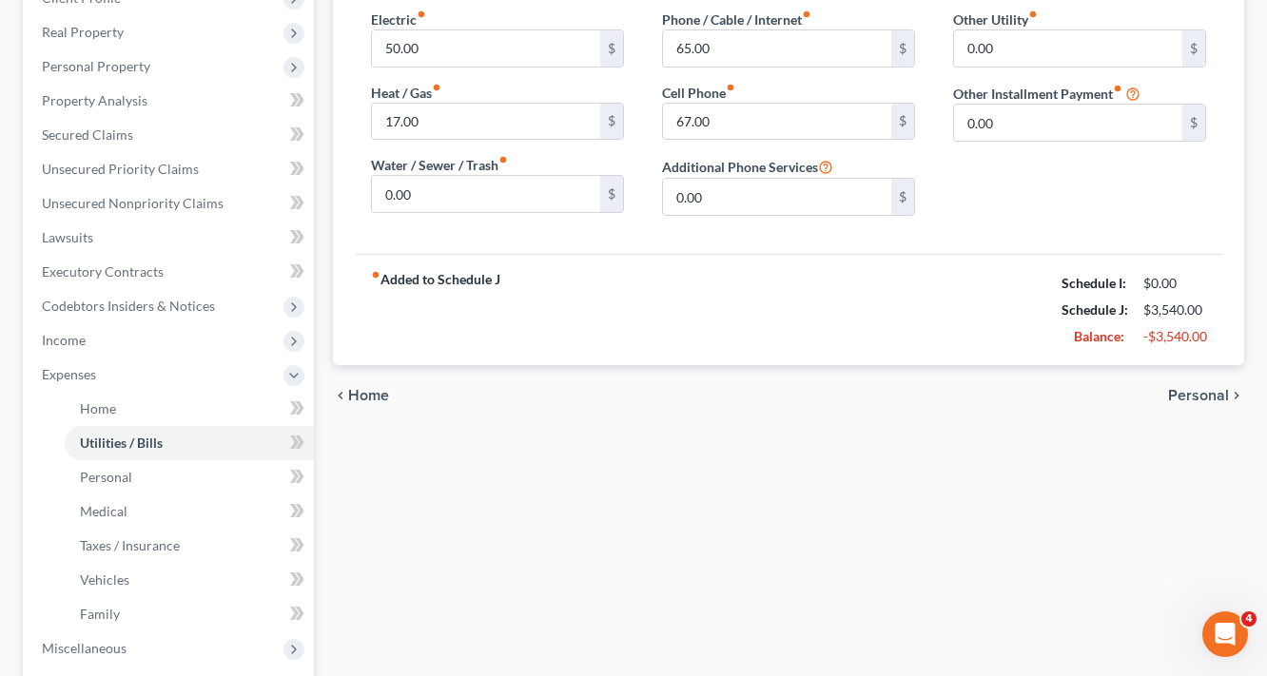
scroll to position [304, 0]
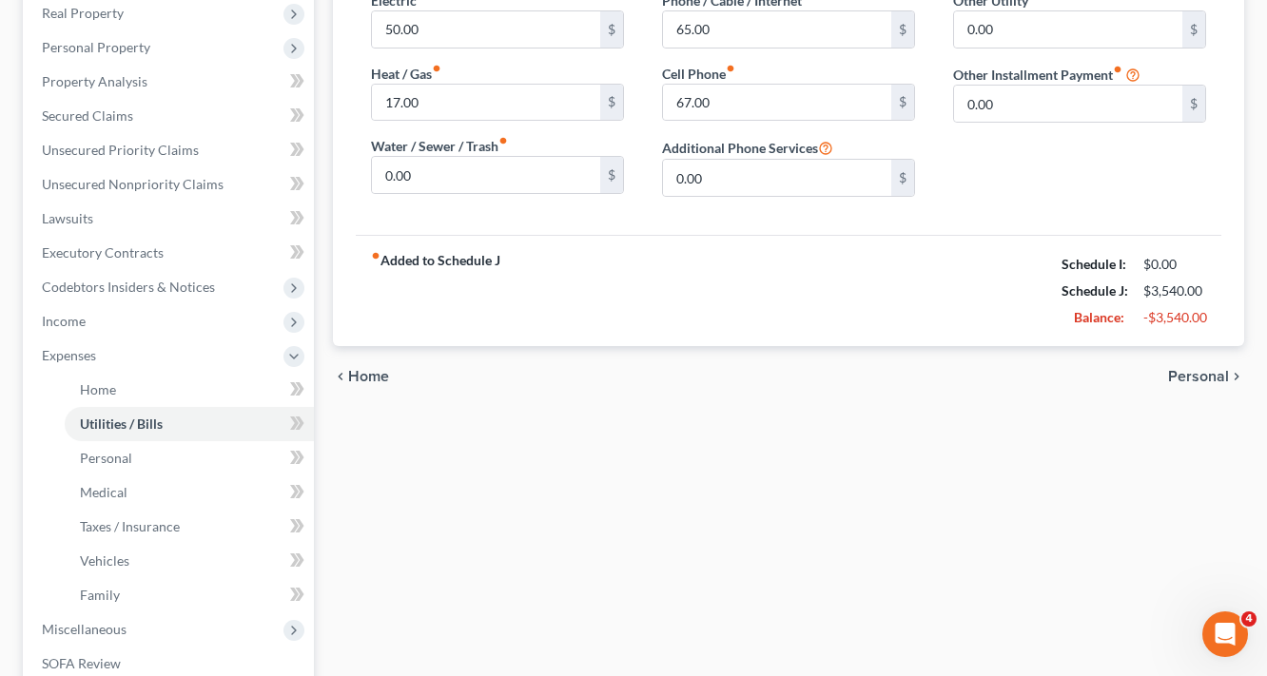
click at [1217, 374] on span "Personal" at bounding box center [1198, 376] width 61 height 15
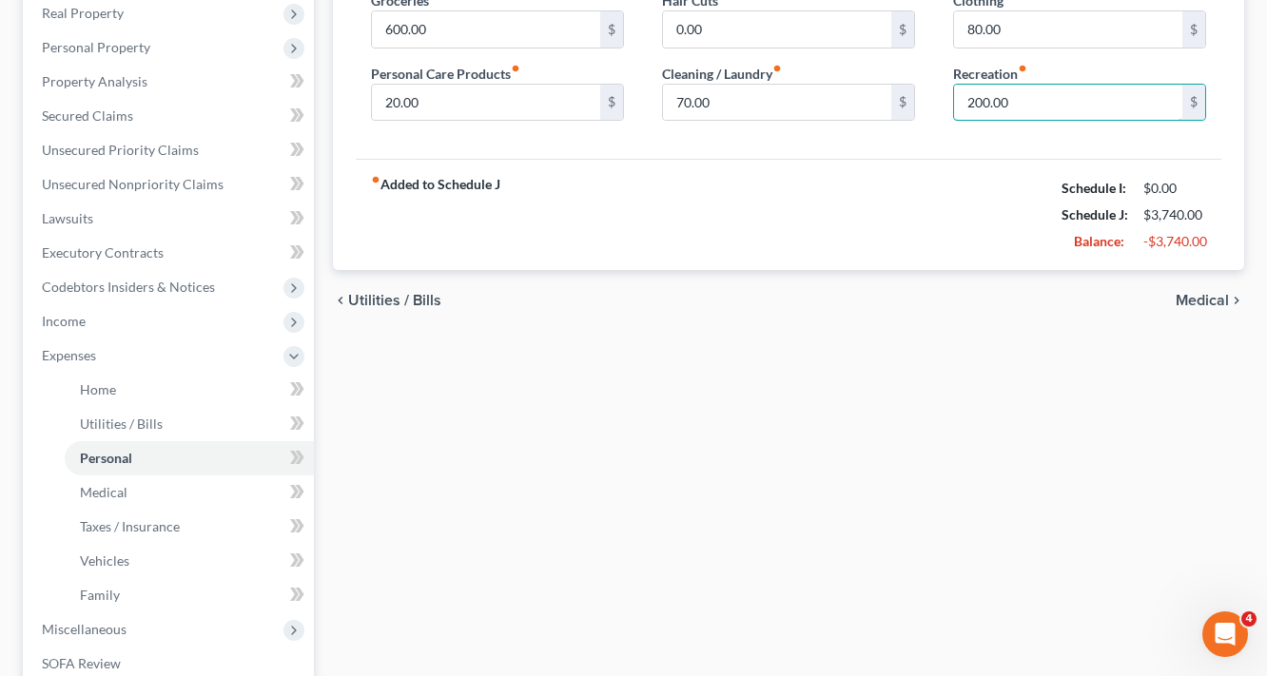
scroll to position [572, 0]
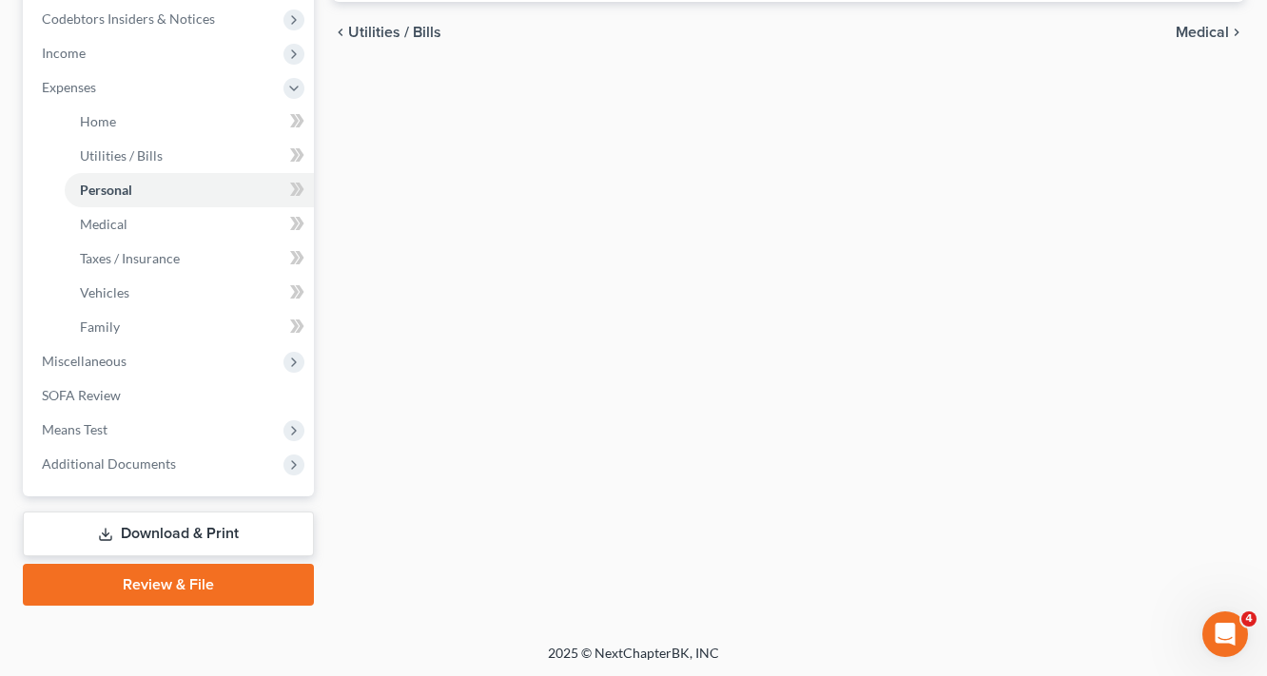
type input "200.00"
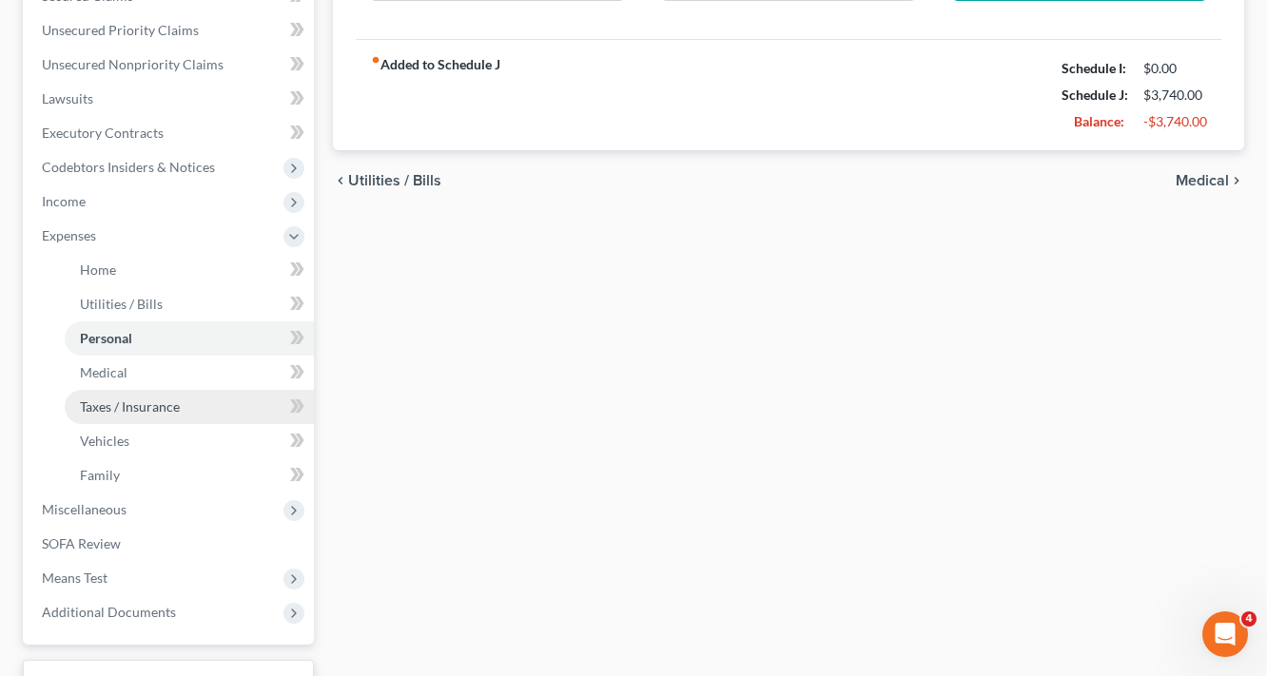
scroll to position [420, 0]
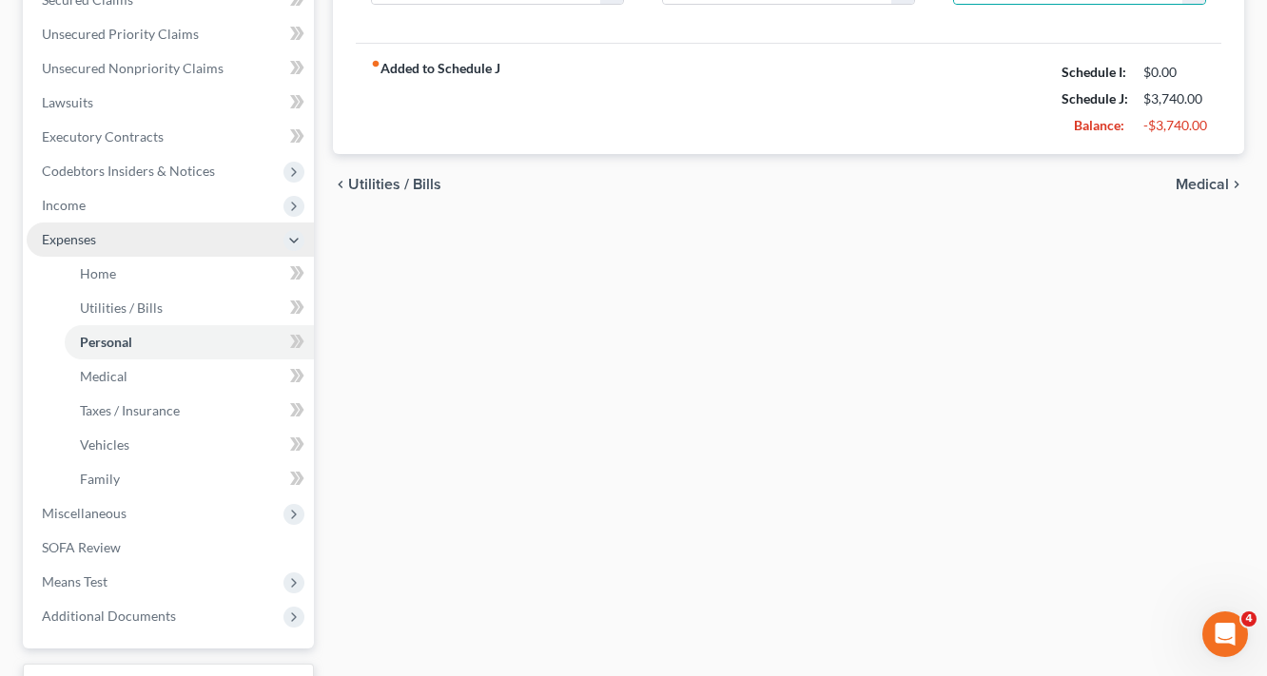
click at [81, 241] on span "Expenses" at bounding box center [69, 239] width 54 height 16
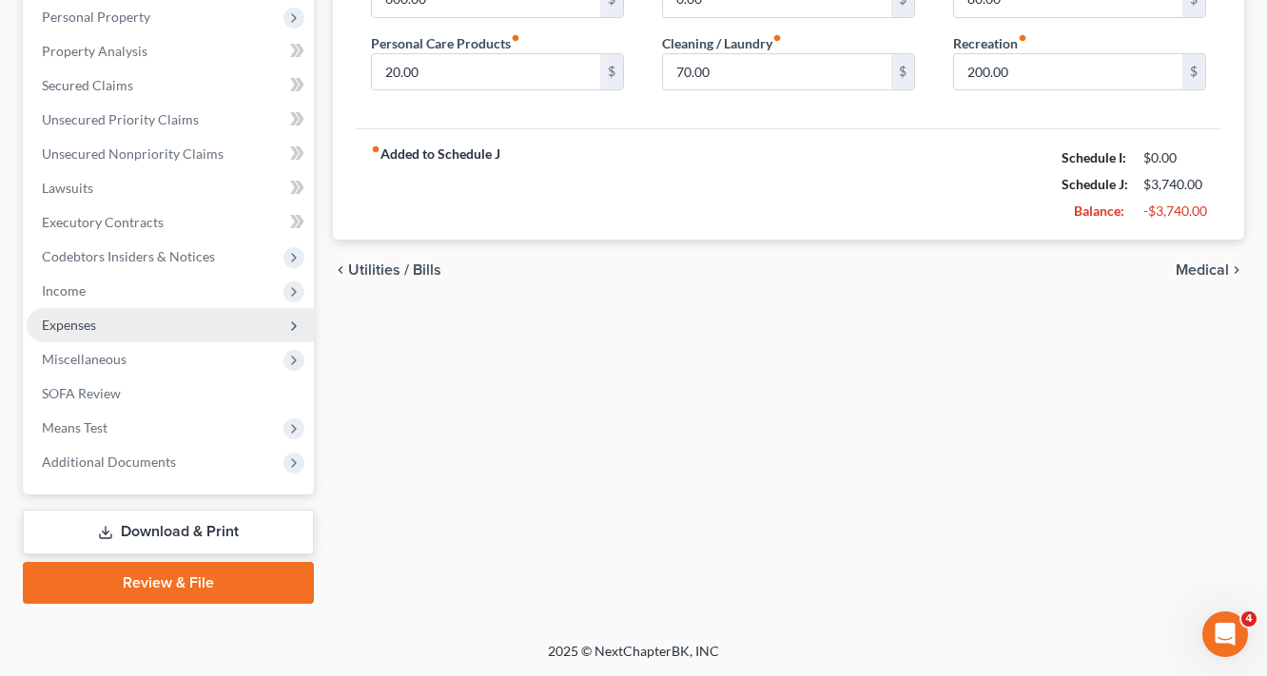
scroll to position [333, 0]
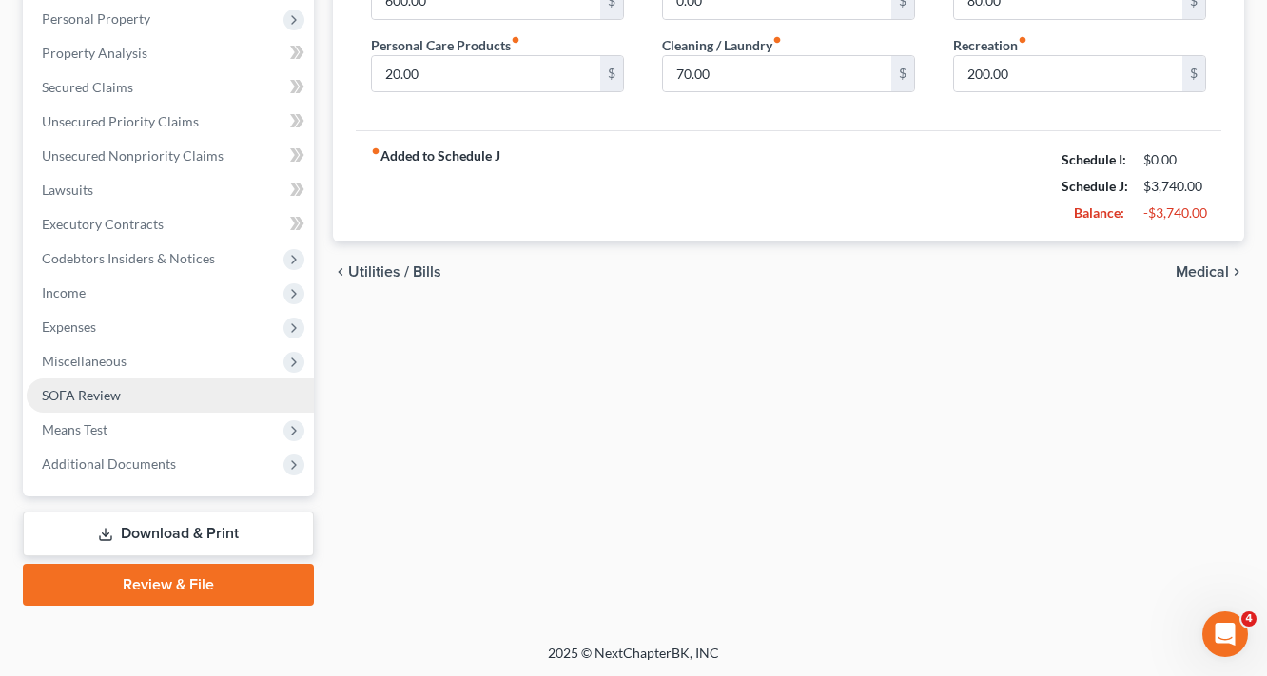
click at [84, 394] on span "SOFA Review" at bounding box center [81, 395] width 79 height 16
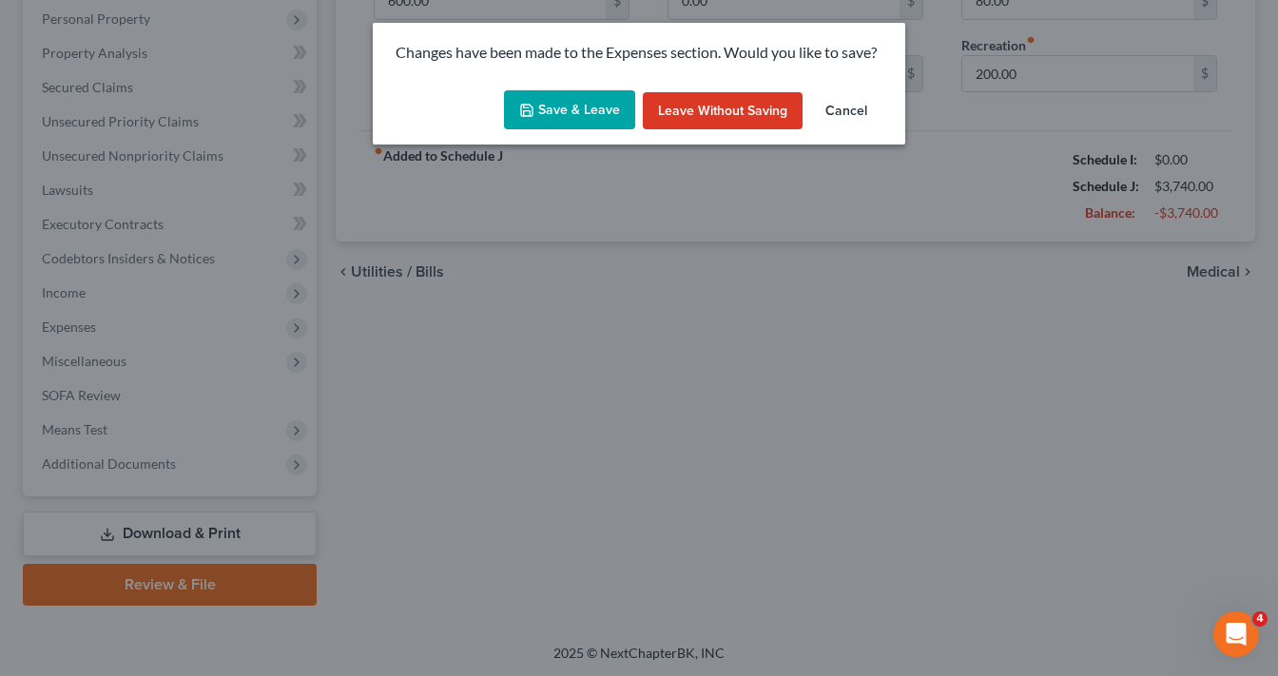
click at [597, 112] on button "Save & Leave" at bounding box center [569, 110] width 131 height 40
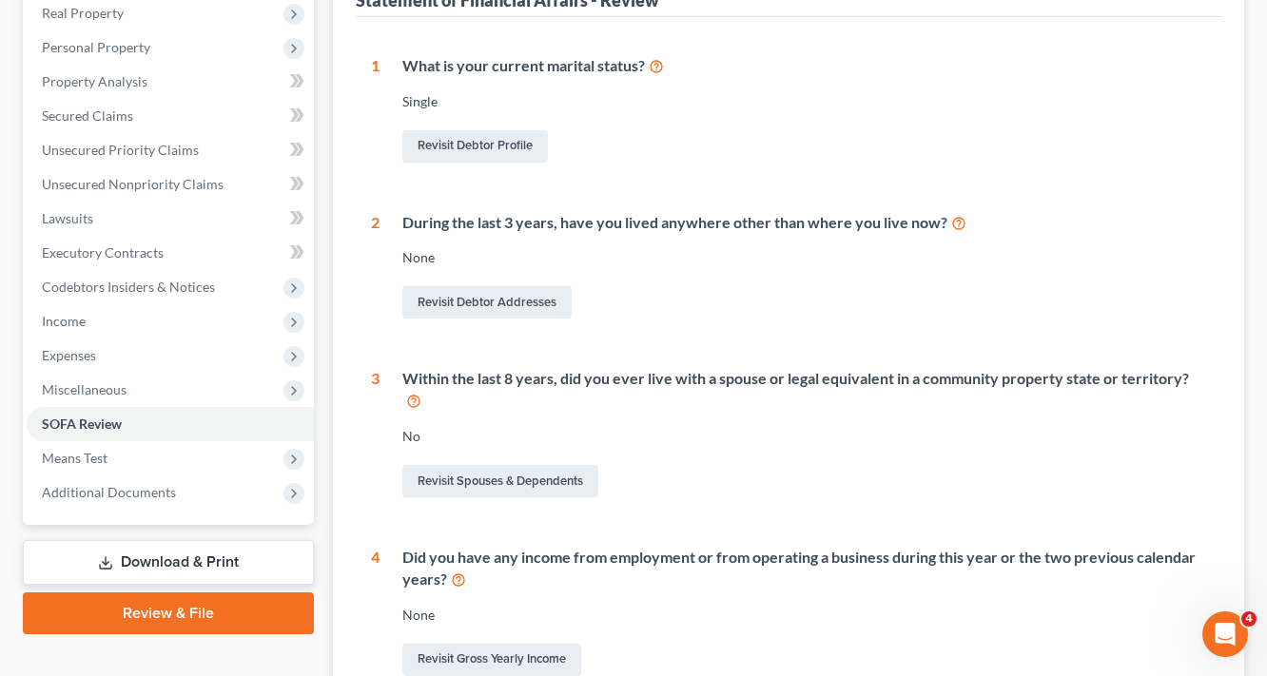
scroll to position [380, 0]
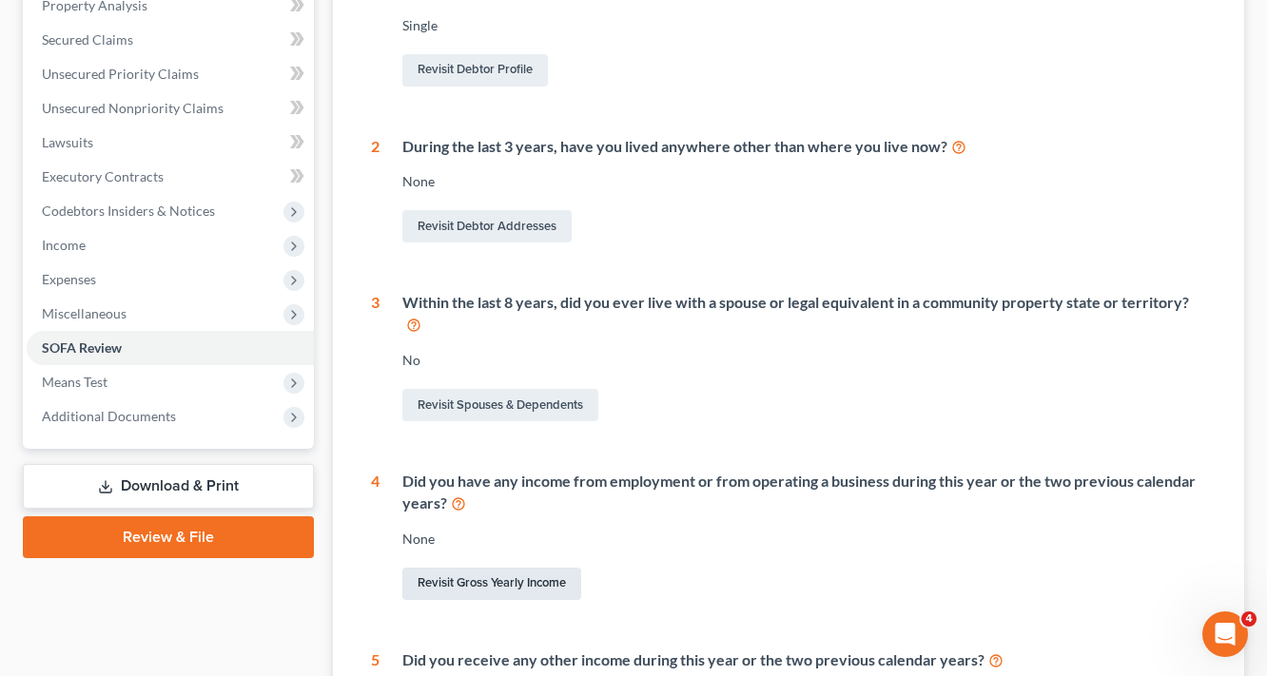
click at [500, 582] on link "Revisit Gross Yearly Income" at bounding box center [491, 584] width 179 height 32
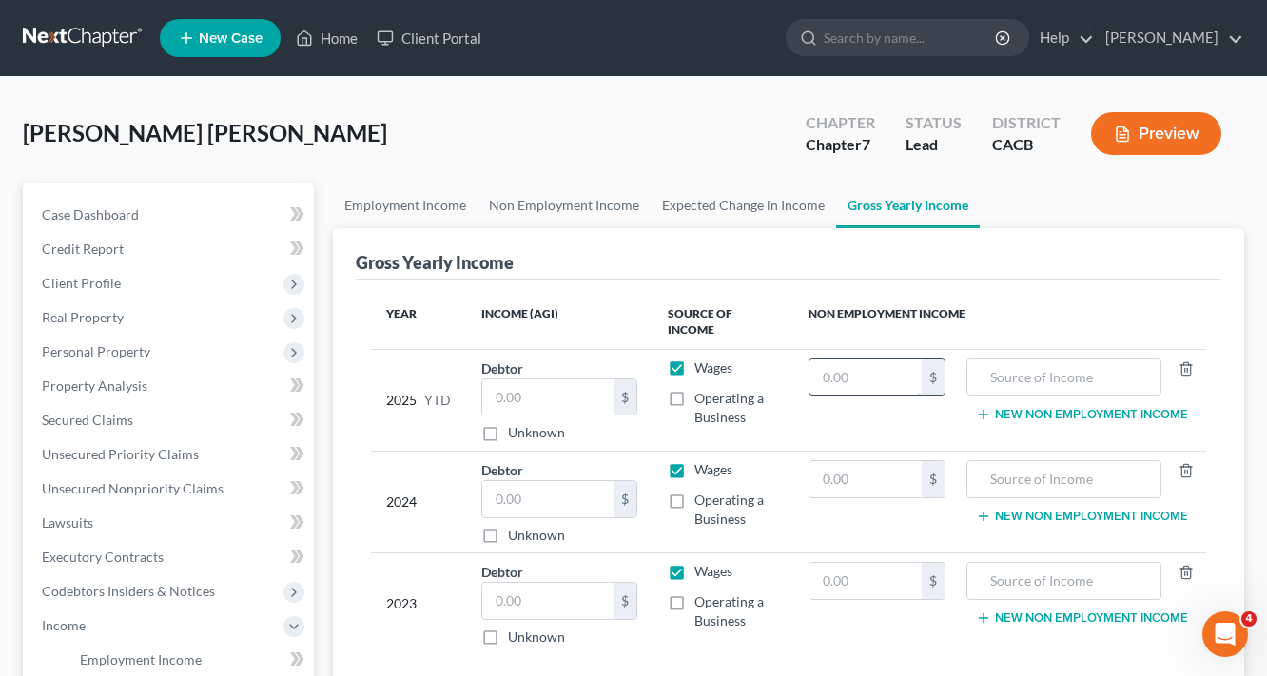
scroll to position [76, 0]
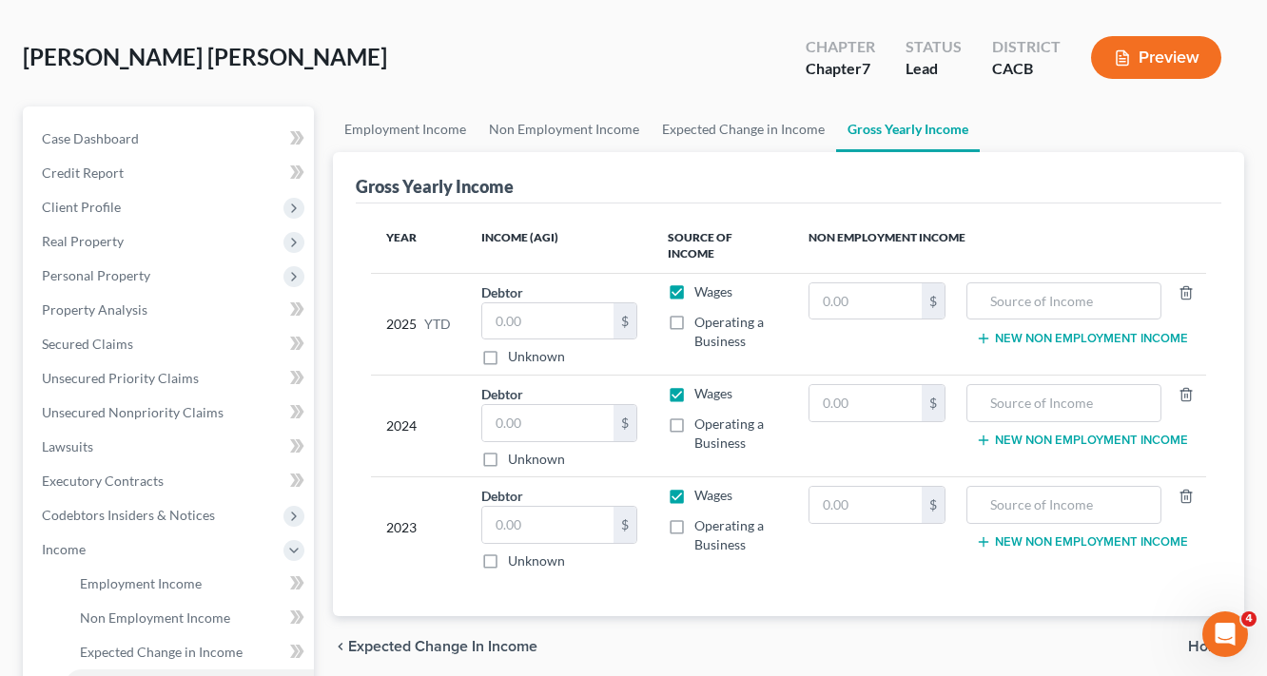
click at [694, 315] on label "Operating a Business" at bounding box center [736, 332] width 84 height 38
click at [702, 315] on input "Operating a Business" at bounding box center [708, 319] width 12 height 12
click at [694, 321] on label "Operating a Business" at bounding box center [736, 332] width 84 height 38
click at [702, 321] on input "Operating a Business" at bounding box center [708, 319] width 12 height 12
checkbox input "false"
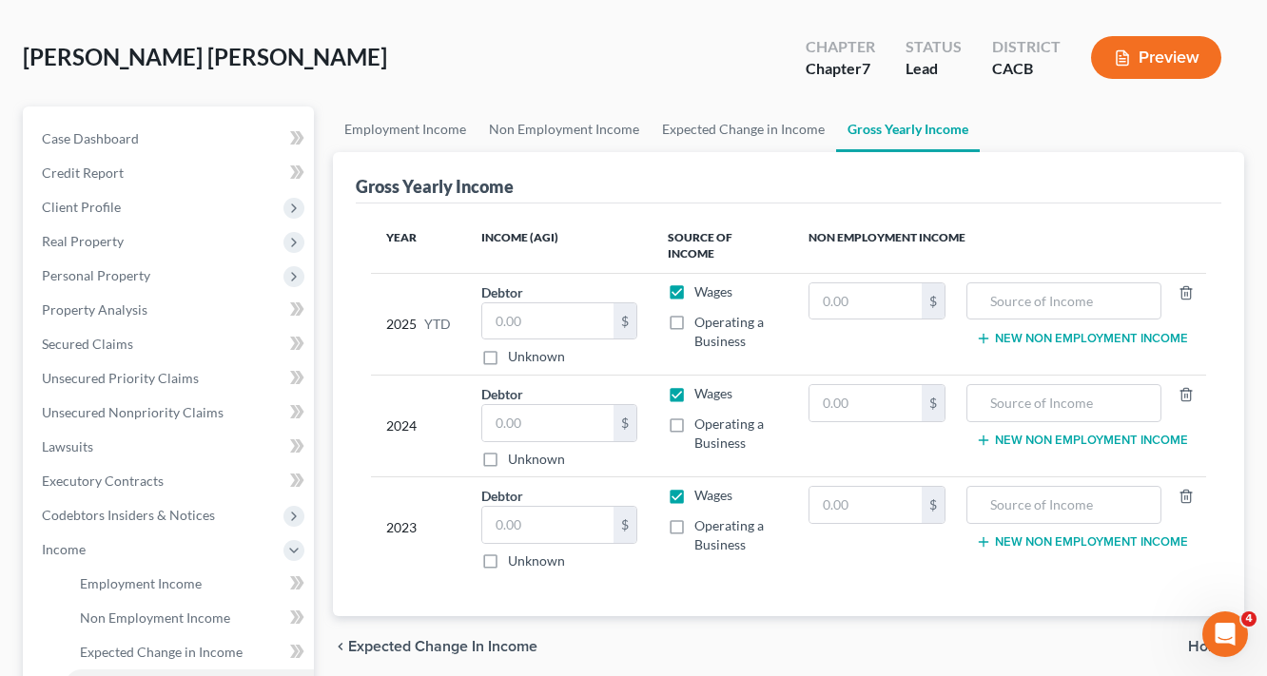
click at [694, 295] on label "Wages" at bounding box center [713, 291] width 38 height 19
click at [702, 295] on input "Wages" at bounding box center [708, 288] width 12 height 12
checkbox input "false"
click at [694, 316] on label "Operating a Business" at bounding box center [736, 332] width 84 height 38
click at [702, 316] on input "Operating a Business" at bounding box center [708, 319] width 12 height 12
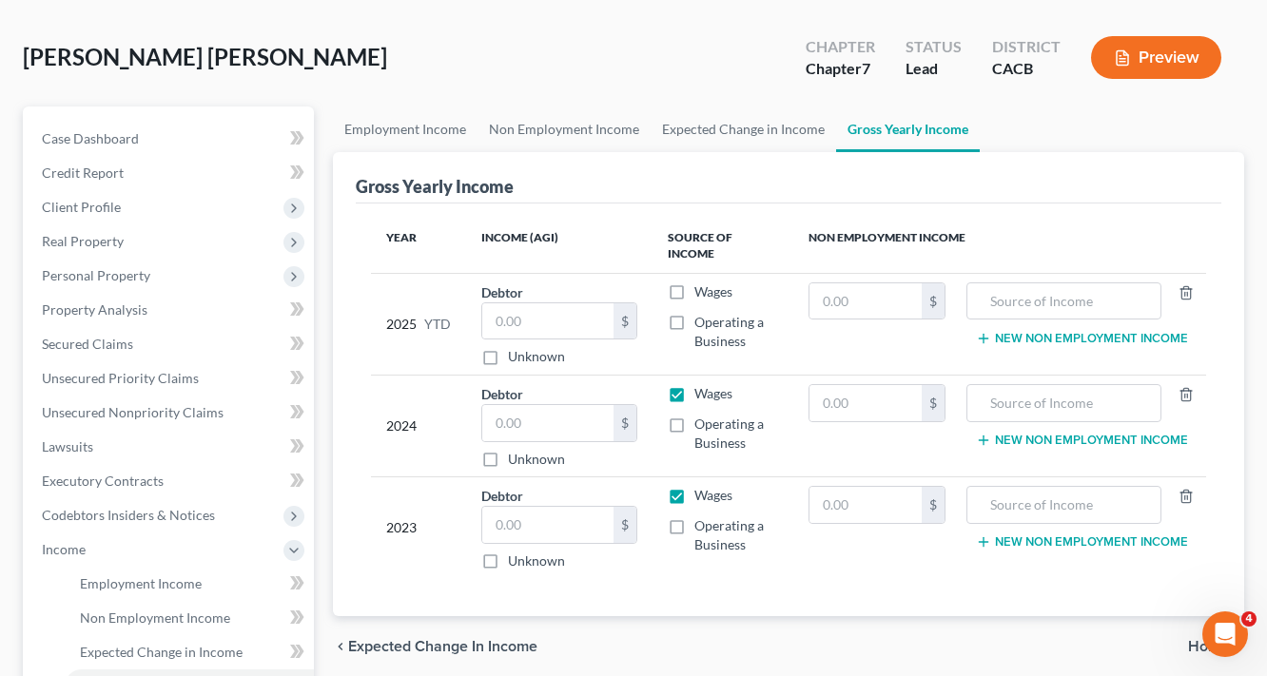
checkbox input "true"
click at [519, 320] on input "text" at bounding box center [547, 321] width 131 height 36
type input "0.00"
click at [694, 418] on label "Operating a Business" at bounding box center [736, 434] width 84 height 38
click at [702, 418] on input "Operating a Business" at bounding box center [708, 421] width 12 height 12
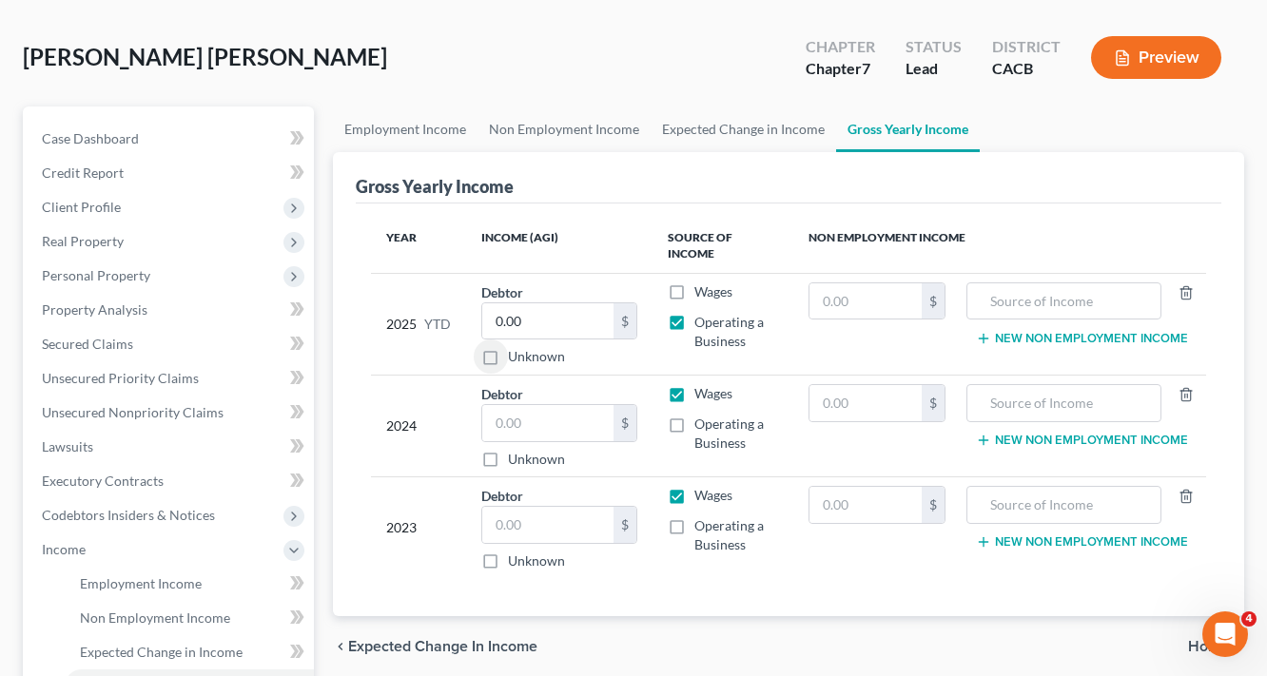
checkbox input "true"
click at [694, 384] on label "Wages" at bounding box center [713, 393] width 38 height 19
click at [702, 384] on input "Wages" at bounding box center [708, 390] width 12 height 12
click at [694, 395] on label "Wages" at bounding box center [713, 393] width 38 height 19
click at [702, 395] on input "Wages" at bounding box center [708, 390] width 12 height 12
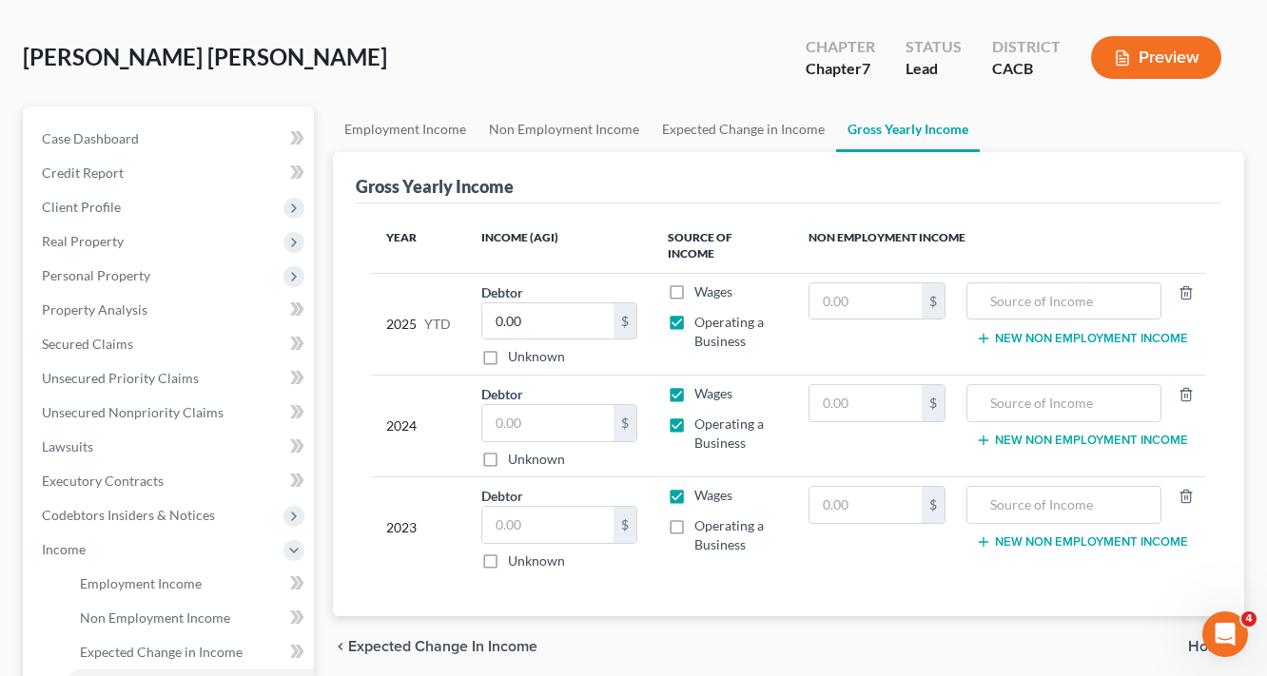
click at [694, 395] on label "Wages" at bounding box center [713, 393] width 38 height 19
click at [702, 395] on input "Wages" at bounding box center [708, 390] width 12 height 12
checkbox input "false"
click at [586, 424] on input "text" at bounding box center [547, 423] width 131 height 36
type input "0.00"
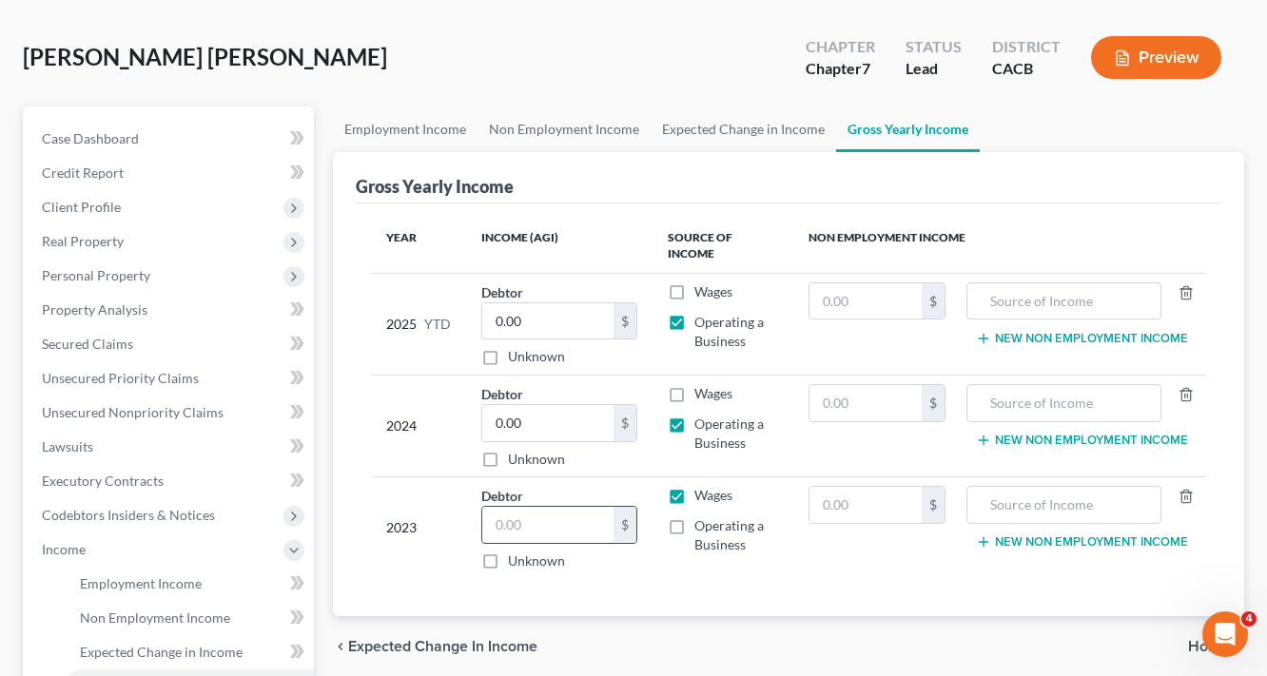
click at [574, 520] on input "text" at bounding box center [547, 525] width 131 height 36
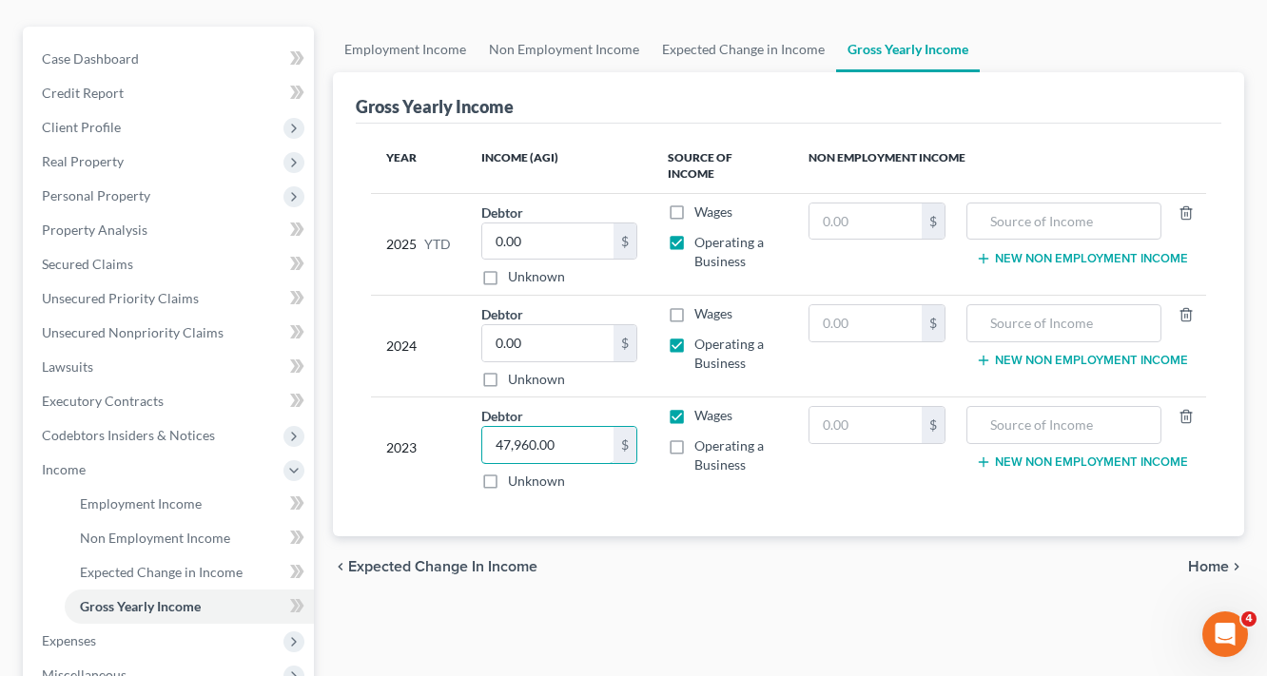
scroll to position [380, 0]
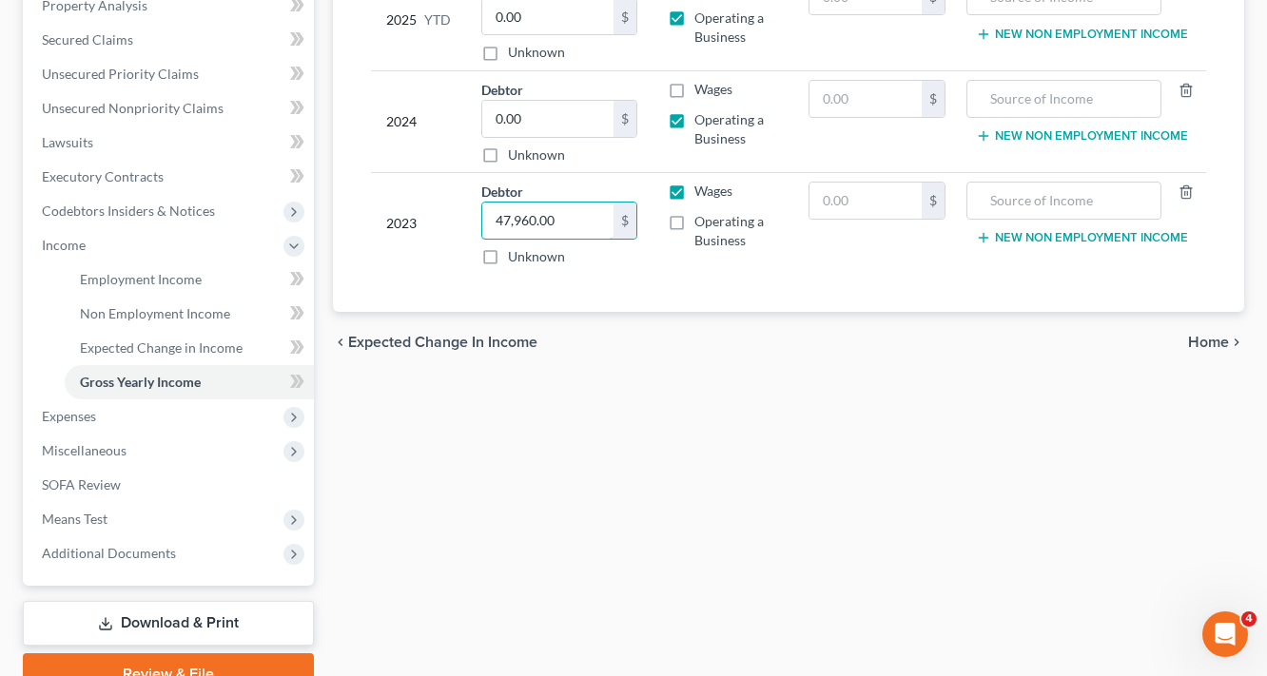
type input "47,960.00"
click at [1206, 339] on span "Home" at bounding box center [1208, 342] width 41 height 15
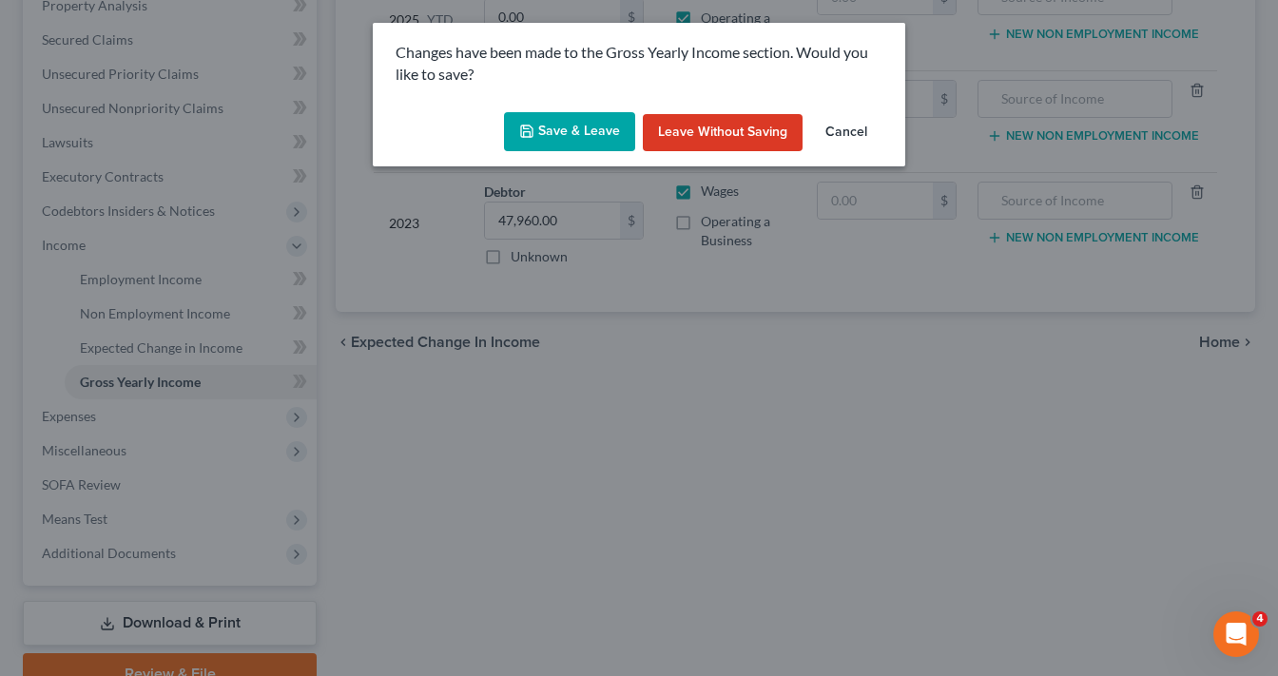
click at [566, 134] on button "Save & Leave" at bounding box center [569, 132] width 131 height 40
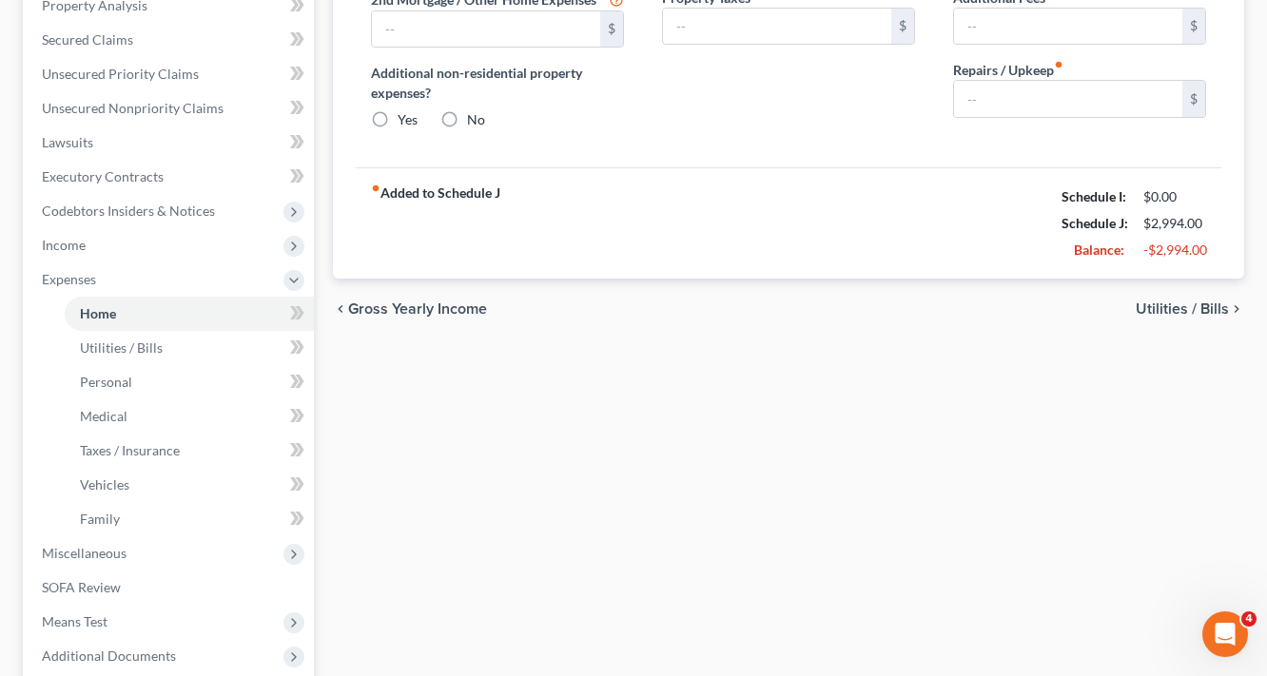
type input "1,310.00"
type input "0.00"
radio input "true"
type input "0.00"
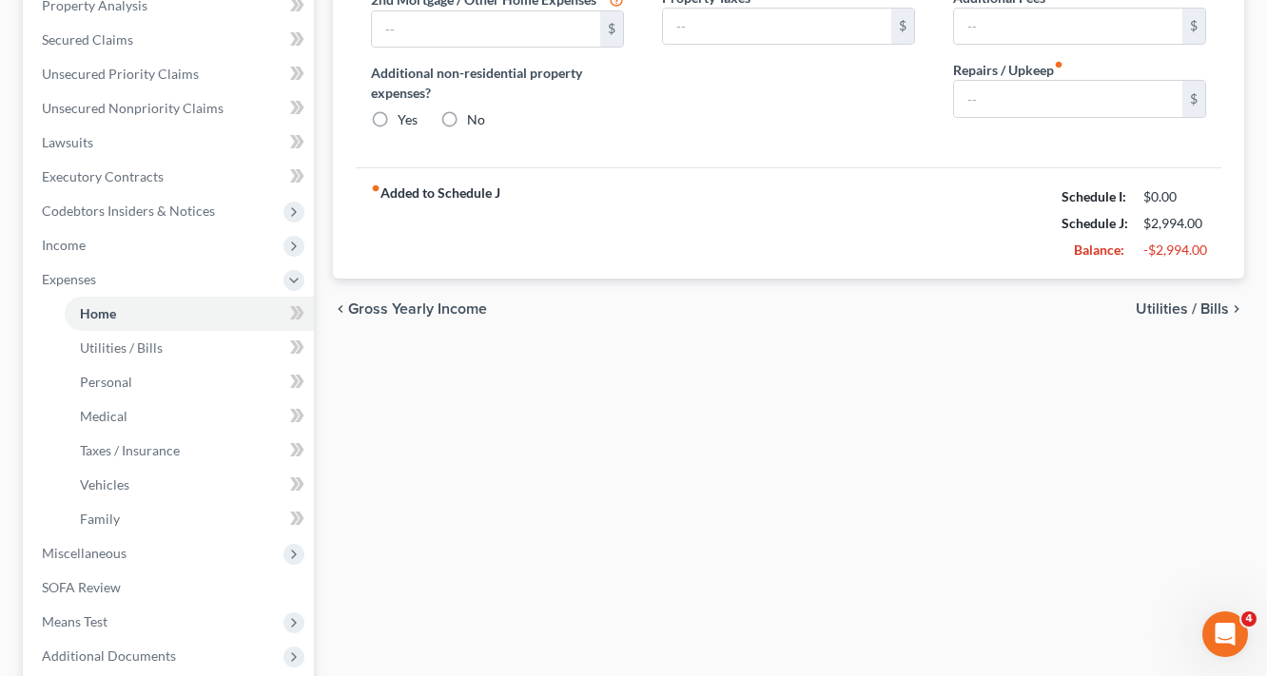
type input "0.00"
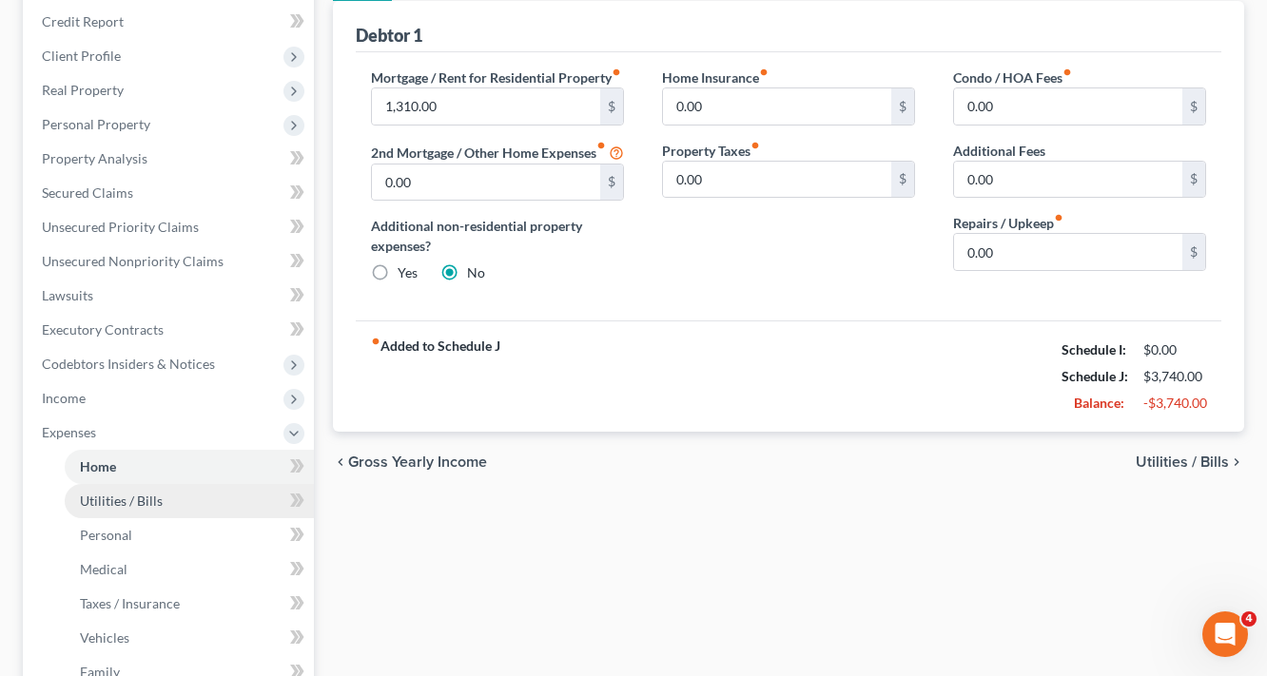
scroll to position [228, 0]
click at [855, 531] on div "Home Utilities / Bills Personal Medical Taxes / Insurance Vehicles Family Debto…" at bounding box center [788, 452] width 930 height 996
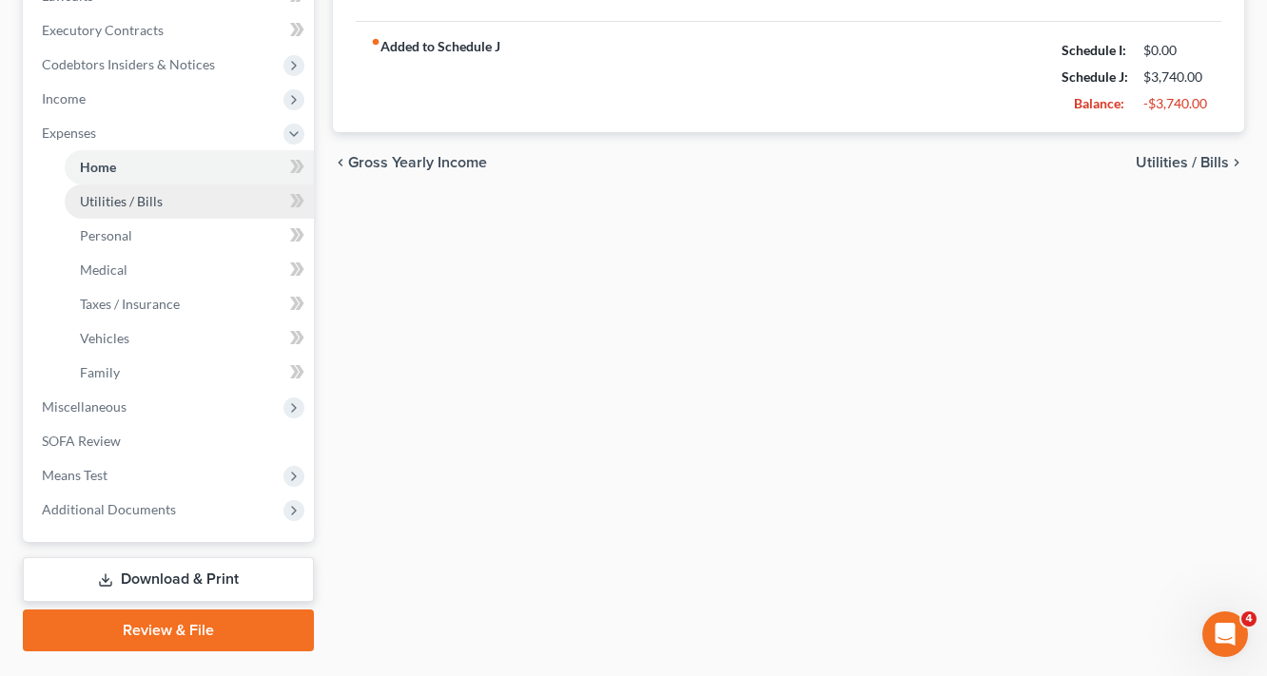
scroll to position [533, 0]
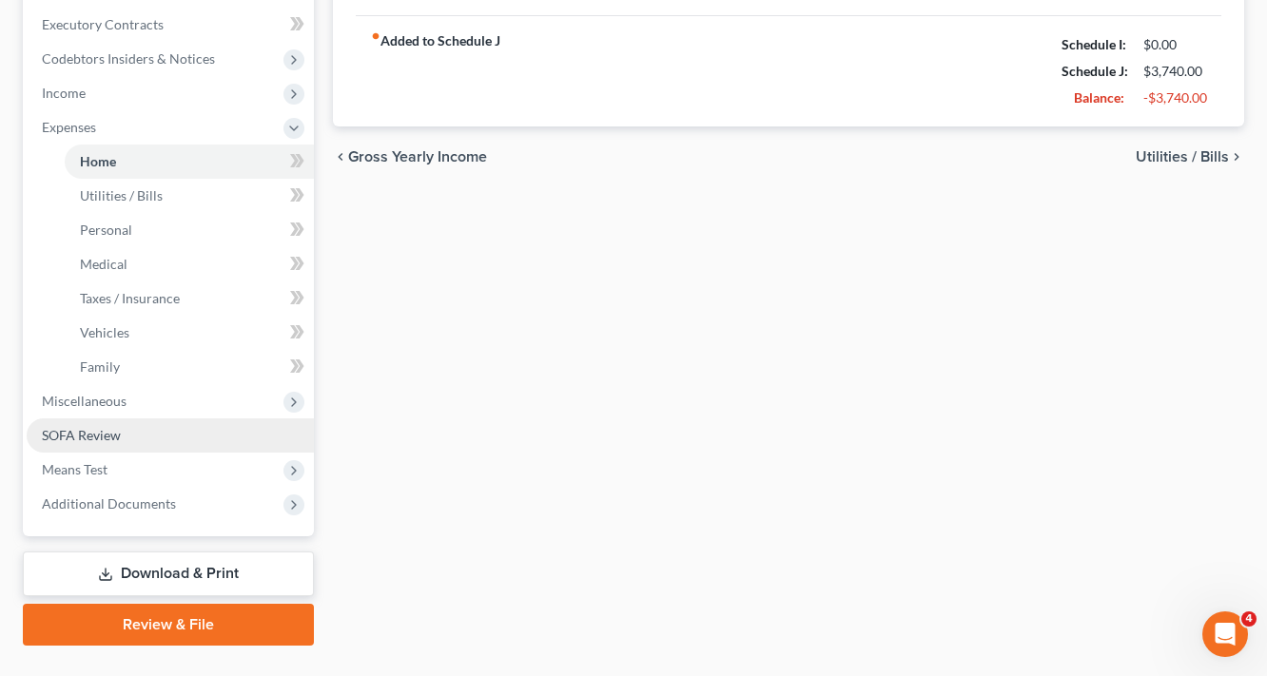
click at [104, 430] on span "SOFA Review" at bounding box center [81, 435] width 79 height 16
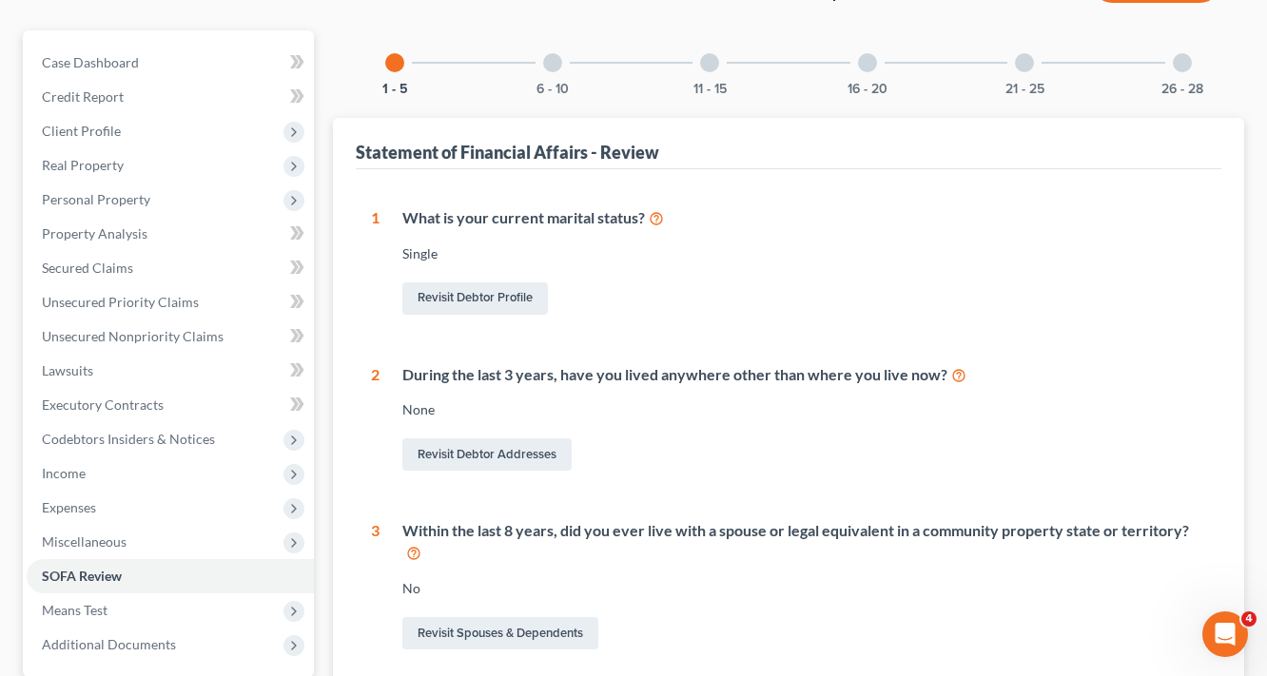
scroll to position [228, 0]
